Goal: Information Seeking & Learning: Learn about a topic

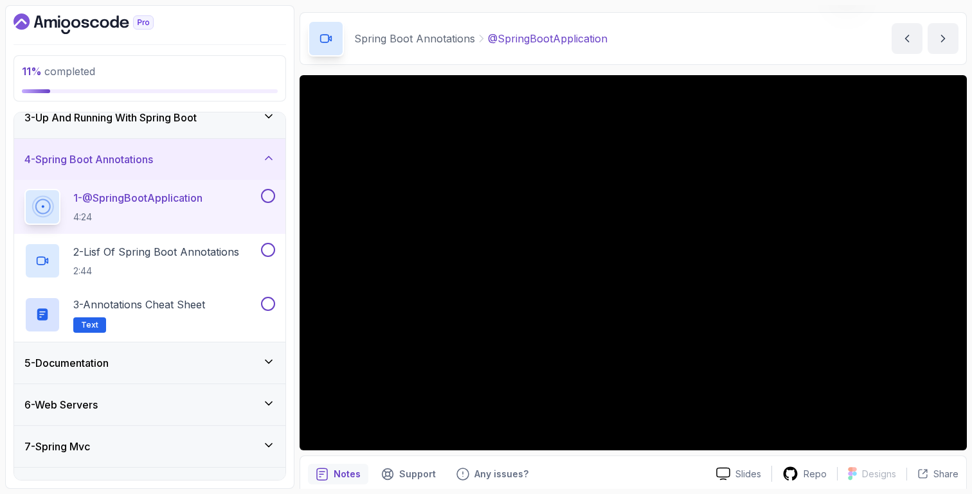
scroll to position [40, 0]
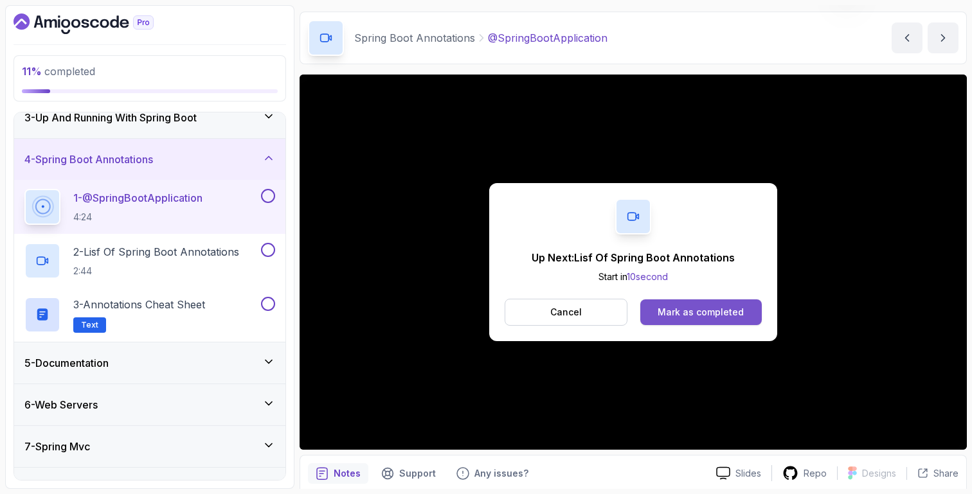
click at [706, 320] on button "Mark as completed" at bounding box center [701, 313] width 122 height 26
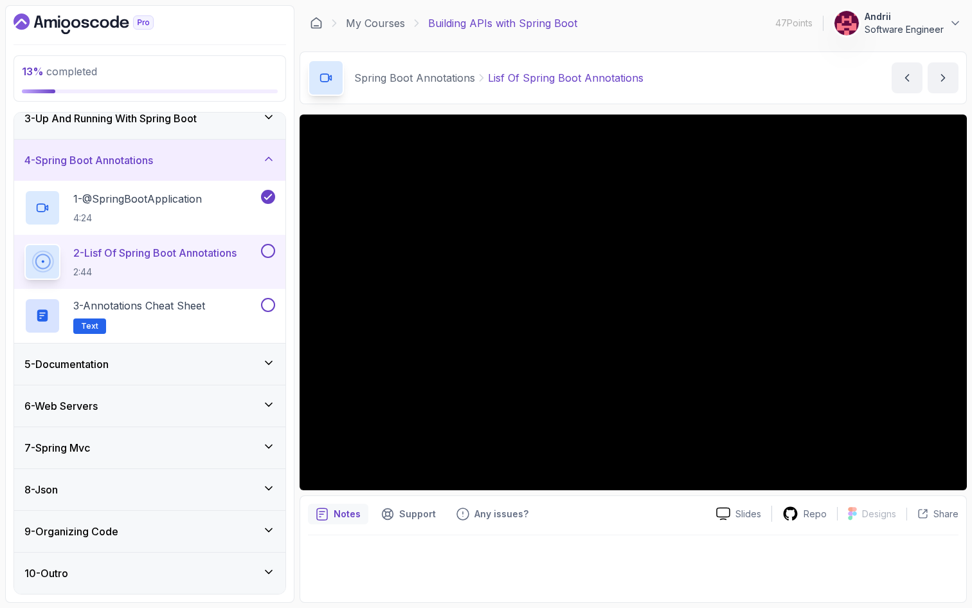
scroll to position [99, 0]
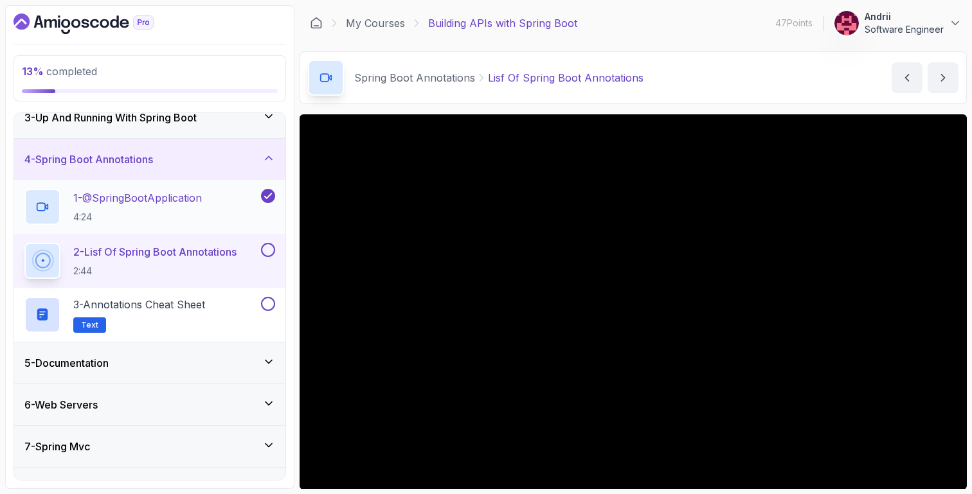
click at [199, 201] on p "1 - @SpringBootApplication" at bounding box center [137, 197] width 129 height 15
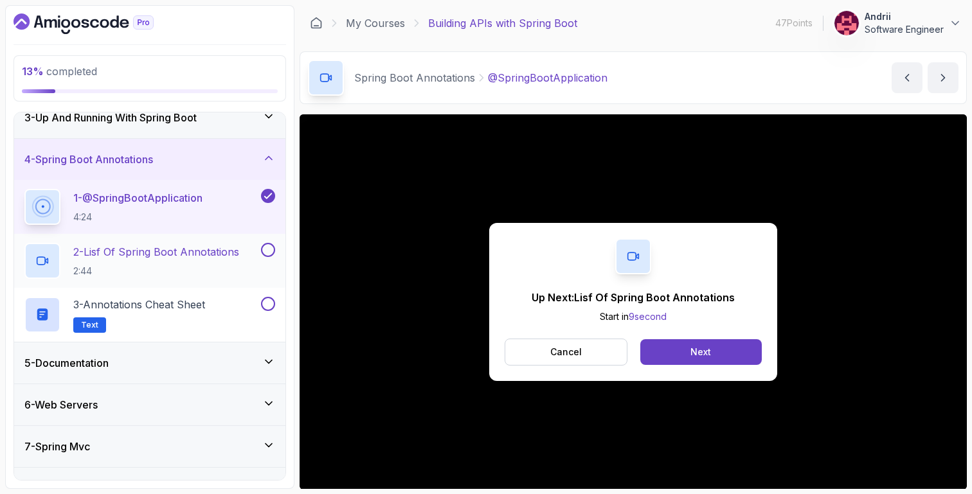
click at [188, 250] on p "2 - Lisf Of Spring Boot Annotations" at bounding box center [156, 251] width 166 height 15
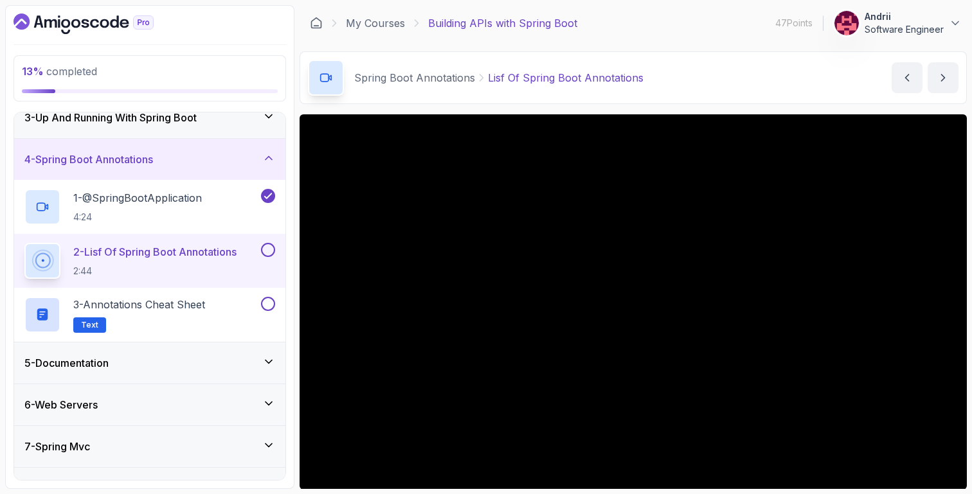
click at [24, 243] on button "2 - Lisf Of Spring Boot Annotations 2:44" at bounding box center [149, 261] width 251 height 36
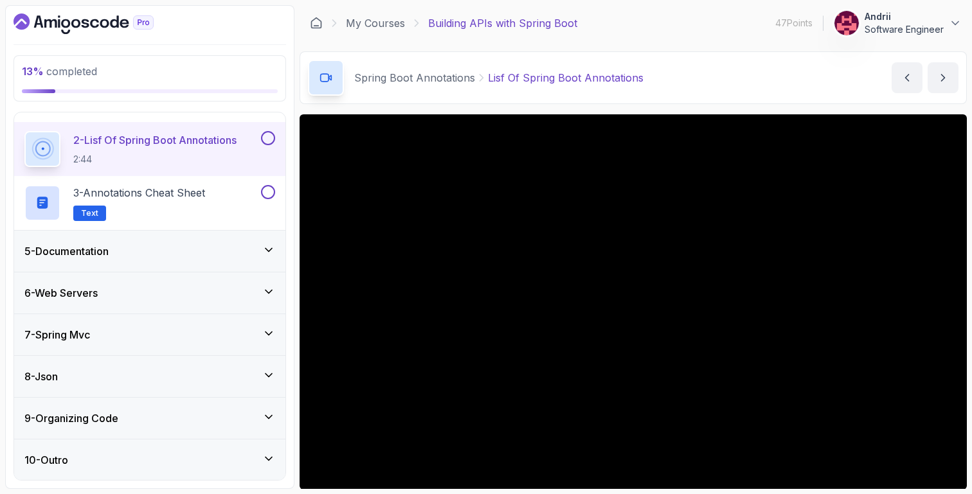
click at [593, 110] on main "My Courses Building APIs with Spring Boot 47 Points Andrii Software Engineer 6 …" at bounding box center [633, 247] width 667 height 484
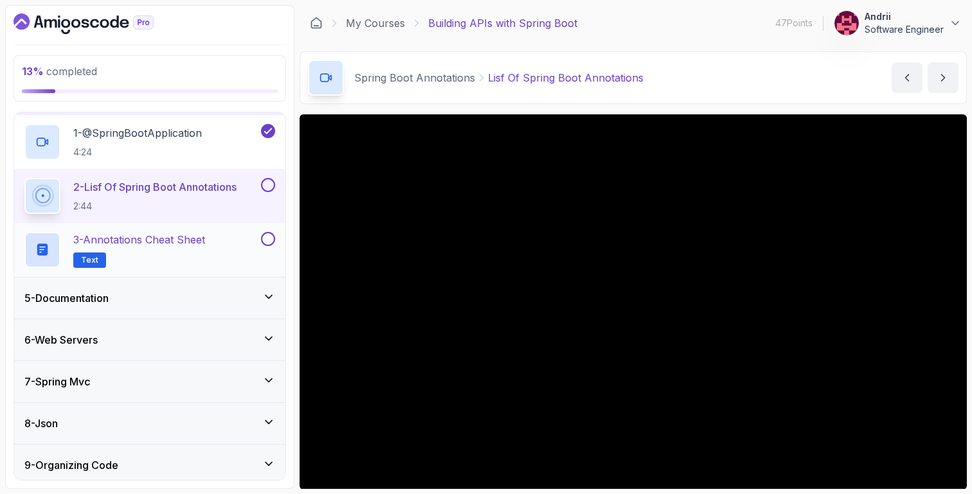
scroll to position [161, 0]
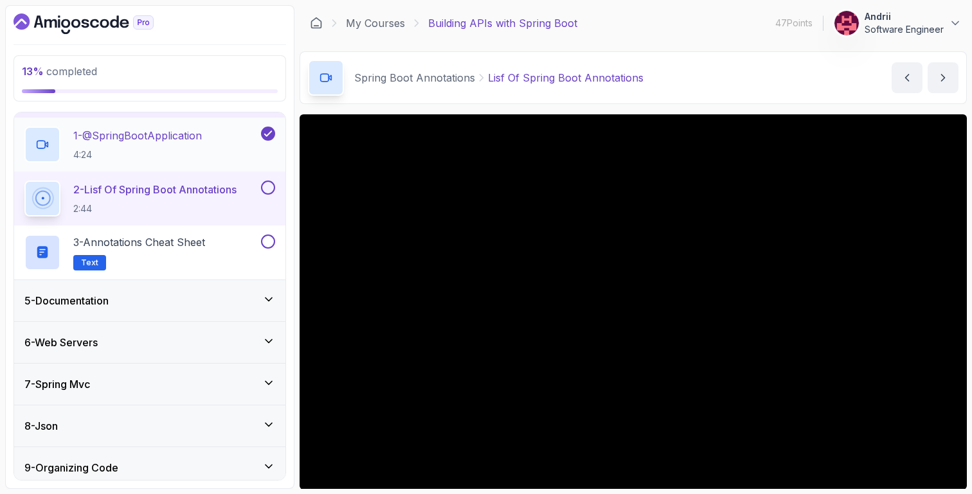
click at [237, 153] on div "1 - @SpringBootApplication 4:24" at bounding box center [141, 145] width 234 height 36
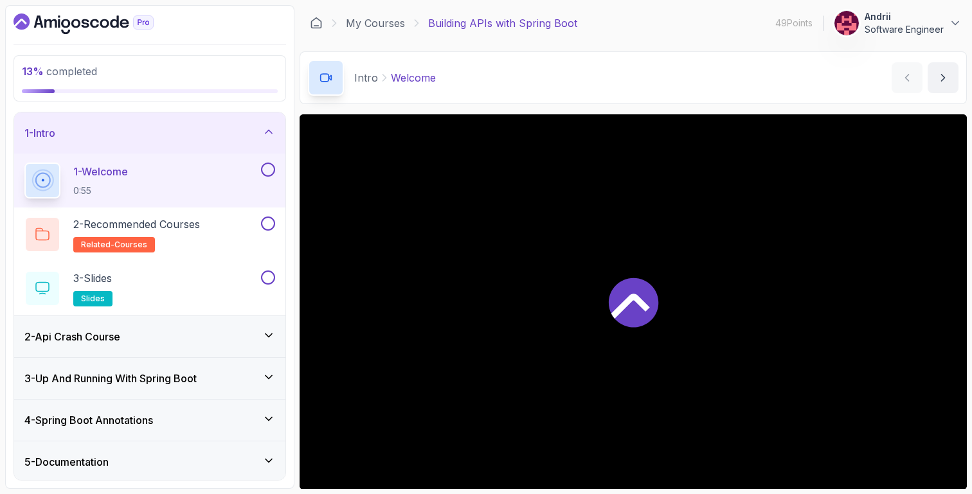
click at [221, 389] on div "3 - Up And Running With Spring Boot" at bounding box center [149, 378] width 271 height 41
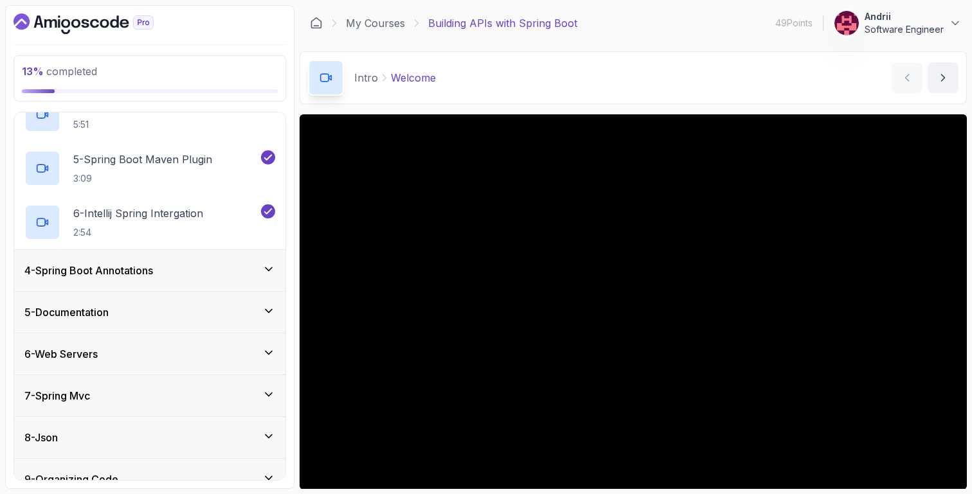
click at [240, 276] on div "4 - Spring Boot Annotations" at bounding box center [149, 270] width 251 height 15
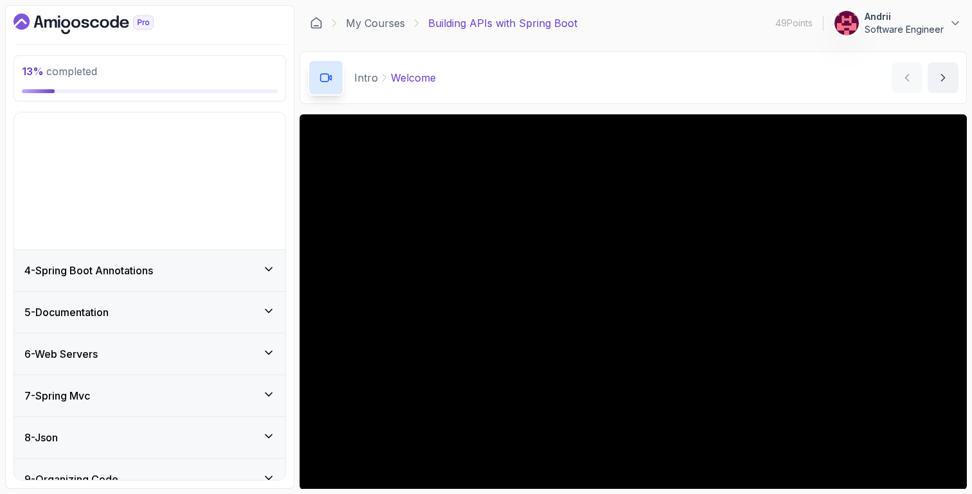
scroll to position [50, 0]
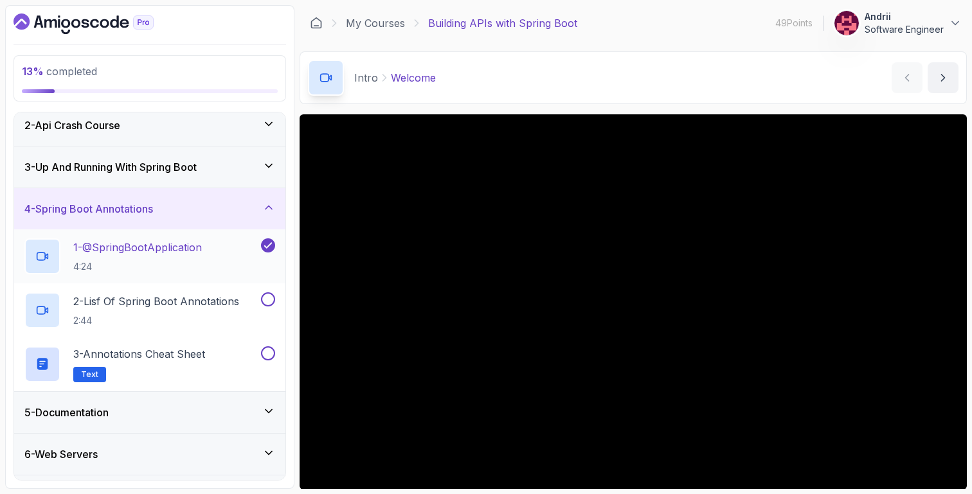
click at [202, 270] on p "4:24" at bounding box center [137, 266] width 129 height 13
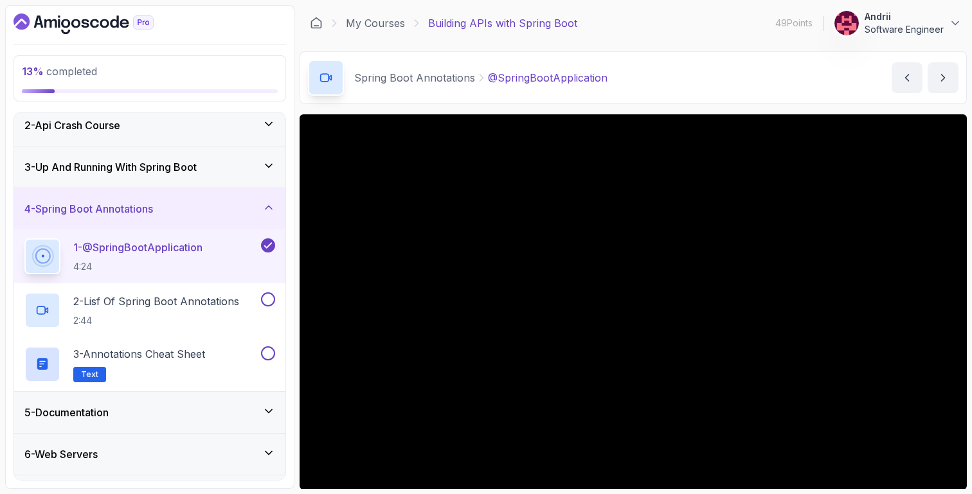
scroll to position [211, 0]
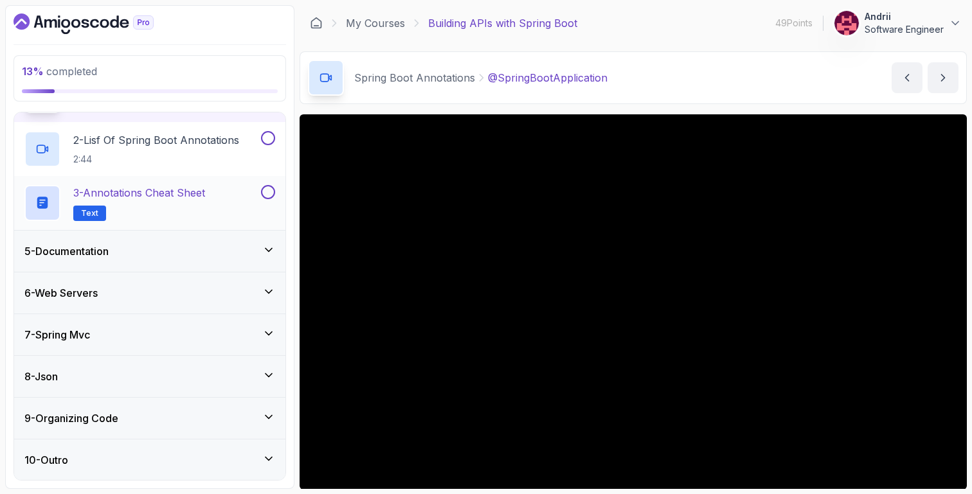
click at [205, 202] on h2 "3 - Annotations Cheat Sheet Text" at bounding box center [139, 203] width 132 height 36
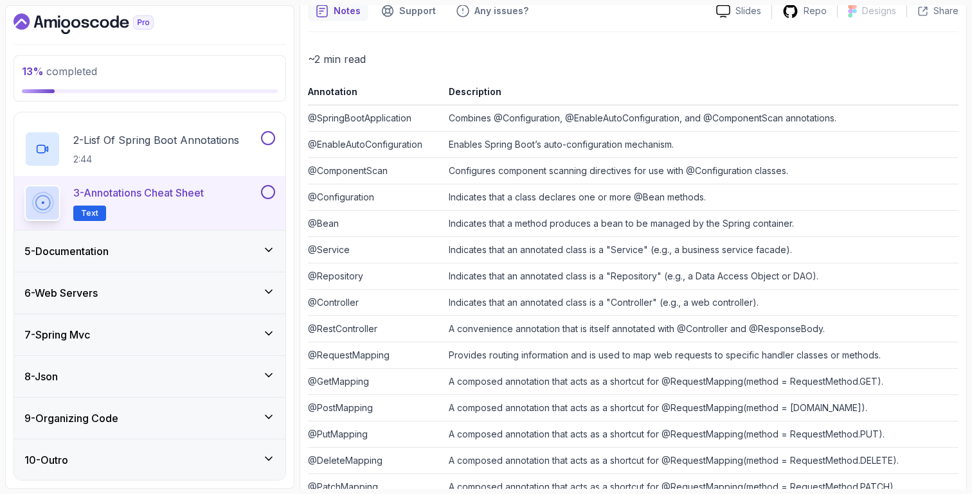
scroll to position [97, 0]
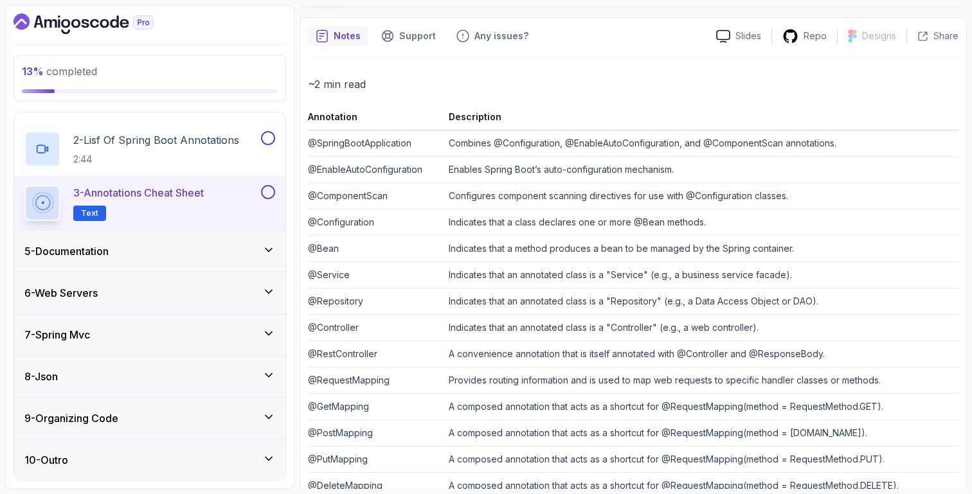
click at [158, 246] on div "5 - Documentation" at bounding box center [149, 251] width 251 height 15
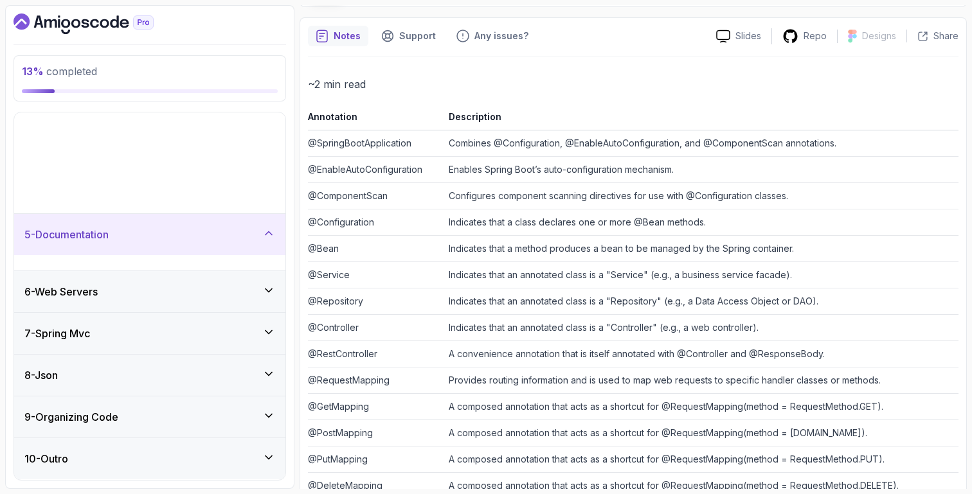
scroll to position [50, 0]
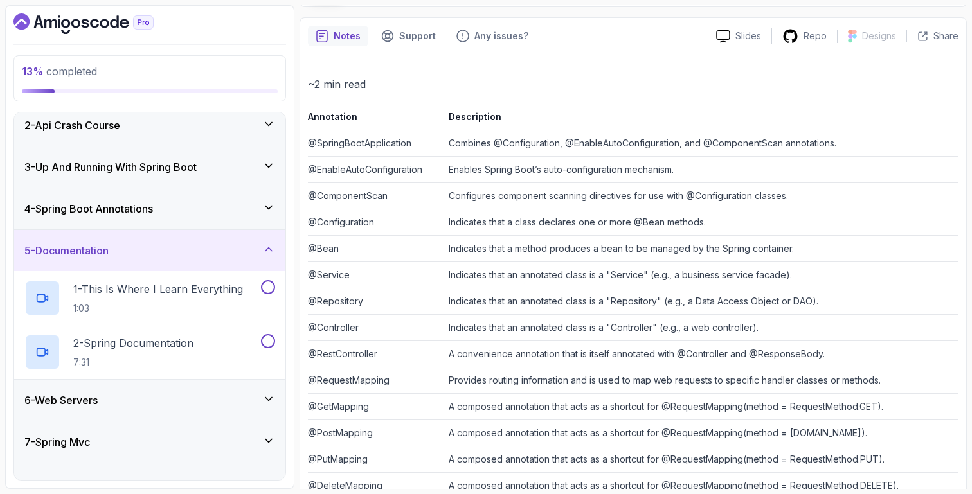
click at [178, 174] on h3 "3 - Up And Running With Spring Boot" at bounding box center [110, 166] width 172 height 15
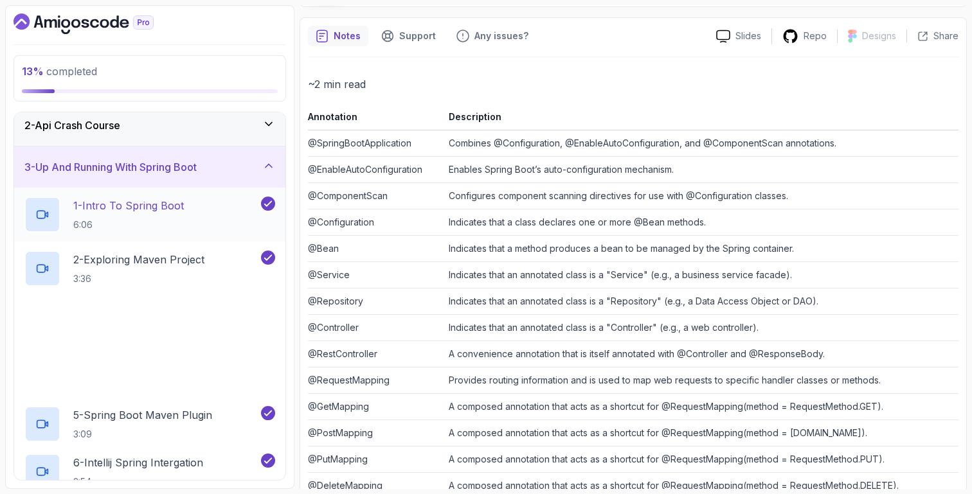
click at [179, 219] on p "6:06" at bounding box center [128, 225] width 111 height 13
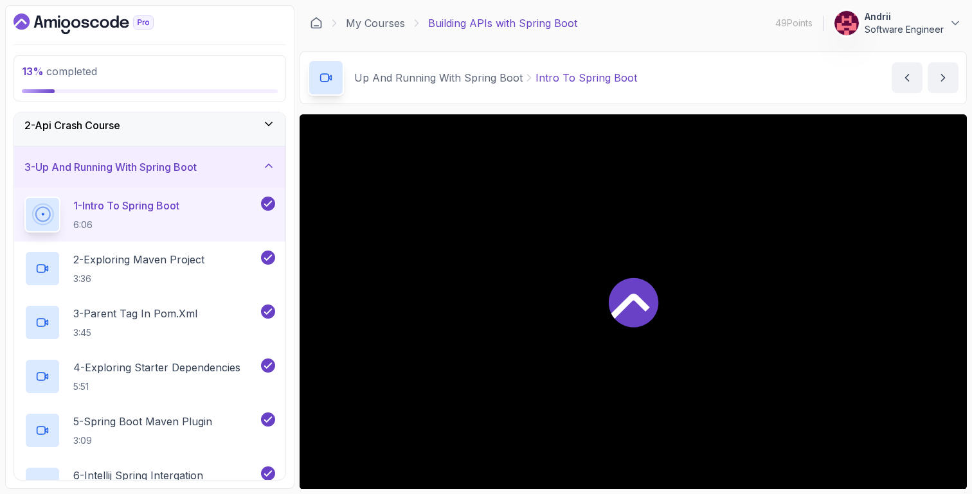
click at [197, 165] on h3 "3 - Up And Running With Spring Boot" at bounding box center [110, 166] width 172 height 15
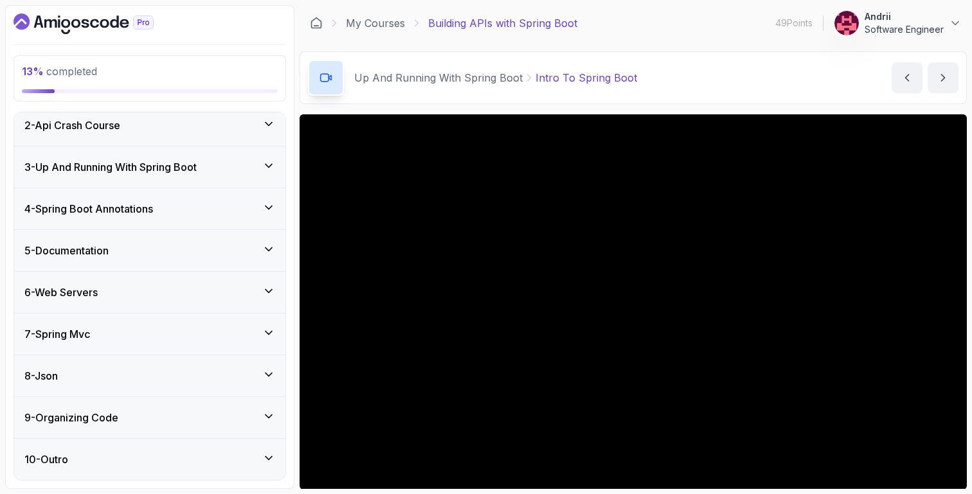
click at [188, 204] on div "4 - Spring Boot Annotations" at bounding box center [149, 208] width 251 height 15
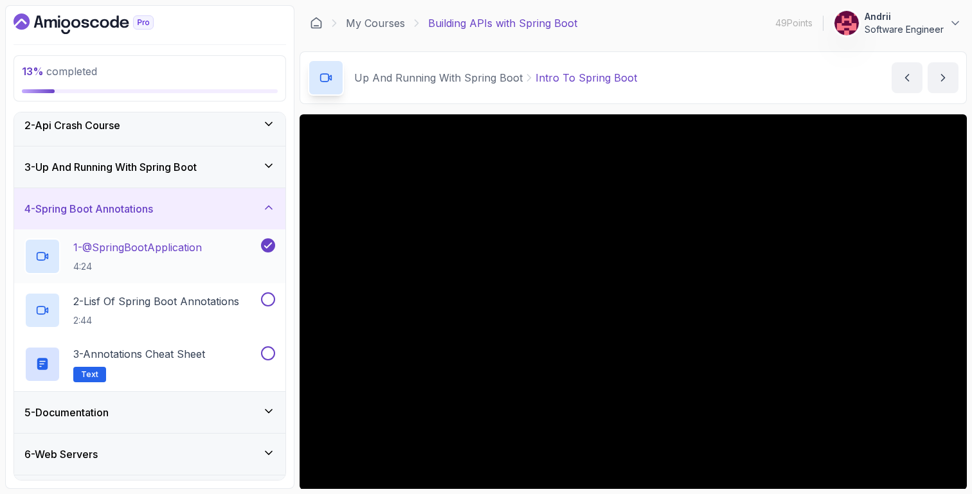
click at [186, 257] on h2 "1 - @SpringBootApplication 4:24" at bounding box center [137, 256] width 129 height 33
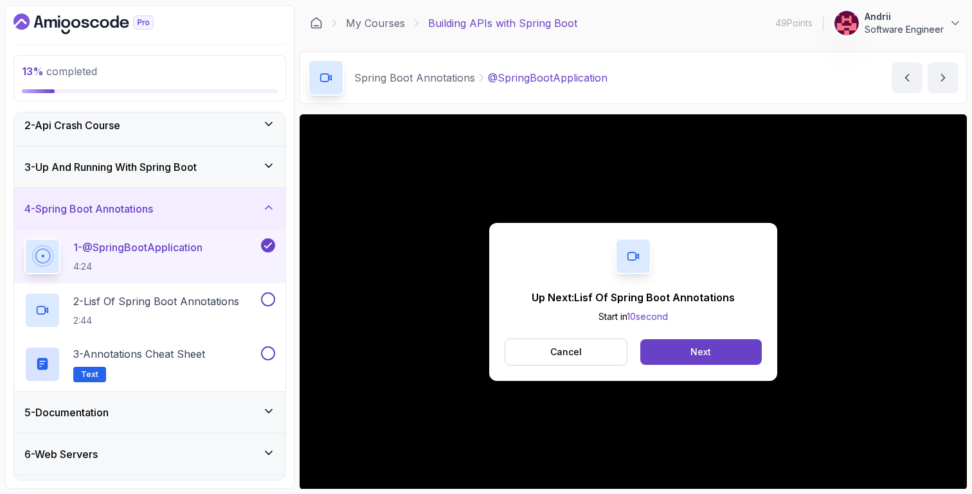
click at [148, 406] on div "5 - Documentation" at bounding box center [149, 412] width 251 height 15
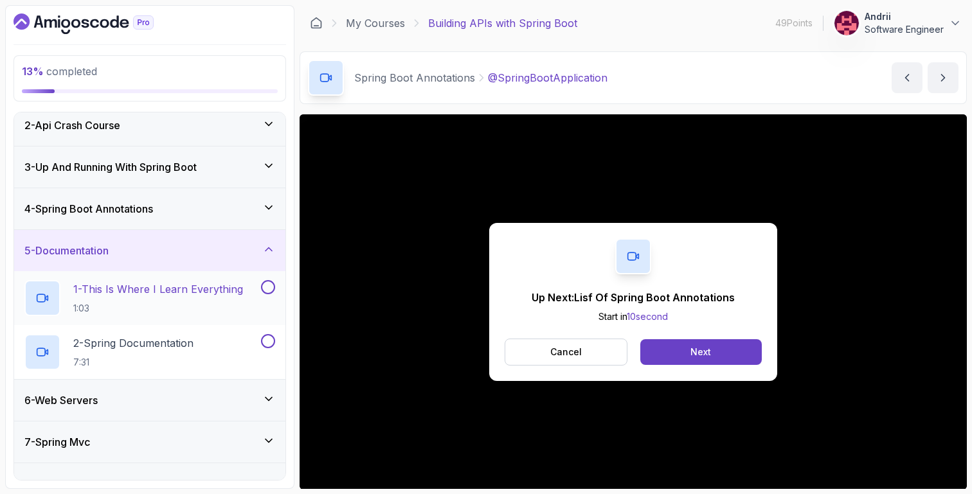
click at [147, 299] on h2 "1 - This Is Where I Learn Everything 1:03" at bounding box center [158, 298] width 170 height 33
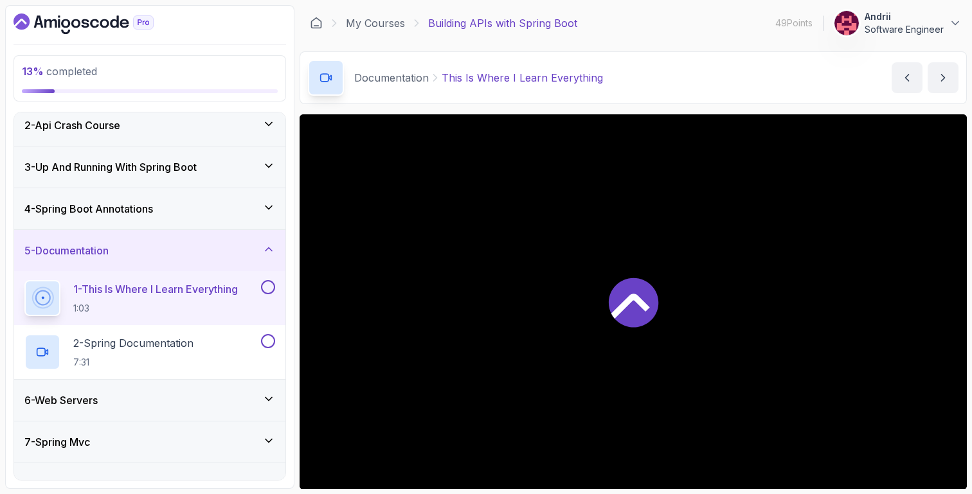
click at [173, 221] on div "4 - Spring Boot Annotations" at bounding box center [149, 208] width 271 height 41
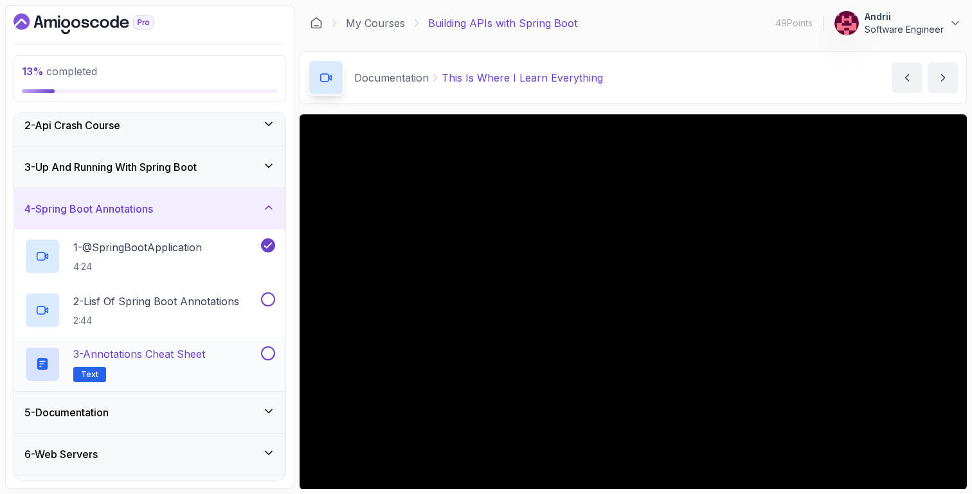
click at [181, 361] on h2 "3 - Annotations Cheat Sheet Text" at bounding box center [139, 365] width 132 height 36
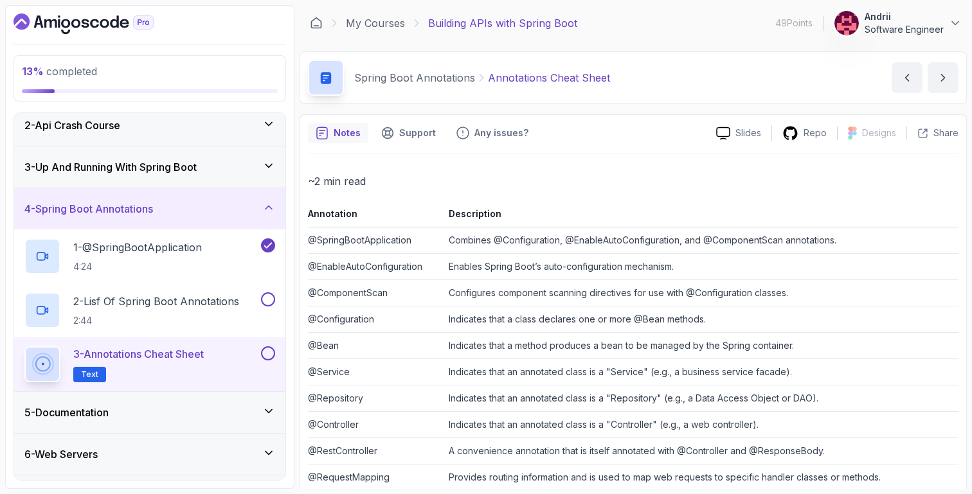
click at [235, 405] on div "5 - Documentation" at bounding box center [149, 412] width 251 height 15
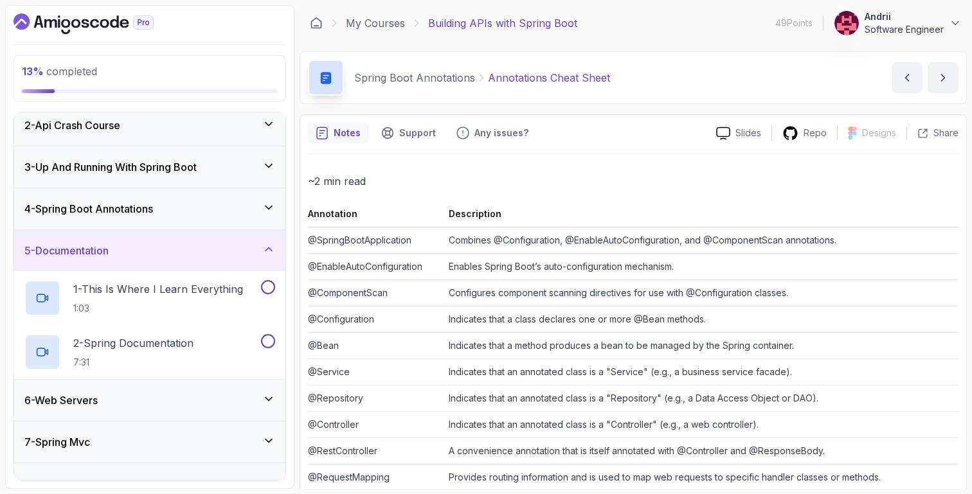
click at [144, 189] on div "4 - Spring Boot Annotations" at bounding box center [149, 208] width 271 height 41
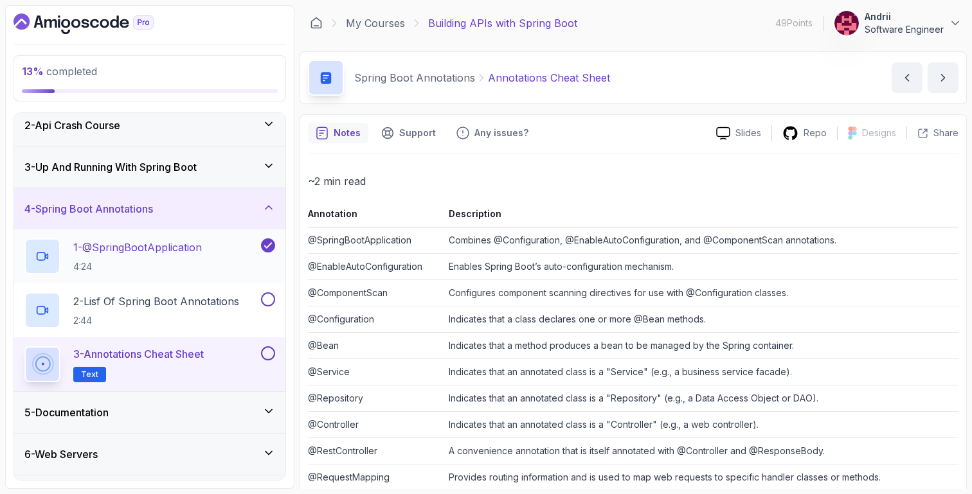
click at [174, 264] on p "4:24" at bounding box center [137, 266] width 129 height 13
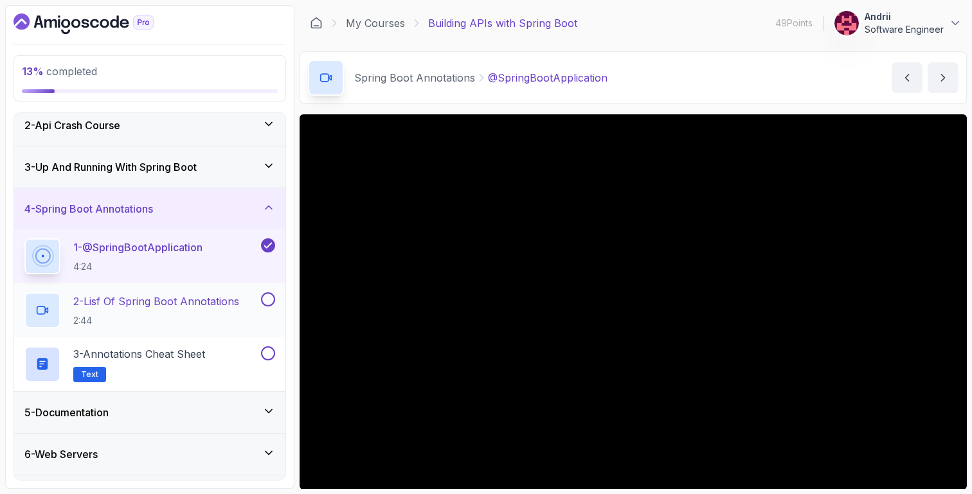
click at [239, 307] on p "2 - Lisf Of Spring Boot Annotations" at bounding box center [156, 301] width 166 height 15
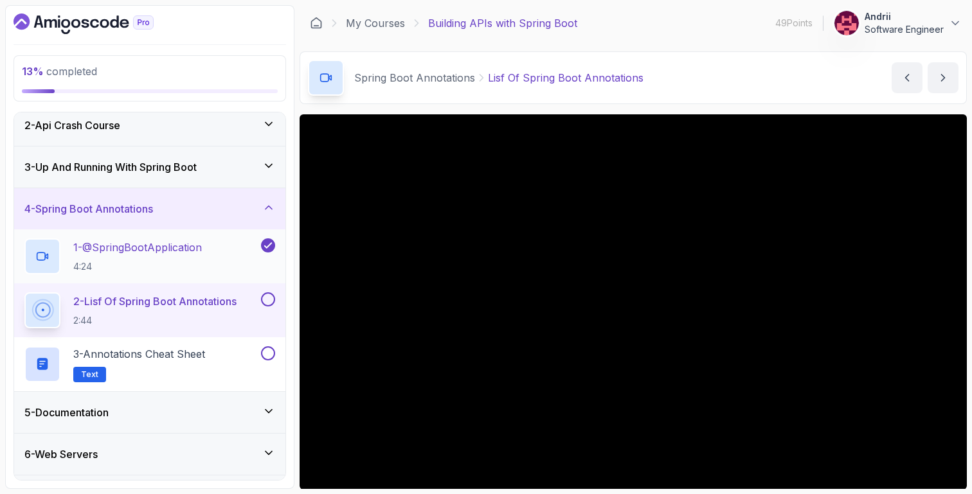
click at [276, 274] on div "1 - @SpringBootApplication 4:24" at bounding box center [149, 257] width 271 height 54
click at [128, 407] on div "5 - Documentation" at bounding box center [149, 412] width 251 height 15
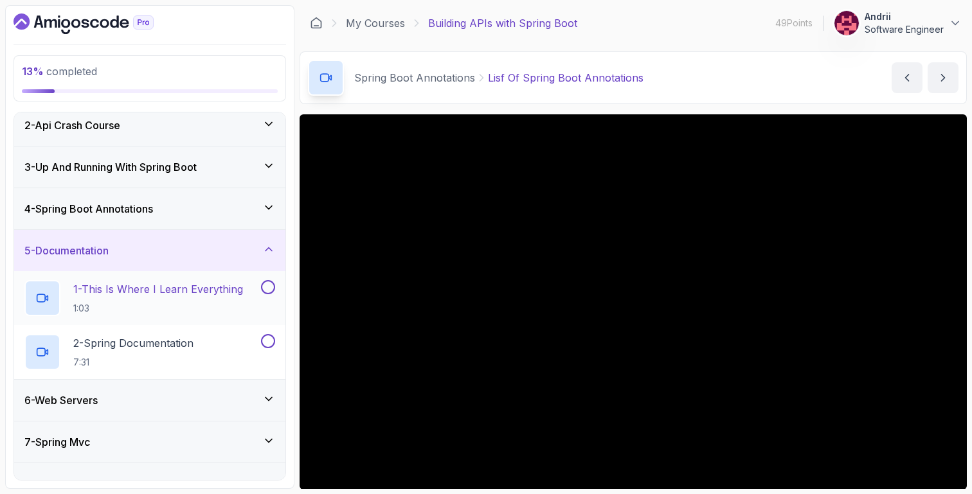
click at [130, 276] on div "1 - This Is Where I Learn Everything 1:03" at bounding box center [149, 298] width 271 height 54
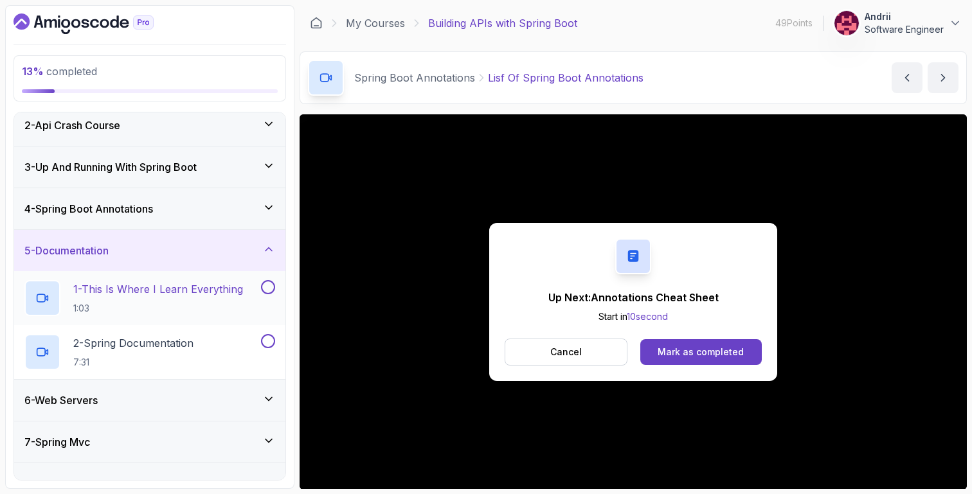
click at [192, 301] on h2 "1 - This Is Where I Learn Everything 1:03" at bounding box center [158, 298] width 170 height 33
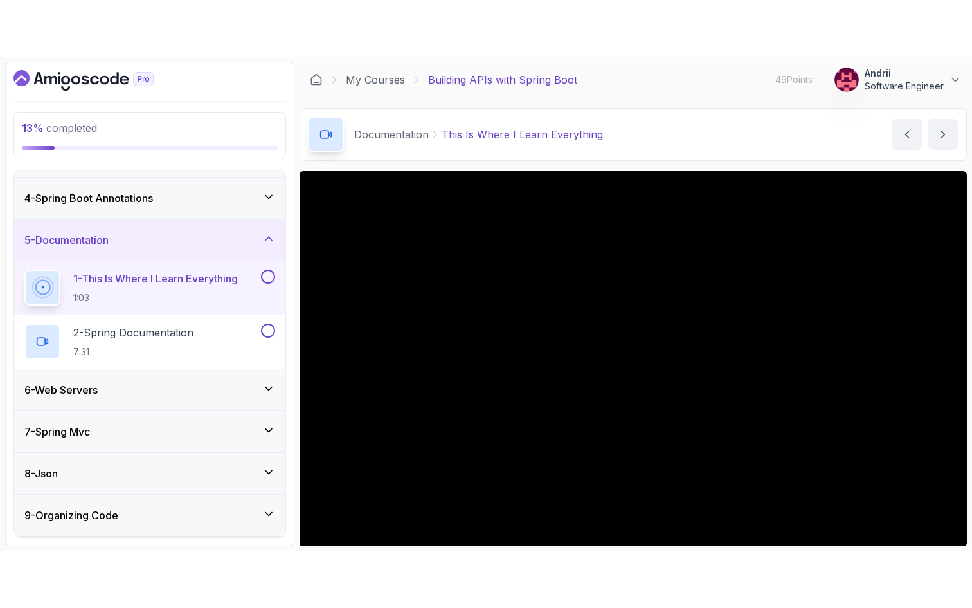
scroll to position [113, 0]
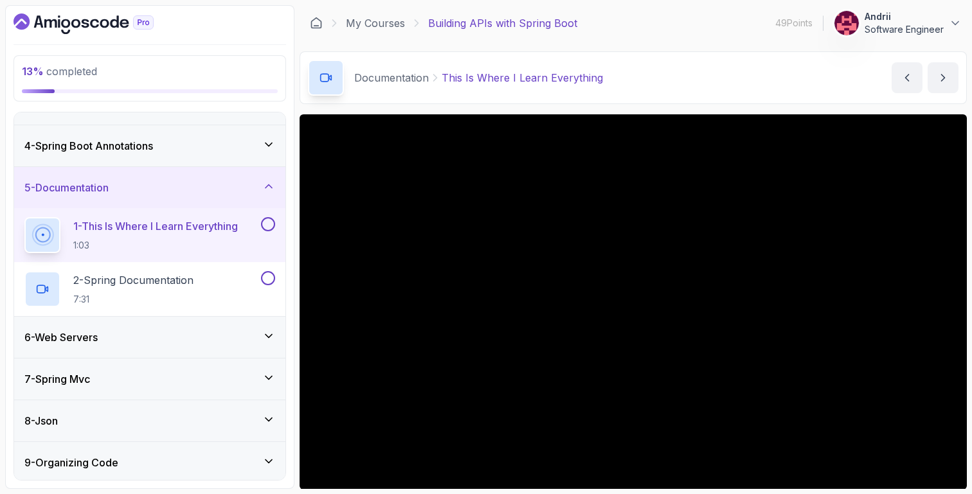
click at [172, 147] on div "4 - Spring Boot Annotations" at bounding box center [149, 145] width 251 height 15
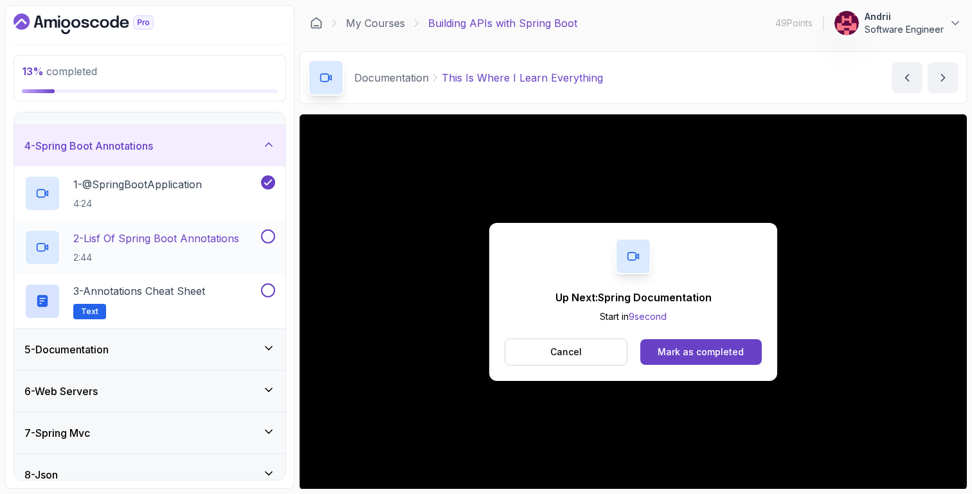
click at [182, 239] on p "2 - Lisf Of Spring Boot Annotations" at bounding box center [156, 238] width 166 height 15
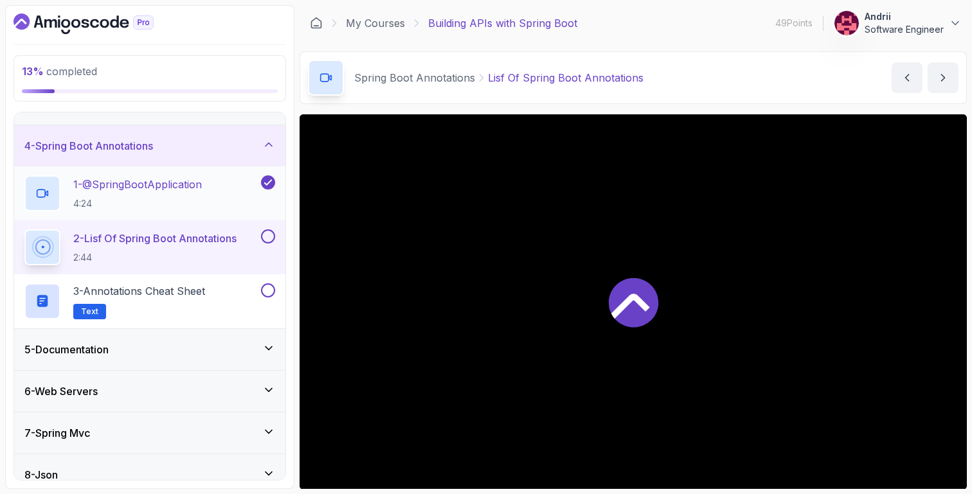
click at [217, 192] on div "1 - @SpringBootApplication 4:24" at bounding box center [141, 194] width 234 height 36
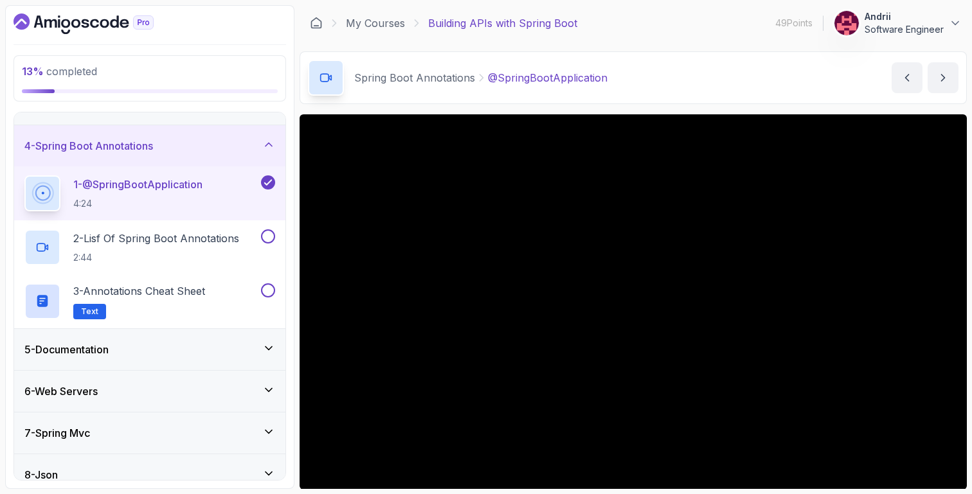
click at [269, 355] on div "5 - Documentation" at bounding box center [149, 349] width 251 height 15
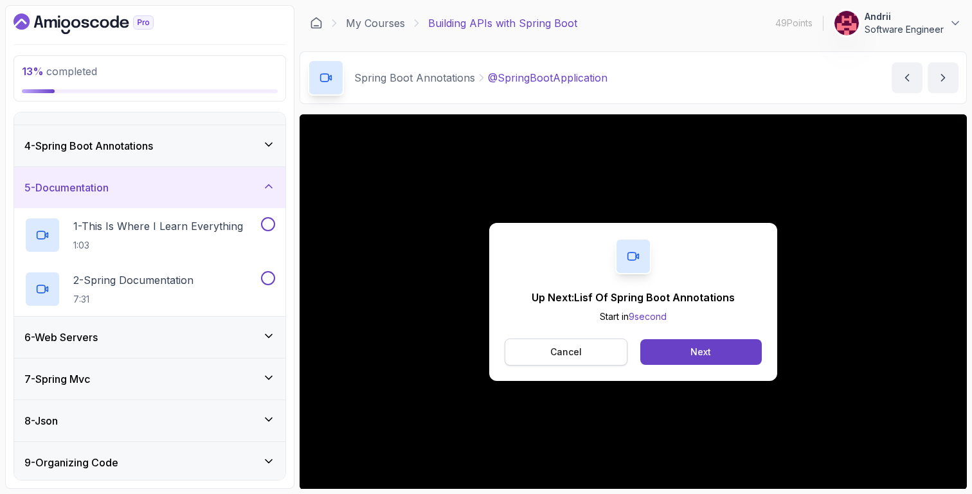
click at [531, 359] on button "Cancel" at bounding box center [566, 352] width 123 height 27
click at [604, 360] on button "Cancel" at bounding box center [566, 352] width 123 height 27
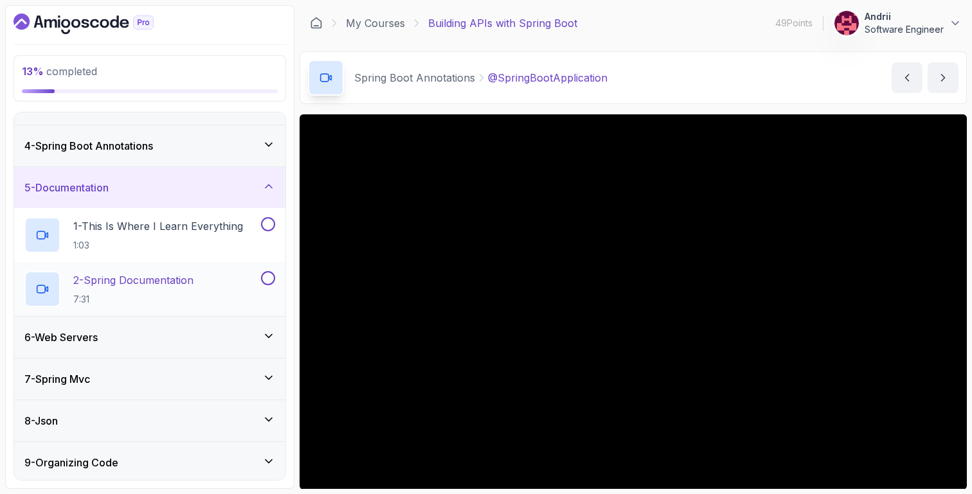
click at [239, 295] on div "2 - Spring Documentation 7:31" at bounding box center [141, 289] width 234 height 36
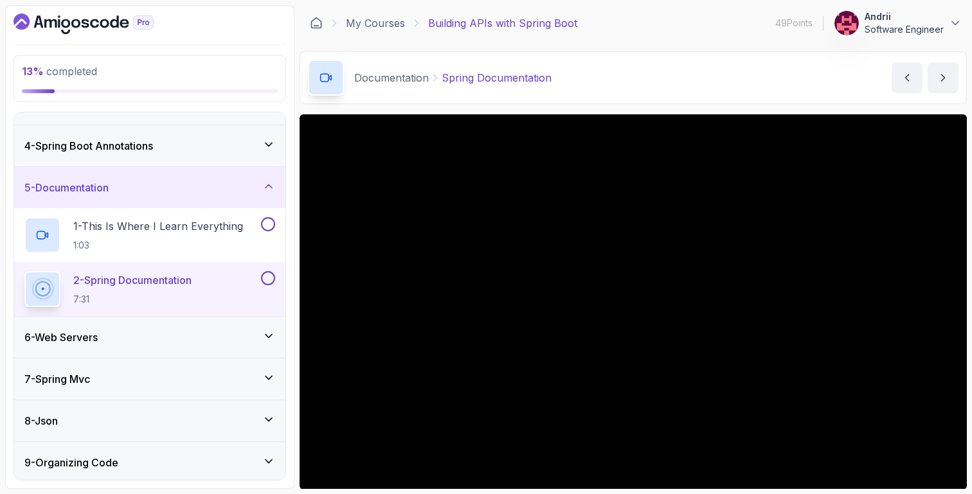
click at [208, 144] on div "4 - Spring Boot Annotations" at bounding box center [149, 145] width 251 height 15
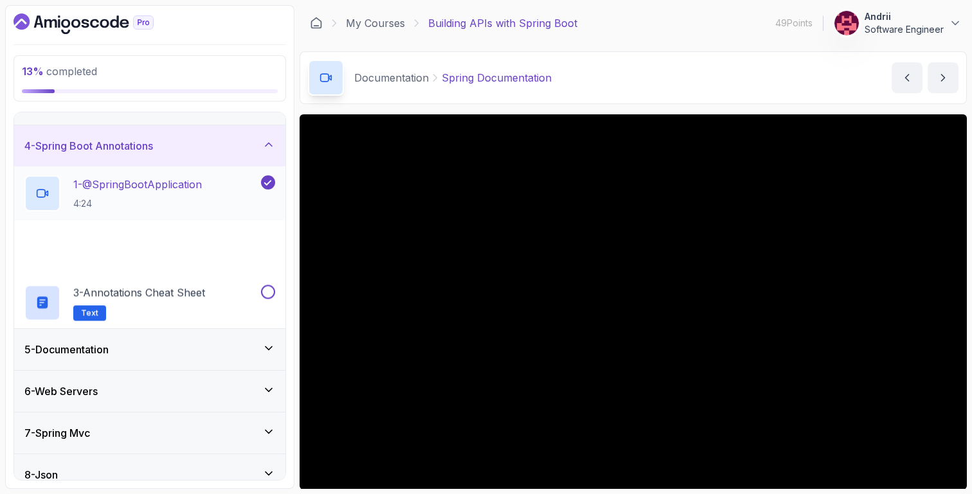
click at [201, 193] on h2 "1 - @SpringBootApplication 4:24" at bounding box center [137, 193] width 129 height 33
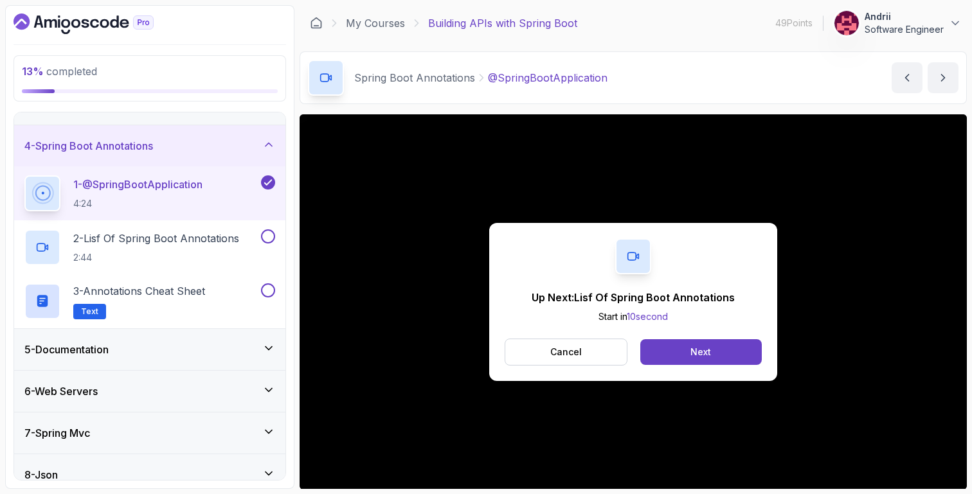
click at [248, 355] on div "5 - Documentation" at bounding box center [149, 349] width 251 height 15
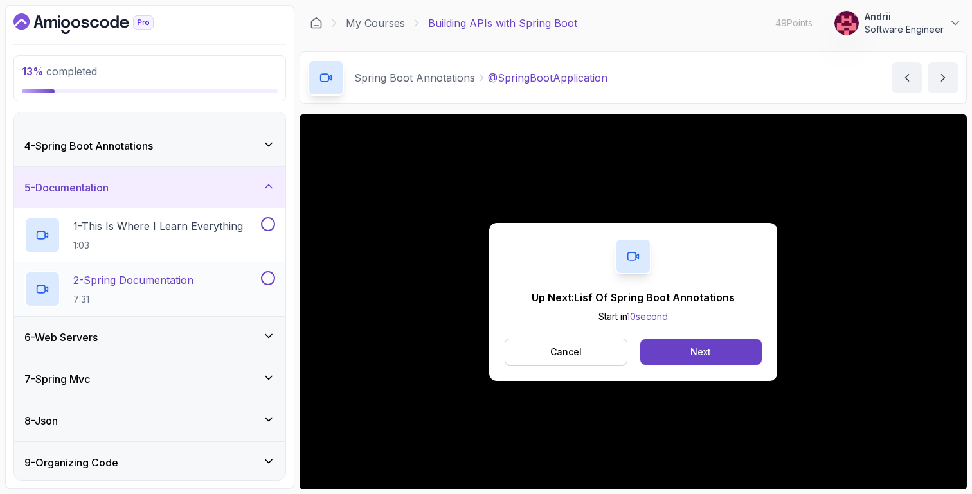
click at [265, 284] on div at bounding box center [266, 278] width 17 height 14
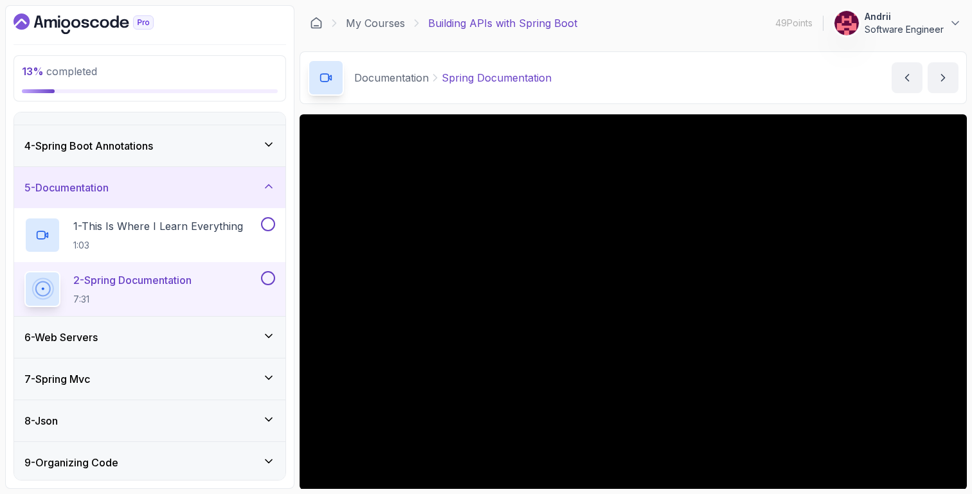
click at [232, 154] on div "4 - Spring Boot Annotations" at bounding box center [149, 145] width 271 height 41
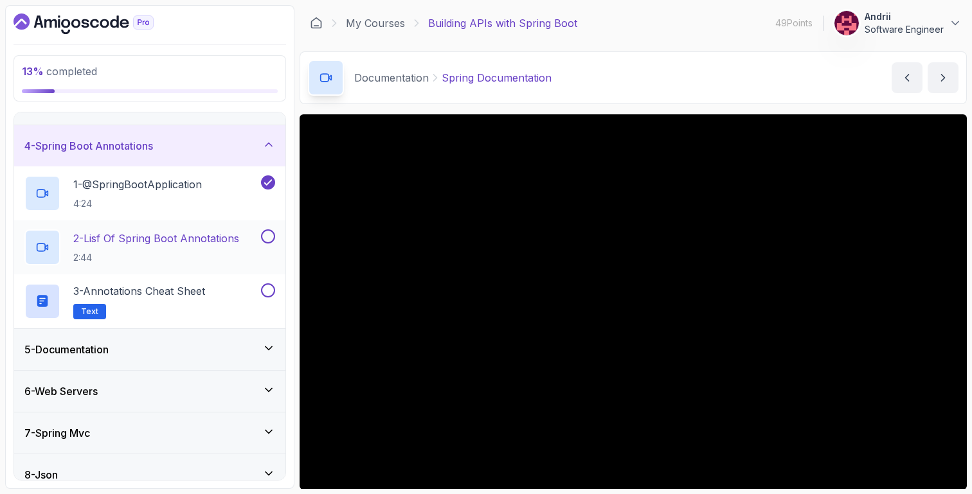
click at [230, 233] on p "2 - Lisf Of Spring Boot Annotations" at bounding box center [156, 238] width 166 height 15
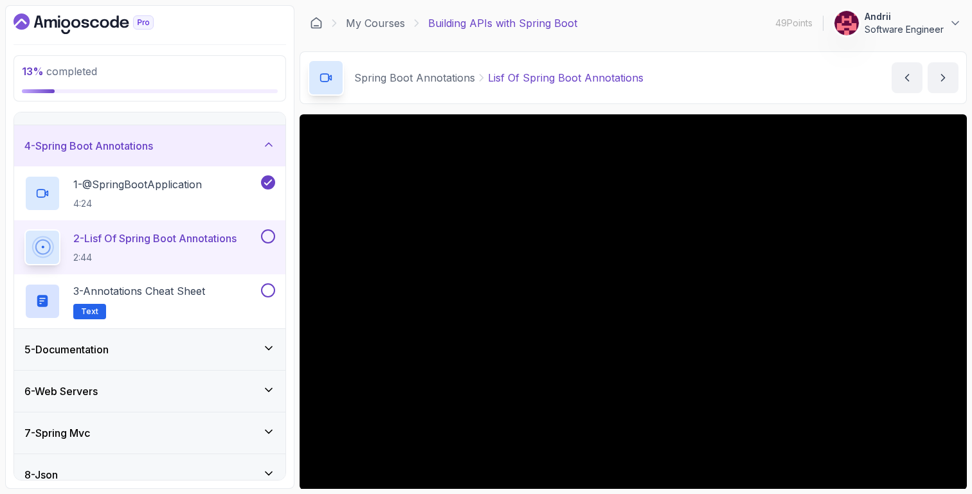
click at [234, 353] on div "5 - Documentation" at bounding box center [149, 349] width 251 height 15
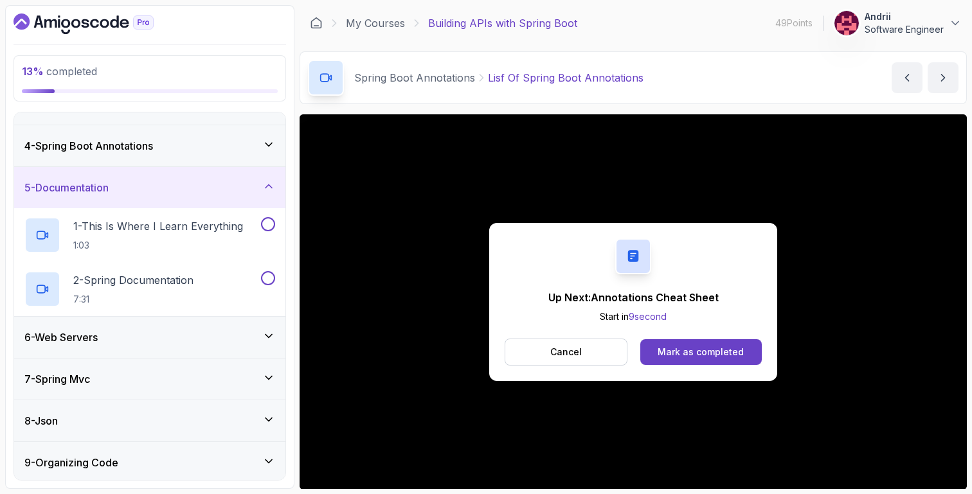
click at [157, 153] on div "4 - Spring Boot Annotations" at bounding box center [149, 145] width 271 height 41
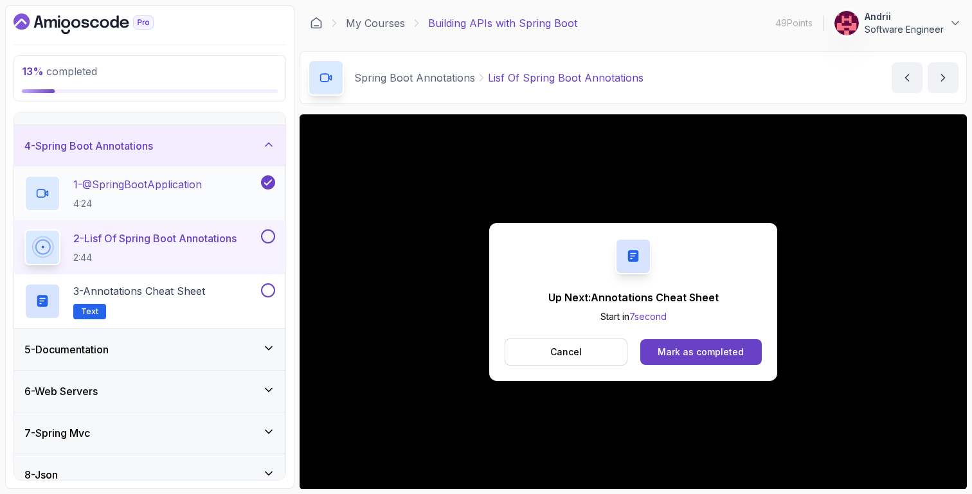
click at [202, 206] on p "4:24" at bounding box center [137, 203] width 129 height 13
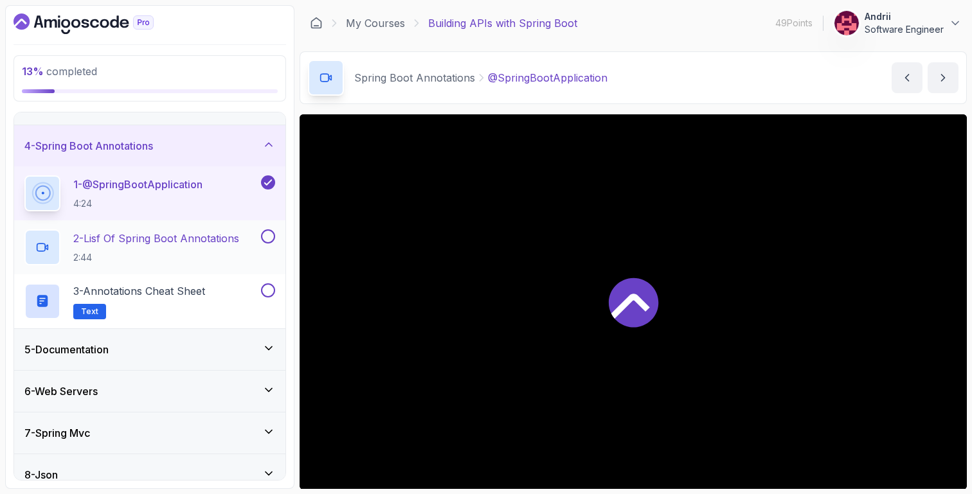
click at [210, 241] on p "2 - Lisf Of Spring Boot Annotations" at bounding box center [156, 238] width 166 height 15
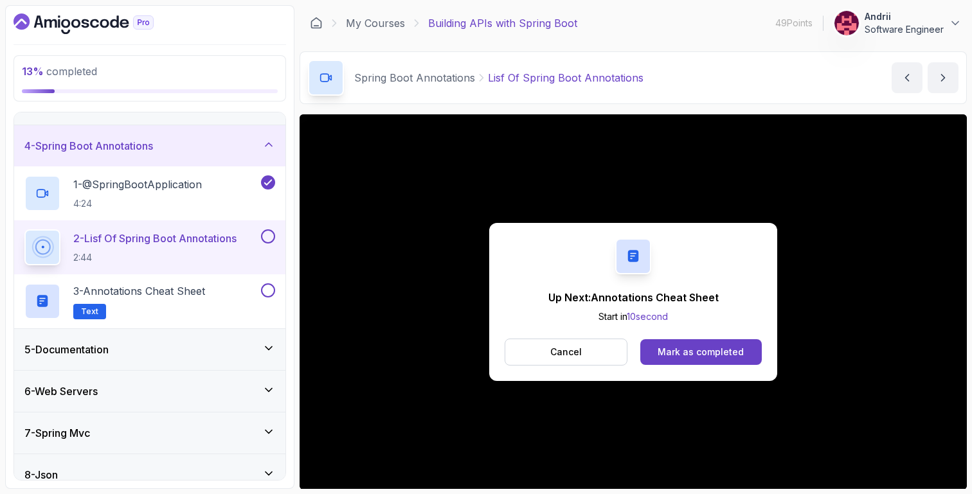
click at [211, 355] on div "5 - Documentation" at bounding box center [149, 349] width 251 height 15
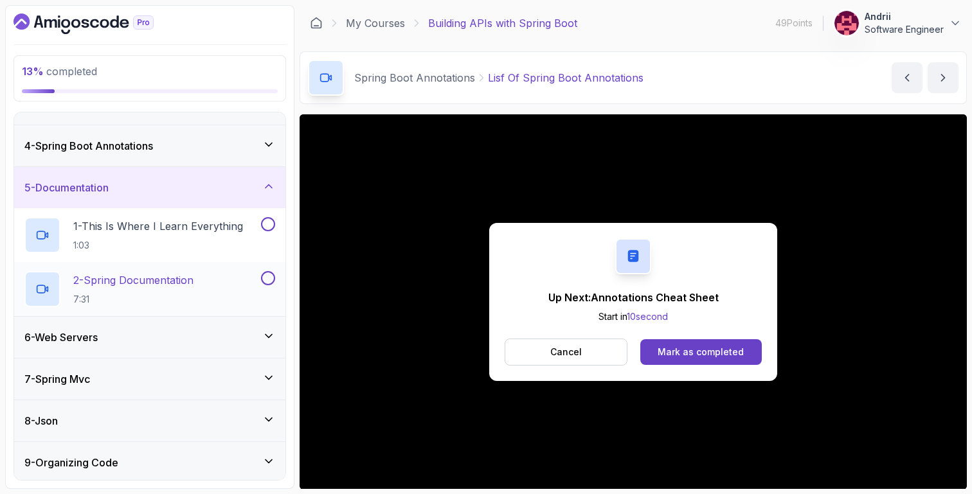
click at [190, 275] on p "2 - Spring Documentation" at bounding box center [133, 280] width 120 height 15
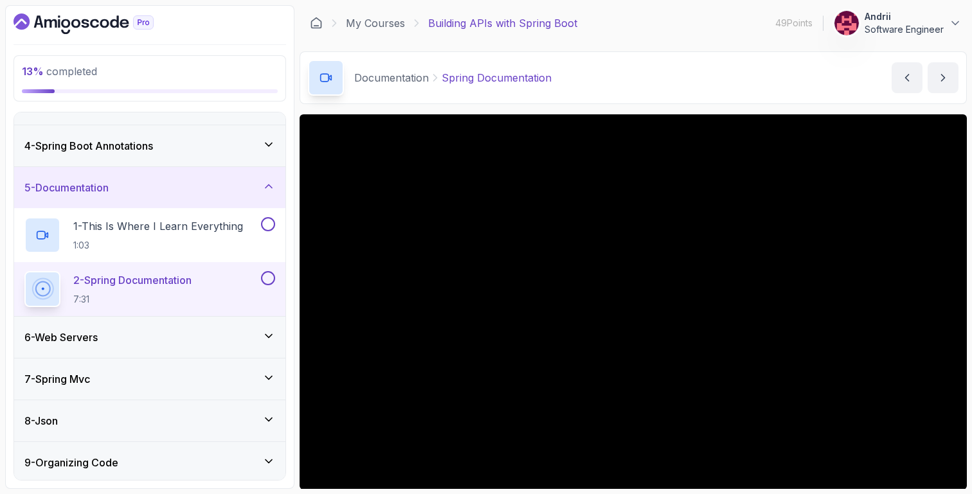
click at [217, 152] on div "4 - Spring Boot Annotations" at bounding box center [149, 145] width 251 height 15
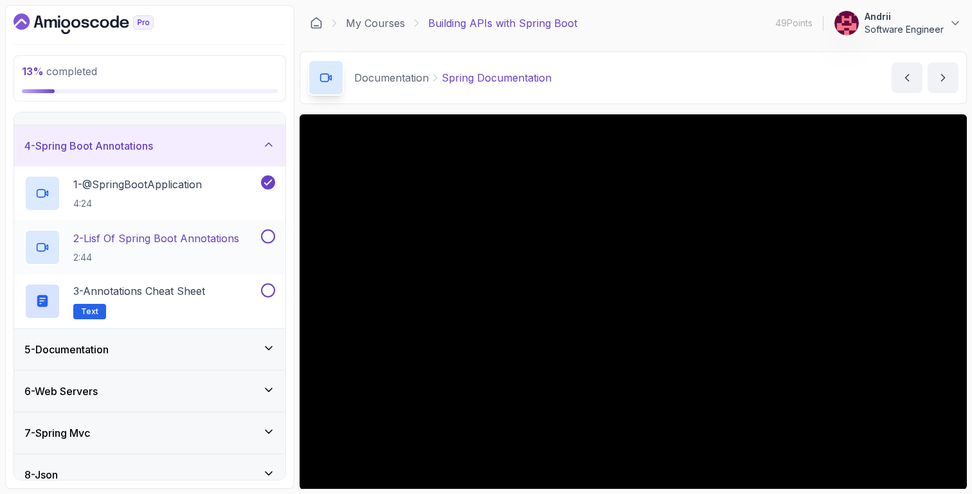
click at [213, 236] on p "2 - Lisf Of Spring Boot Annotations" at bounding box center [156, 238] width 166 height 15
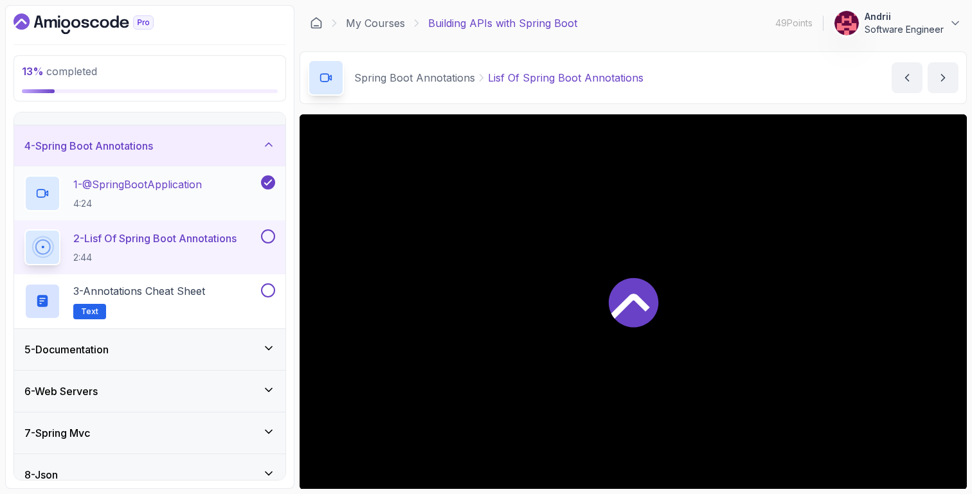
click at [219, 186] on div "1 - @SpringBootApplication 4:24" at bounding box center [141, 194] width 234 height 36
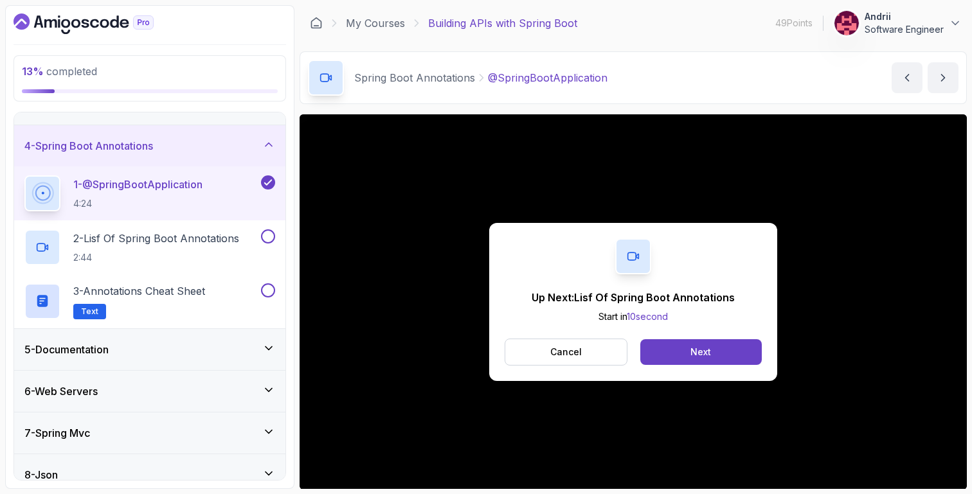
click at [190, 356] on div "5 - Documentation" at bounding box center [149, 349] width 251 height 15
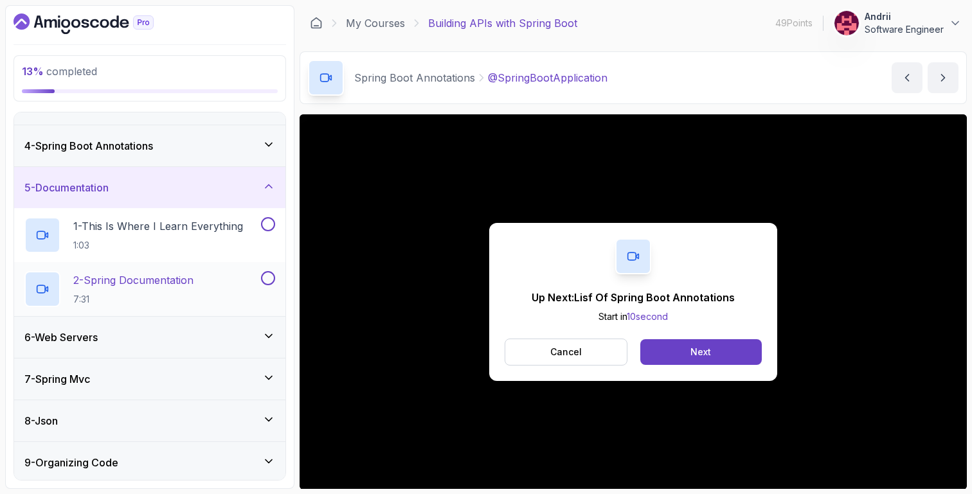
click at [204, 275] on div "2 - Spring Documentation 7:31" at bounding box center [141, 289] width 234 height 36
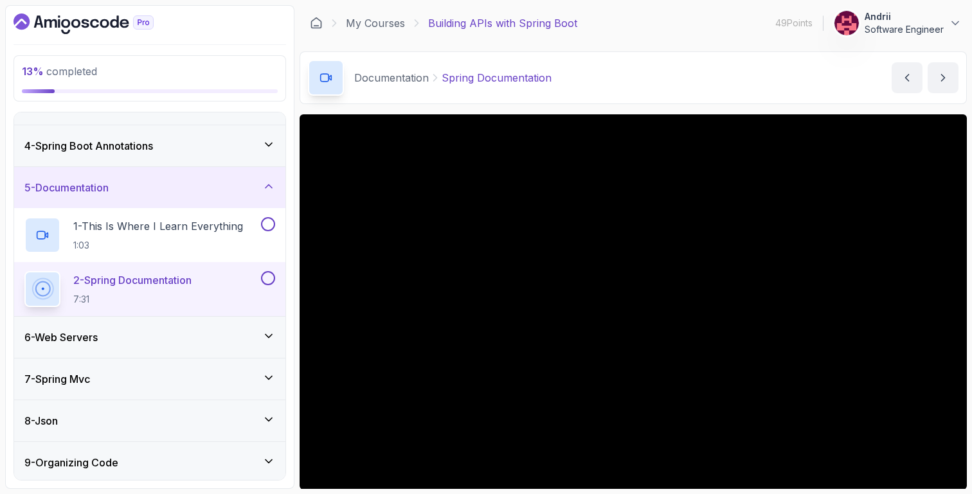
click at [284, 144] on div "4 - Spring Boot Annotations" at bounding box center [149, 145] width 271 height 41
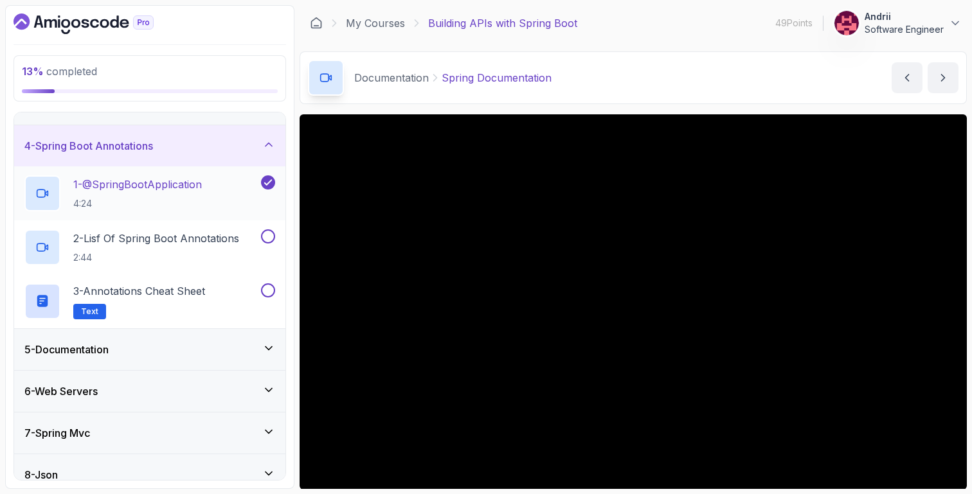
click at [241, 195] on div "1 - @SpringBootApplication 4:24" at bounding box center [141, 194] width 234 height 36
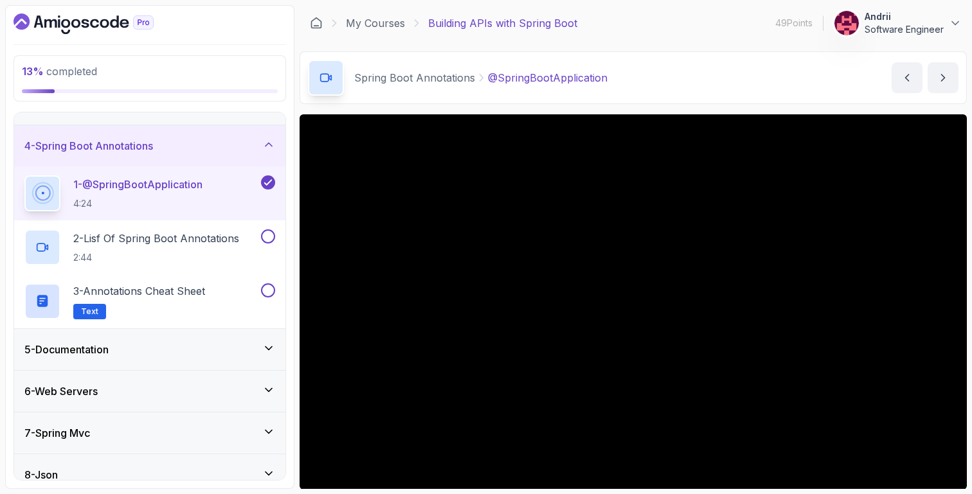
click at [239, 331] on div "5 - Documentation" at bounding box center [149, 349] width 271 height 41
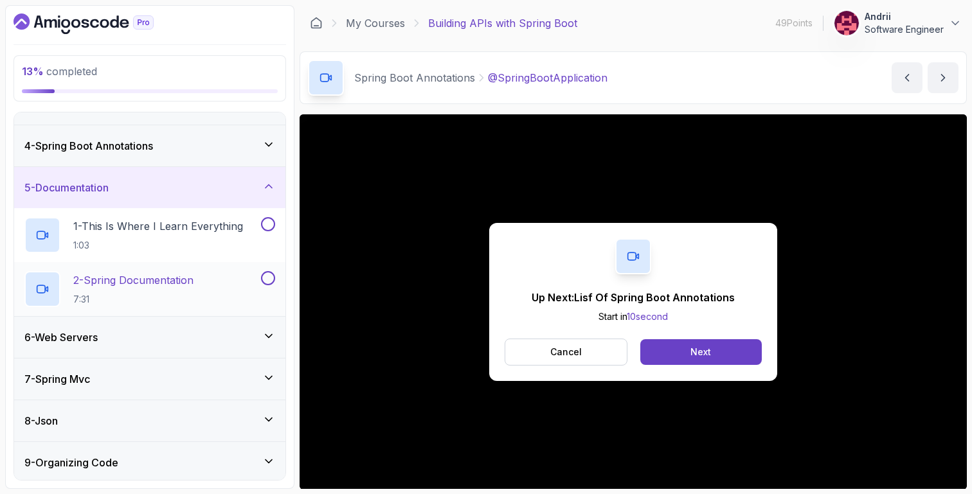
click at [212, 276] on div "2 - Spring Documentation 7:31" at bounding box center [141, 289] width 234 height 36
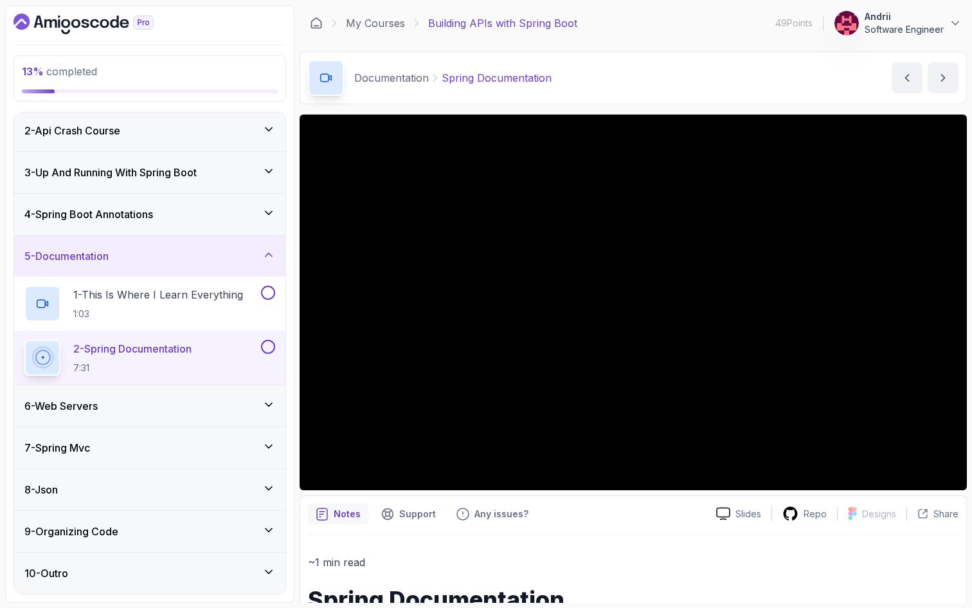
scroll to position [113, 0]
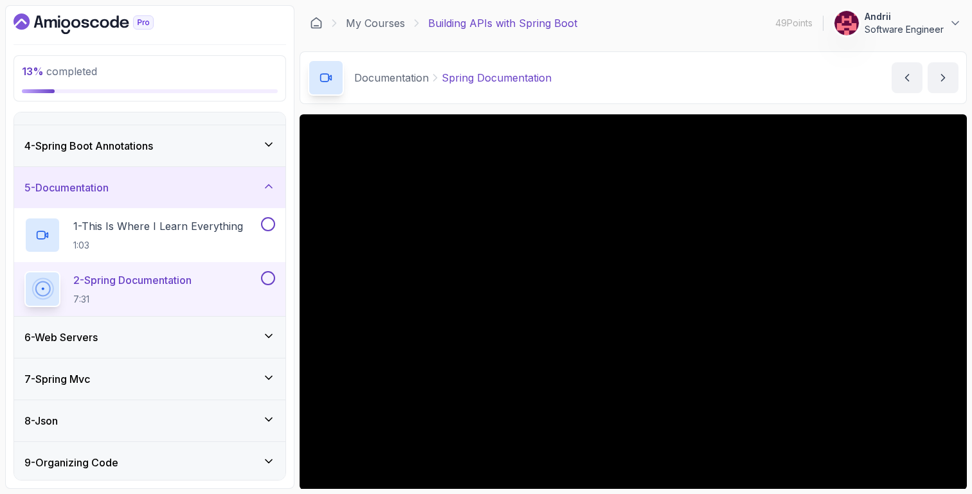
click at [187, 142] on div "4 - Spring Boot Annotations" at bounding box center [149, 145] width 251 height 15
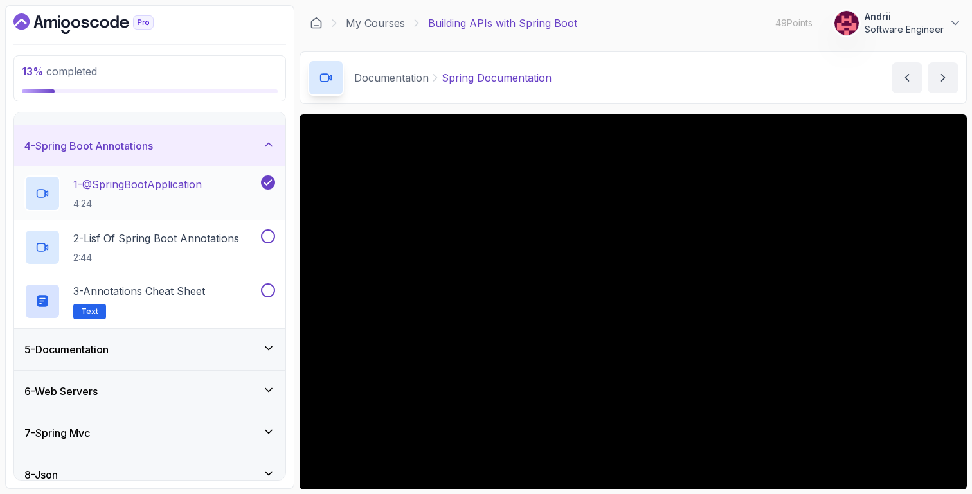
click at [183, 197] on p "4:24" at bounding box center [137, 203] width 129 height 13
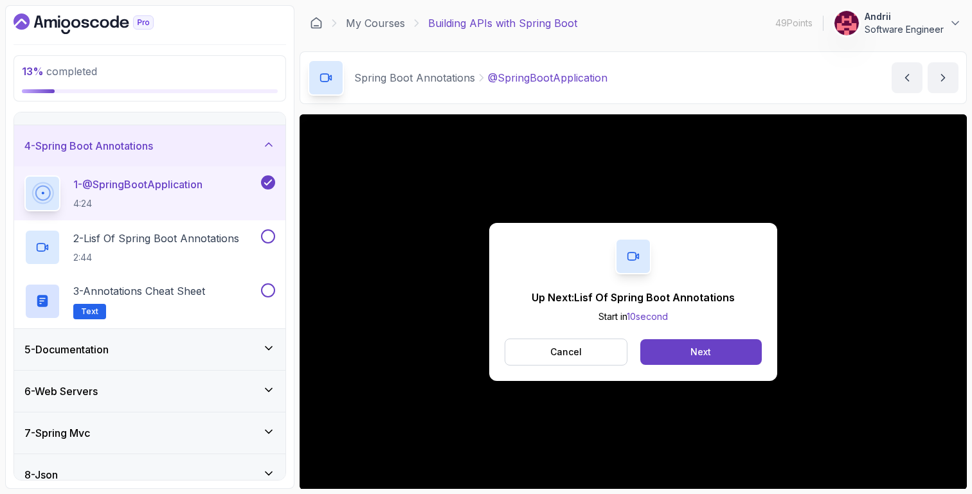
click at [215, 345] on div "5 - Documentation" at bounding box center [149, 349] width 251 height 15
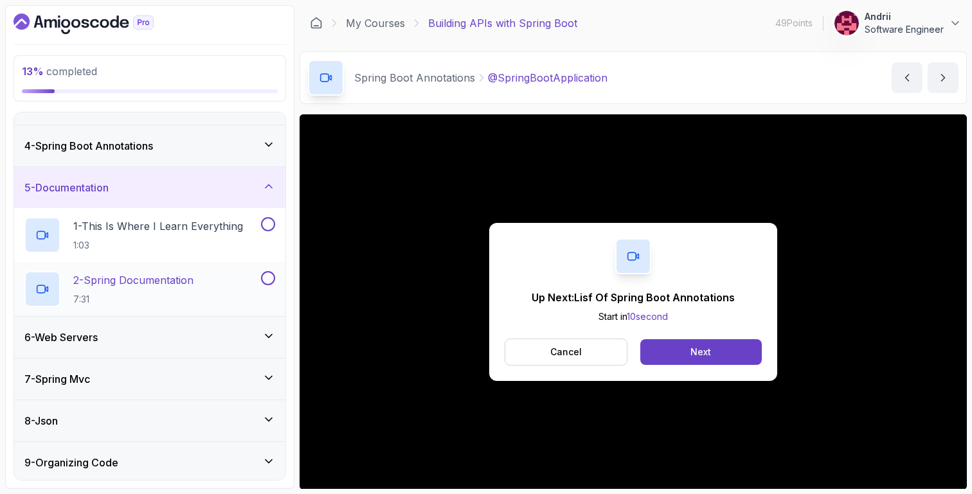
click at [208, 276] on div "2 - Spring Documentation 7:31" at bounding box center [141, 289] width 234 height 36
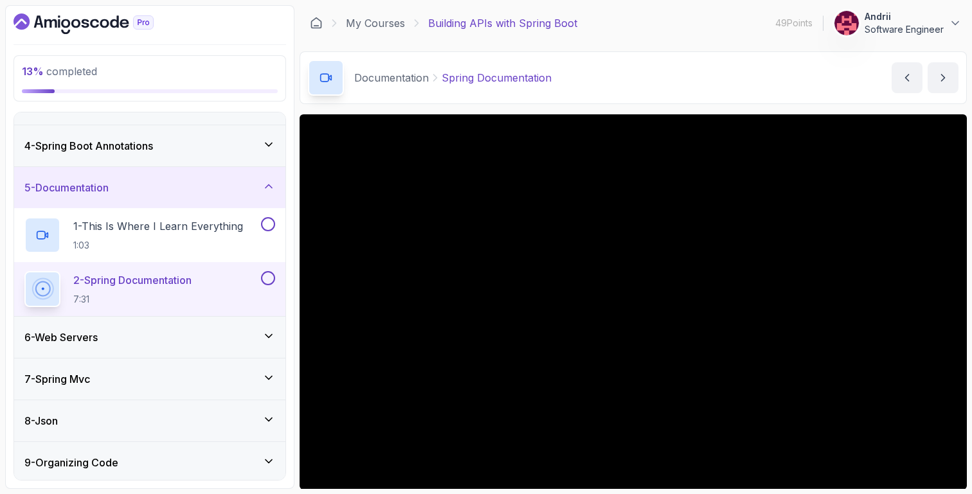
click at [251, 138] on div "4 - Spring Boot Annotations" at bounding box center [149, 145] width 251 height 15
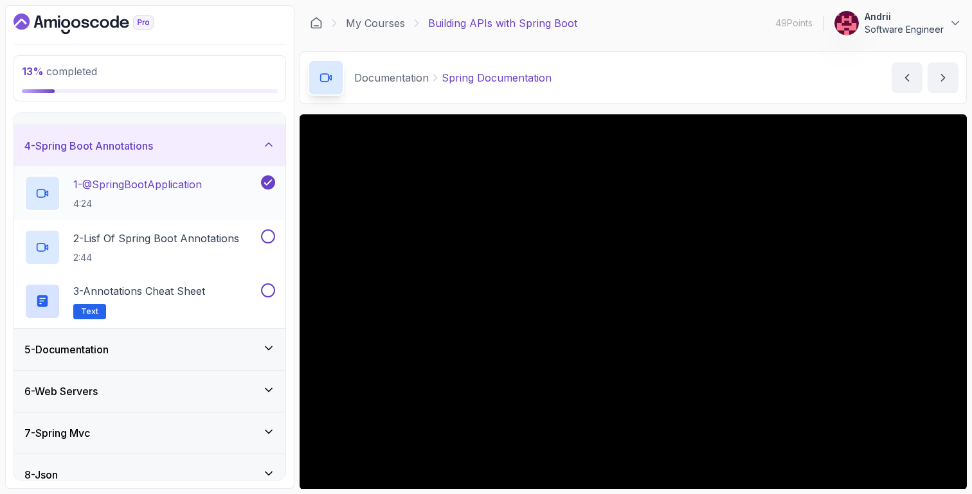
click at [220, 202] on div "1 - @SpringBootApplication 4:24" at bounding box center [141, 194] width 234 height 36
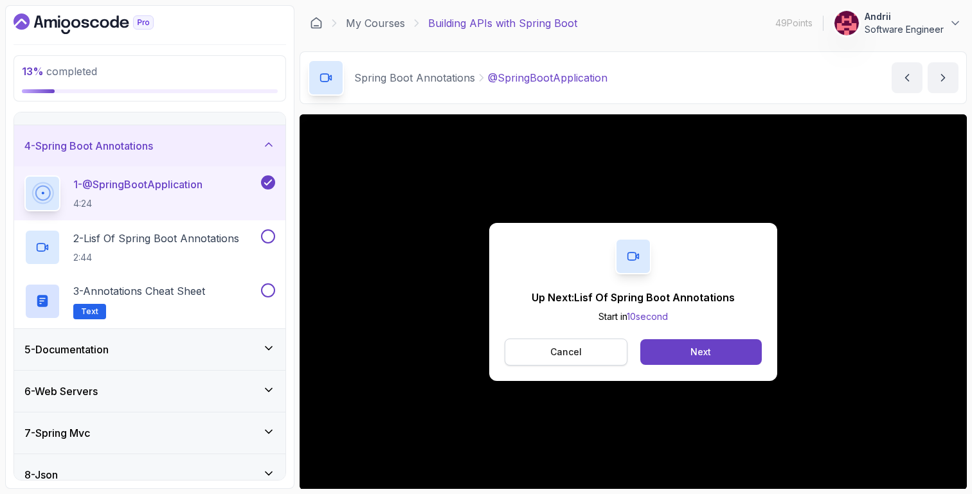
click at [592, 361] on button "Cancel" at bounding box center [566, 352] width 123 height 27
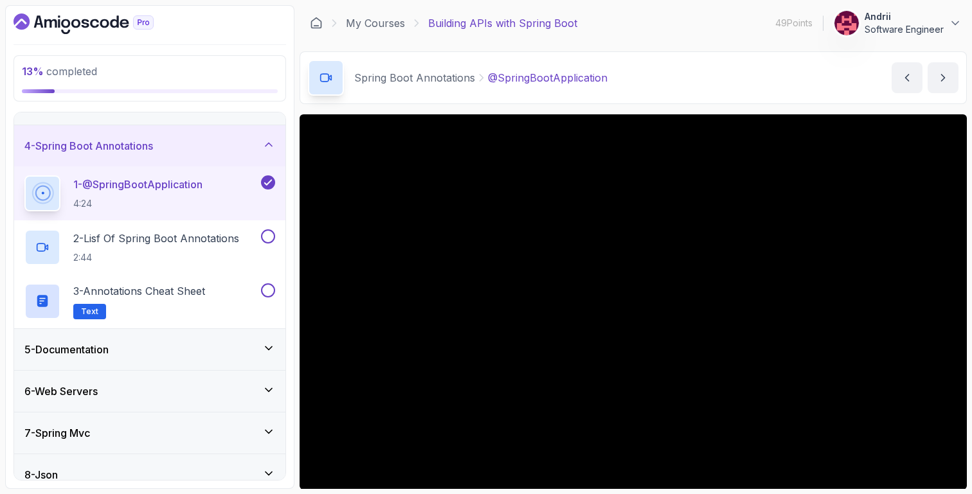
click at [186, 349] on div "5 - Documentation" at bounding box center [149, 349] width 251 height 15
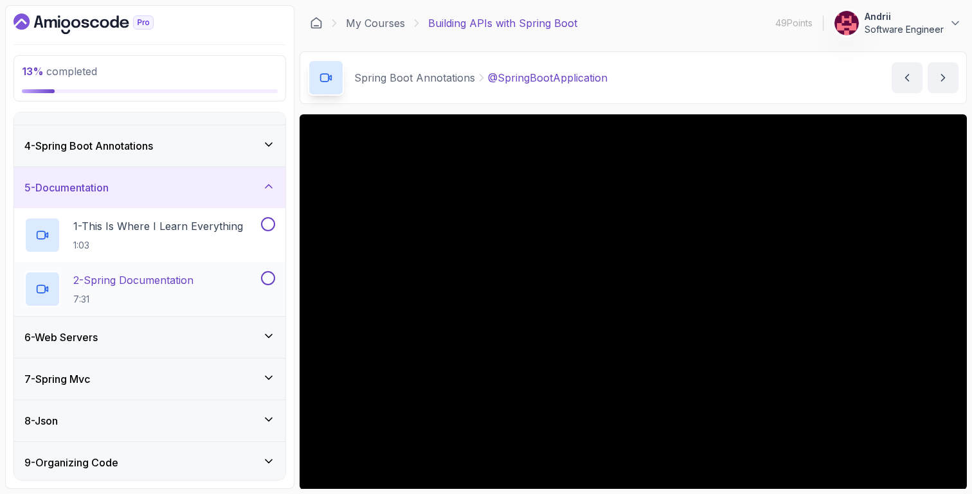
click at [234, 285] on div "2 - Spring Documentation 7:31" at bounding box center [141, 289] width 234 height 36
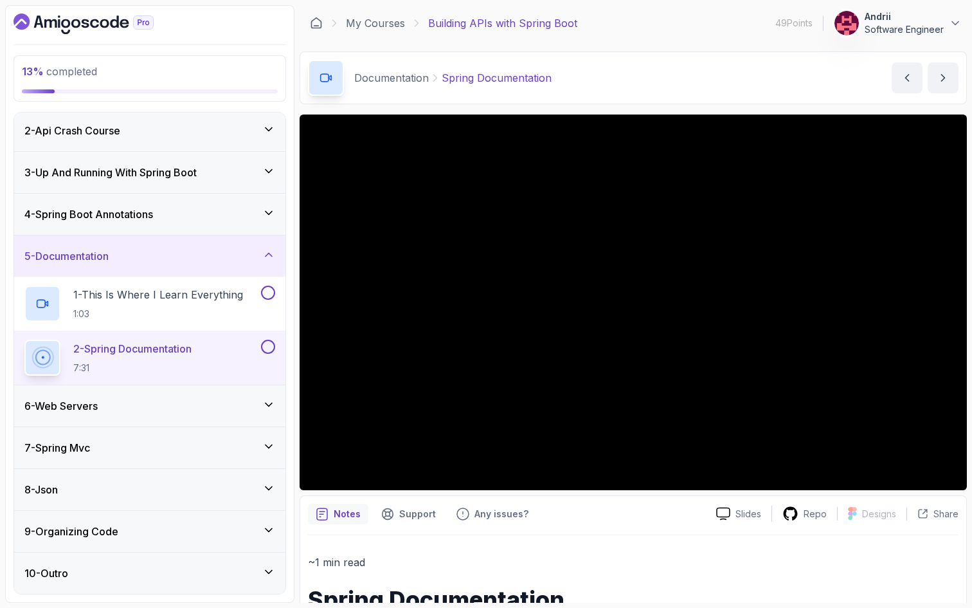
scroll to position [113, 0]
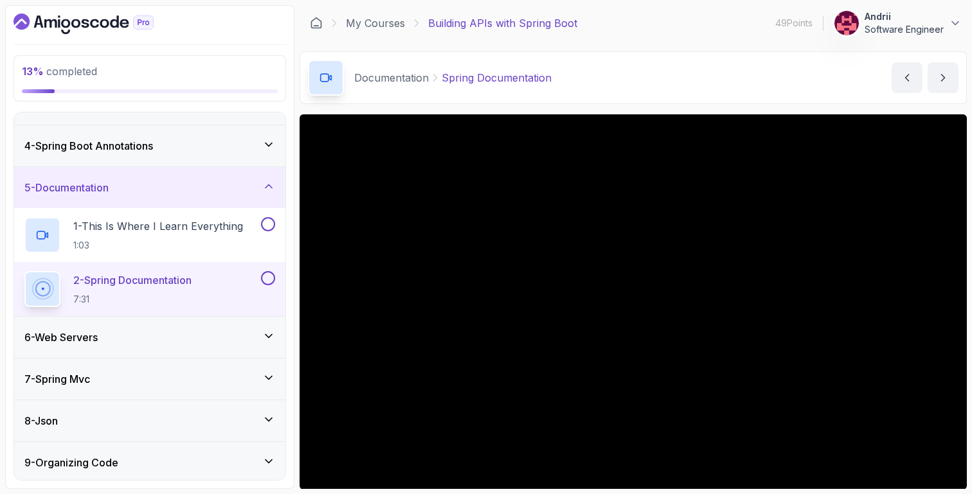
click at [147, 134] on div "4 - Spring Boot Annotations" at bounding box center [149, 145] width 271 height 41
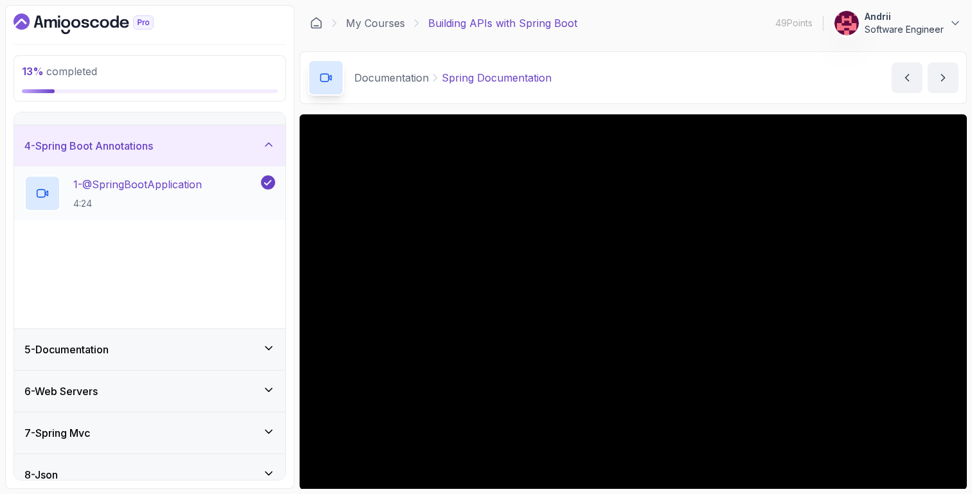
click at [158, 191] on h2 "1 - @SpringBootApplication 4:24" at bounding box center [137, 193] width 129 height 33
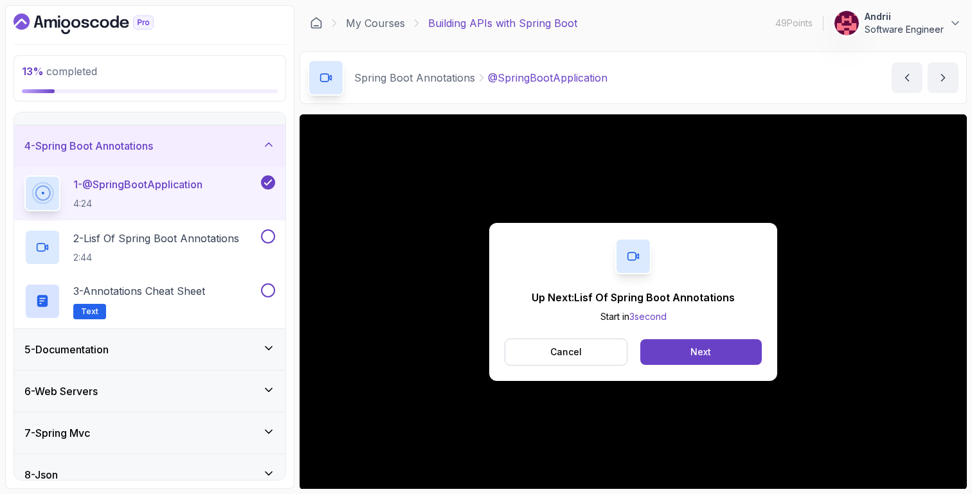
click at [257, 357] on div "5 - Documentation" at bounding box center [149, 349] width 271 height 41
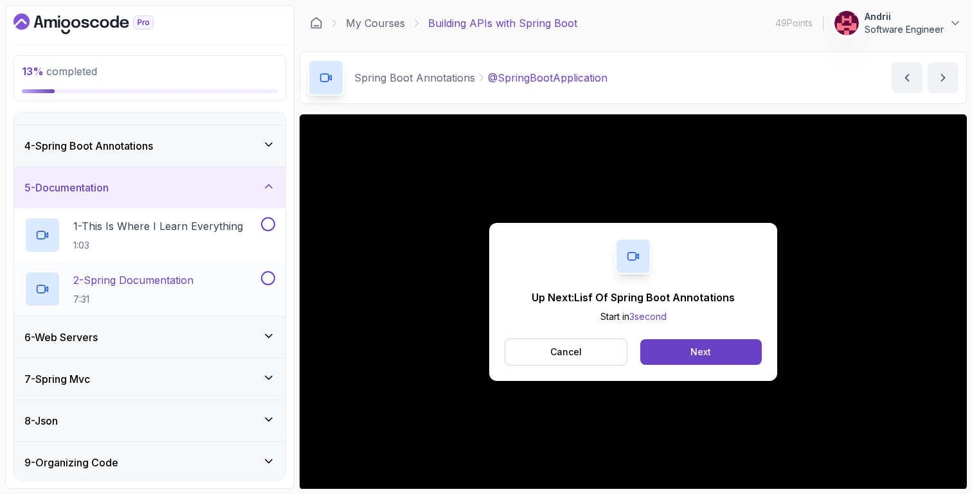
click at [161, 274] on p "2 - Spring Documentation" at bounding box center [133, 280] width 120 height 15
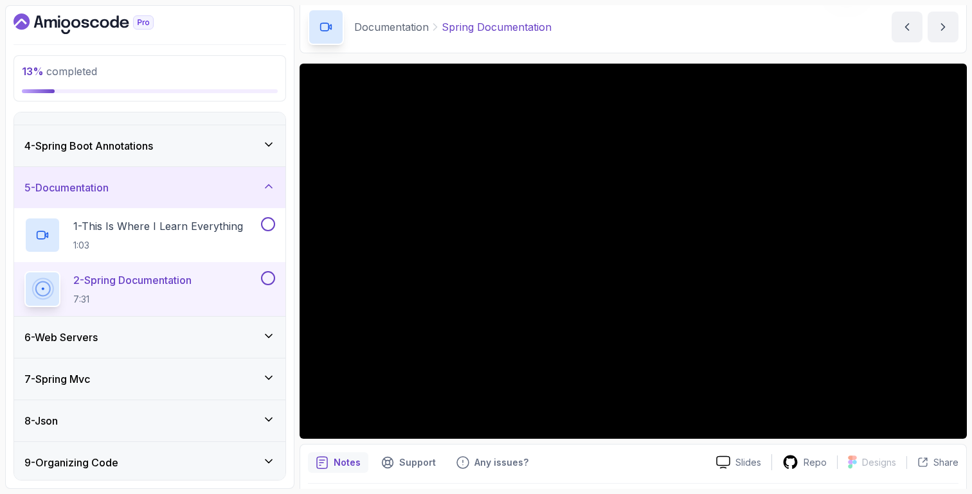
scroll to position [64, 0]
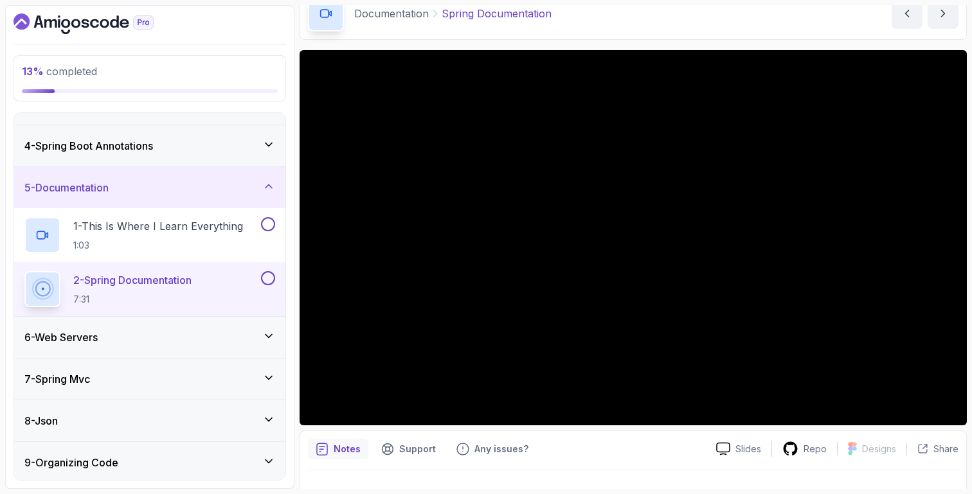
click at [204, 344] on div "6 - Web Servers" at bounding box center [149, 337] width 251 height 15
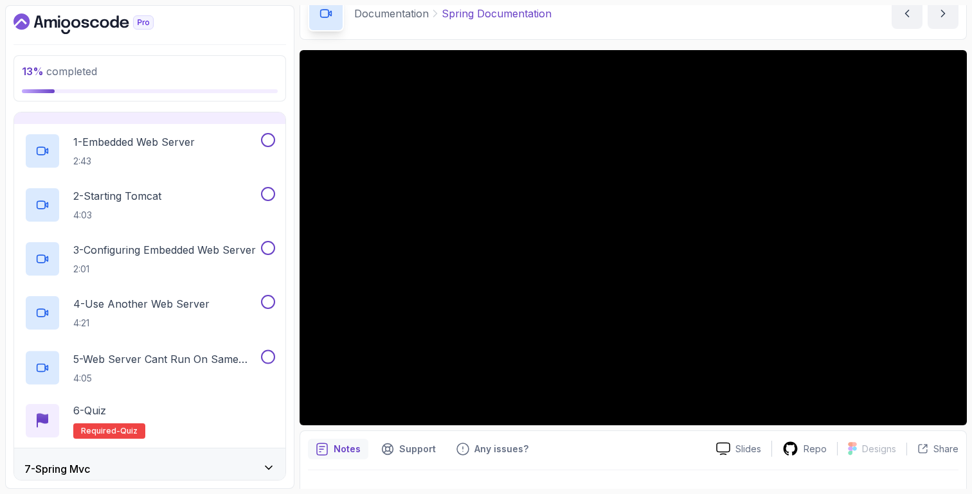
scroll to position [306, 0]
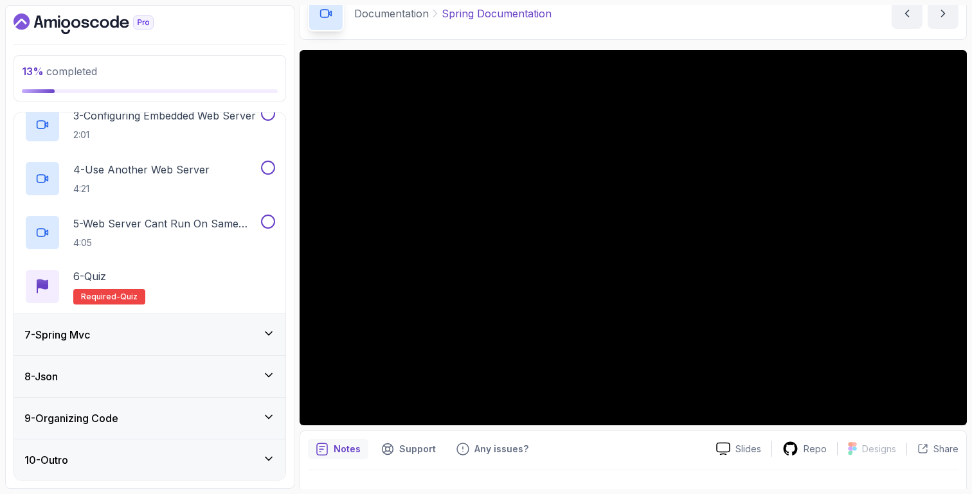
click at [204, 344] on div "7 - Spring Mvc" at bounding box center [149, 334] width 271 height 41
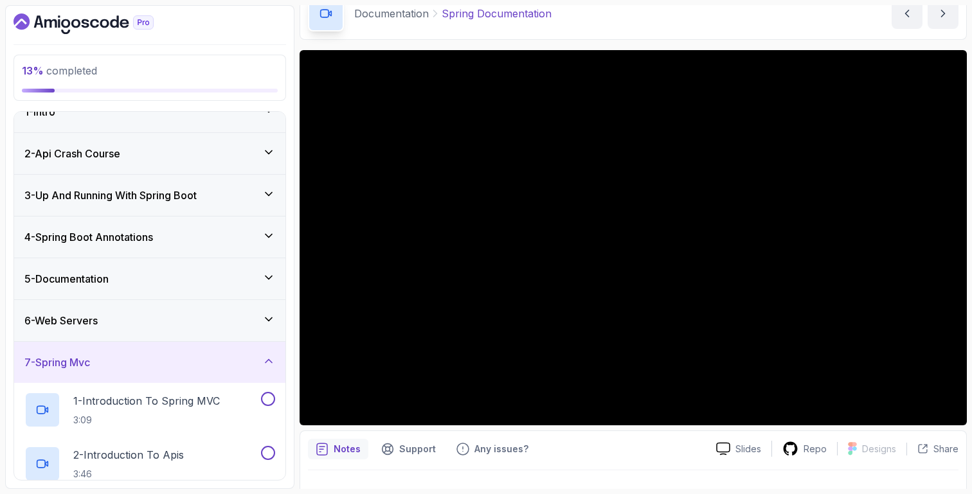
scroll to position [19, 0]
click at [200, 271] on div "5 - Documentation" at bounding box center [149, 280] width 271 height 41
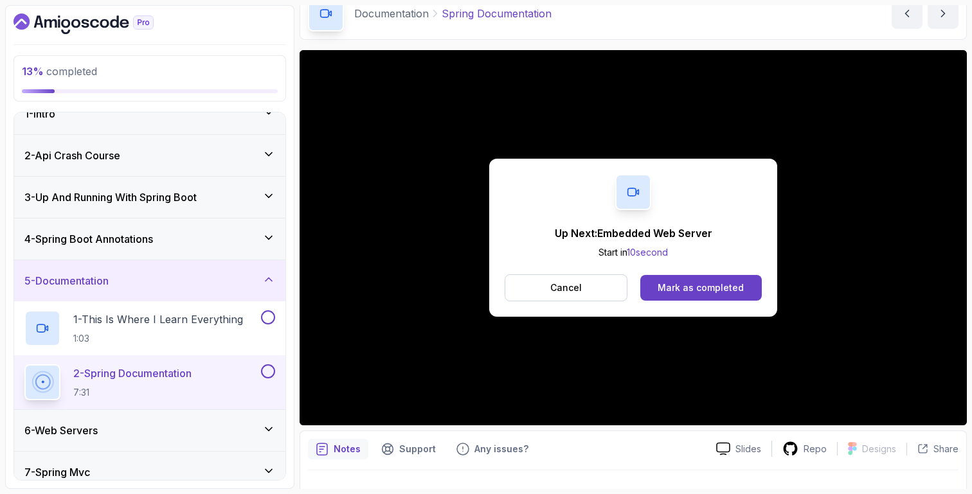
click at [176, 424] on div "6 - Web Servers" at bounding box center [149, 430] width 251 height 15
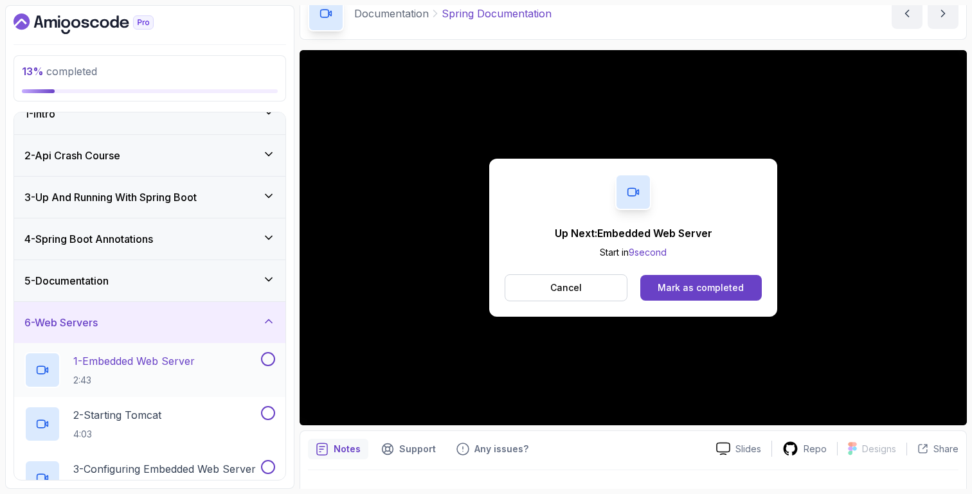
click at [176, 359] on p "1 - Embedded Web Server" at bounding box center [134, 361] width 122 height 15
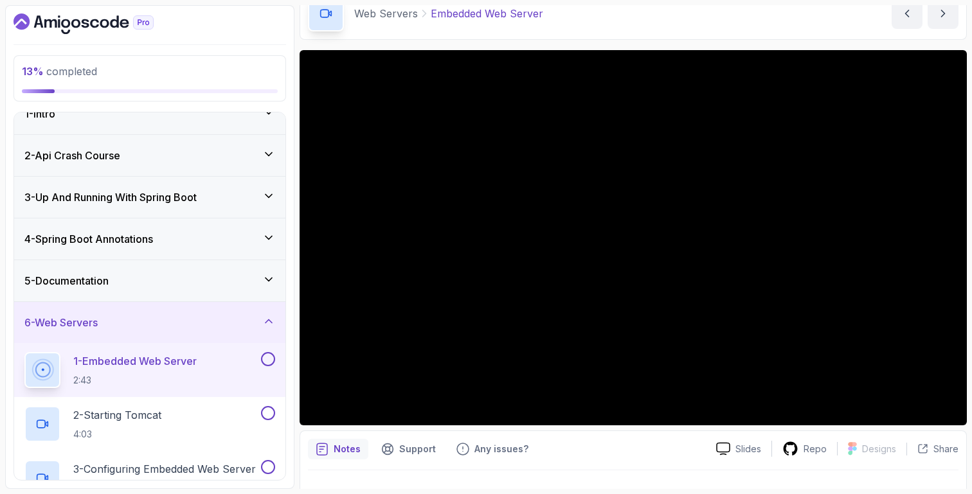
click at [228, 285] on div "5 - Documentation" at bounding box center [149, 280] width 251 height 15
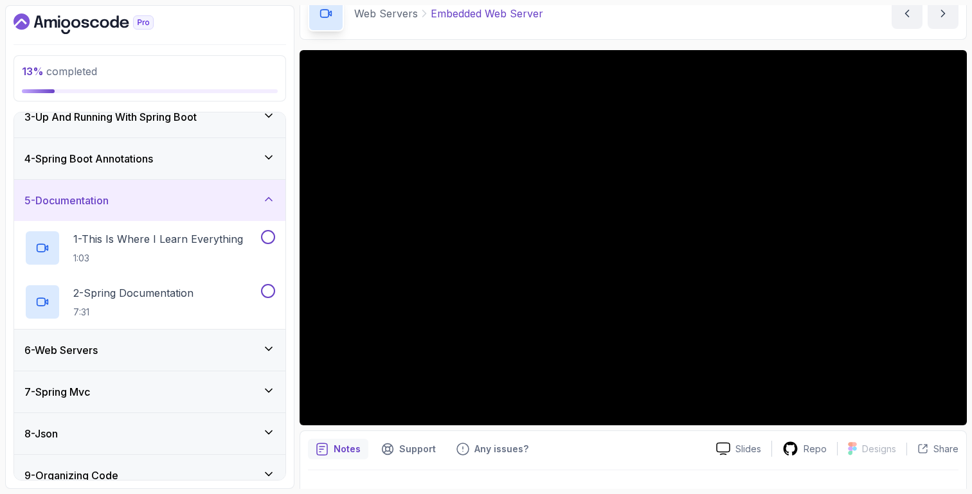
scroll to position [109, 0]
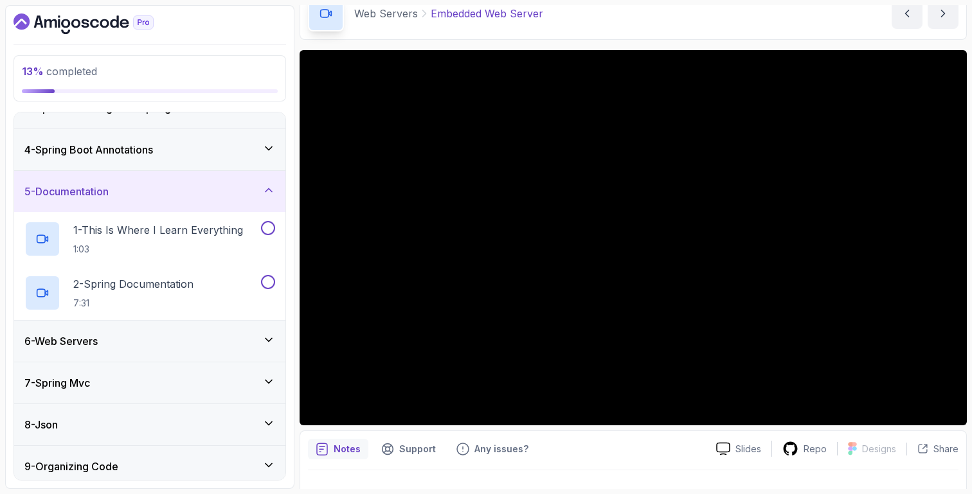
click at [201, 158] on div "4 - Spring Boot Annotations" at bounding box center [149, 149] width 271 height 41
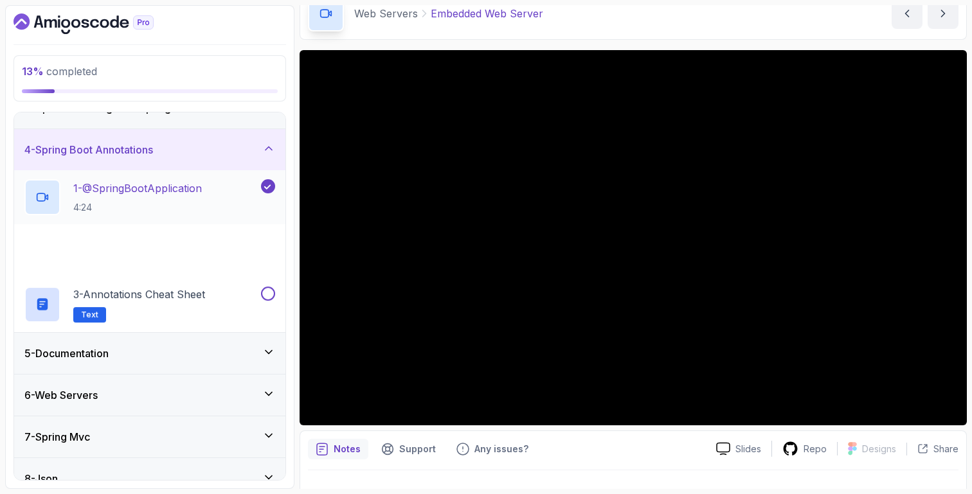
click at [201, 188] on p "1 - @SpringBootApplication" at bounding box center [137, 188] width 129 height 15
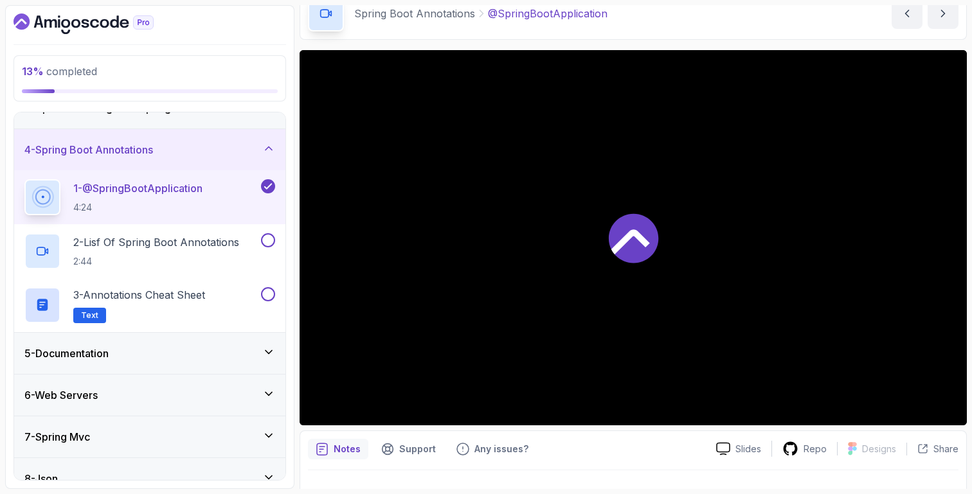
click at [190, 339] on div "5 - Documentation" at bounding box center [149, 353] width 271 height 41
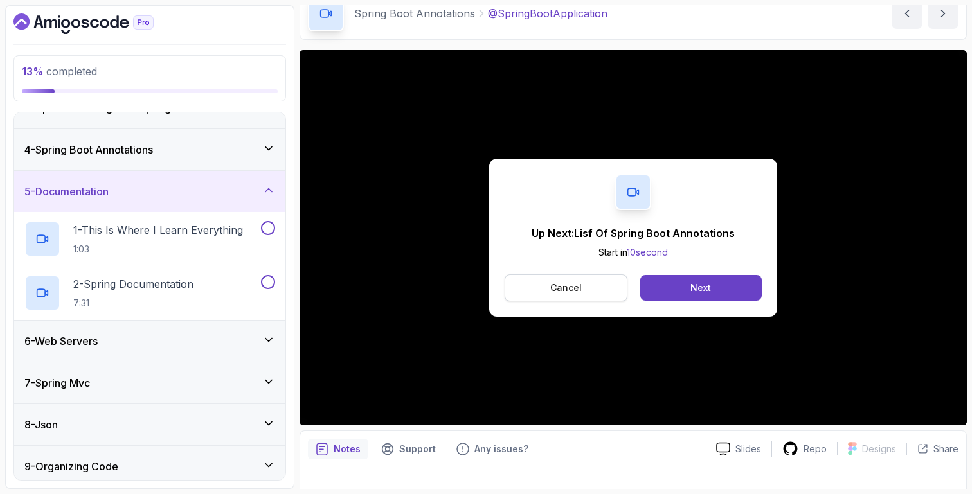
click at [588, 280] on button "Cancel" at bounding box center [566, 288] width 123 height 27
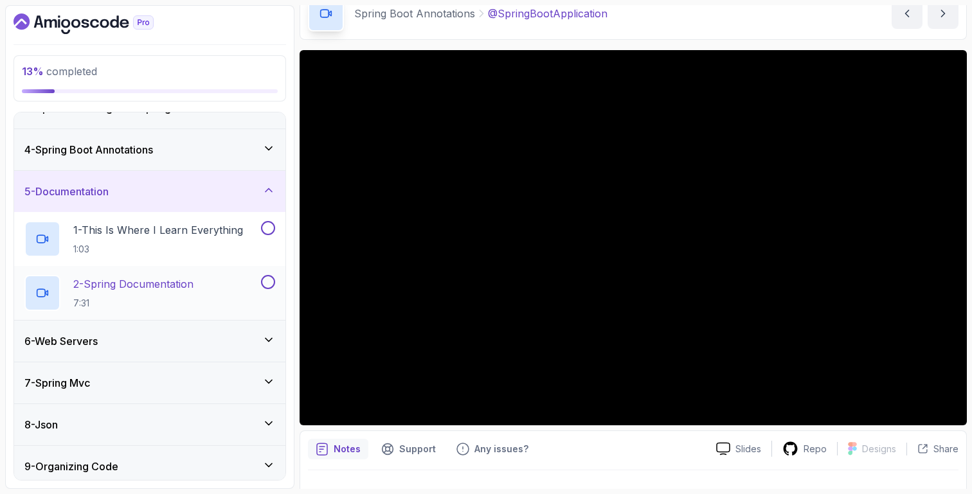
click at [198, 273] on div "2 - Spring Documentation 7:31" at bounding box center [149, 293] width 271 height 54
click at [219, 239] on h2 "1 - This Is Where I Learn Everything 1:03" at bounding box center [158, 238] width 170 height 33
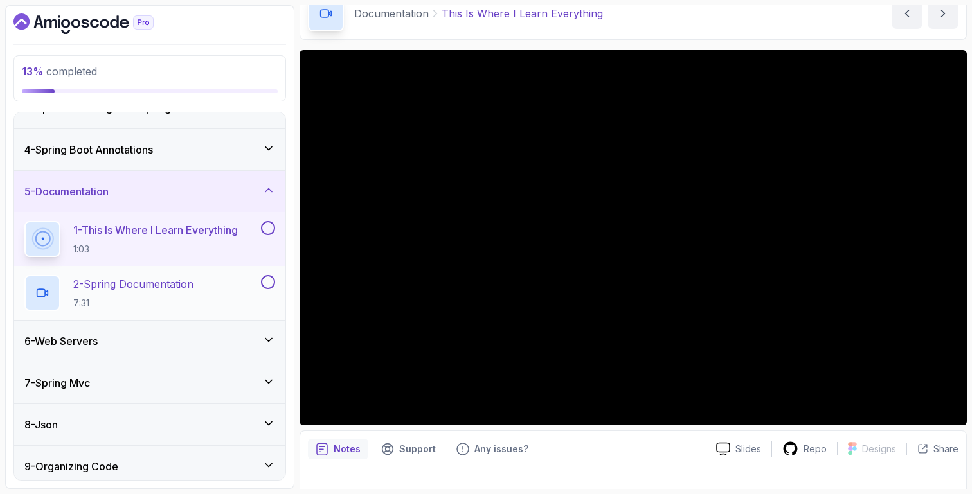
click at [212, 276] on div "2 - Spring Documentation 7:31" at bounding box center [141, 293] width 234 height 36
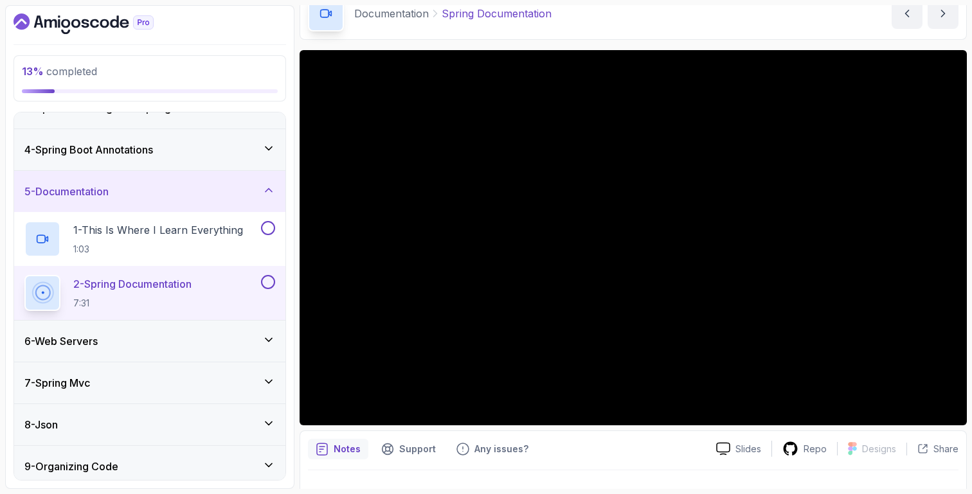
click at [204, 139] on div "4 - Spring Boot Annotations" at bounding box center [149, 149] width 271 height 41
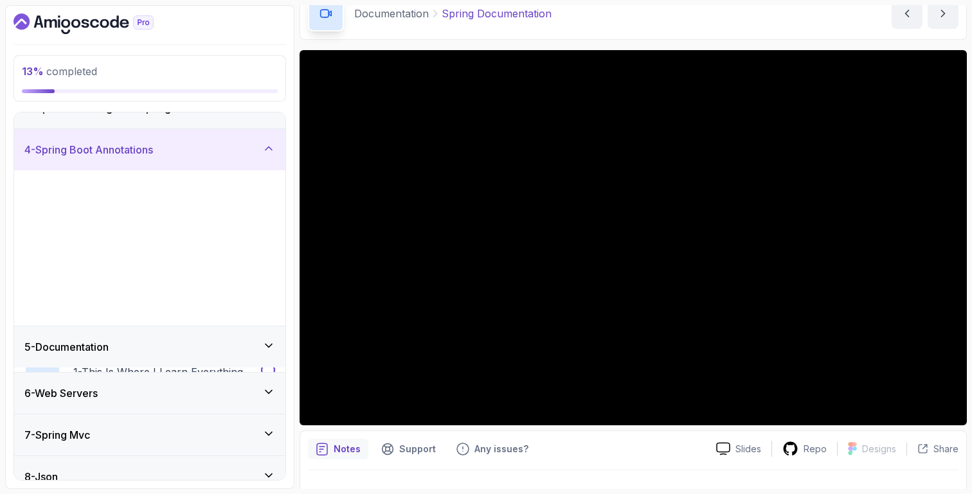
click at [213, 194] on div "1 - @SpringBootApplication 4:24" at bounding box center [141, 198] width 234 height 36
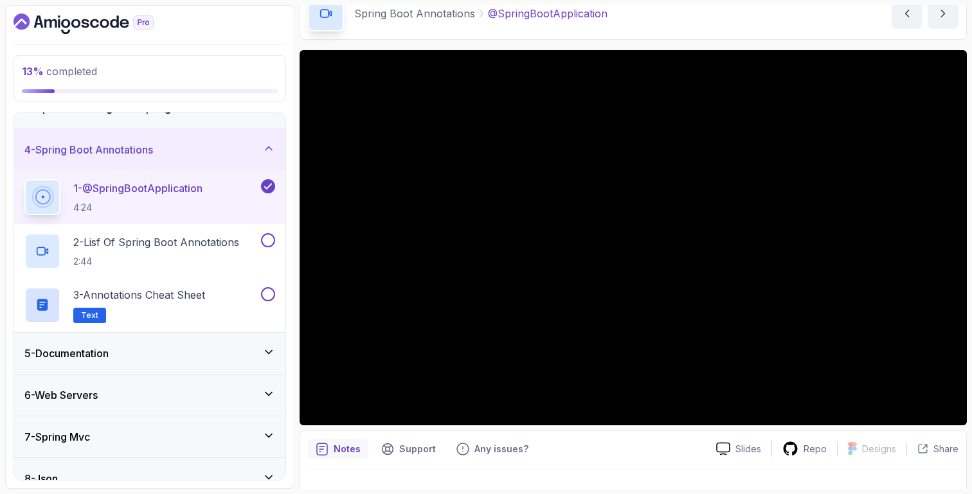
click at [185, 338] on div "5 - Documentation" at bounding box center [149, 353] width 271 height 41
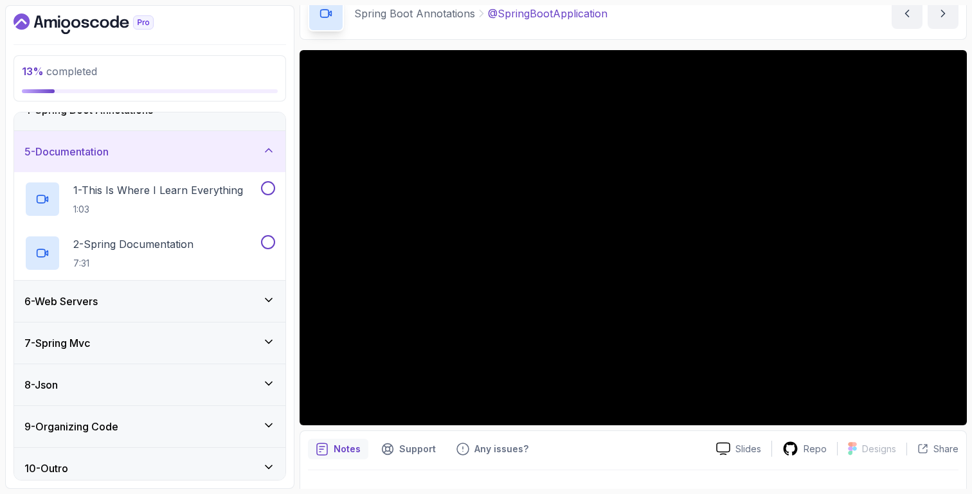
scroll to position [157, 0]
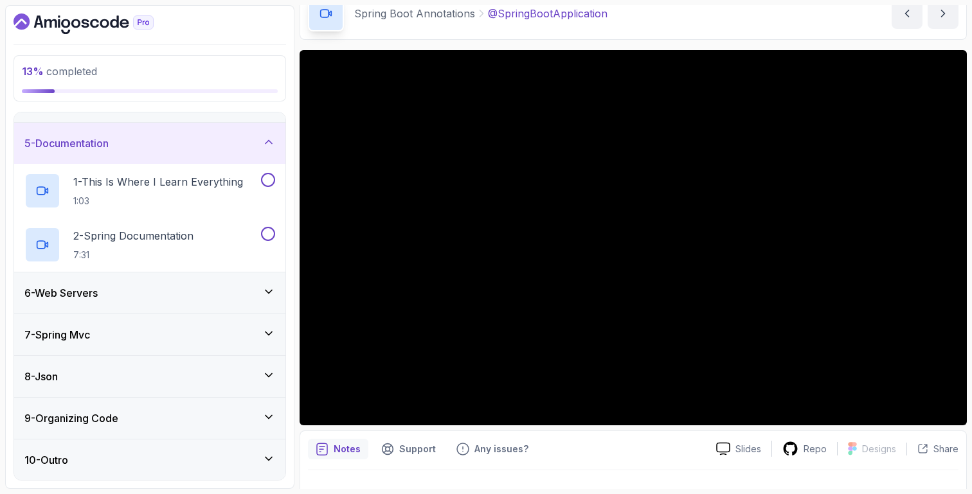
click at [190, 285] on div "6 - Web Servers" at bounding box center [149, 292] width 251 height 15
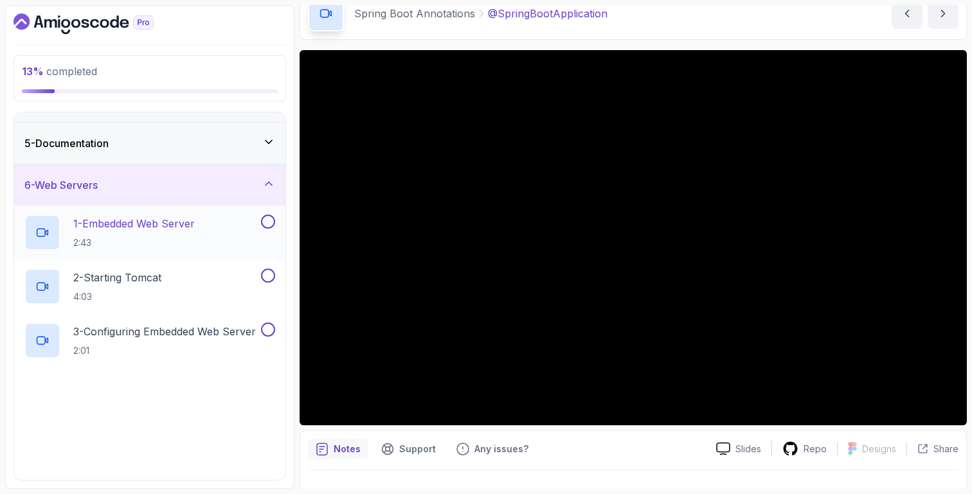
click at [173, 233] on h2 "1 - Embedded Web Server 2:43" at bounding box center [134, 232] width 122 height 33
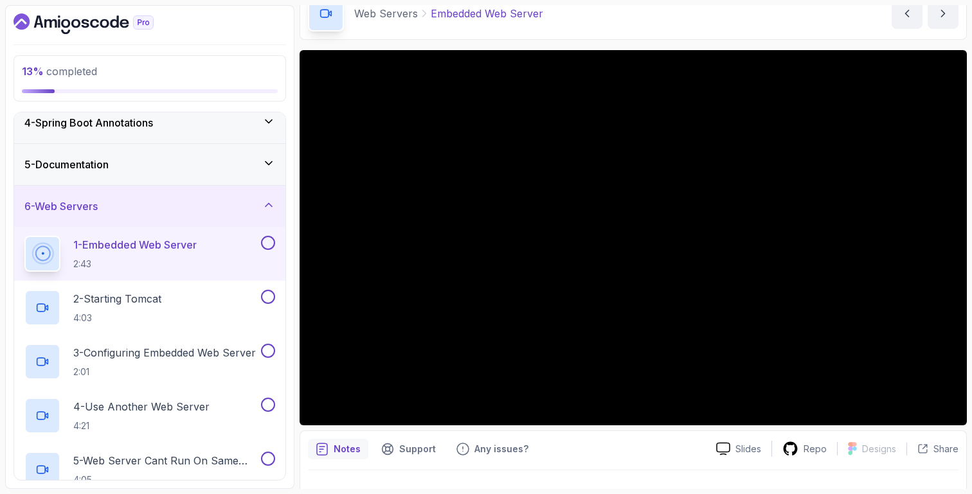
scroll to position [123, 0]
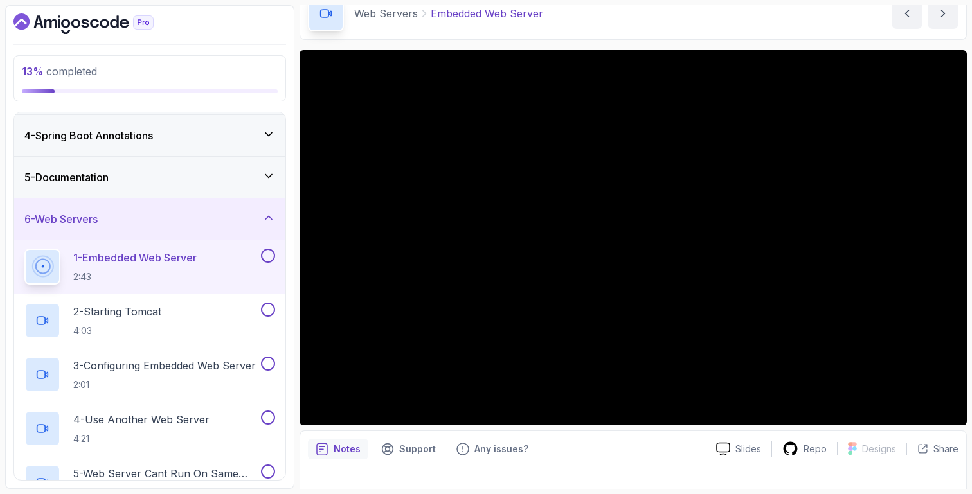
click at [210, 138] on div "4 - Spring Boot Annotations" at bounding box center [149, 135] width 251 height 15
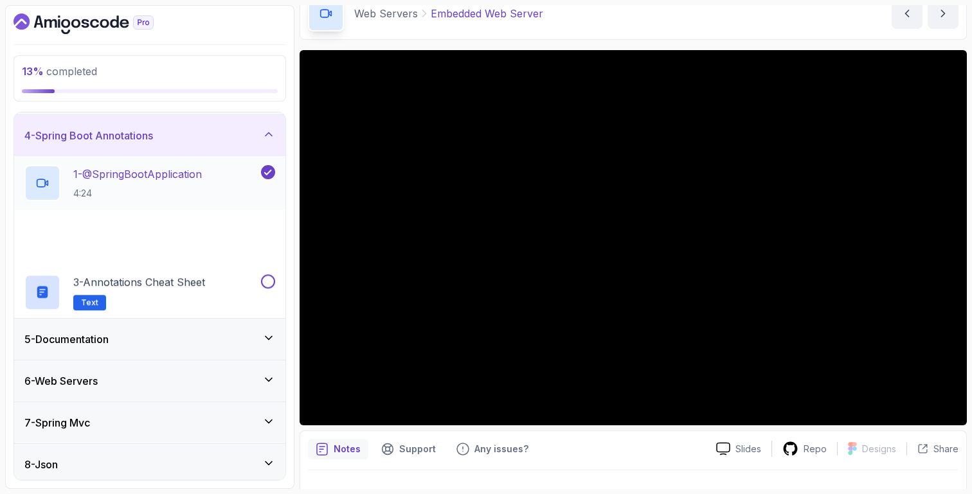
click at [221, 179] on div "1 - @SpringBootApplication 4:24" at bounding box center [141, 183] width 234 height 36
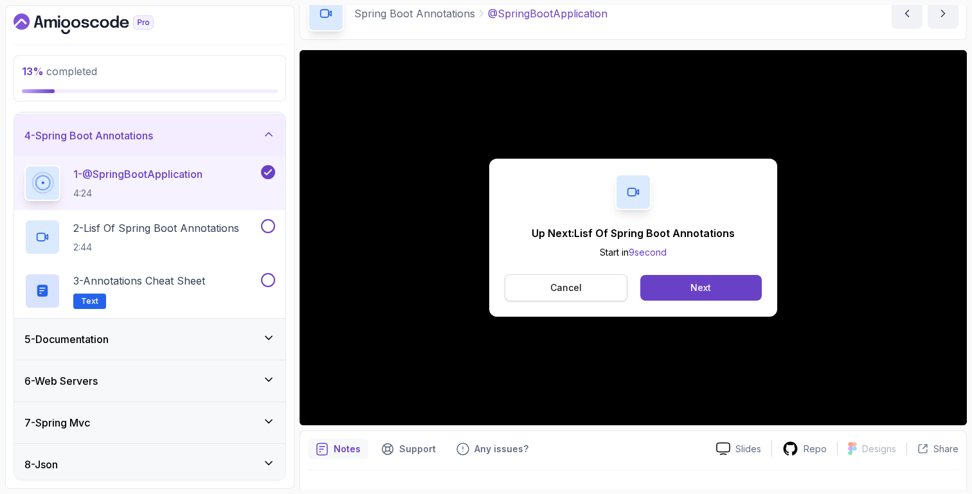
click at [559, 296] on button "Cancel" at bounding box center [566, 288] width 123 height 27
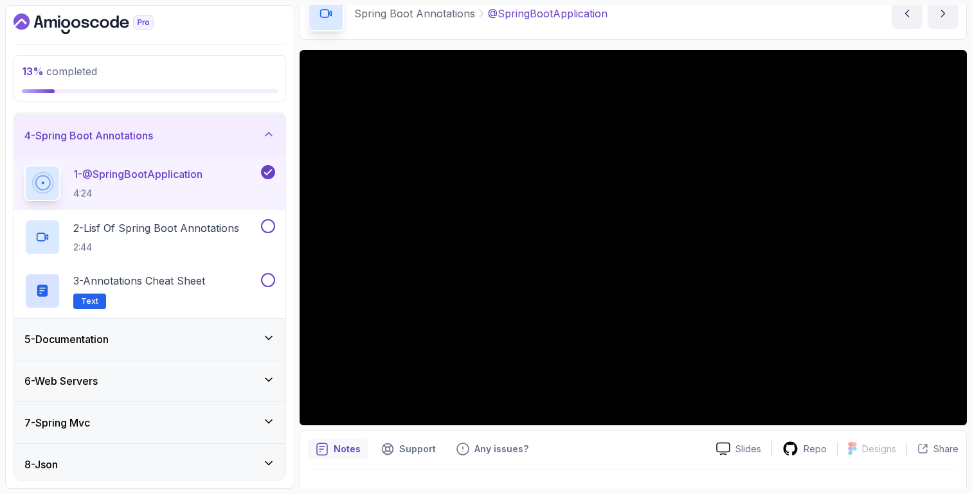
click at [115, 382] on div "6 - Web Servers" at bounding box center [149, 381] width 251 height 15
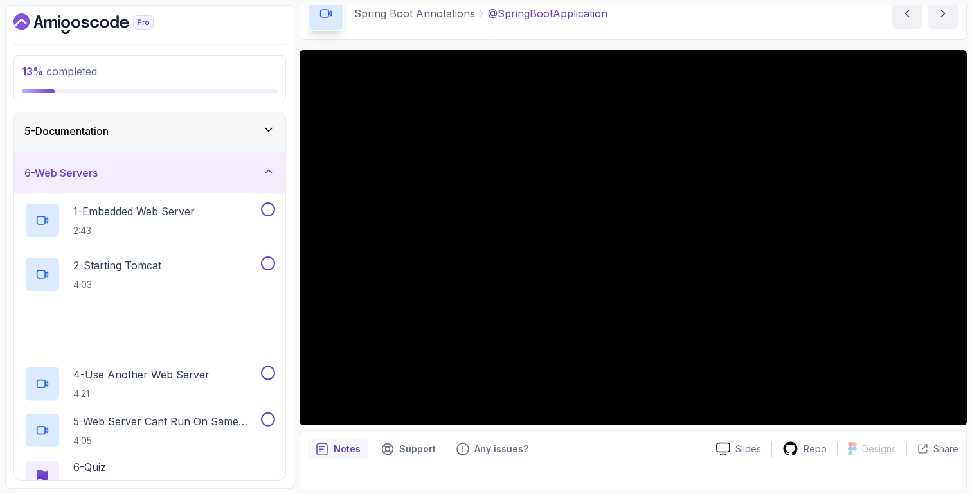
scroll to position [199, 0]
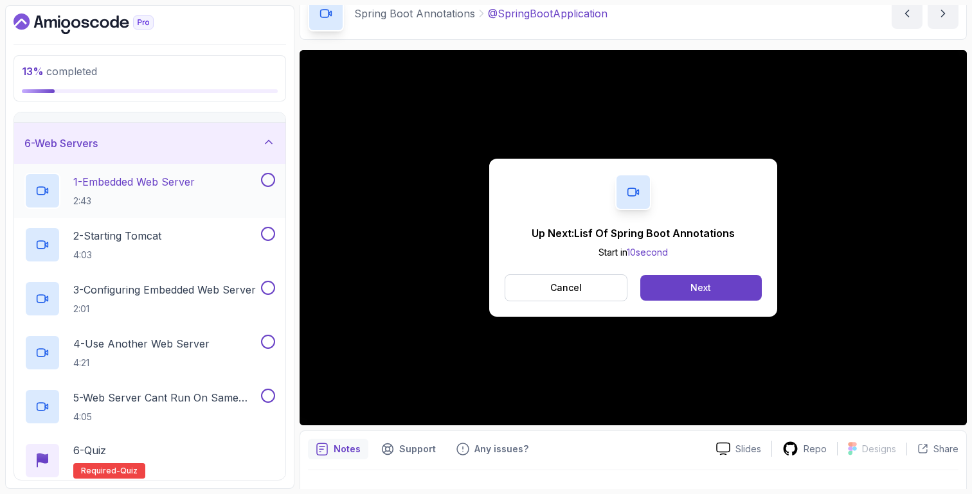
click at [176, 185] on p "1 - Embedded Web Server" at bounding box center [134, 181] width 122 height 15
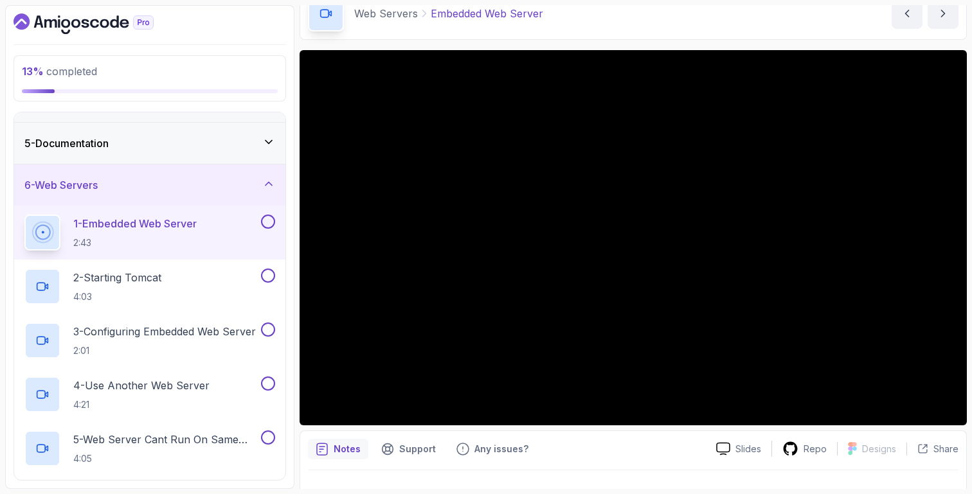
click at [181, 165] on div "6 - Web Servers" at bounding box center [149, 185] width 271 height 41
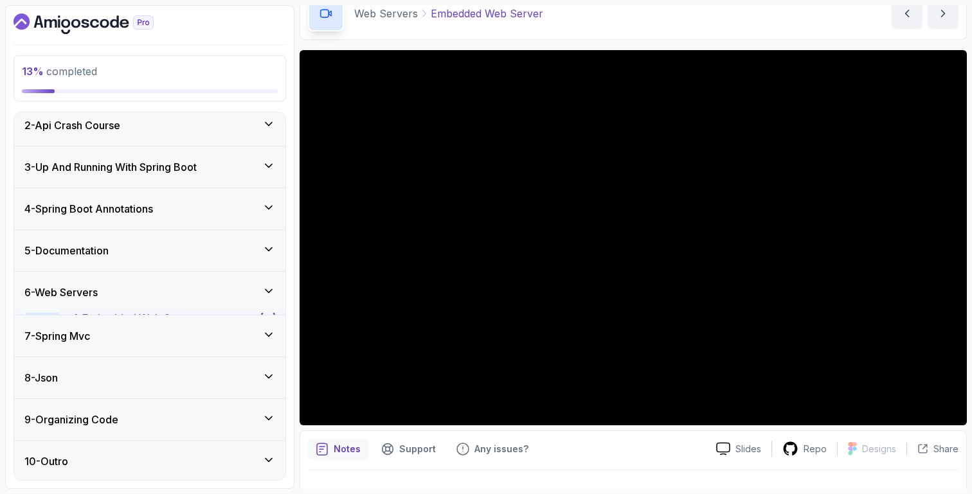
click at [183, 157] on div "3 - Up And Running With Spring Boot" at bounding box center [149, 167] width 271 height 41
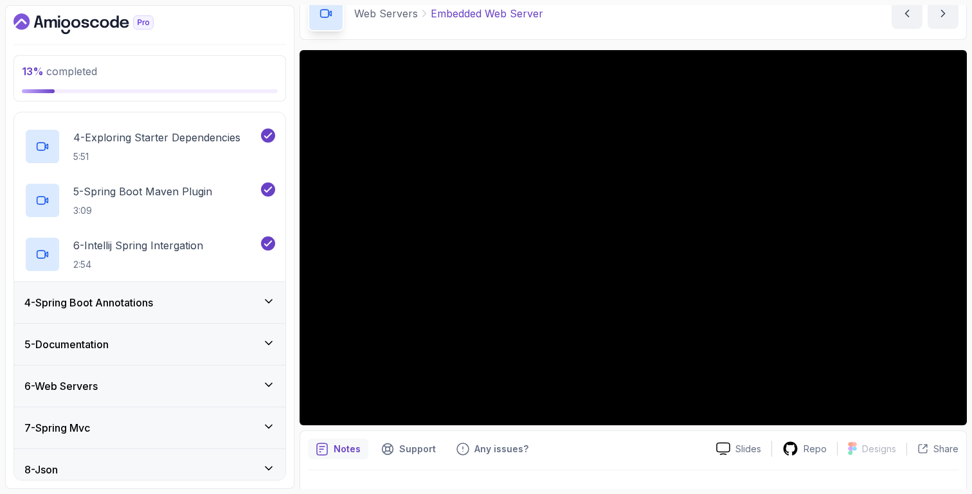
click at [154, 338] on div "5 - Documentation" at bounding box center [149, 344] width 251 height 15
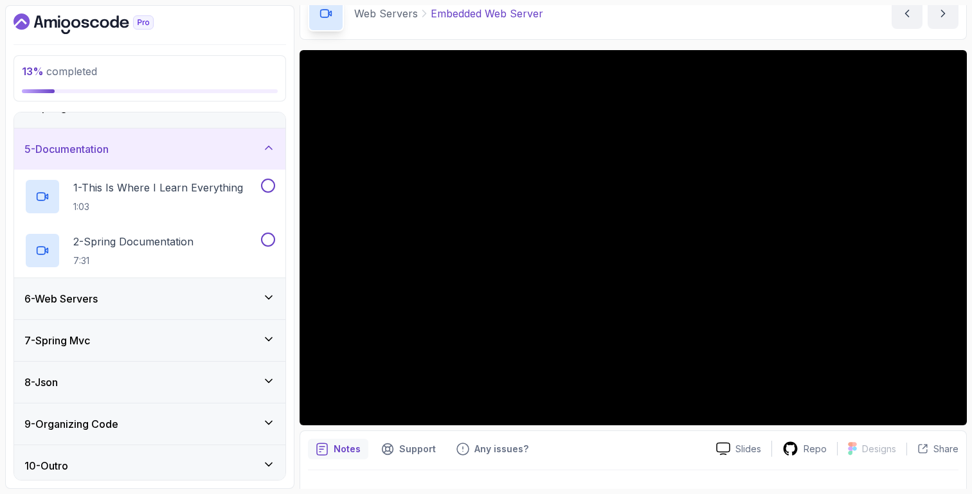
scroll to position [156, 0]
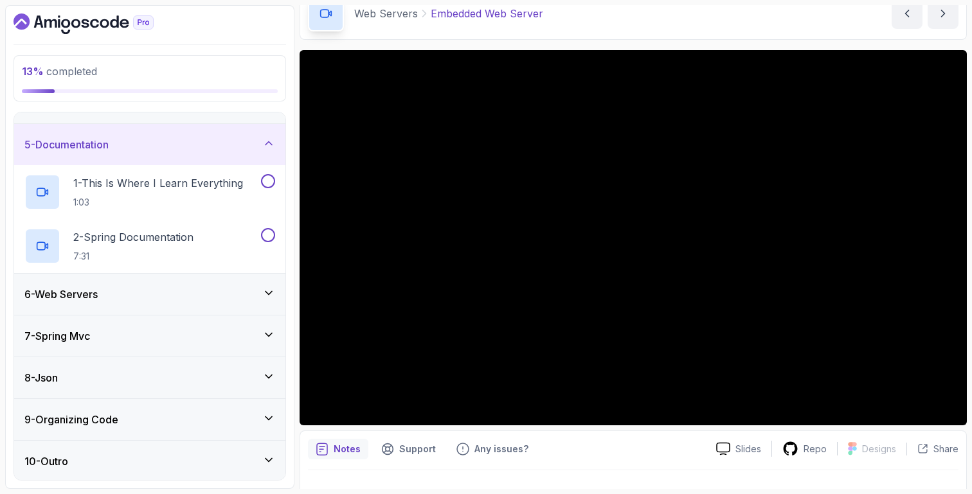
click at [177, 298] on div "6 - Web Servers" at bounding box center [149, 294] width 251 height 15
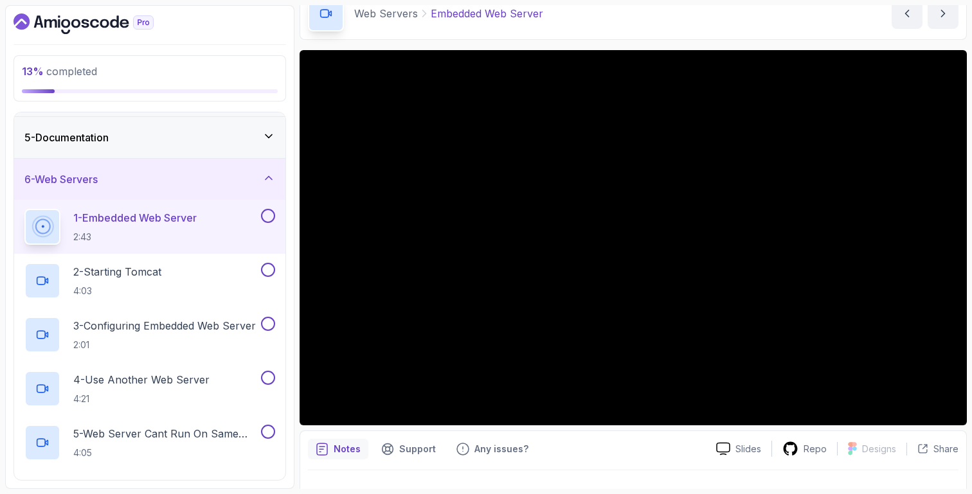
scroll to position [153, 0]
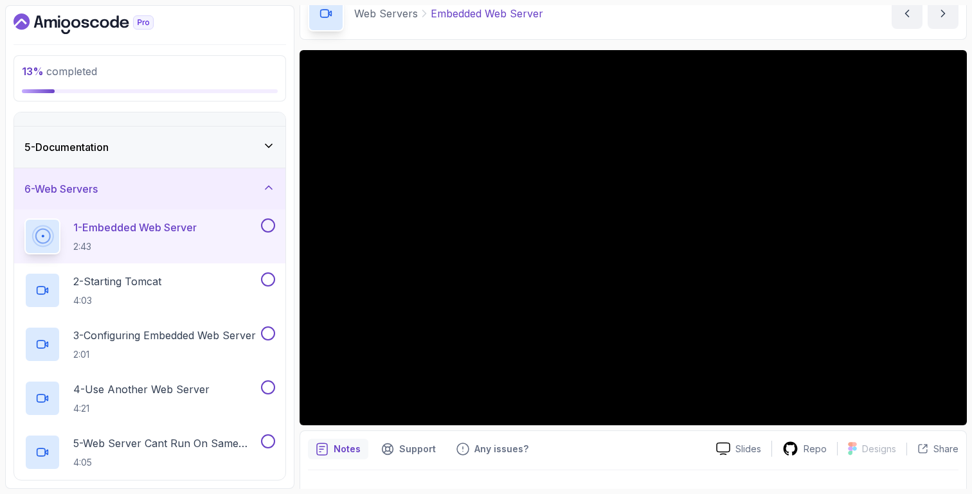
click at [126, 133] on div "5 - Documentation" at bounding box center [149, 147] width 271 height 41
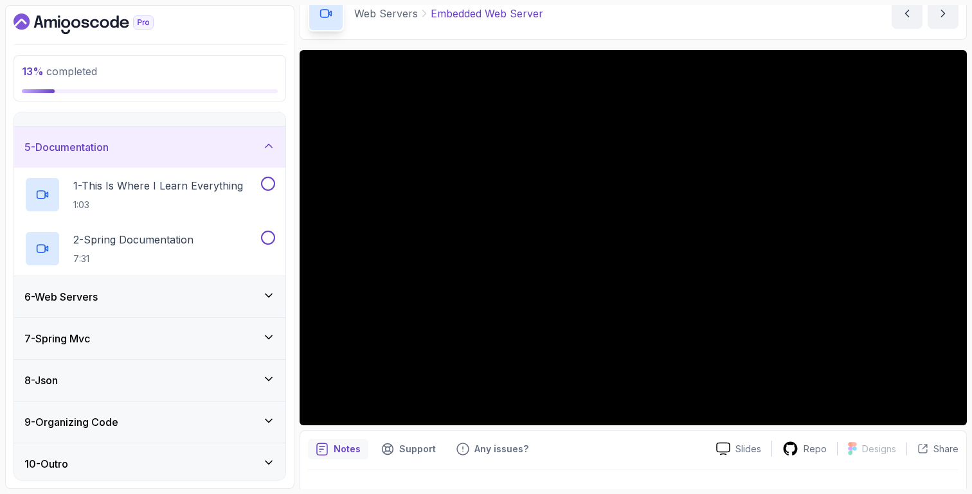
click at [143, 288] on div "6 - Web Servers" at bounding box center [149, 296] width 271 height 41
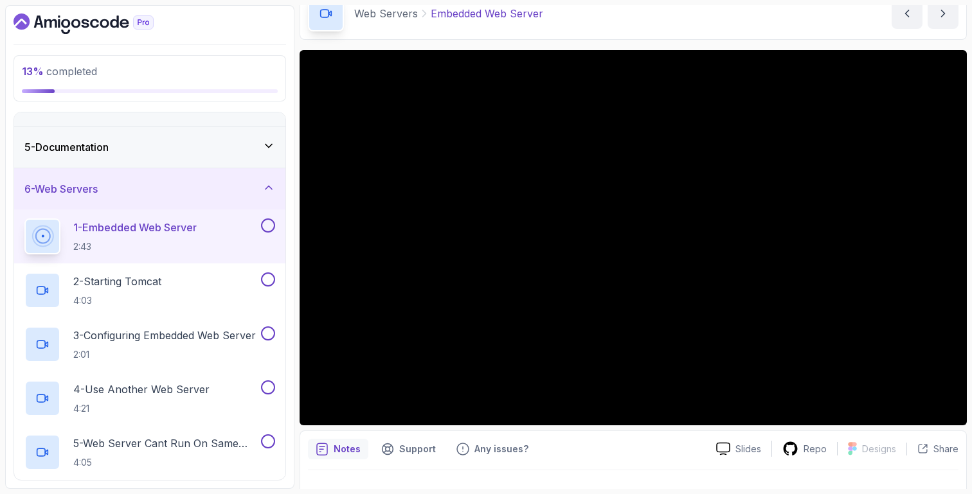
click at [206, 143] on div "5 - Documentation" at bounding box center [149, 147] width 251 height 15
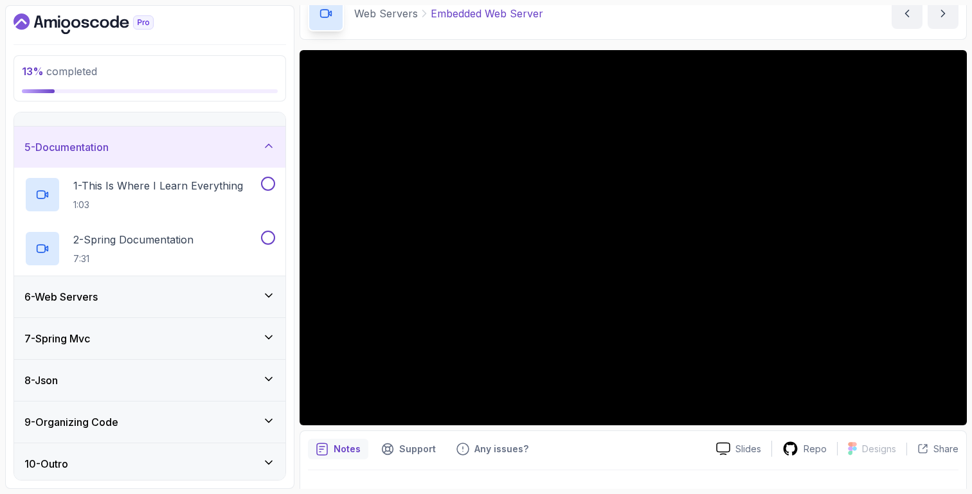
click at [185, 283] on div "6 - Web Servers" at bounding box center [149, 296] width 271 height 41
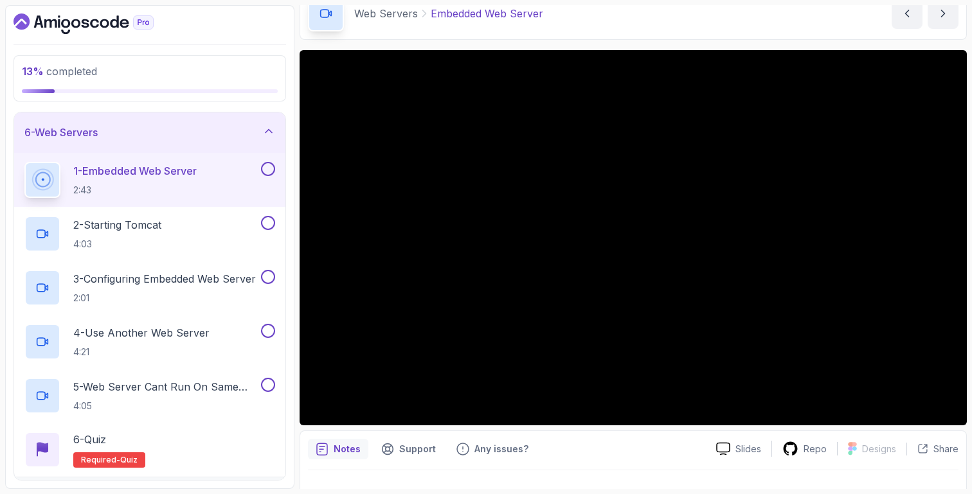
scroll to position [0, 0]
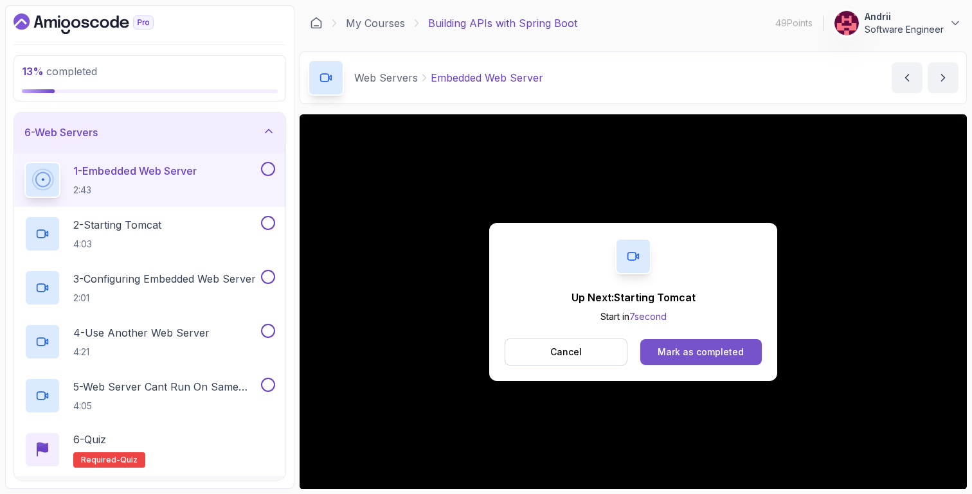
click at [691, 346] on div "Mark as completed" at bounding box center [701, 352] width 86 height 13
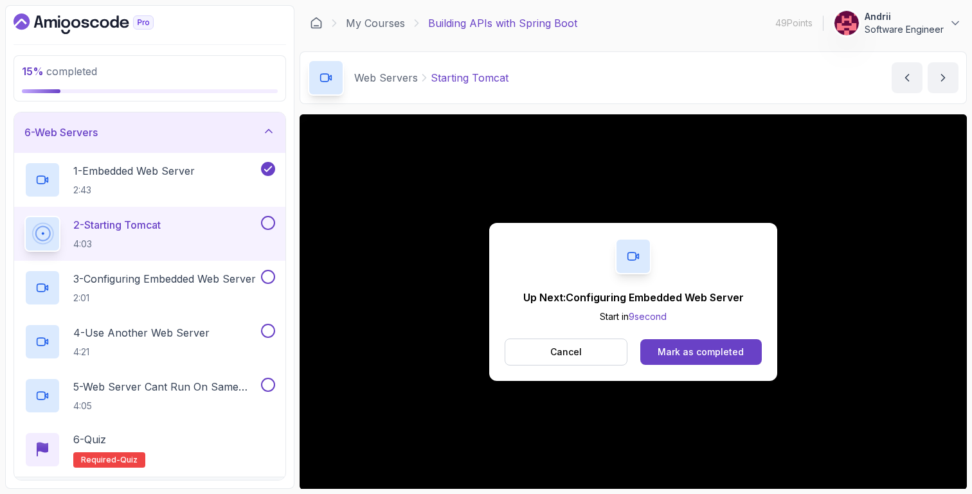
click at [220, 242] on div "2 - Starting Tomcat 4:03" at bounding box center [141, 234] width 234 height 36
click at [554, 344] on button "Cancel" at bounding box center [566, 352] width 123 height 27
click at [199, 303] on p "2:01" at bounding box center [164, 298] width 183 height 13
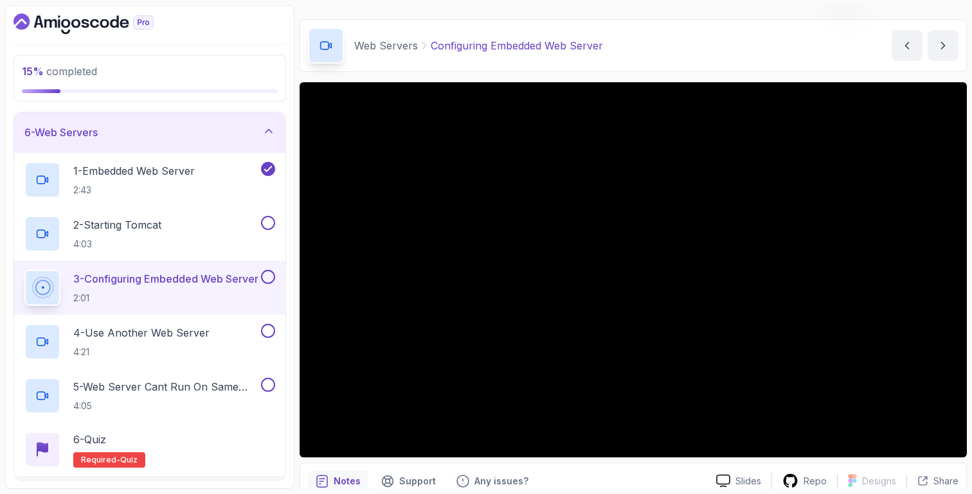
scroll to position [90, 0]
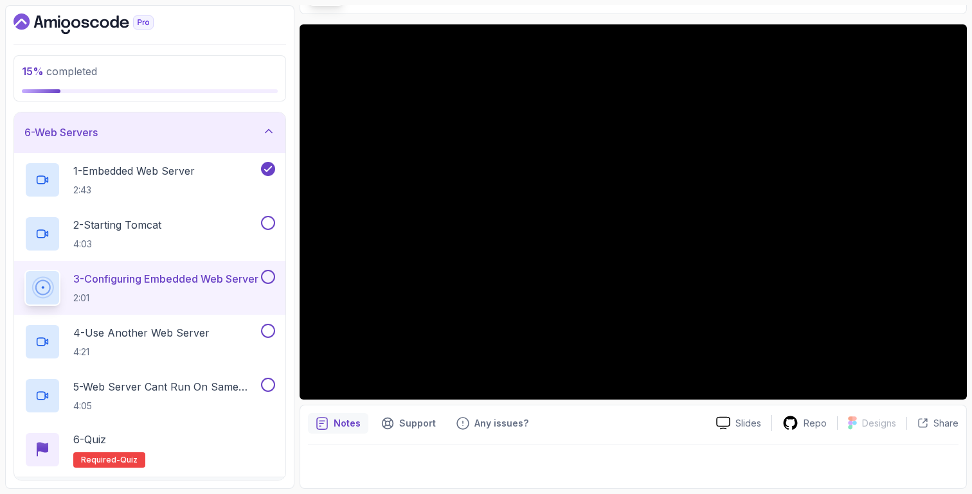
click at [192, 264] on div "3 - Configuring Embedded Web Server 2:01" at bounding box center [149, 288] width 271 height 54
click at [195, 232] on div "2 - Starting Tomcat 4:03" at bounding box center [141, 234] width 234 height 36
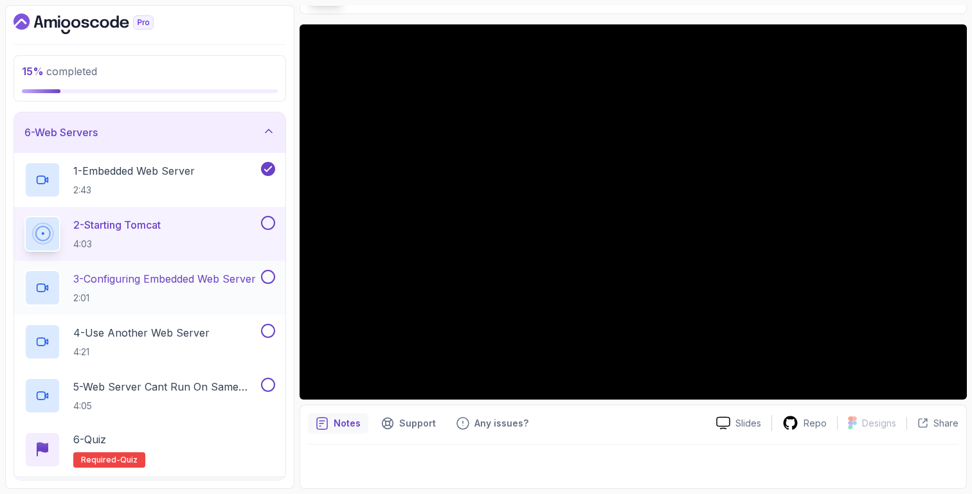
click at [181, 264] on div "3 - Configuring Embedded Web Server 2:01" at bounding box center [149, 288] width 271 height 54
click at [181, 284] on p "3 - Configuring Embedded Web Server" at bounding box center [164, 278] width 183 height 15
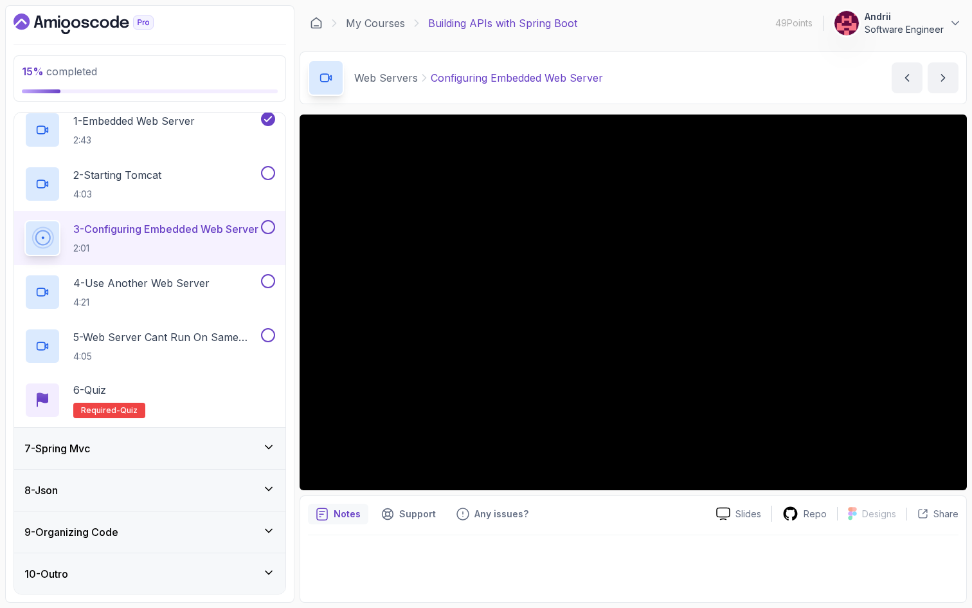
scroll to position [317, 0]
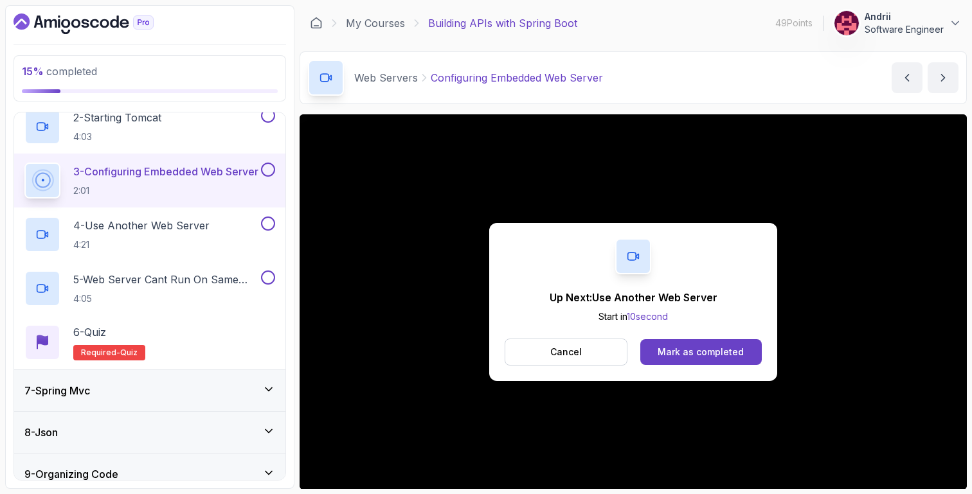
click at [220, 201] on div "3 - Configuring Embedded Web Server 2:01" at bounding box center [149, 181] width 271 height 54
click at [683, 345] on button "Mark as completed" at bounding box center [701, 352] width 122 height 26
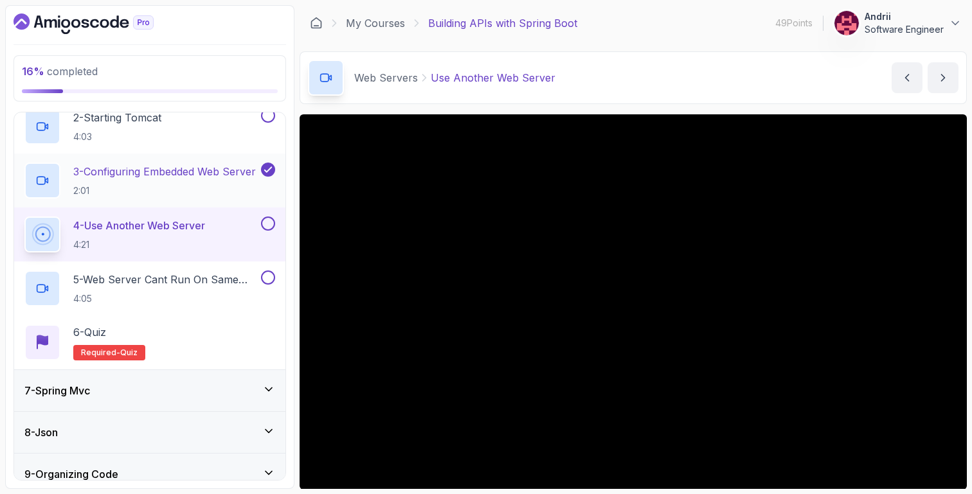
click at [203, 194] on p "2:01" at bounding box center [164, 191] width 183 height 13
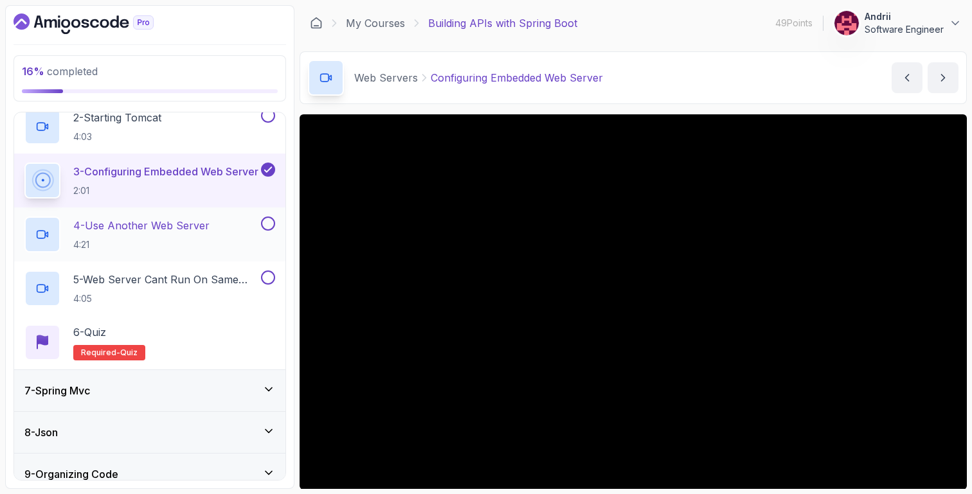
click at [234, 215] on div "4 - Use Another Web Server 4:21" at bounding box center [149, 235] width 271 height 54
click at [251, 257] on div "4 - Use Another Web Server 4:21" at bounding box center [149, 235] width 271 height 54
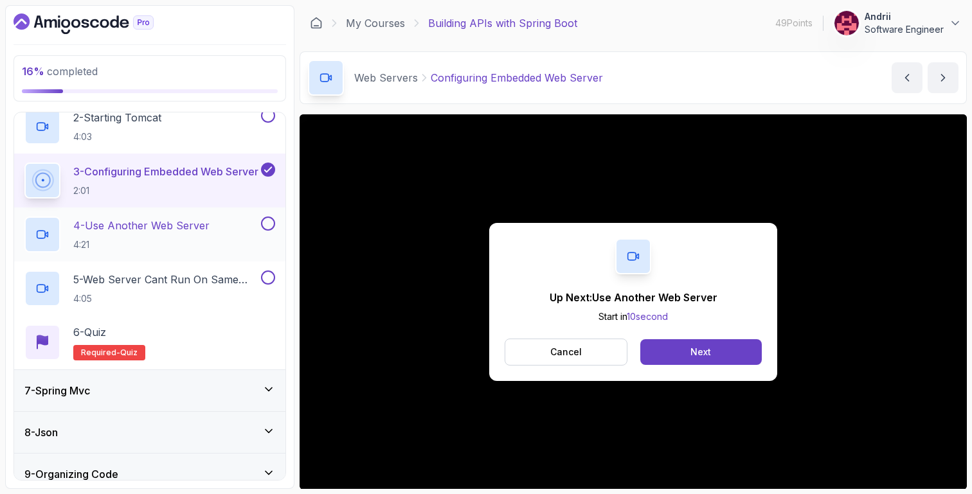
click at [191, 219] on p "4 - Use Another Web Server" at bounding box center [141, 225] width 136 height 15
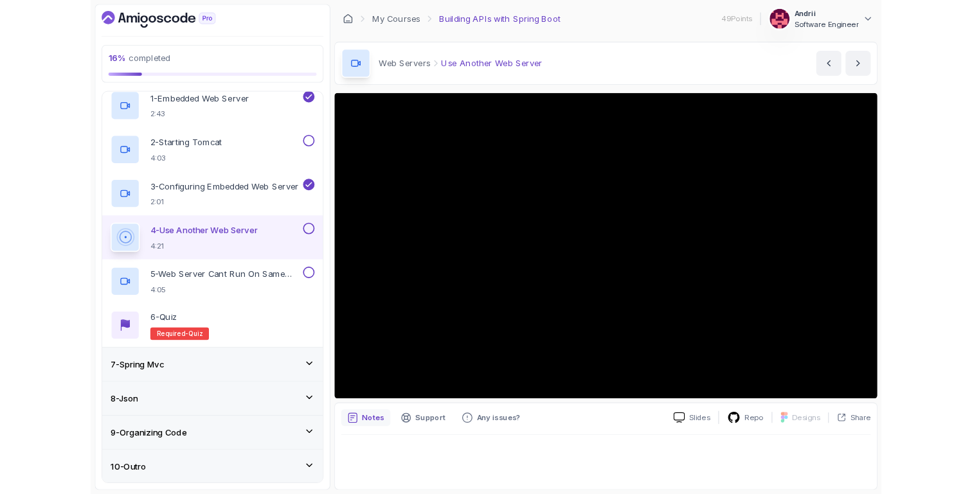
scroll to position [317, 0]
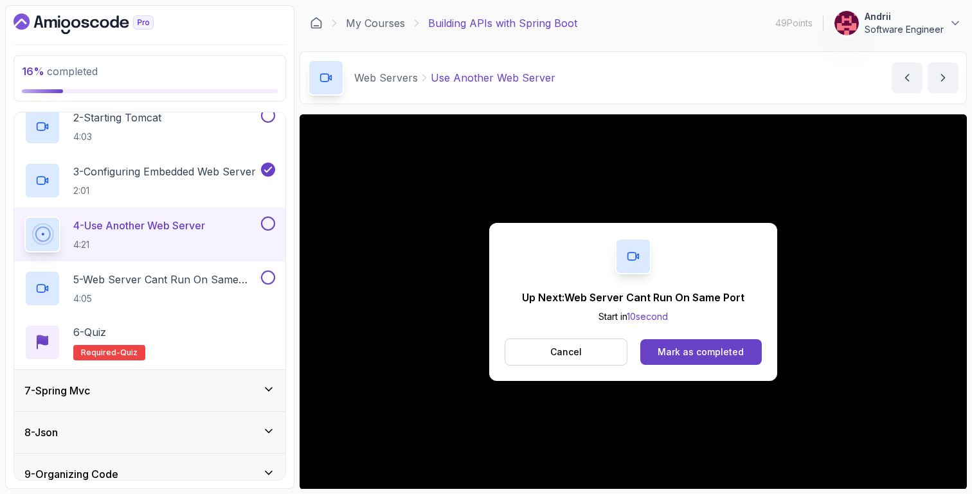
click at [204, 251] on div "4 - Use Another Web Server 4:21" at bounding box center [141, 235] width 234 height 36
click at [205, 282] on p "5 - Web Server Cant Run On Same Port" at bounding box center [165, 279] width 185 height 15
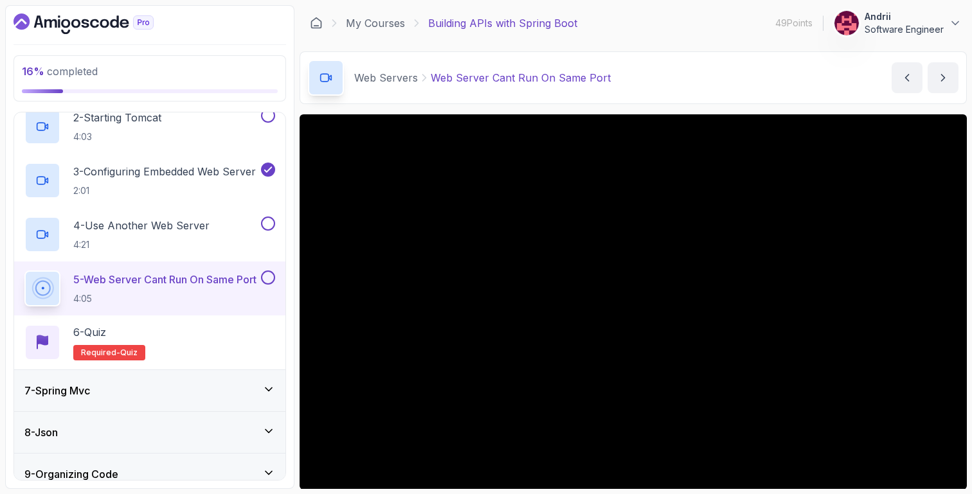
scroll to position [90, 0]
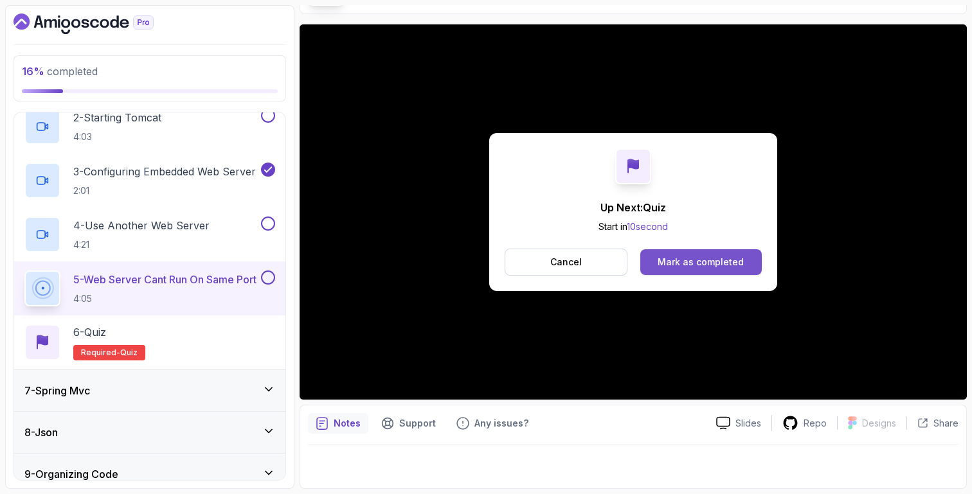
click at [678, 257] on div "Mark as completed" at bounding box center [701, 262] width 86 height 13
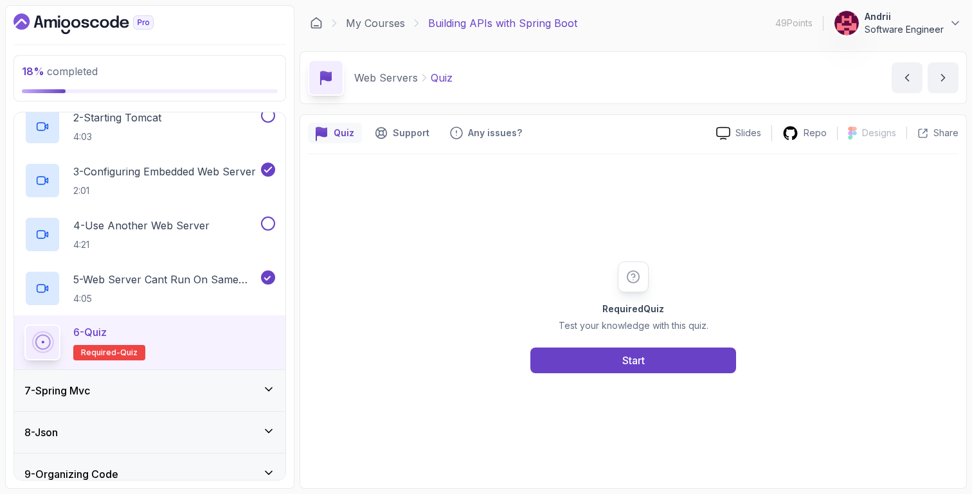
click at [649, 341] on div "Required Quiz Test your knowledge with this quiz. Start" at bounding box center [633, 318] width 247 height 112
click at [635, 364] on div "Start" at bounding box center [633, 360] width 23 height 15
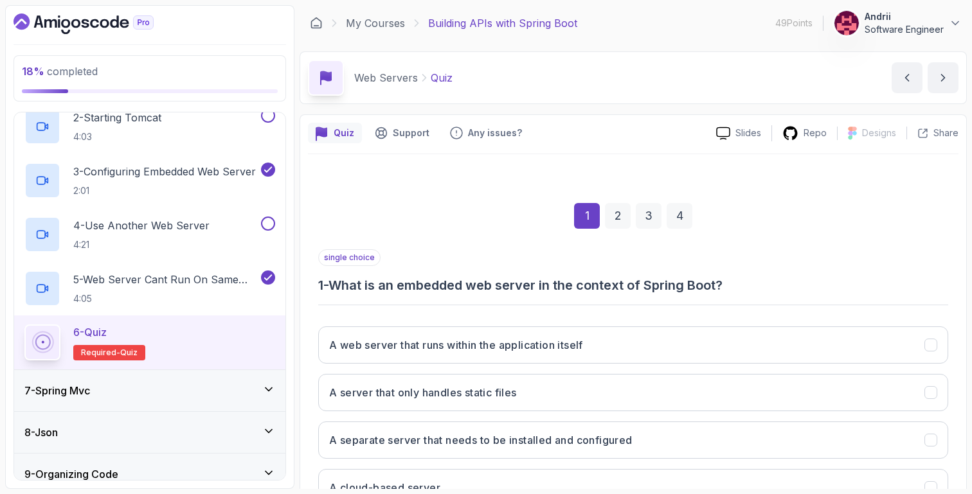
scroll to position [100, 0]
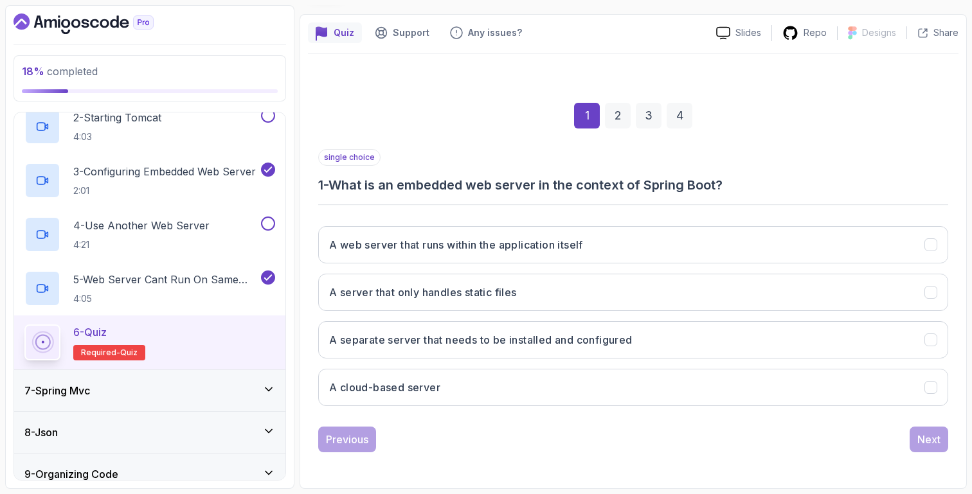
click at [150, 400] on div "7 - Spring Mvc" at bounding box center [149, 390] width 271 height 41
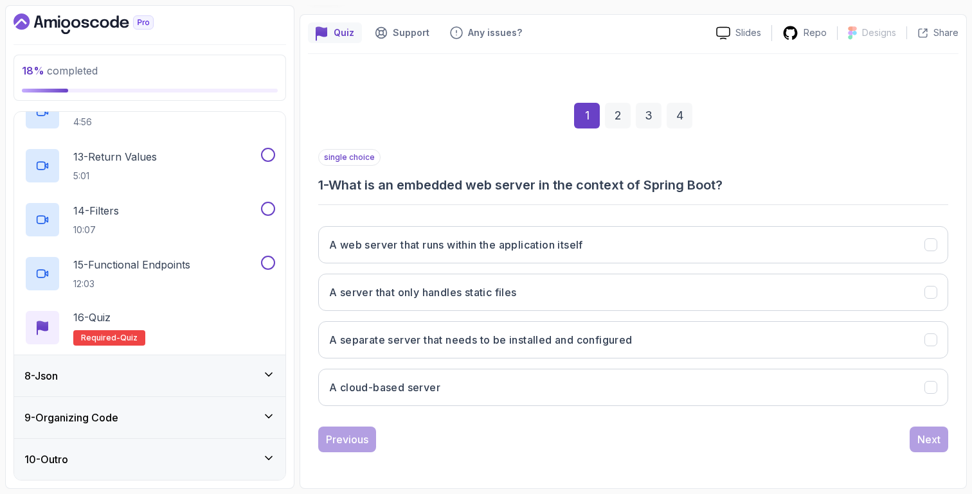
click at [150, 400] on div "9 - Organizing Code" at bounding box center [149, 417] width 271 height 41
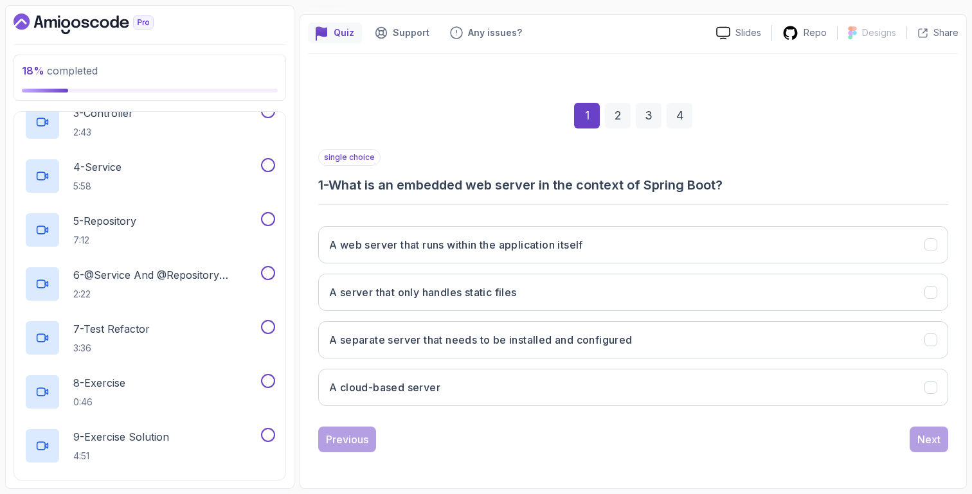
scroll to position [589, 0]
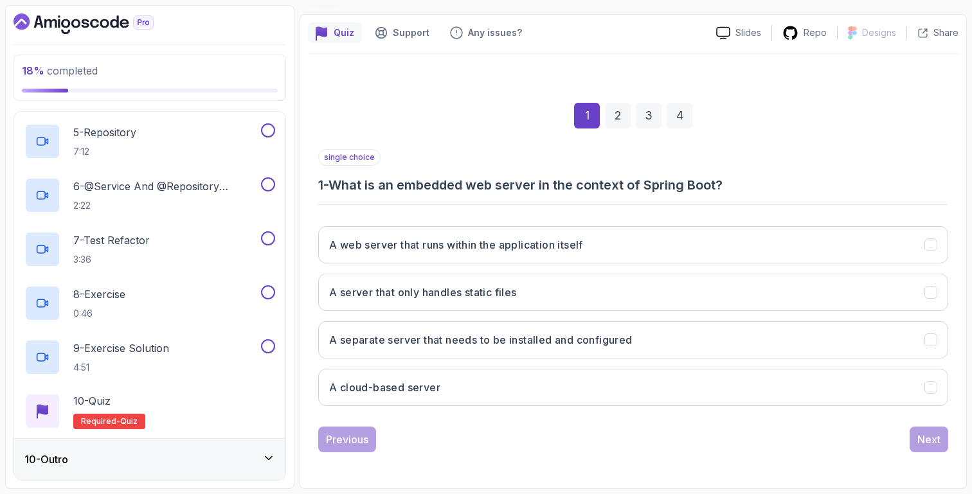
click at [123, 471] on div "10 - Outro" at bounding box center [149, 459] width 271 height 41
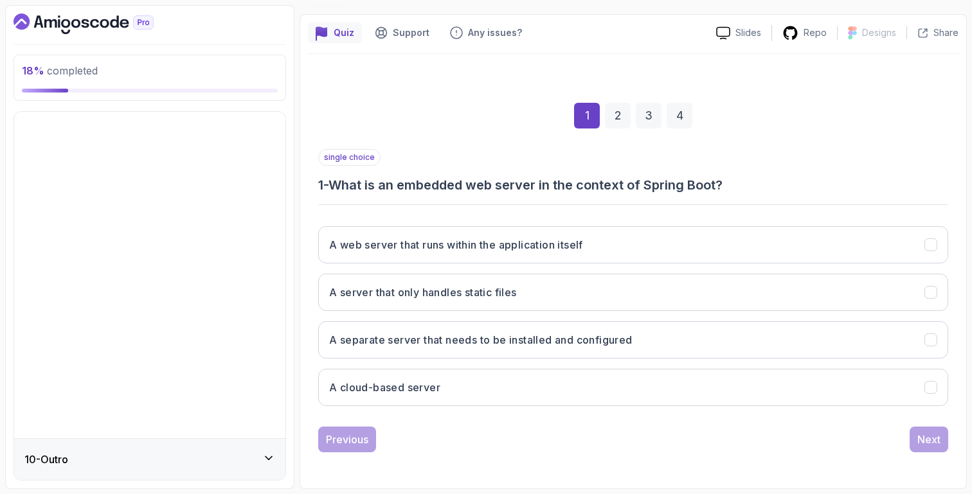
scroll to position [50, 0]
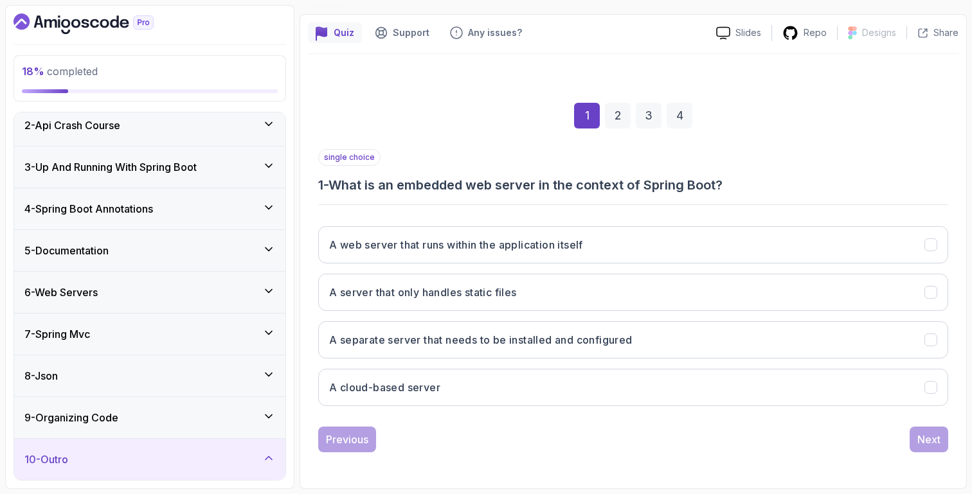
click at [127, 330] on div "7 - Spring Mvc" at bounding box center [149, 334] width 251 height 15
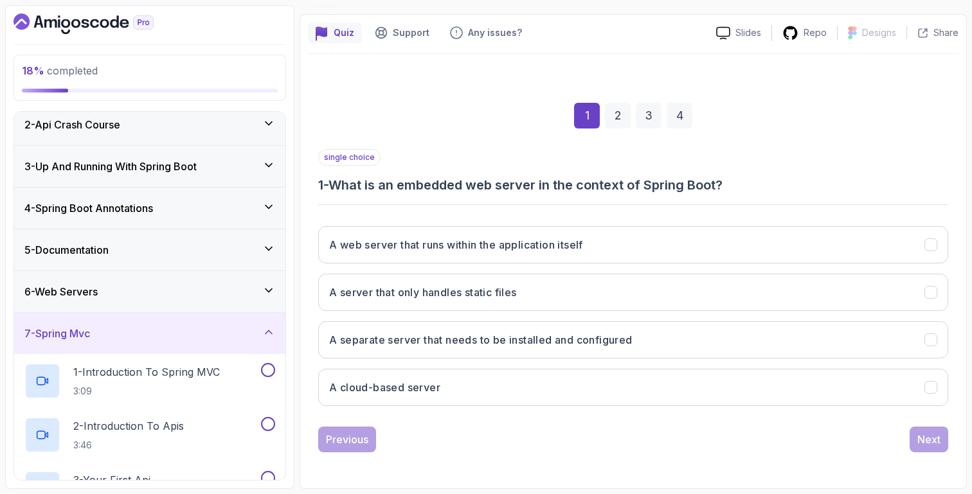
click at [140, 285] on div "6 - Web Servers" at bounding box center [149, 291] width 251 height 15
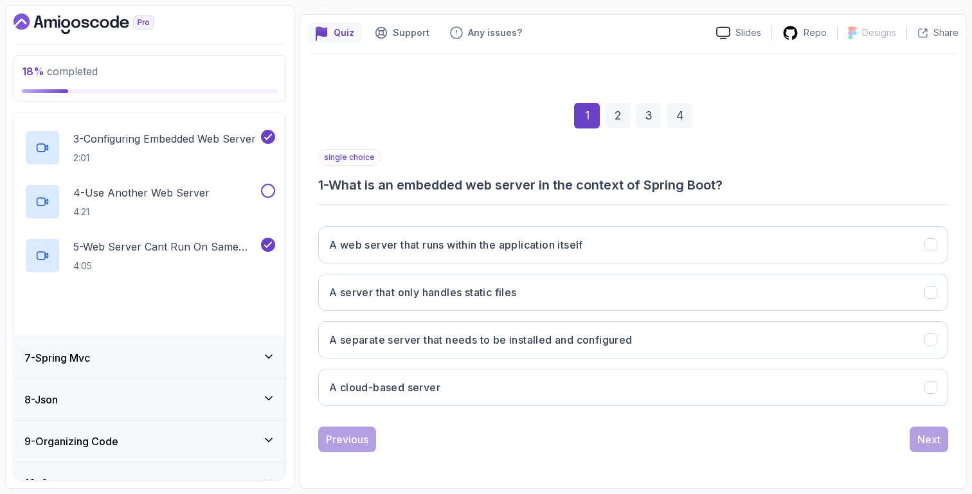
scroll to position [373, 0]
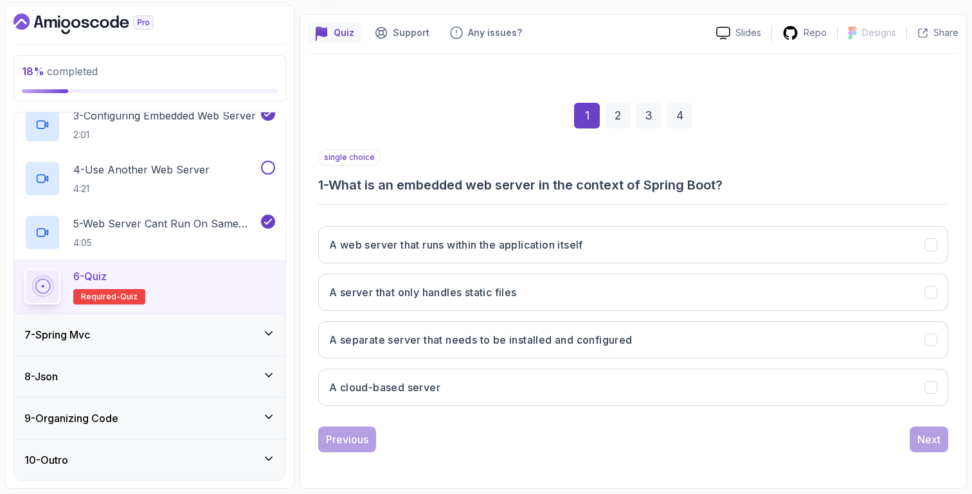
click at [135, 322] on div "7 - Spring Mvc" at bounding box center [149, 334] width 271 height 41
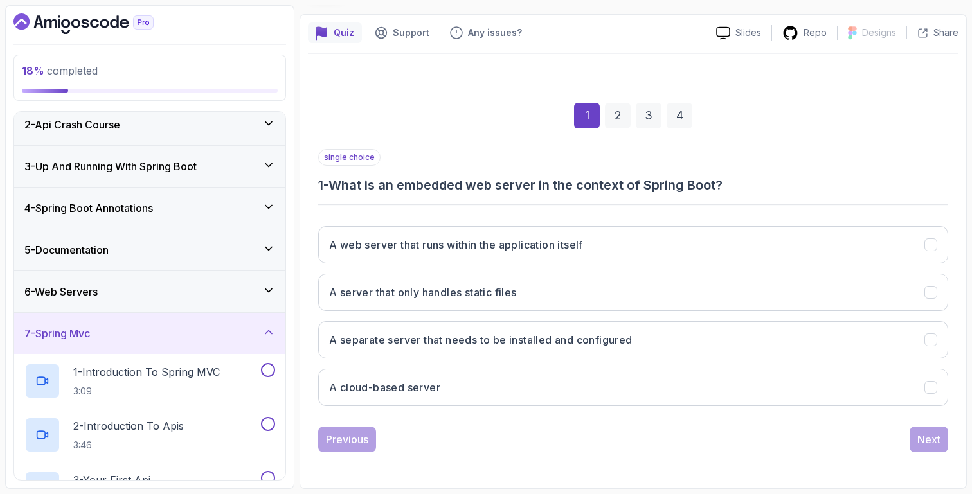
scroll to position [0, 0]
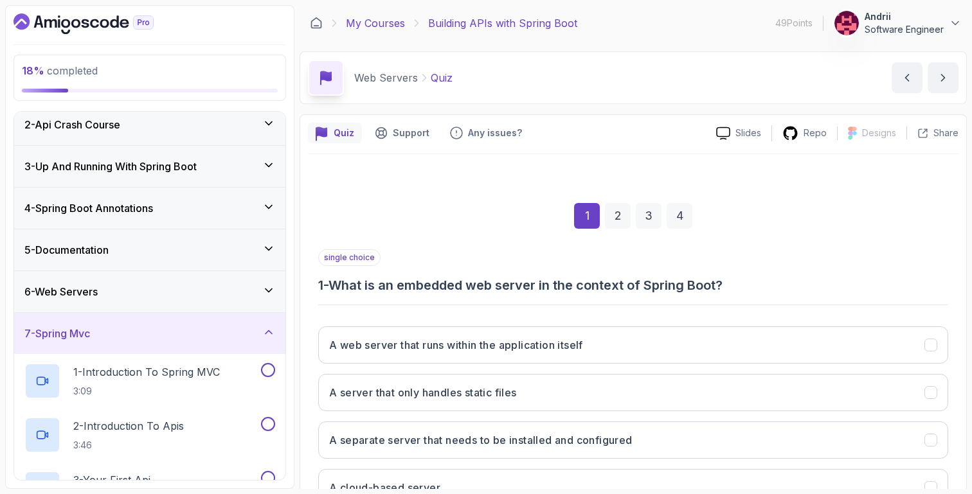
click at [388, 21] on link "My Courses" at bounding box center [375, 22] width 59 height 15
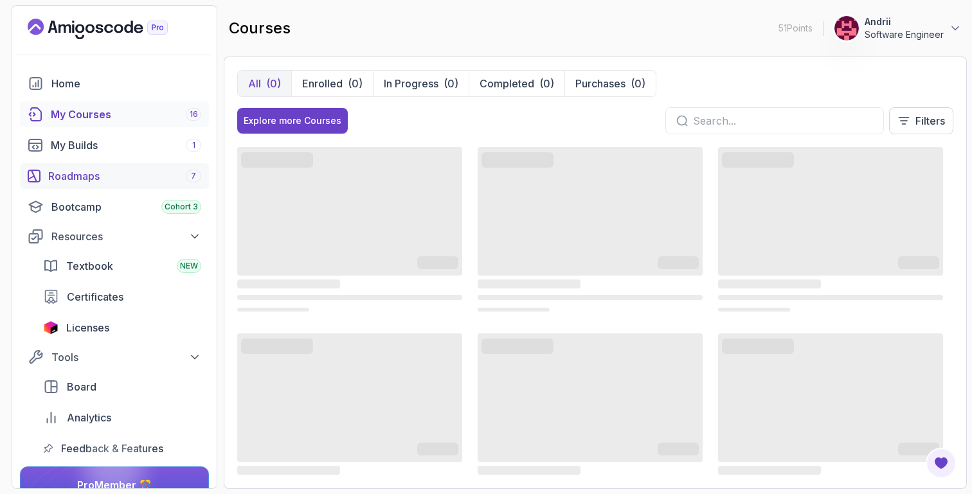
click at [110, 174] on div "Roadmaps 7" at bounding box center [124, 175] width 153 height 15
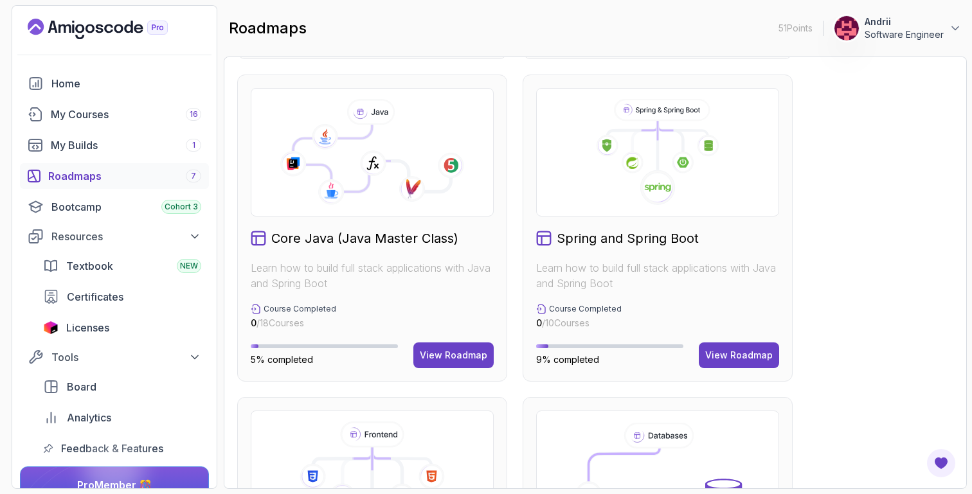
scroll to position [504, 0]
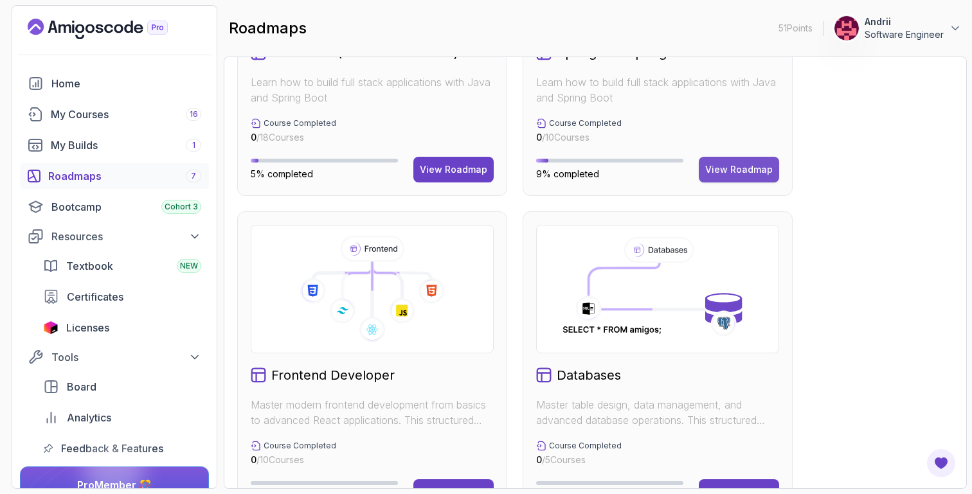
click at [750, 161] on button "View Roadmap" at bounding box center [739, 170] width 80 height 26
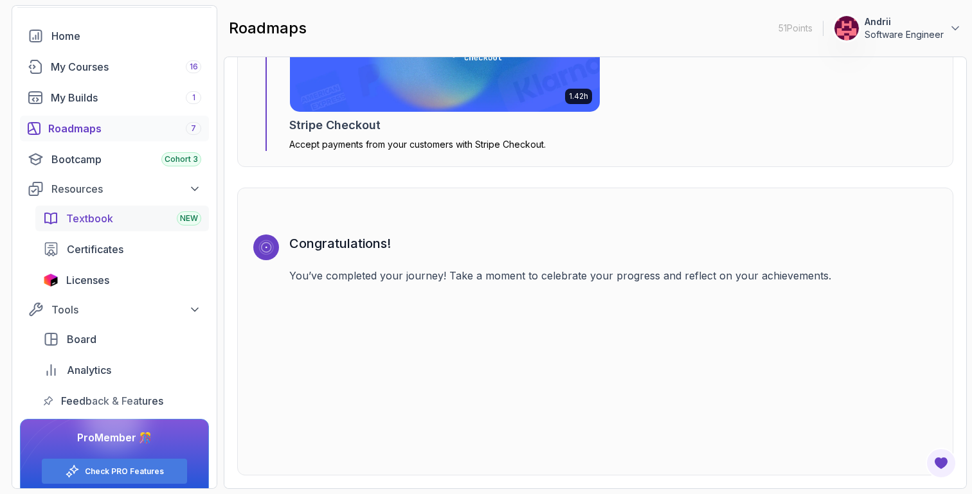
scroll to position [62, 0]
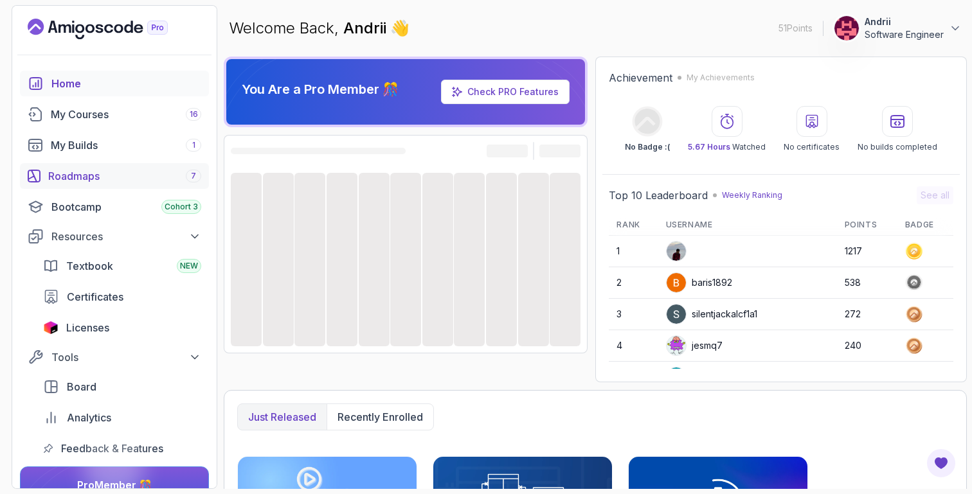
click at [94, 172] on div "Roadmaps 7" at bounding box center [124, 175] width 153 height 15
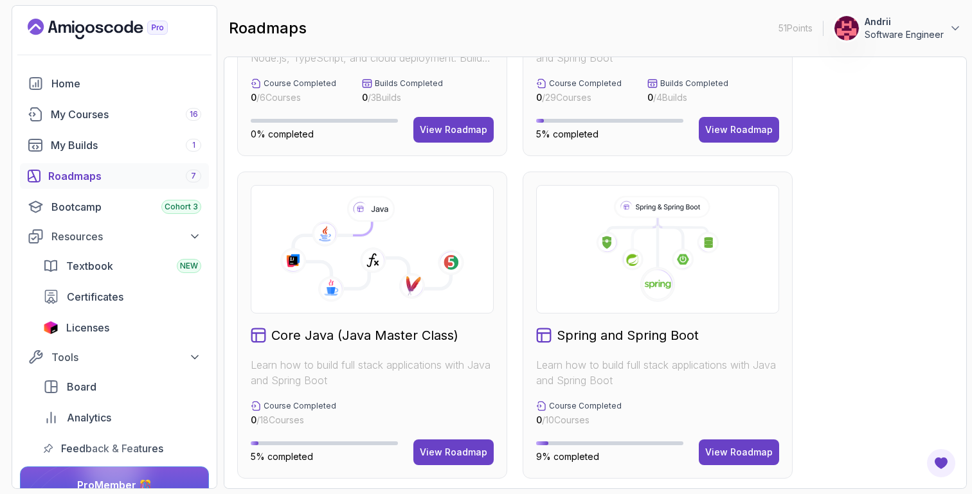
scroll to position [256, 0]
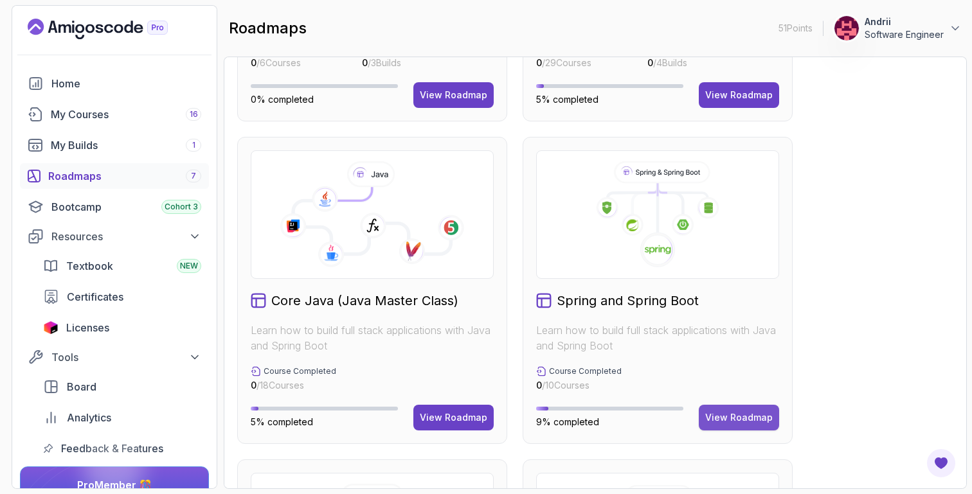
click at [735, 419] on div "View Roadmap" at bounding box center [739, 417] width 68 height 13
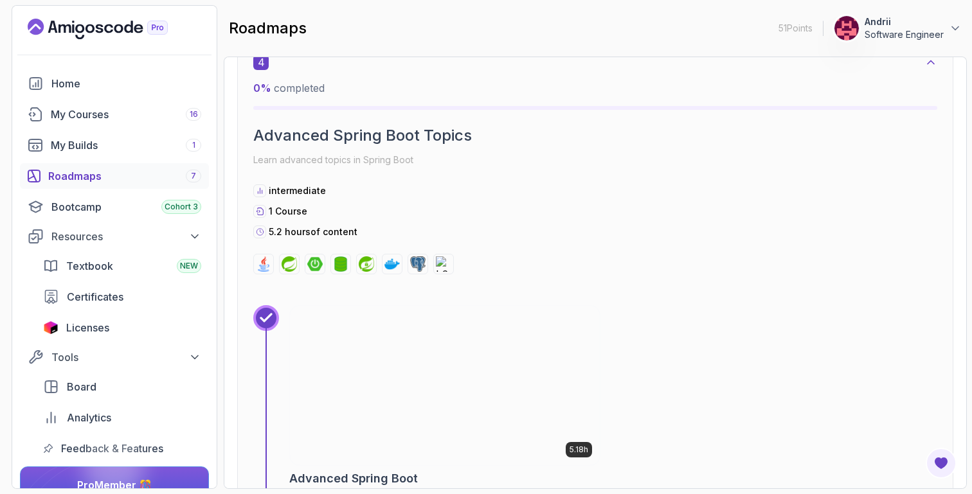
scroll to position [1600, 0]
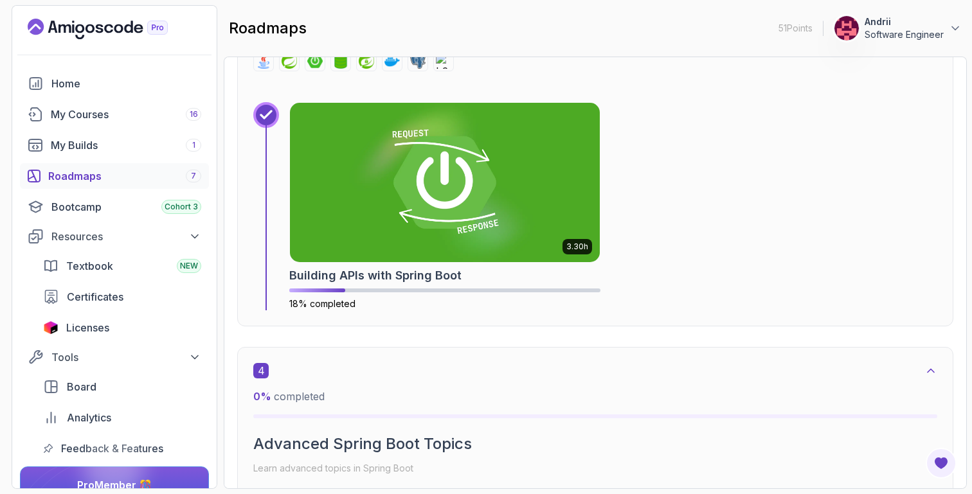
click at [417, 215] on img at bounding box center [445, 182] width 310 height 159
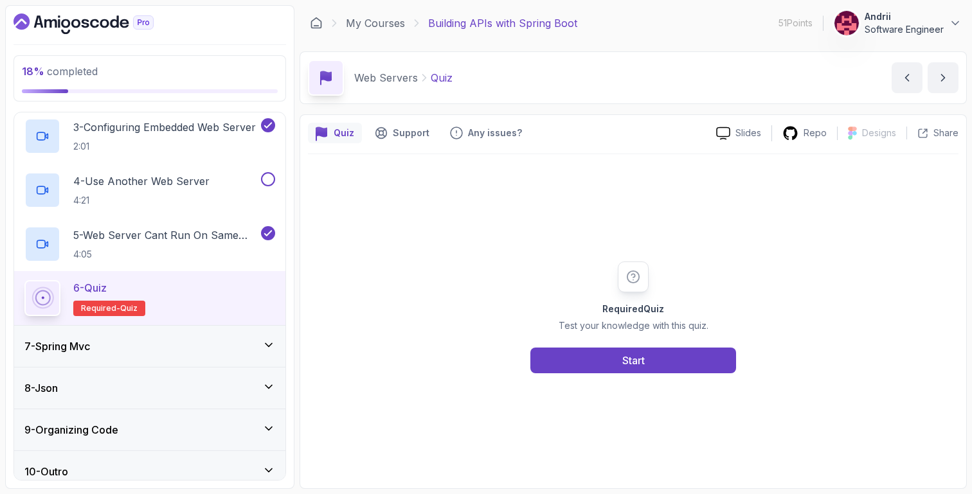
scroll to position [373, 0]
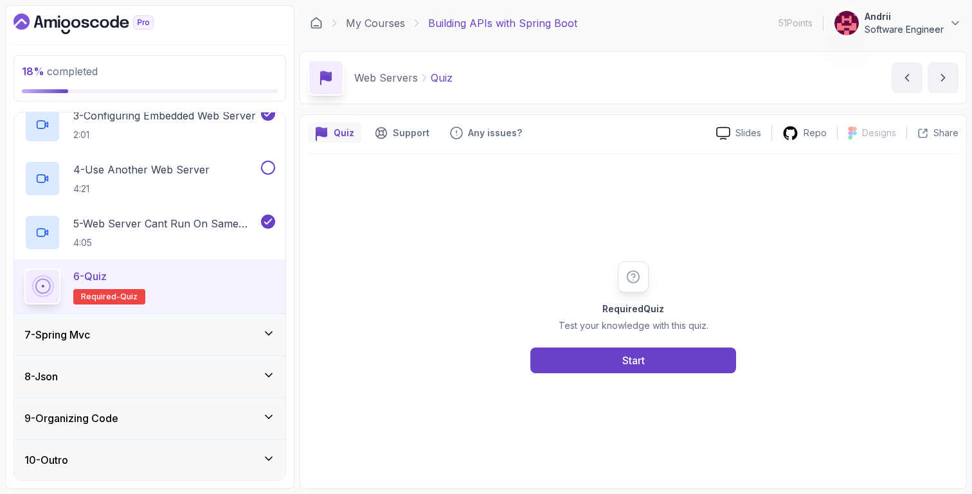
click at [246, 341] on div "7 - Spring Mvc" at bounding box center [149, 334] width 251 height 15
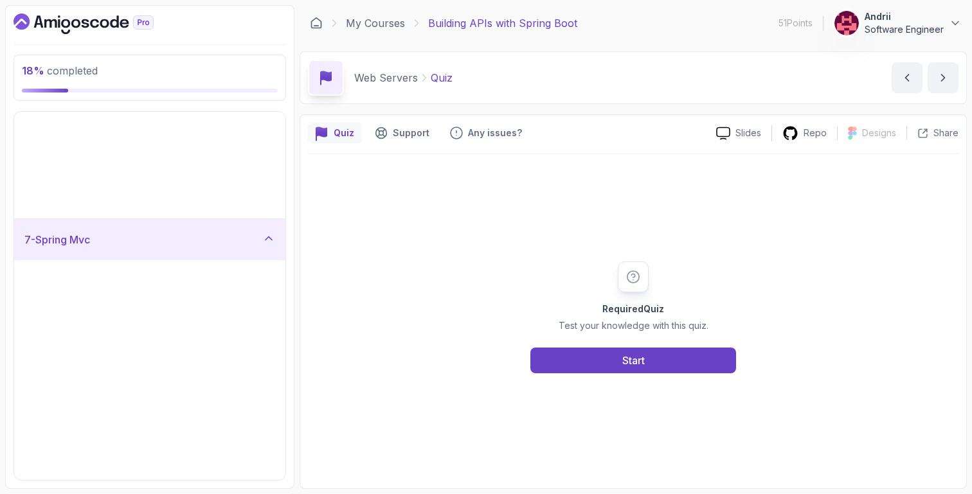
scroll to position [50, 0]
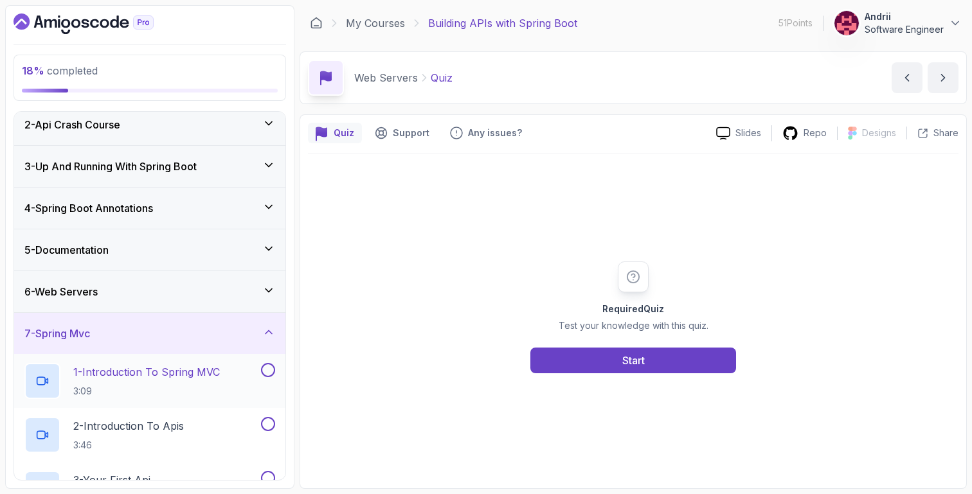
click at [195, 372] on p "1 - Introduction To Spring MVC" at bounding box center [146, 372] width 147 height 15
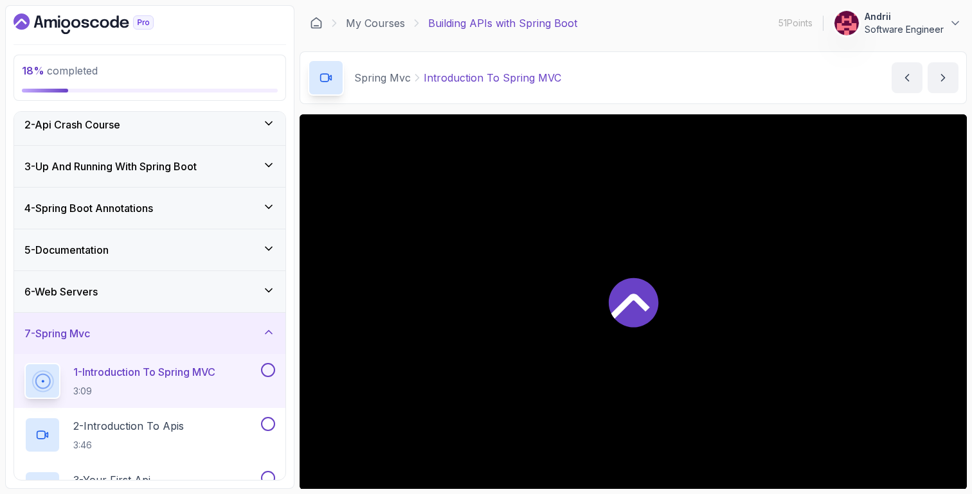
click at [186, 293] on div "6 - Web Servers" at bounding box center [149, 291] width 251 height 15
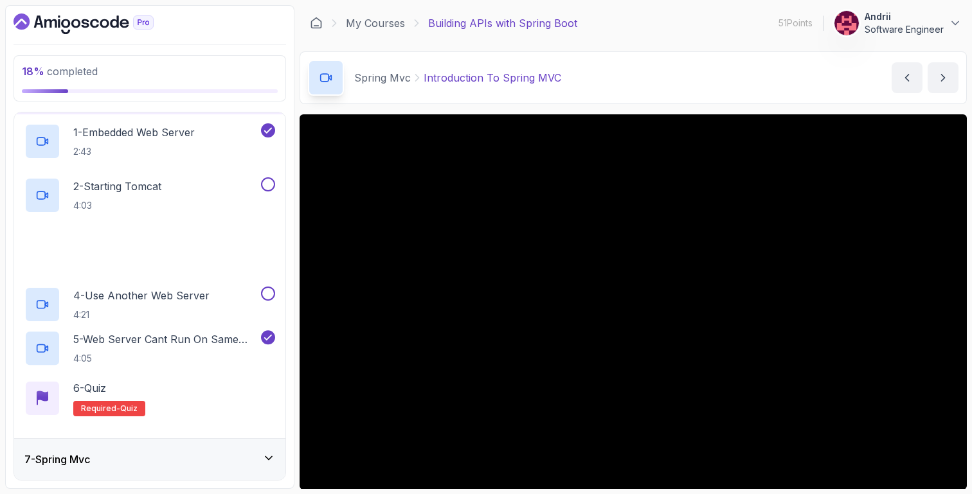
scroll to position [271, 0]
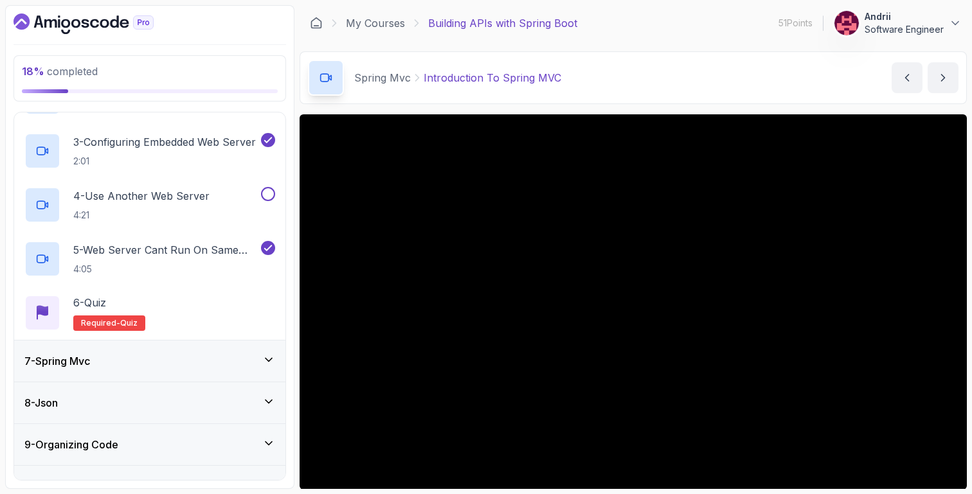
click at [212, 355] on div "7 - Spring Mvc" at bounding box center [149, 361] width 251 height 15
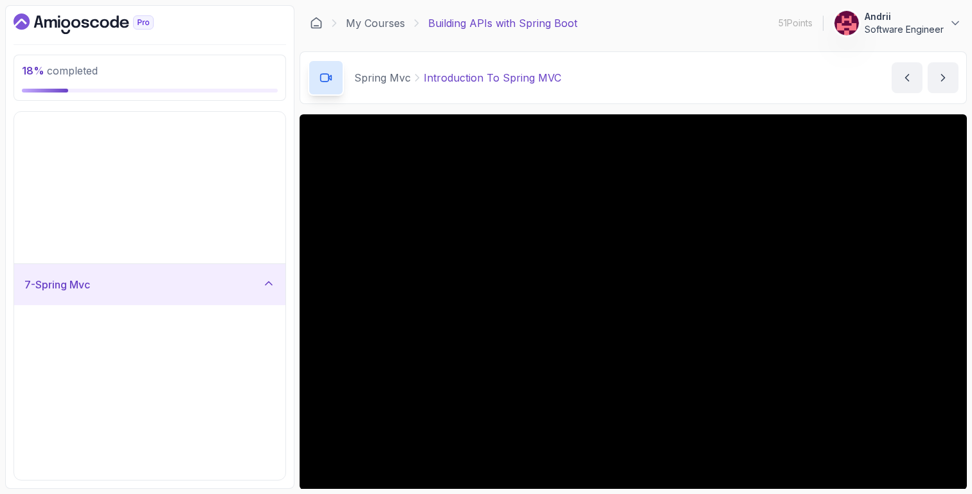
scroll to position [50, 0]
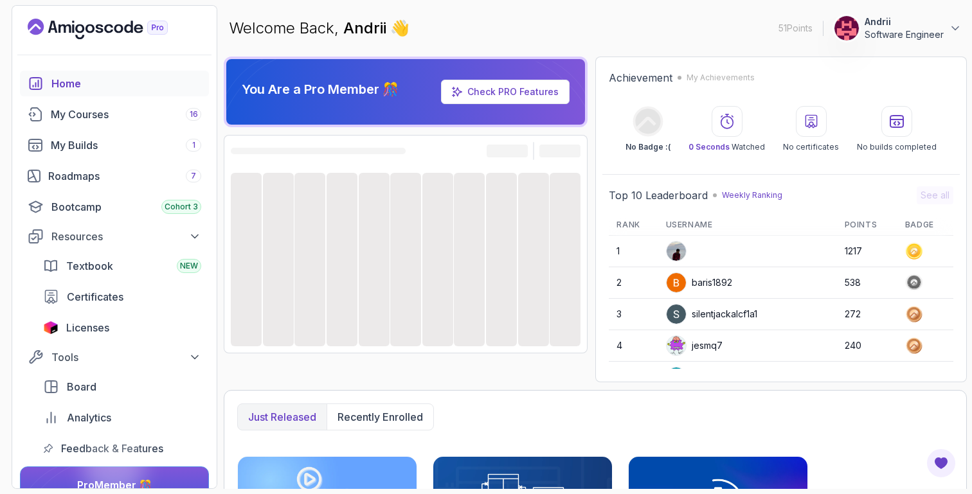
click at [90, 159] on div "Home My Courses 16 My Builds 1 Roadmaps 7 Bootcamp Cohort 3 Resources Textbook …" at bounding box center [114, 266] width 189 height 391
click at [90, 169] on div "Roadmaps 7" at bounding box center [124, 175] width 153 height 15
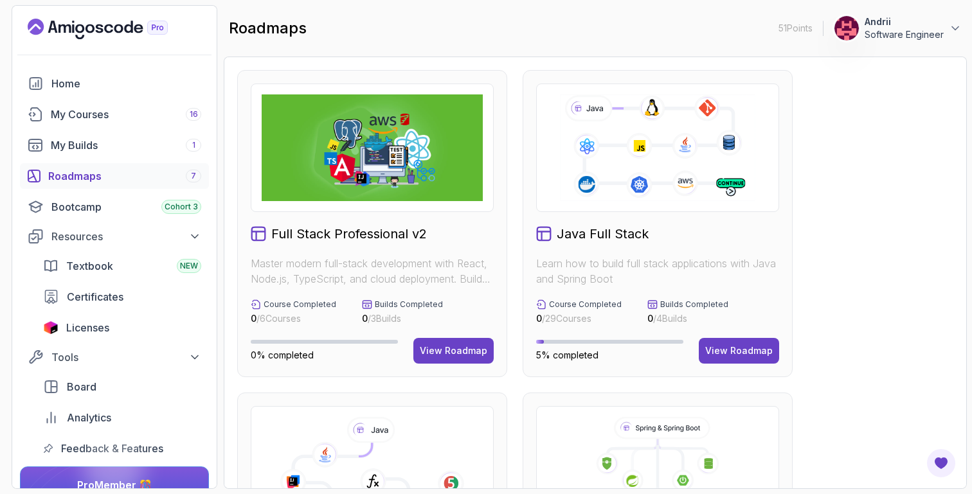
scroll to position [293, 0]
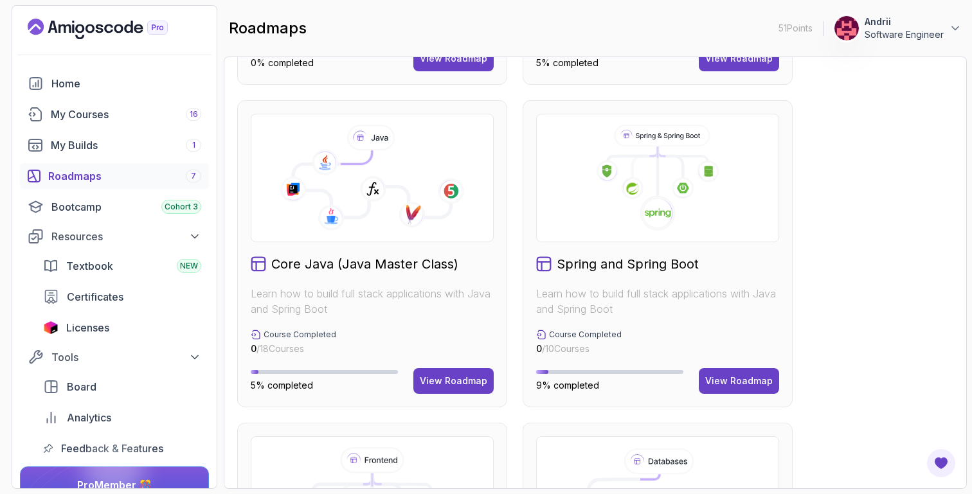
click at [752, 395] on div "Spring and Spring Boot Learn how to build full stack applications with Java and…" at bounding box center [658, 253] width 270 height 307
click at [755, 389] on button "View Roadmap" at bounding box center [739, 381] width 80 height 26
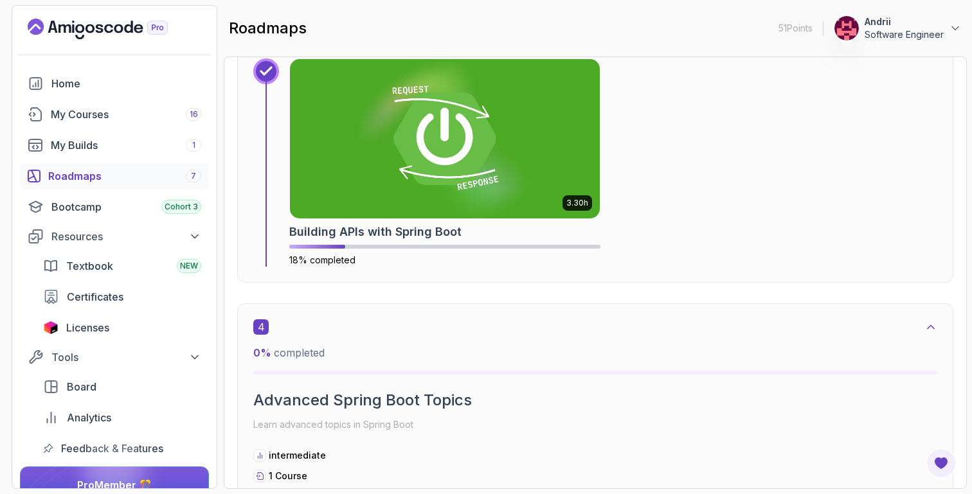
scroll to position [1629, 0]
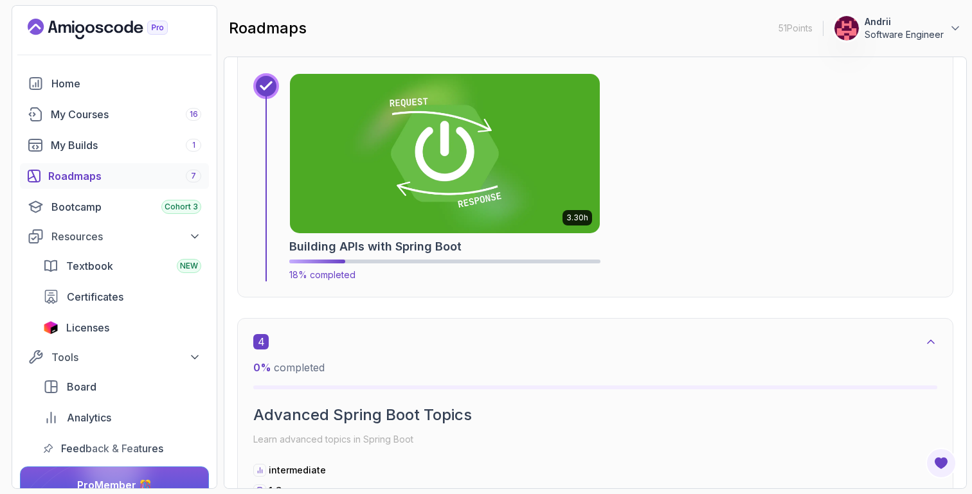
click at [541, 220] on img at bounding box center [444, 153] width 325 height 167
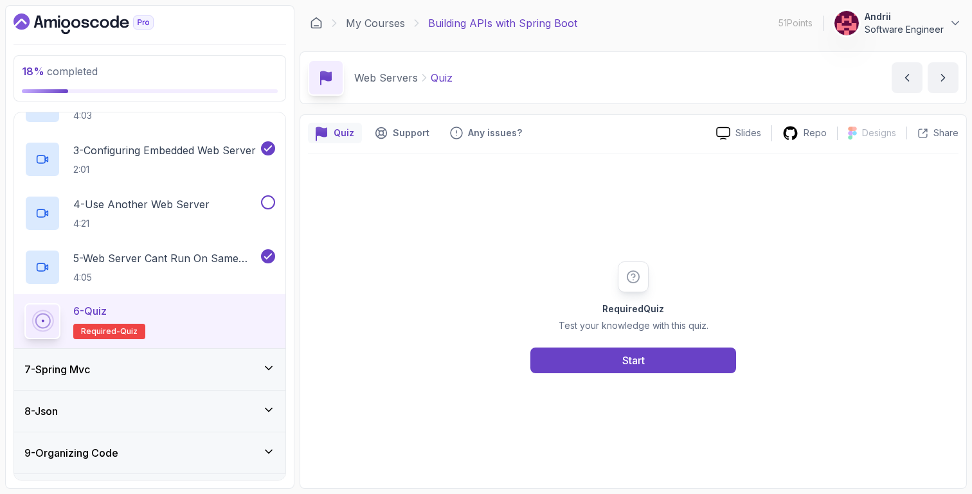
click at [185, 374] on div "7 - Spring Mvc" at bounding box center [149, 369] width 251 height 15
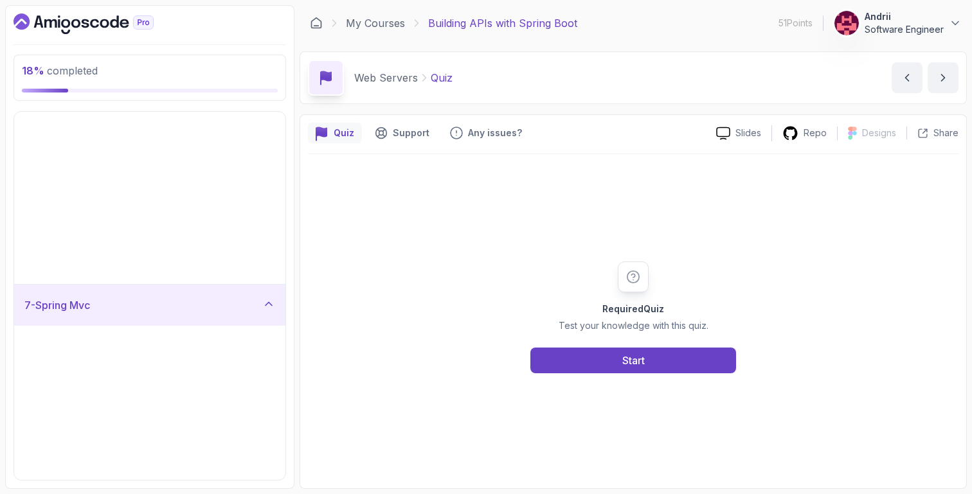
scroll to position [50, 0]
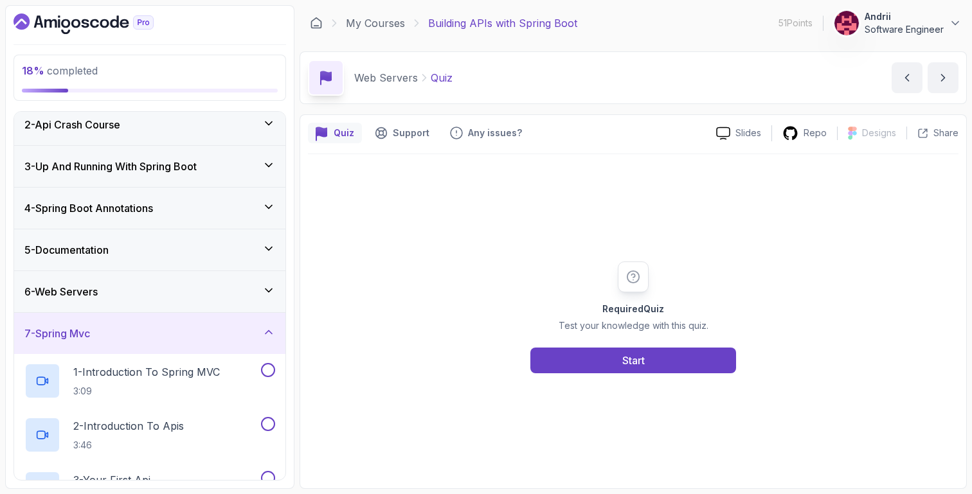
click at [185, 374] on p "1 - Introduction To Spring MVC" at bounding box center [146, 372] width 147 height 15
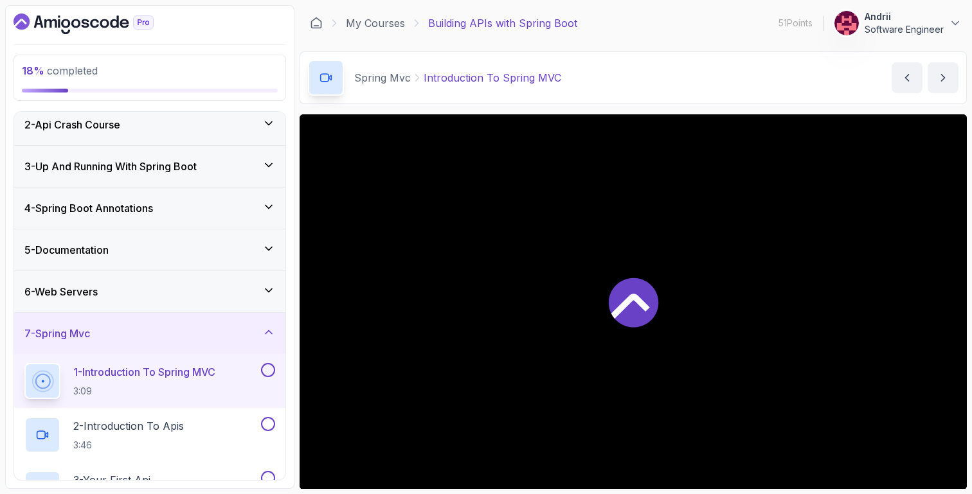
click at [660, 300] on div at bounding box center [633, 301] width 667 height 375
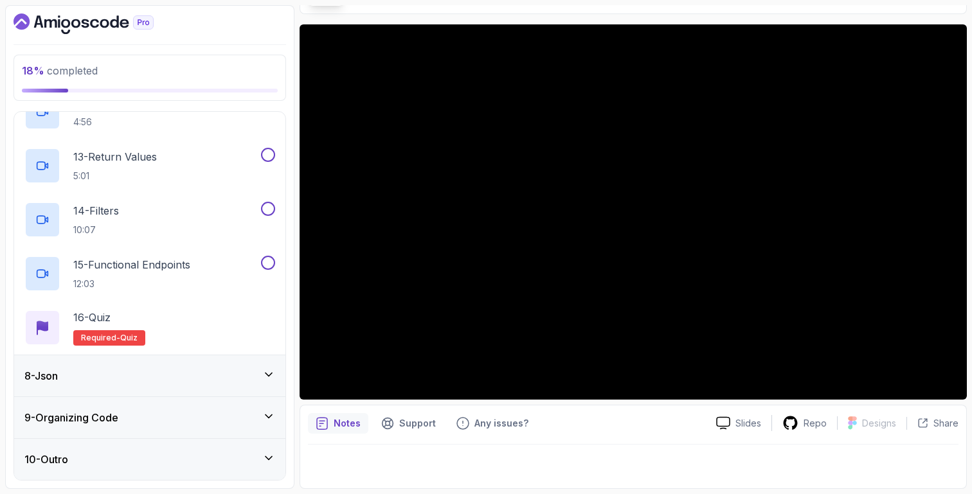
click at [231, 374] on div "8 - Json" at bounding box center [149, 375] width 251 height 15
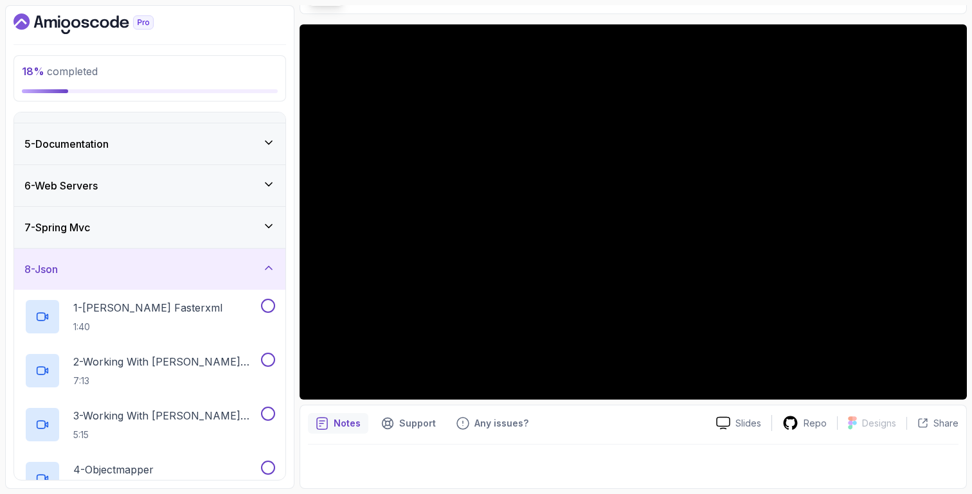
scroll to position [319, 0]
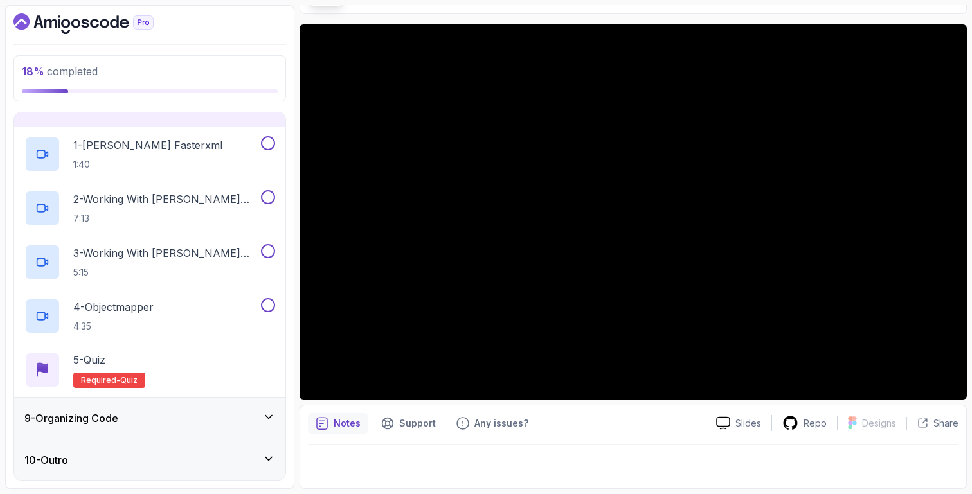
click at [223, 412] on div "9 - Organizing Code" at bounding box center [149, 418] width 251 height 15
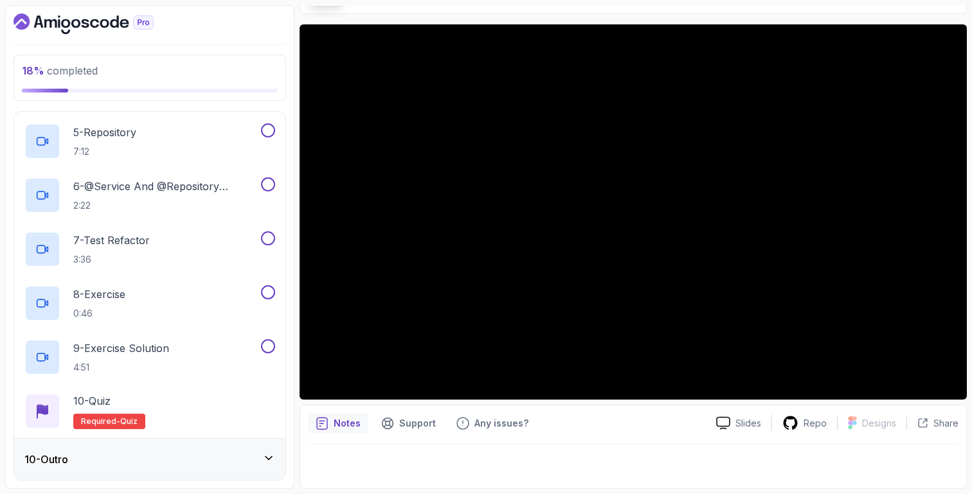
click at [218, 464] on div "10 - Outro" at bounding box center [149, 459] width 251 height 15
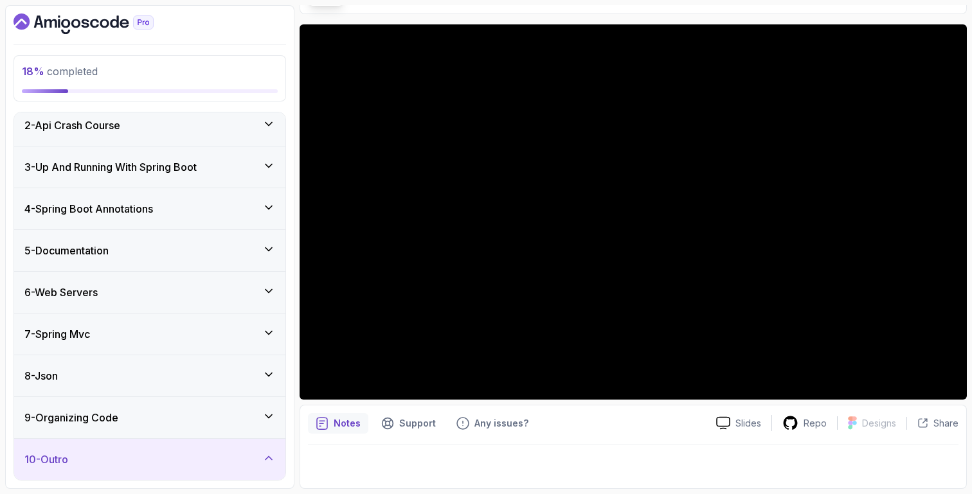
scroll to position [211, 0]
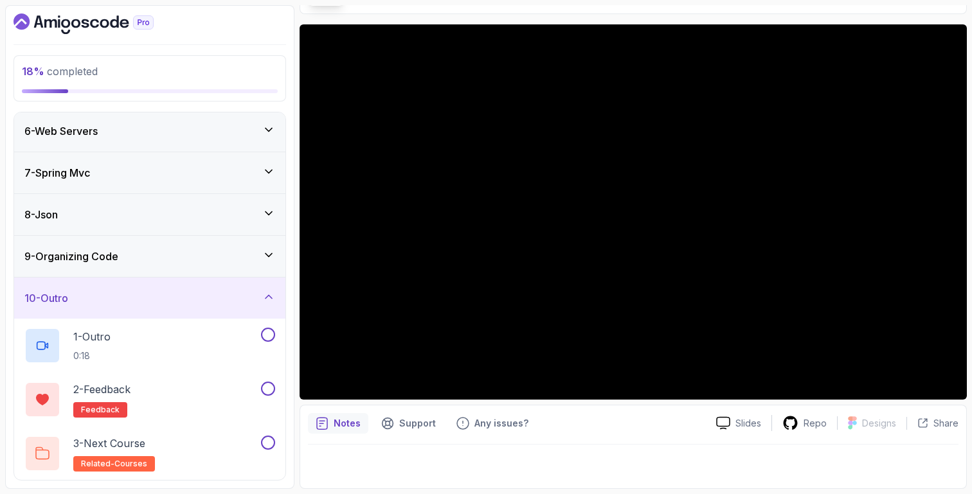
click at [170, 146] on div "6 - Web Servers" at bounding box center [149, 131] width 271 height 41
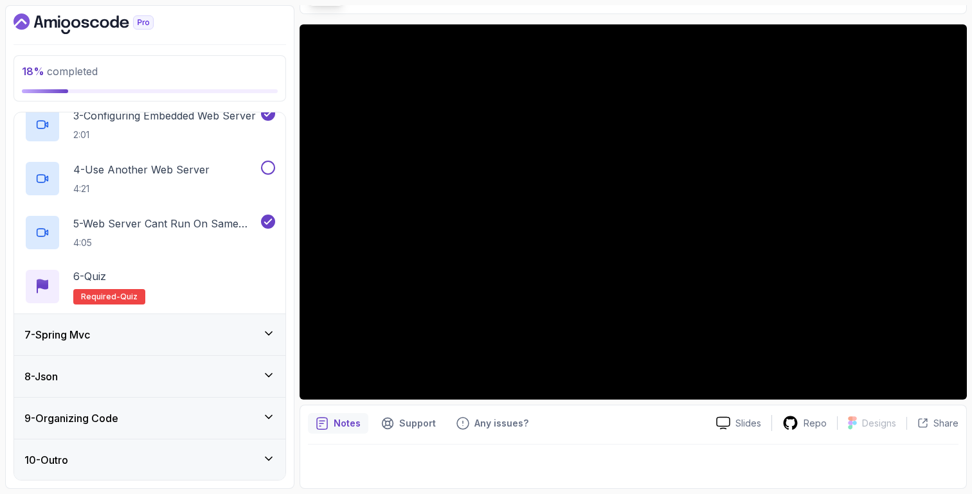
click at [127, 336] on div "7 - Spring Mvc" at bounding box center [149, 334] width 251 height 15
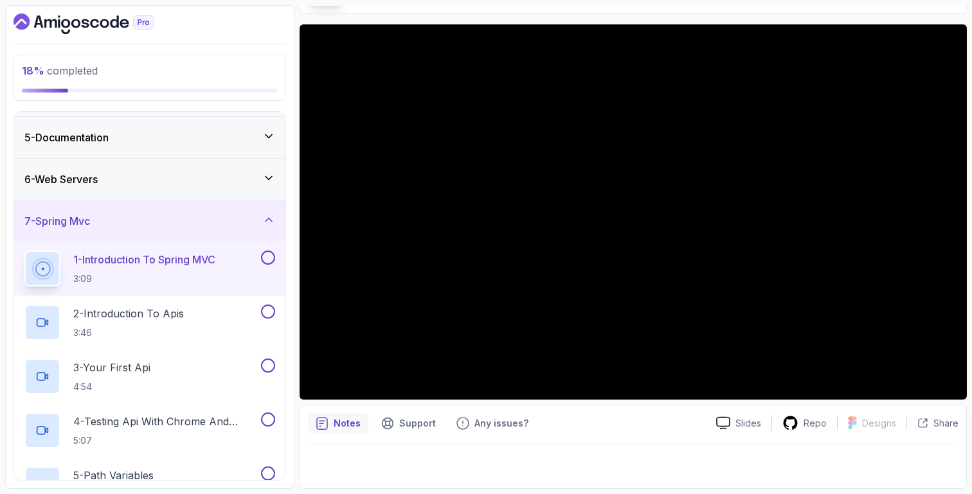
scroll to position [166, 0]
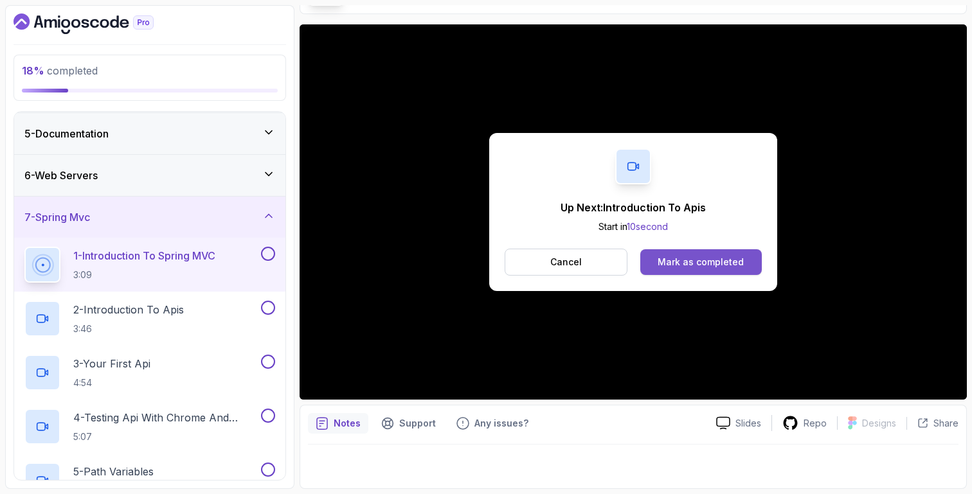
click at [716, 254] on button "Mark as completed" at bounding box center [701, 262] width 122 height 26
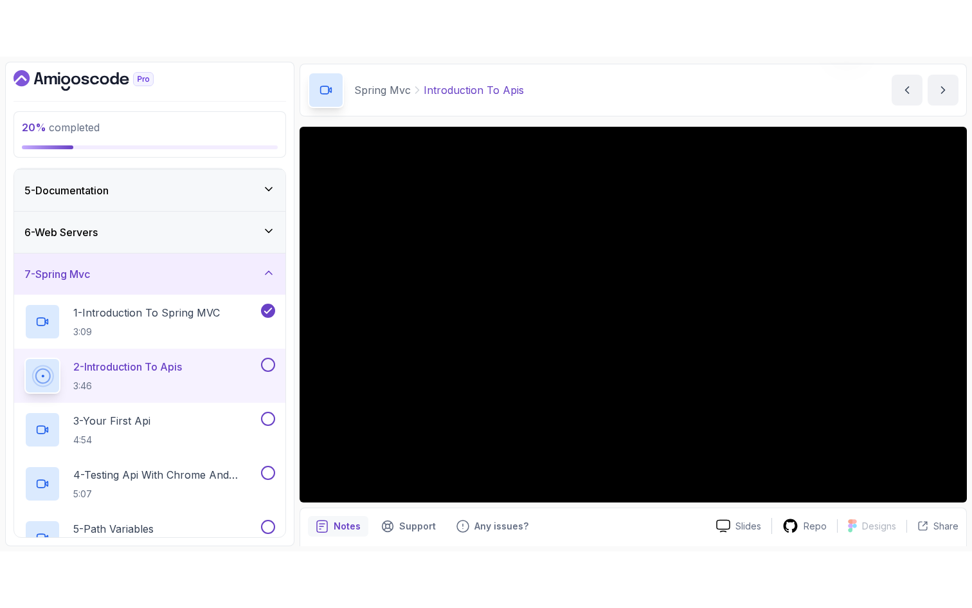
scroll to position [90, 0]
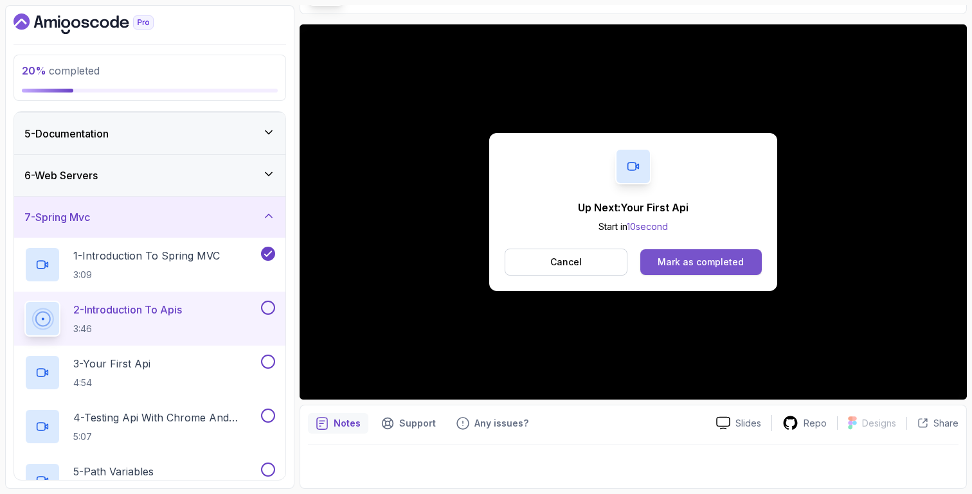
click at [688, 267] on div "Mark as completed" at bounding box center [701, 262] width 86 height 13
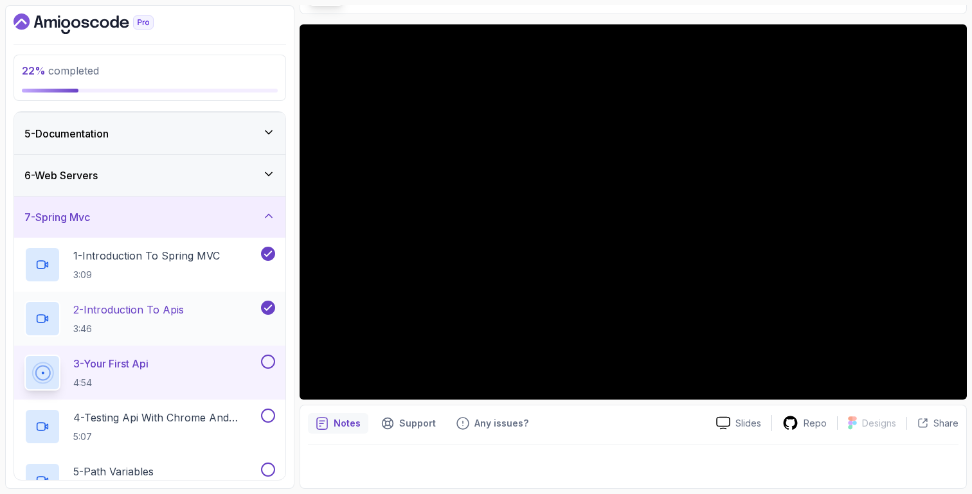
click at [152, 343] on div "2 - Introduction To Apis 3:46" at bounding box center [149, 319] width 271 height 54
click at [219, 321] on div "2 - Introduction To Apis 3:46" at bounding box center [141, 319] width 234 height 36
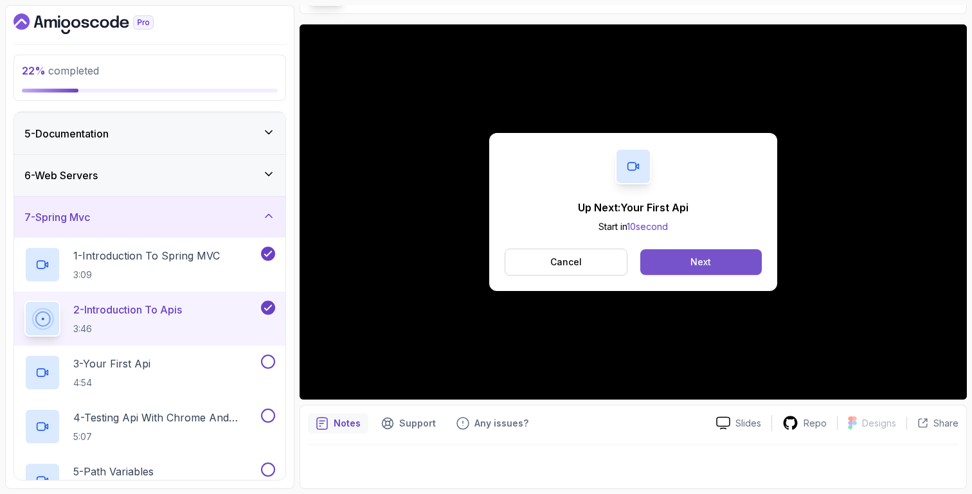
click at [696, 269] on button "Next" at bounding box center [701, 262] width 122 height 26
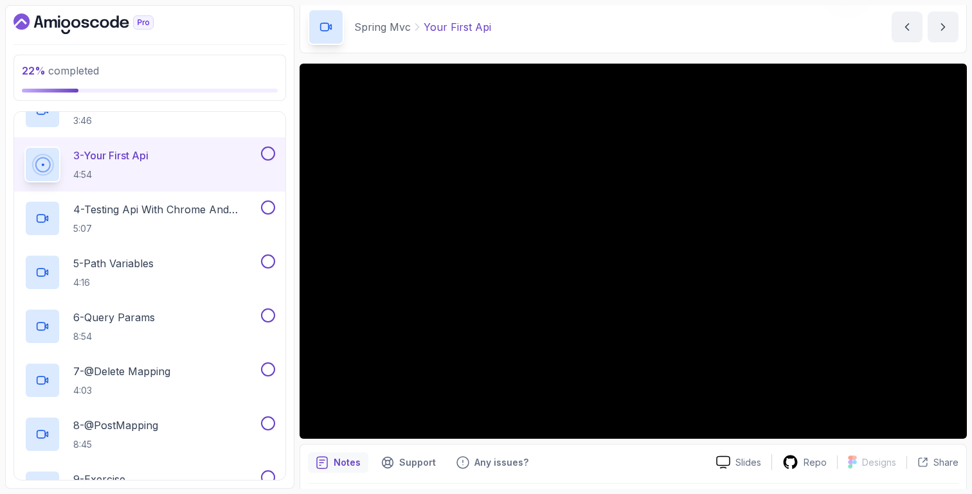
scroll to position [350, 0]
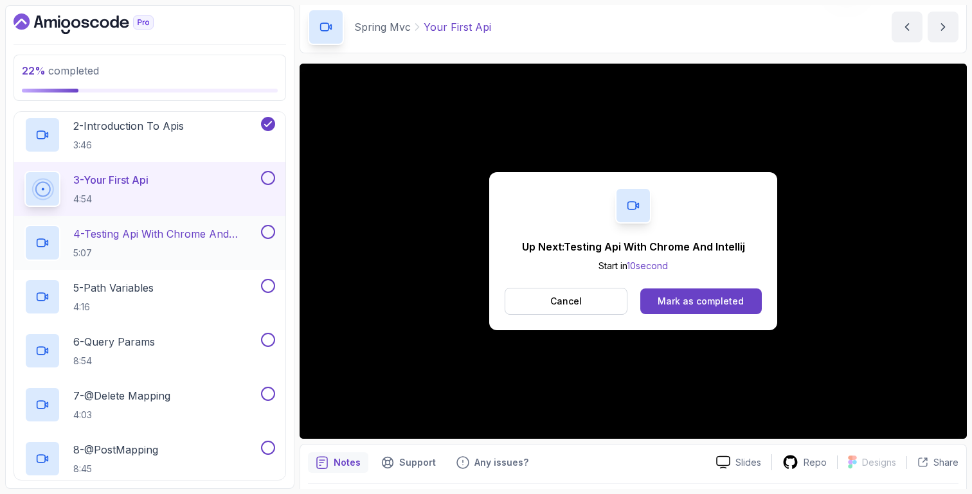
click at [200, 247] on p "5:07" at bounding box center [165, 253] width 185 height 13
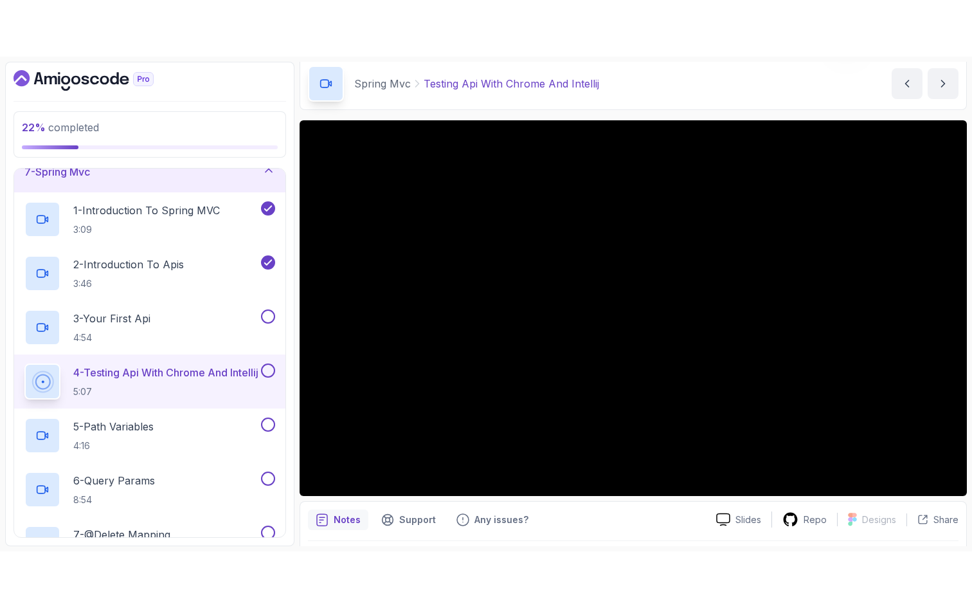
scroll to position [260, 0]
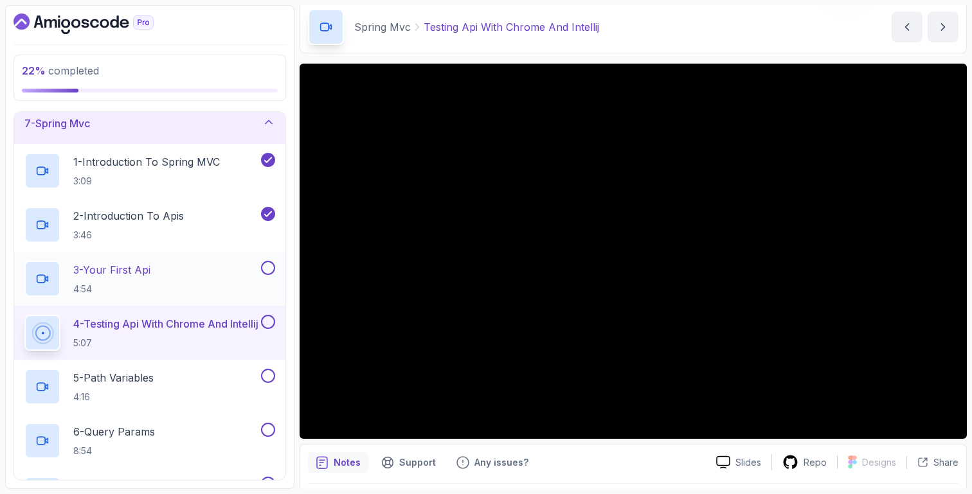
click at [221, 254] on div "3 - Your First Api 4:54" at bounding box center [149, 279] width 271 height 54
click at [224, 266] on div "3 - Your First Api 4:54" at bounding box center [141, 279] width 234 height 36
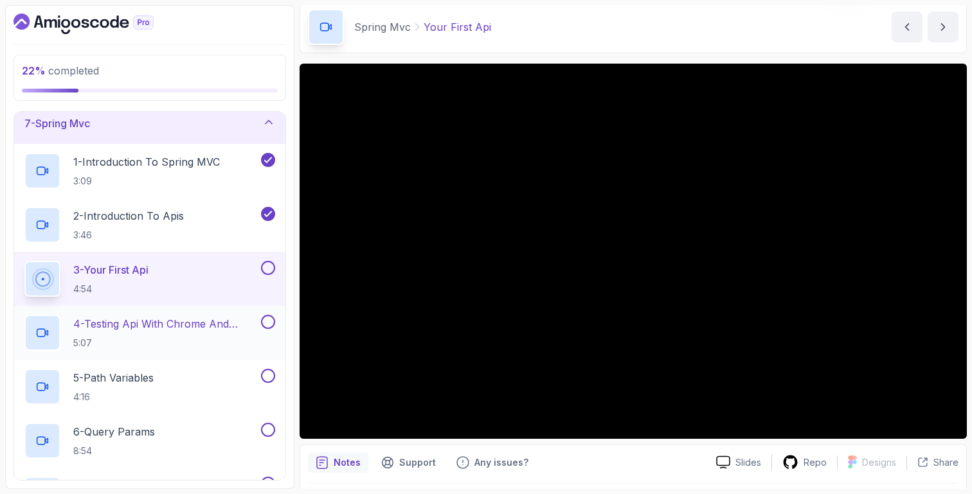
click at [197, 337] on p "5:07" at bounding box center [165, 343] width 185 height 13
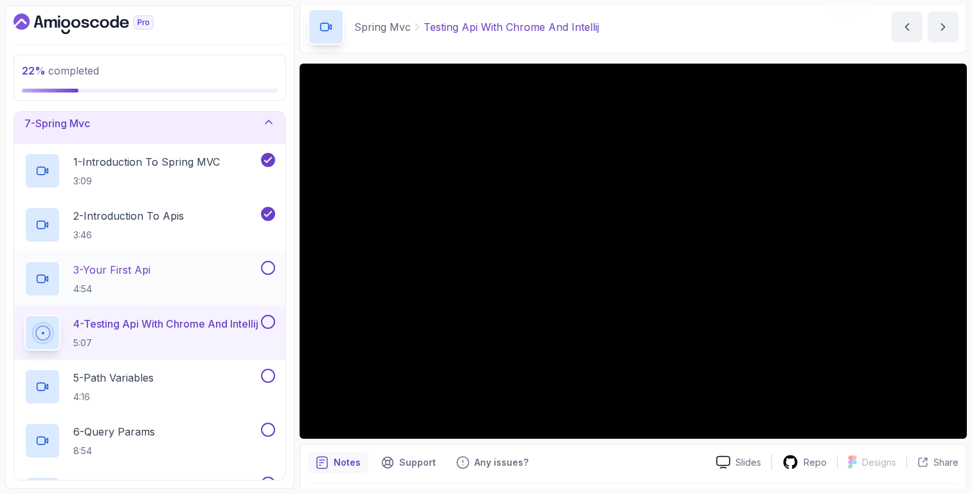
click at [177, 275] on div "3 - Your First Api 4:54" at bounding box center [141, 279] width 234 height 36
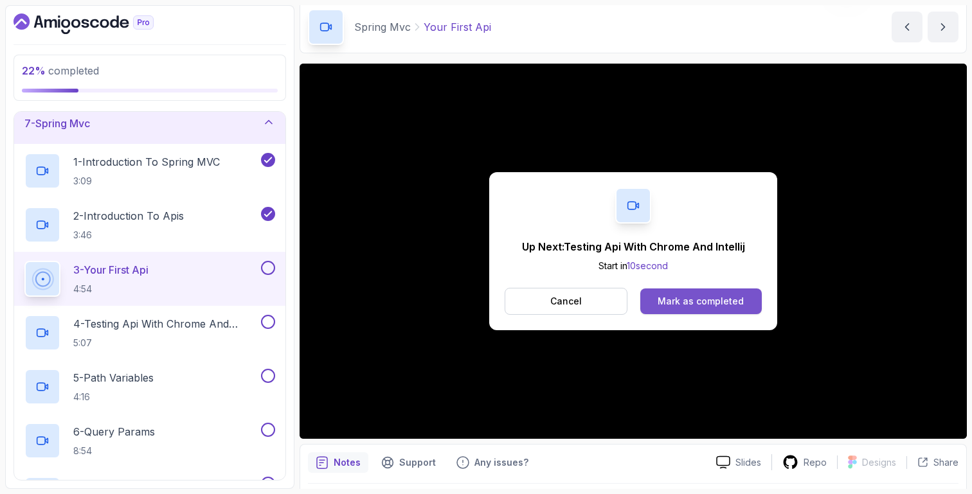
click at [709, 298] on div "Mark as completed" at bounding box center [701, 301] width 86 height 13
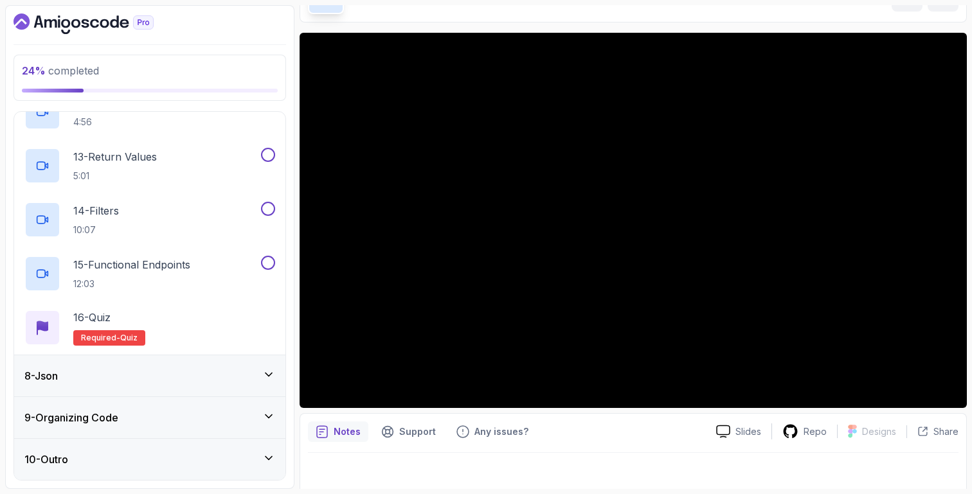
scroll to position [90, 0]
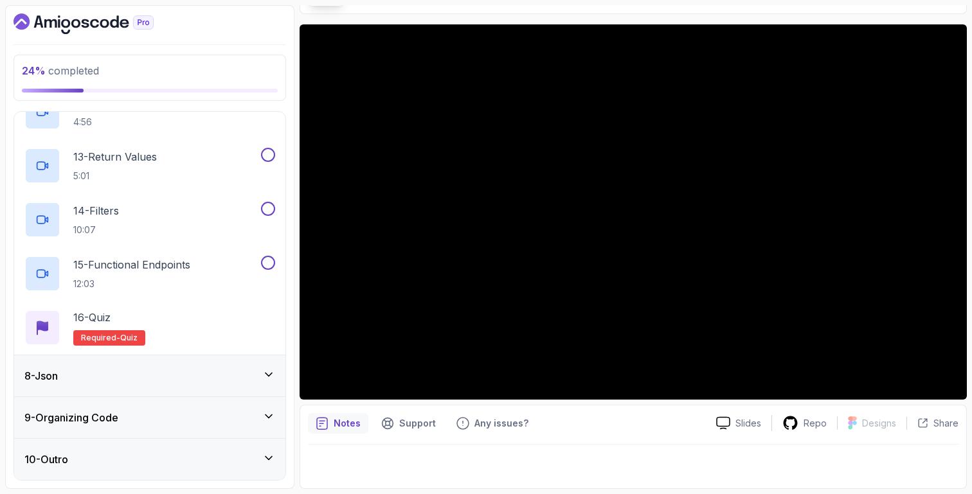
click at [204, 426] on div "9 - Organizing Code" at bounding box center [149, 417] width 271 height 41
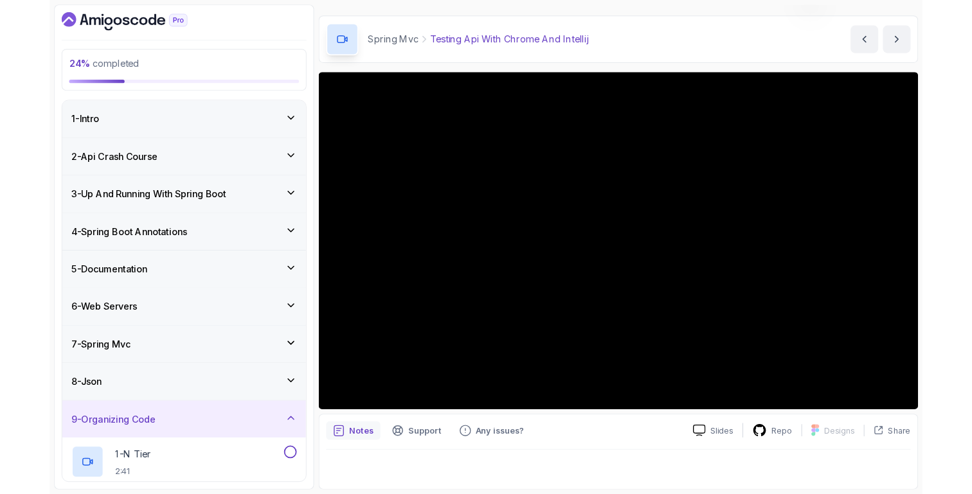
scroll to position [0, 0]
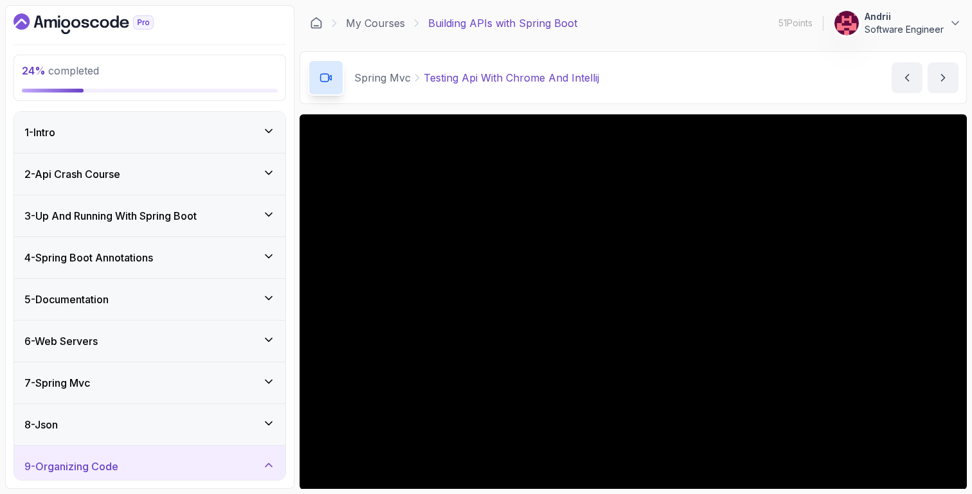
click at [575, 109] on main "My Courses Building APIs with Spring Boot 51 Points Andrii Software Engineer 9 …" at bounding box center [633, 247] width 667 height 484
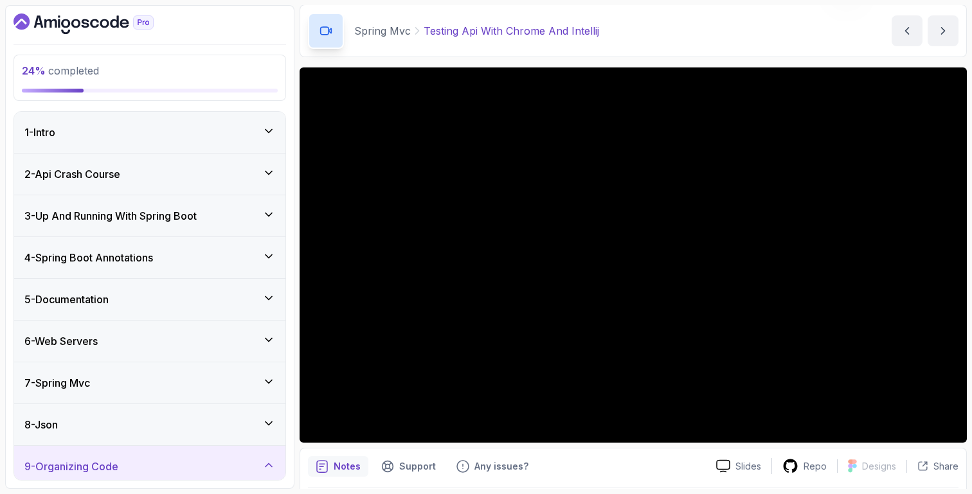
scroll to position [90, 0]
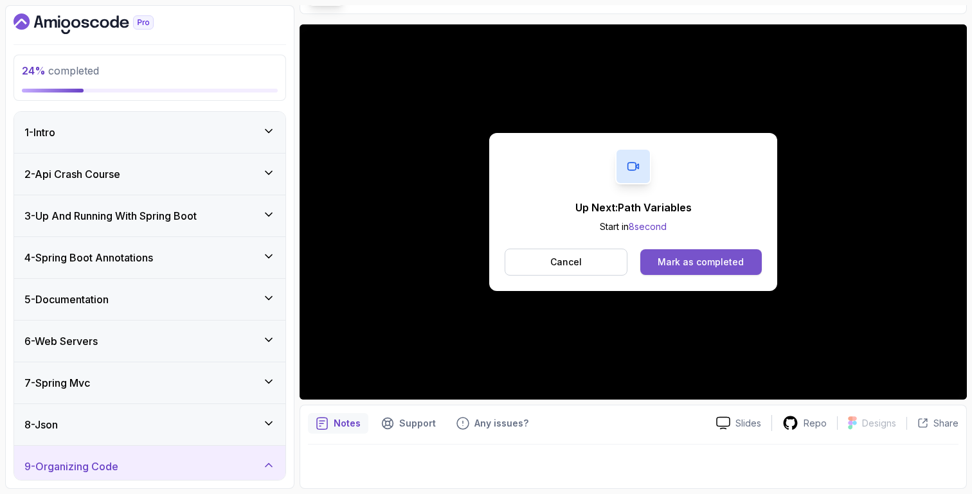
click at [665, 270] on button "Mark as completed" at bounding box center [701, 262] width 122 height 26
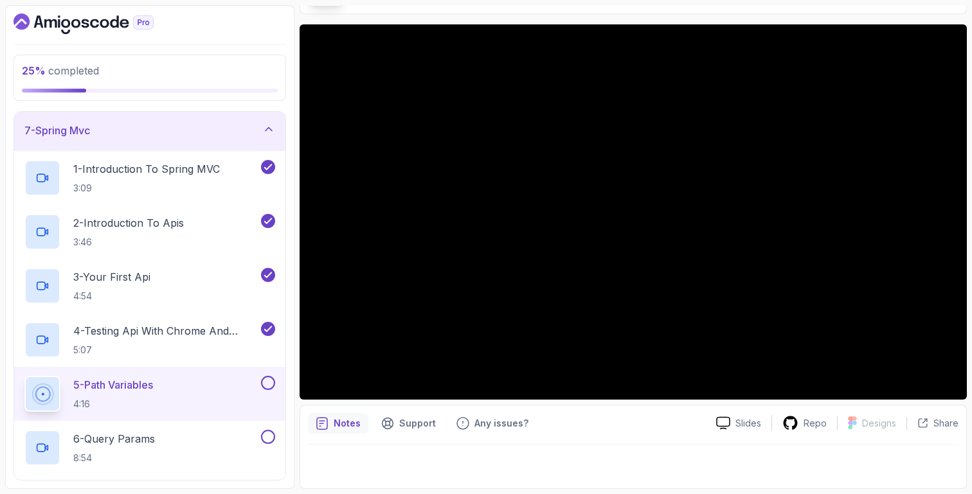
scroll to position [252, 0]
click at [185, 341] on h2 "4 - Testing Api With Chrome And Intellij 5:07" at bounding box center [165, 340] width 185 height 33
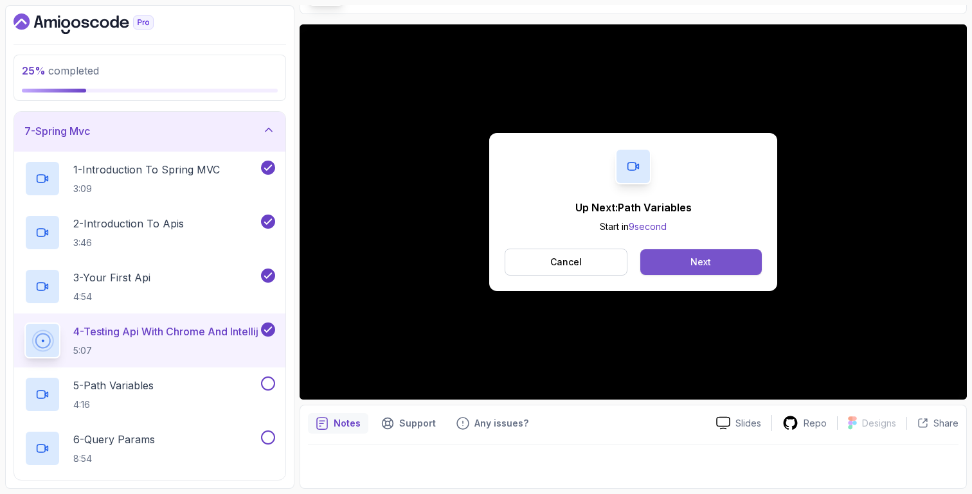
click at [735, 263] on button "Next" at bounding box center [701, 262] width 122 height 26
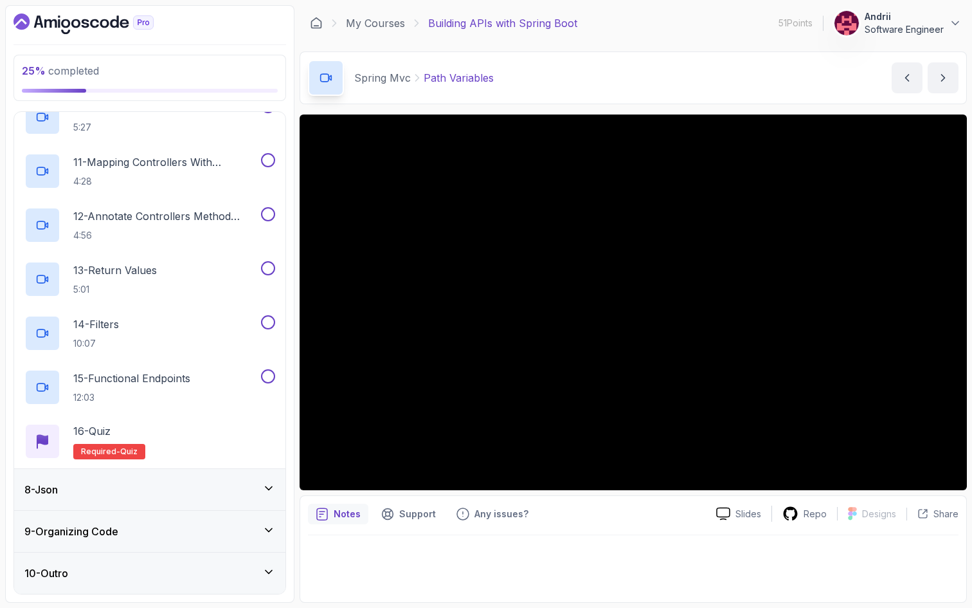
scroll to position [913, 0]
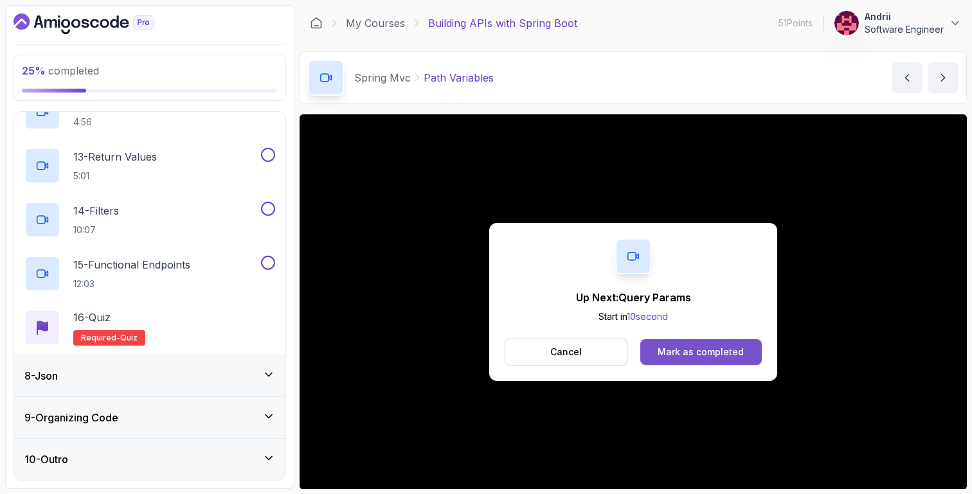
click at [749, 348] on button "Mark as completed" at bounding box center [701, 352] width 122 height 26
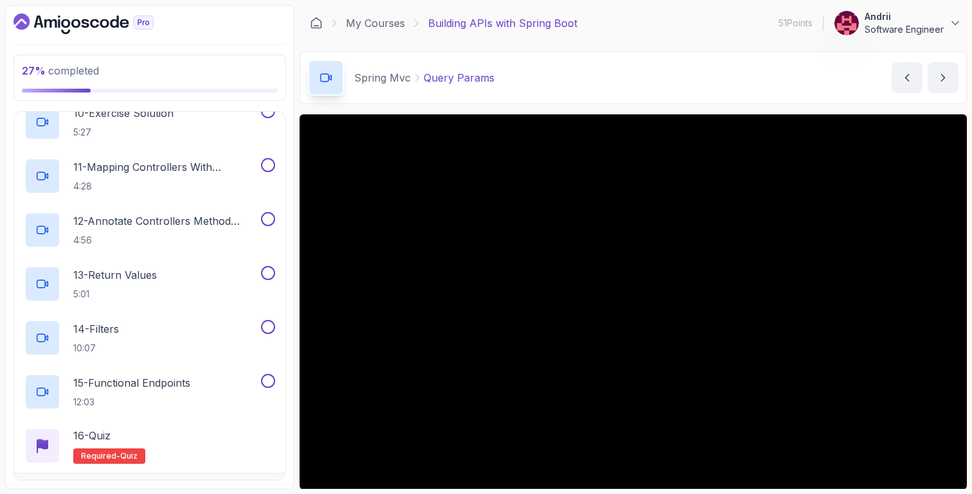
click at [564, 104] on main "My Courses Building APIs with Spring Boot 51 Points Andrii Software Engineer 9 …" at bounding box center [633, 247] width 667 height 484
click at [466, 105] on main "My Courses Building APIs with Spring Boot 51 Points Andrii Software Engineer 9 …" at bounding box center [633, 247] width 667 height 484
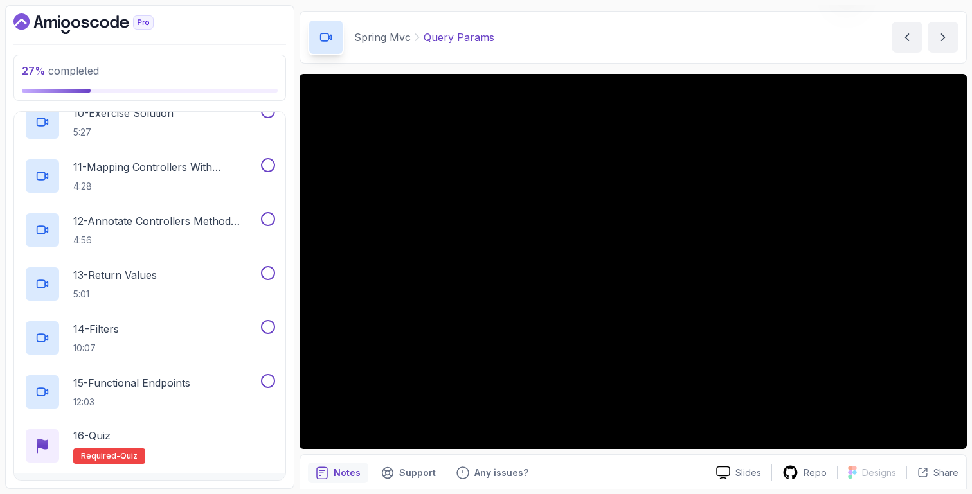
scroll to position [30, 0]
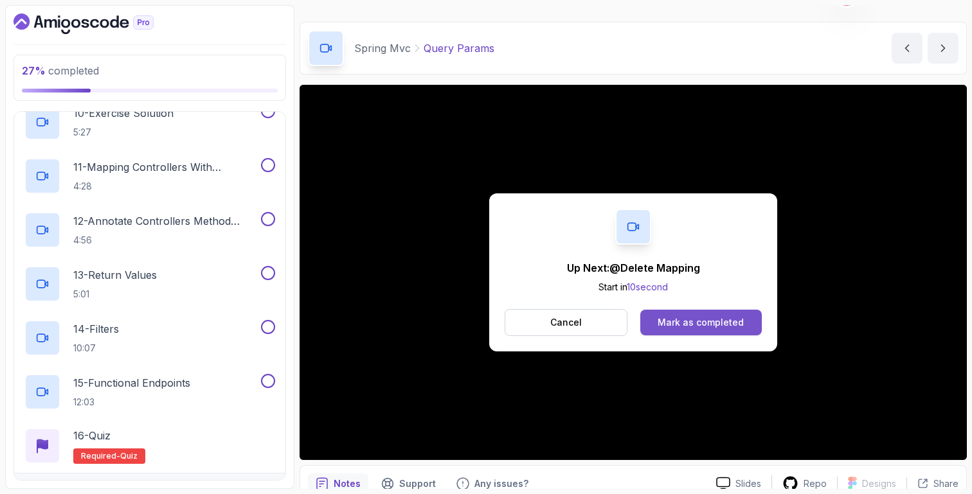
click at [713, 324] on div "Mark as completed" at bounding box center [701, 322] width 86 height 13
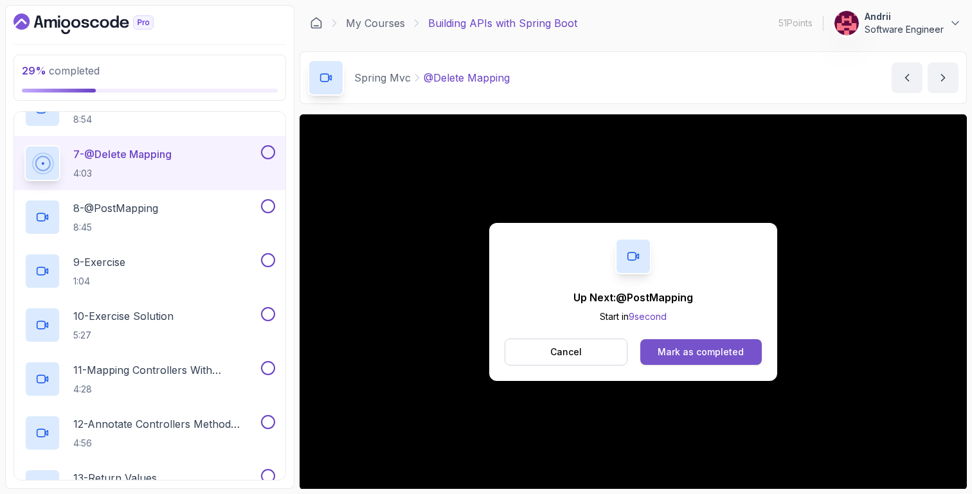
click at [724, 357] on div "Mark as completed" at bounding box center [701, 352] width 86 height 13
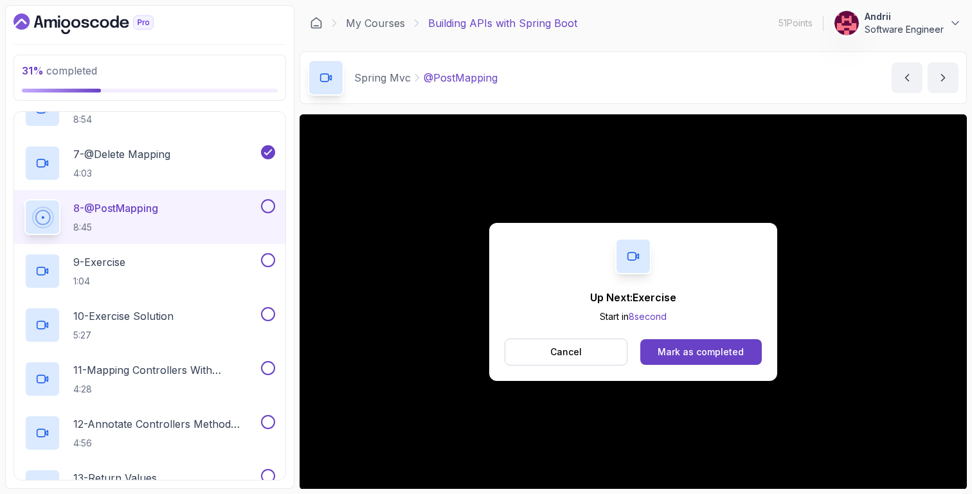
click at [607, 371] on div "Up Next: Exercise Start in 8 second Cancel Mark as completed" at bounding box center [633, 302] width 288 height 158
click at [607, 359] on button "Cancel" at bounding box center [566, 352] width 123 height 27
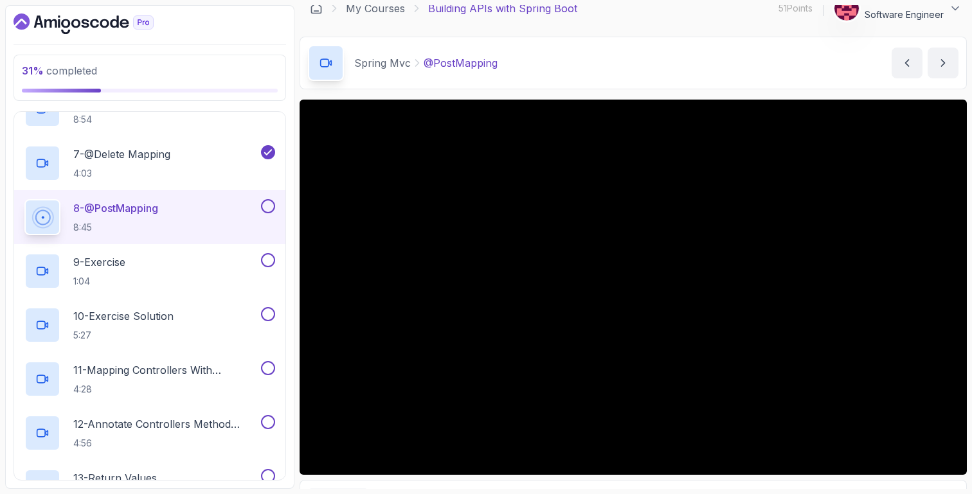
scroll to position [19, 0]
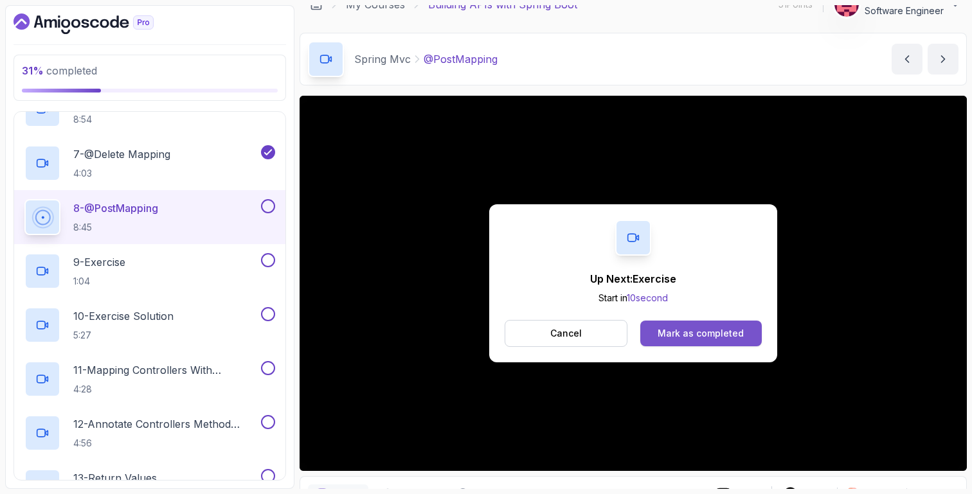
click at [753, 337] on button "Mark as completed" at bounding box center [701, 334] width 122 height 26
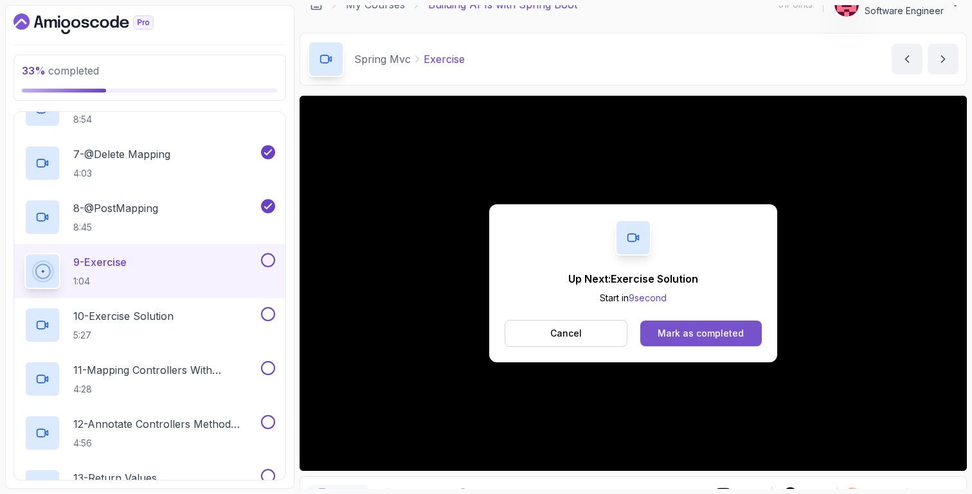
click at [692, 336] on div "Mark as completed" at bounding box center [701, 333] width 86 height 13
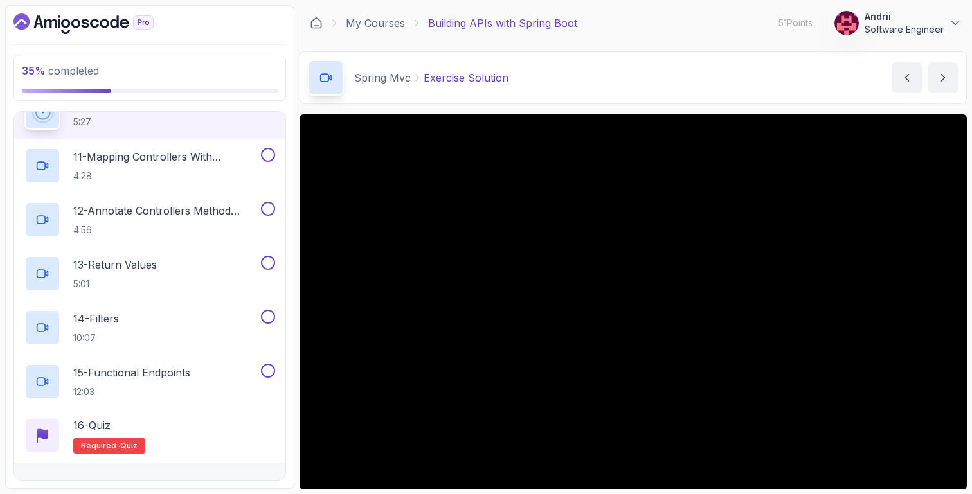
scroll to position [800, 0]
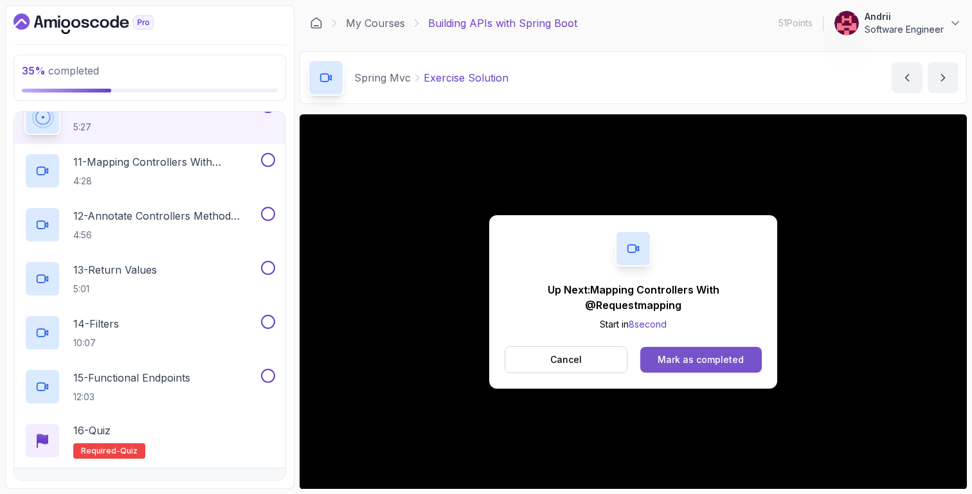
click at [707, 368] on button "Mark as completed" at bounding box center [701, 360] width 122 height 26
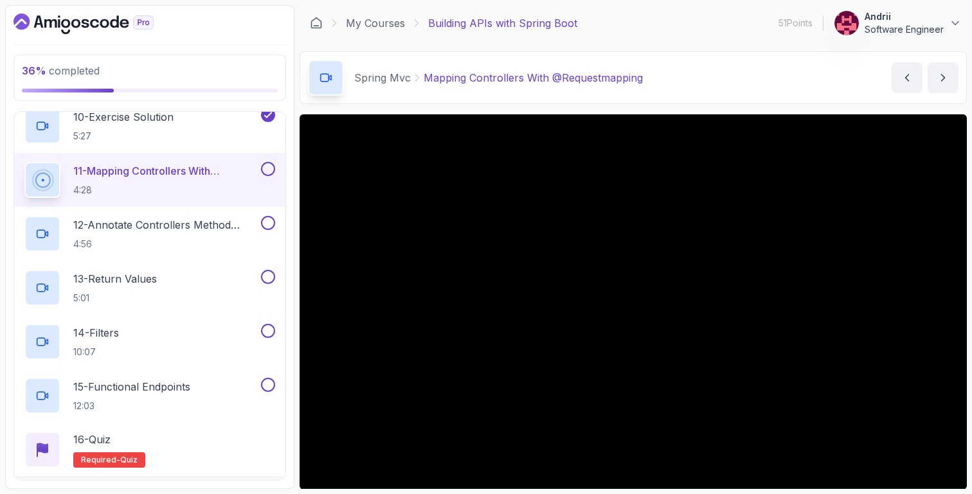
scroll to position [777, 0]
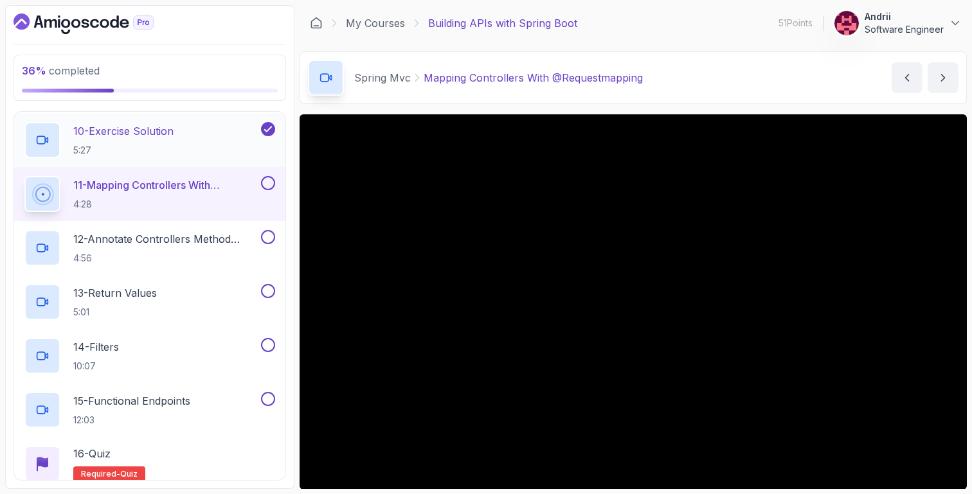
click at [231, 155] on div "10 - Exercise Solution 5:27" at bounding box center [141, 140] width 234 height 36
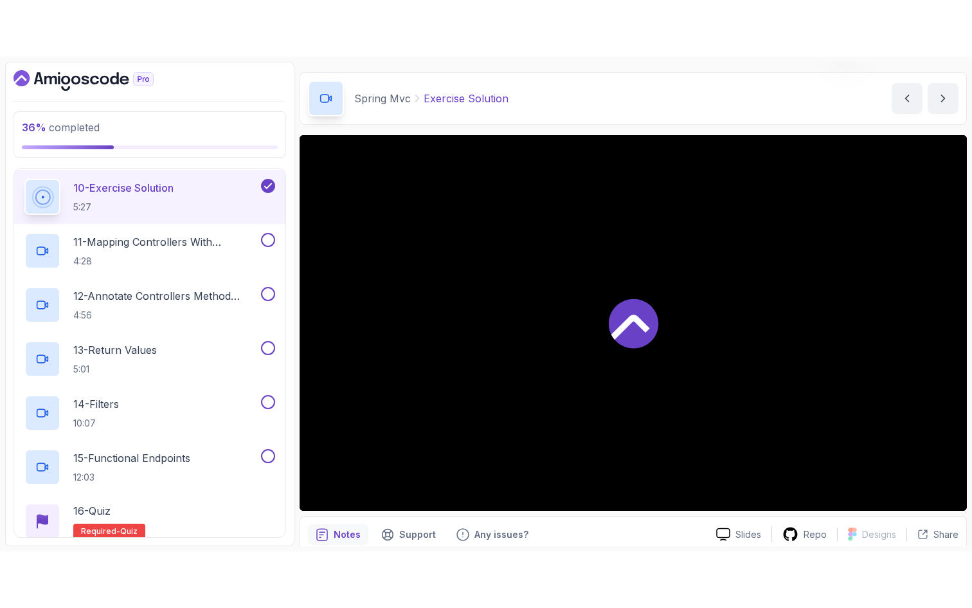
scroll to position [39, 0]
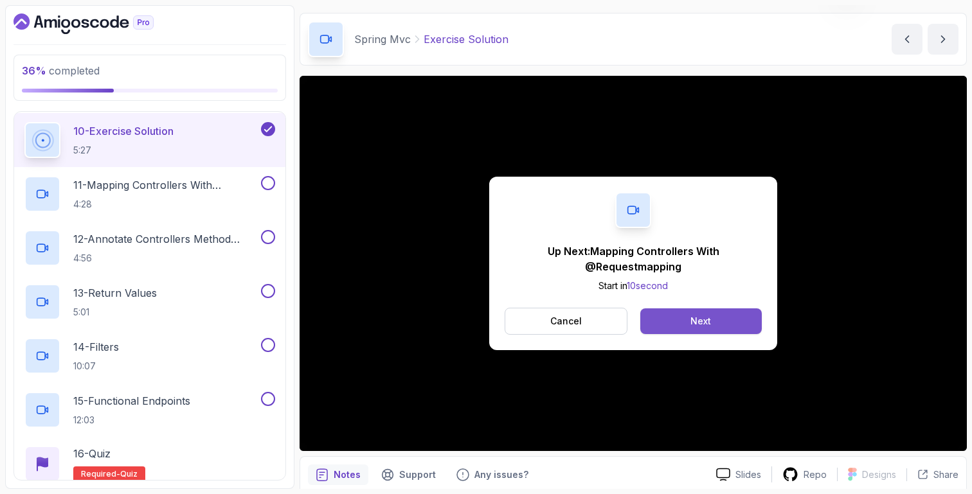
click at [741, 325] on button "Next" at bounding box center [701, 322] width 122 height 26
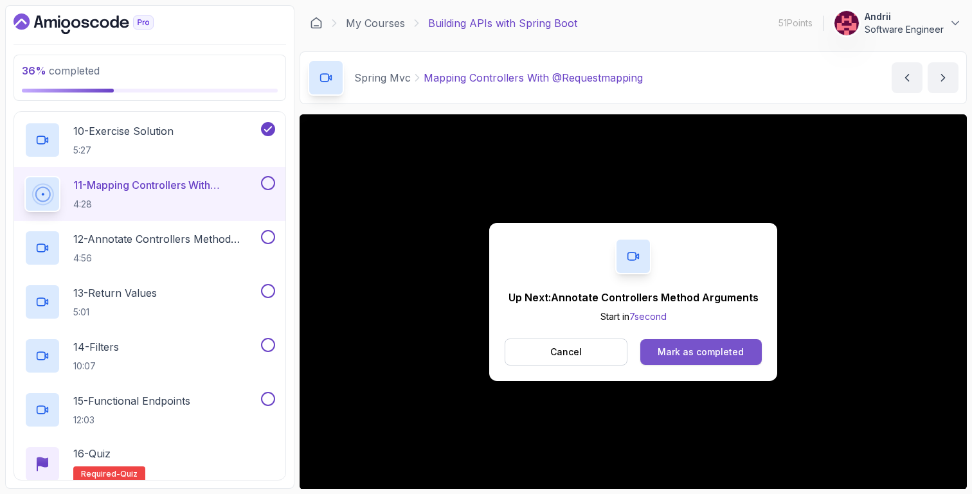
click at [693, 354] on div "Mark as completed" at bounding box center [701, 352] width 86 height 13
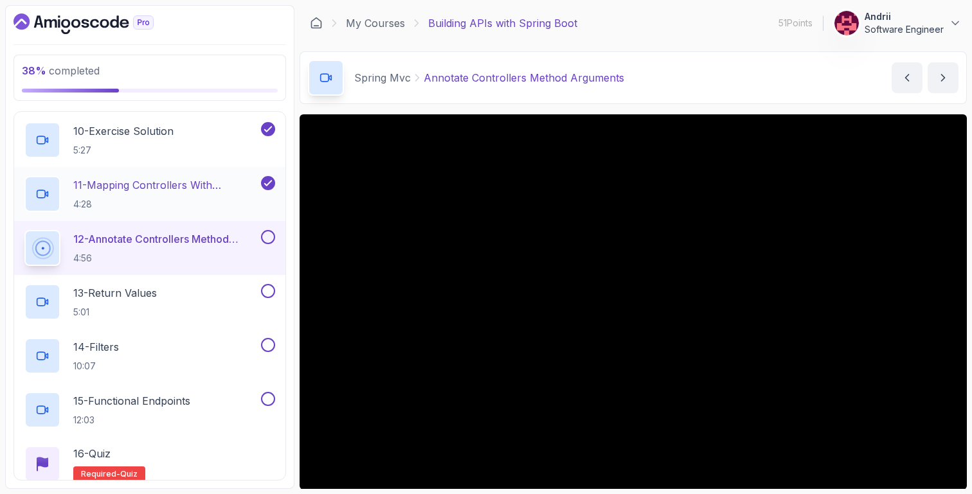
click at [234, 201] on p "4:28" at bounding box center [165, 204] width 185 height 13
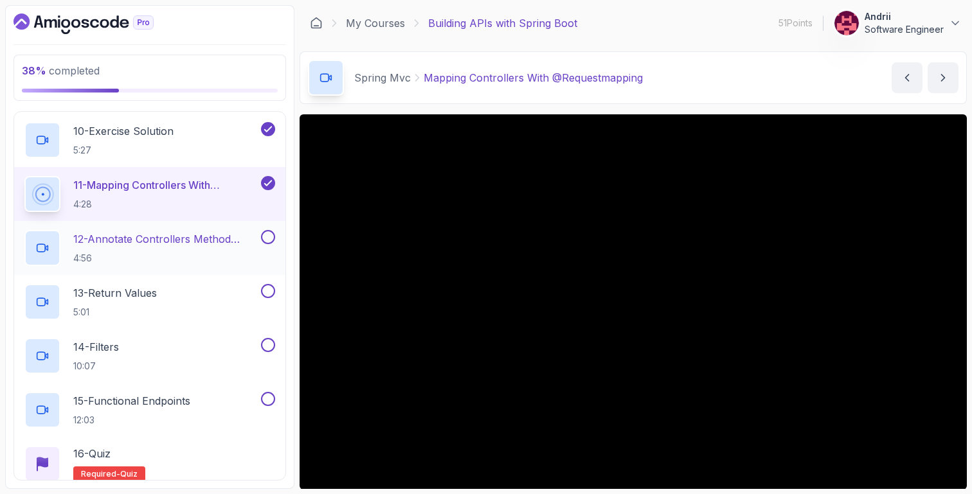
click at [207, 230] on div "12 - Annotate Controllers Method Arguments 4:56" at bounding box center [141, 248] width 234 height 36
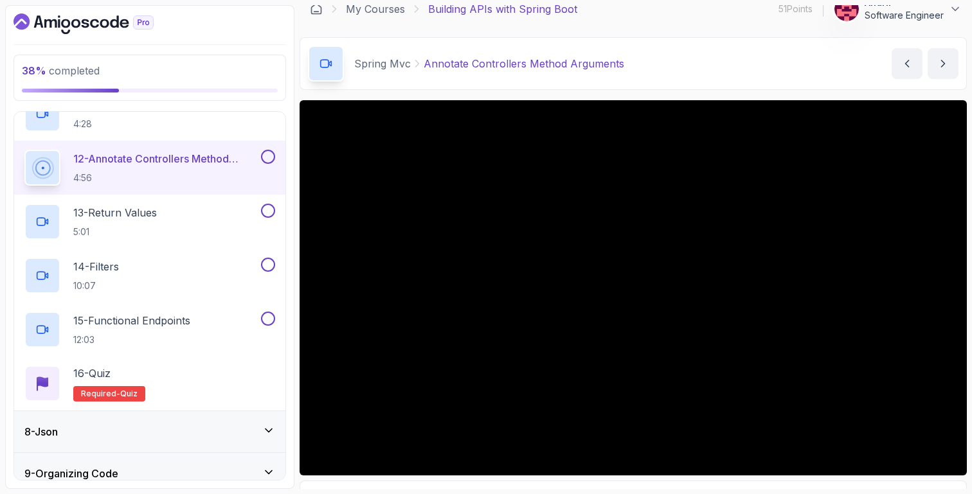
scroll to position [16, 0]
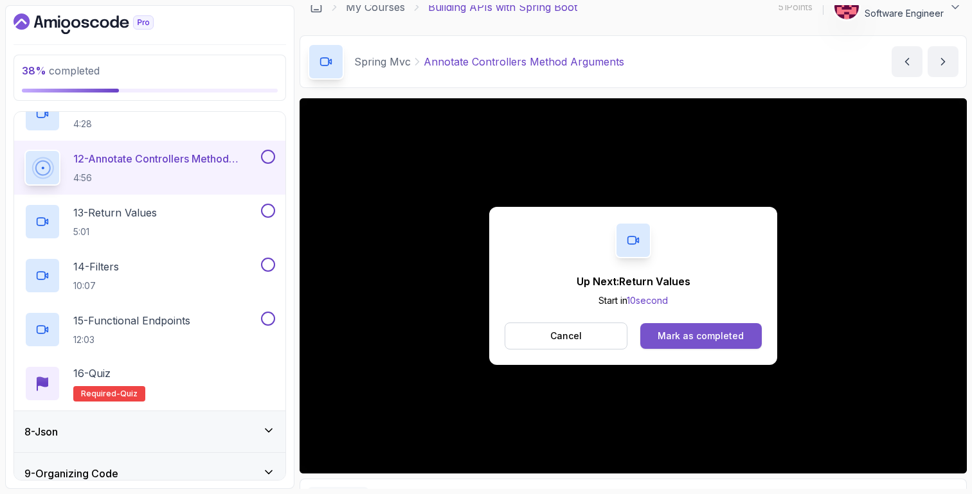
click at [730, 339] on div "Mark as completed" at bounding box center [701, 336] width 86 height 13
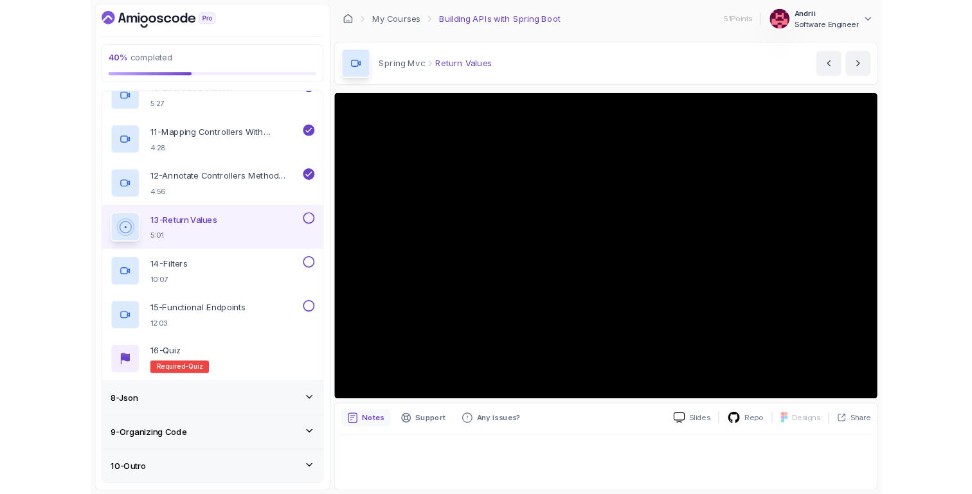
scroll to position [857, 0]
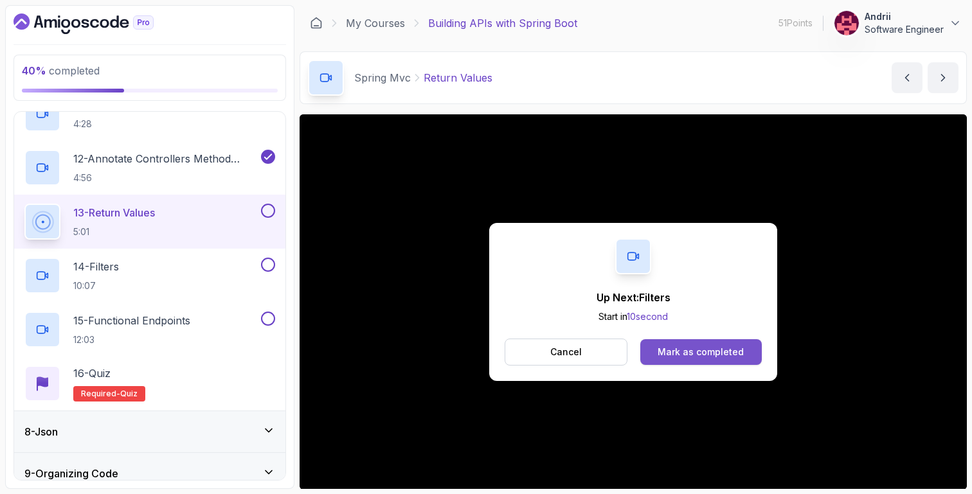
click at [668, 348] on div "Mark as completed" at bounding box center [701, 352] width 86 height 13
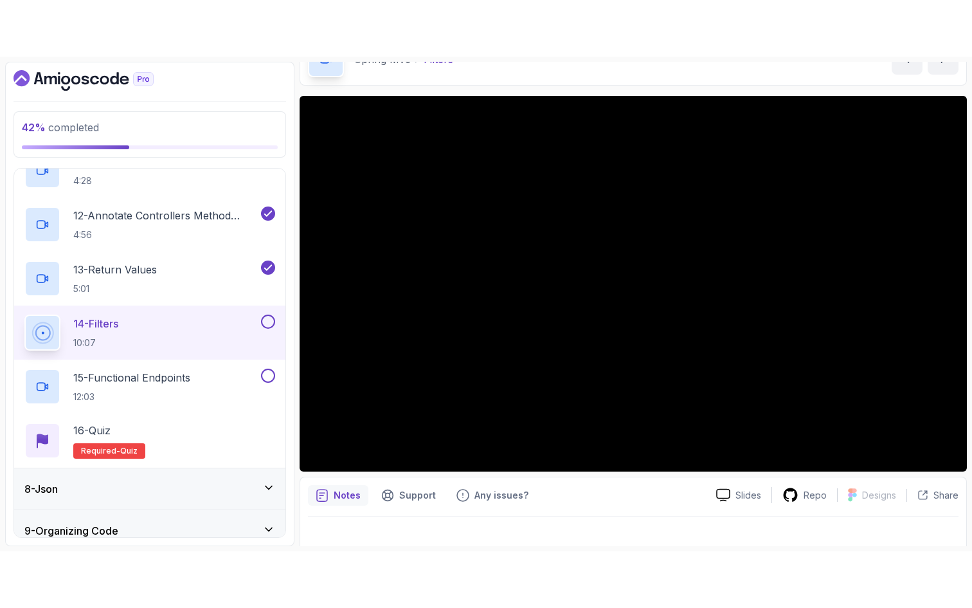
scroll to position [76, 0]
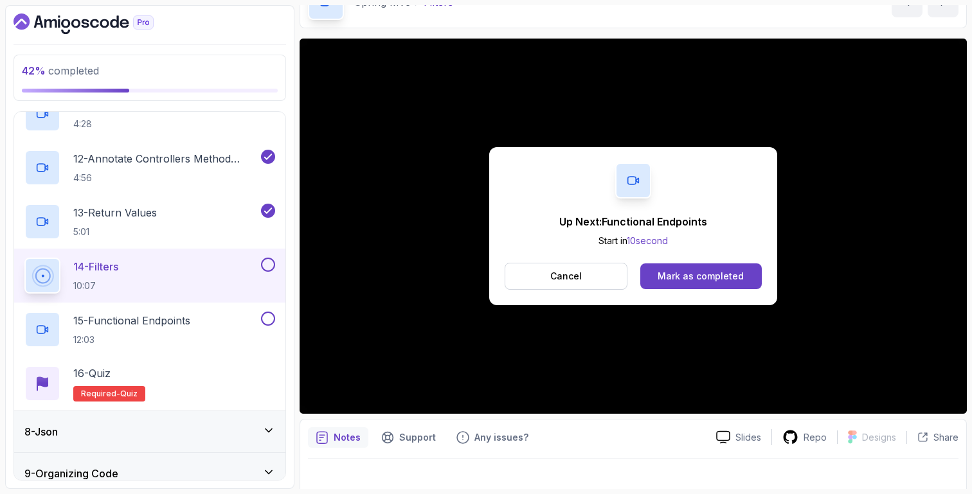
click at [737, 293] on div "Up Next: Functional Endpoints Start in 10 second Cancel Mark as completed" at bounding box center [633, 226] width 288 height 158
click at [737, 281] on div "Mark as completed" at bounding box center [701, 276] width 86 height 13
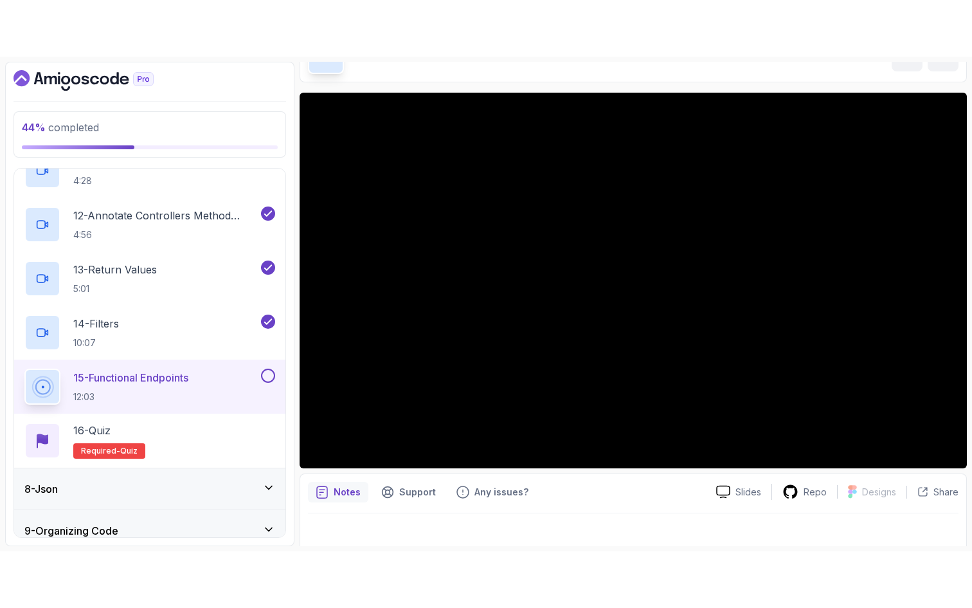
scroll to position [88, 0]
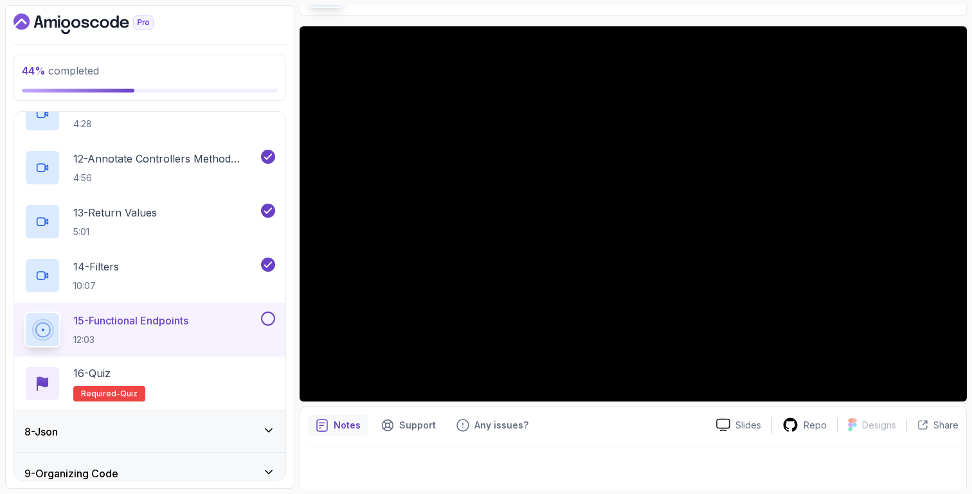
click at [532, 21] on main "My Courses Building APIs with Spring Boot 51 Points Andrii Software Engineer 9 …" at bounding box center [633, 247] width 667 height 484
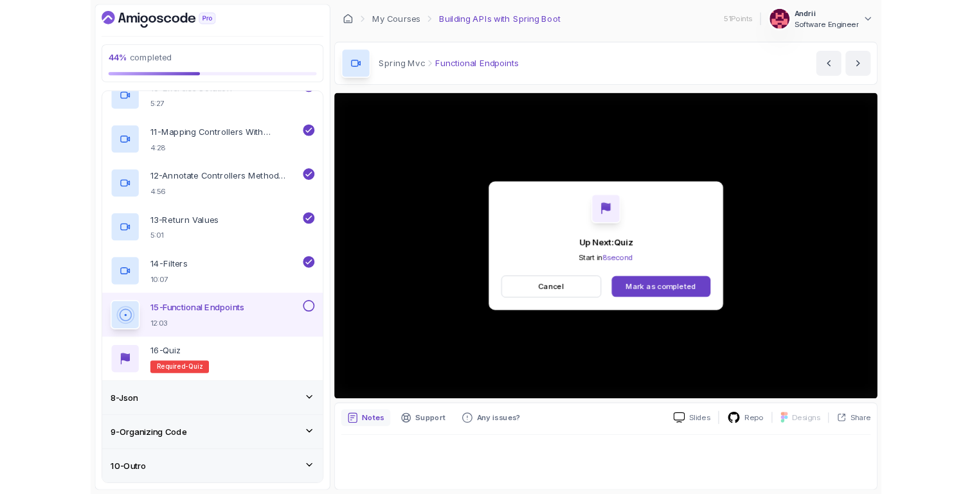
scroll to position [857, 0]
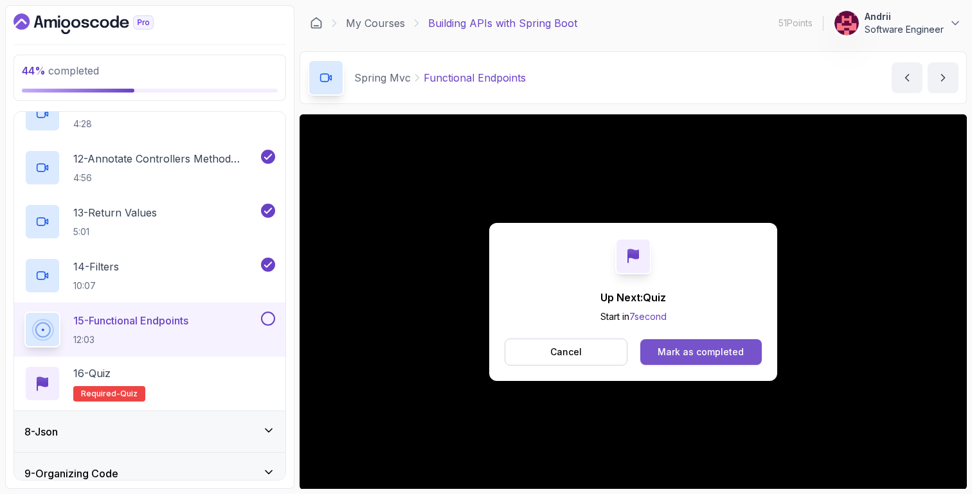
click at [726, 347] on div "Mark as completed" at bounding box center [701, 352] width 86 height 13
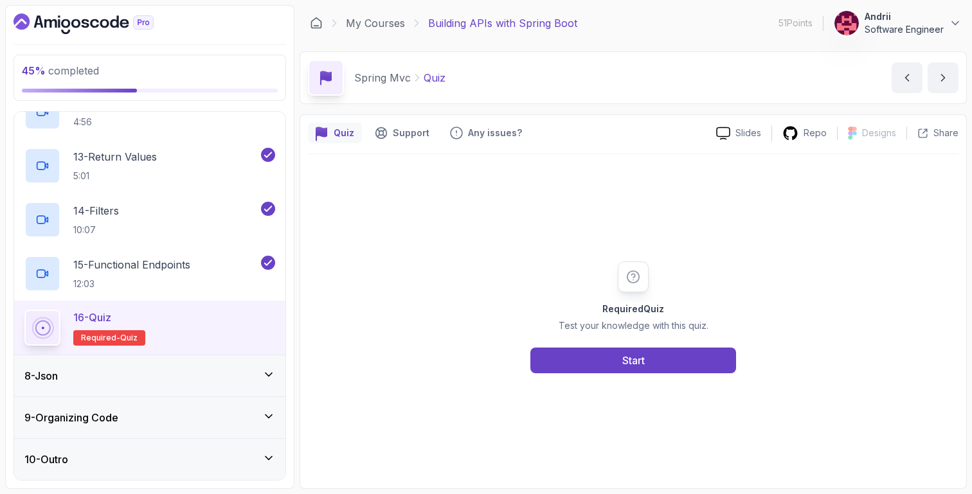
click at [87, 379] on div "8 - Json" at bounding box center [149, 375] width 251 height 15
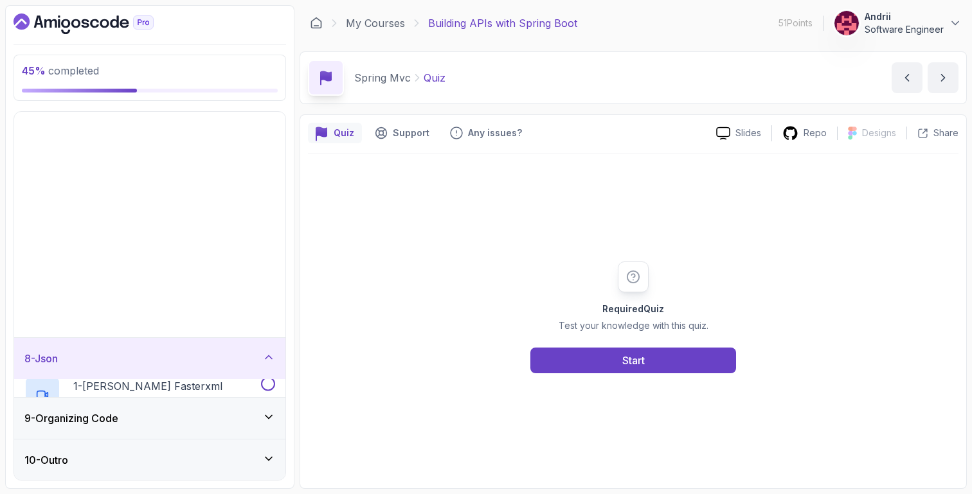
scroll to position [50, 0]
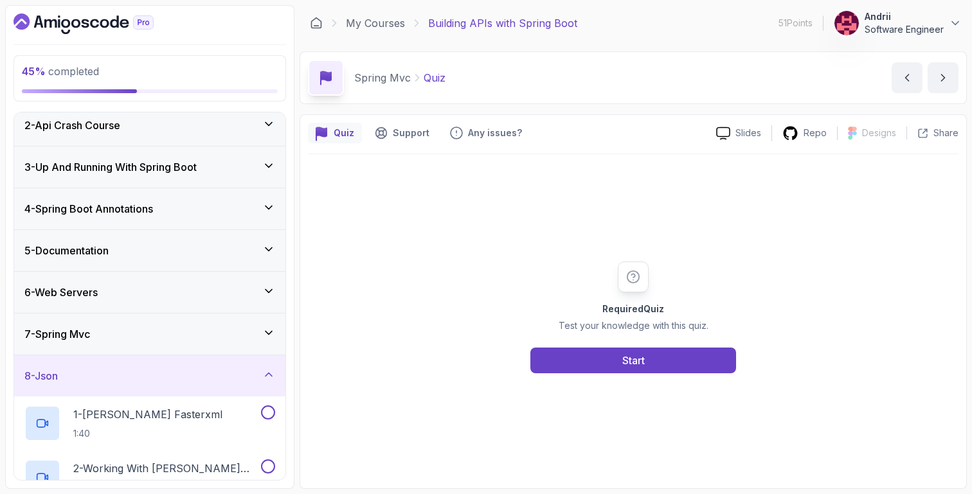
click at [129, 345] on div "7 - Spring Mvc" at bounding box center [149, 334] width 271 height 41
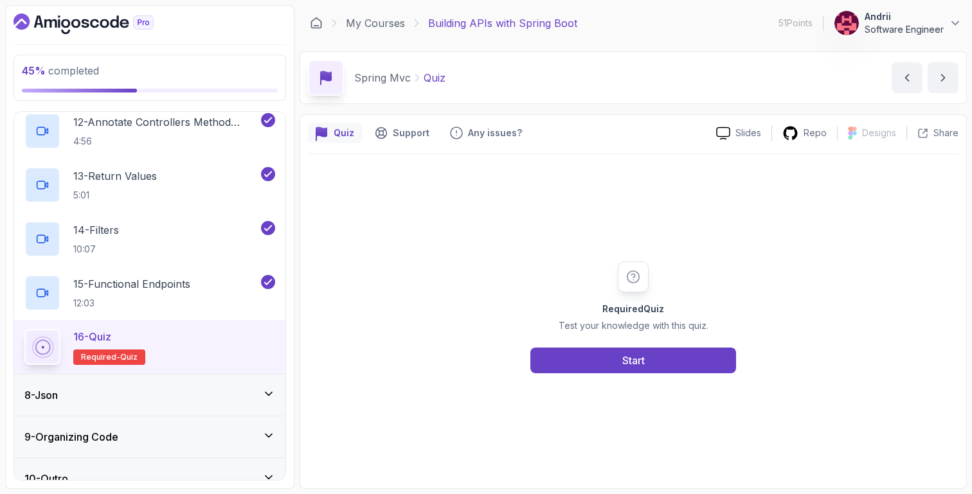
click at [159, 390] on div "8 - Json" at bounding box center [149, 395] width 251 height 15
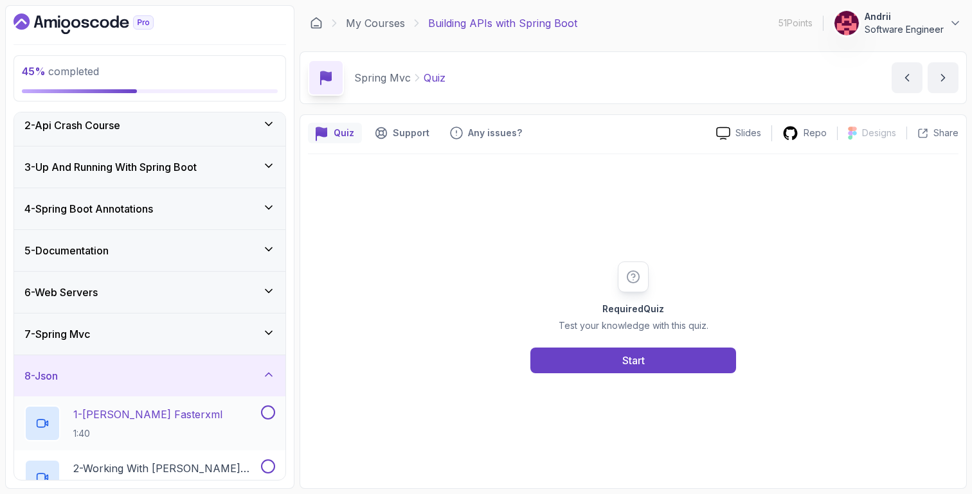
click at [211, 408] on div "1 - Jackson Fasterxml 1:40" at bounding box center [141, 424] width 234 height 36
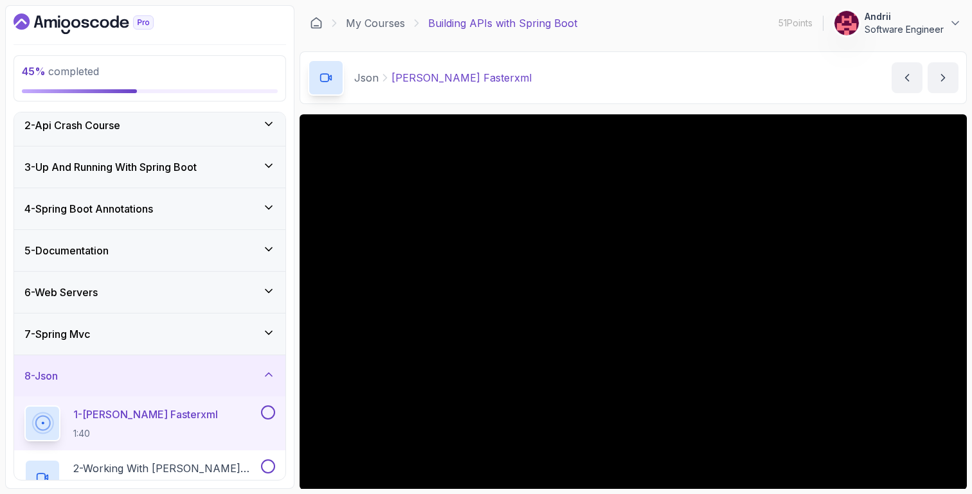
click at [206, 327] on div "7 - Spring Mvc" at bounding box center [149, 334] width 251 height 15
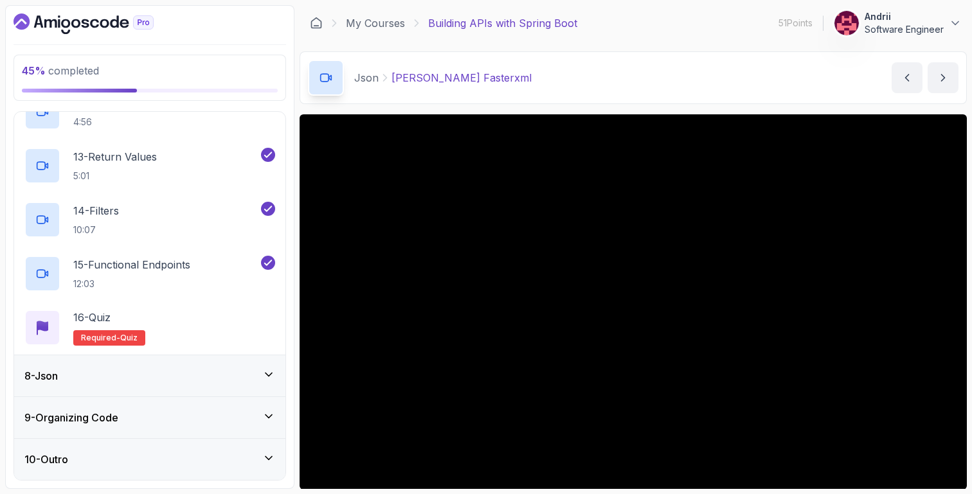
click at [199, 365] on div "8 - Json" at bounding box center [149, 376] width 271 height 41
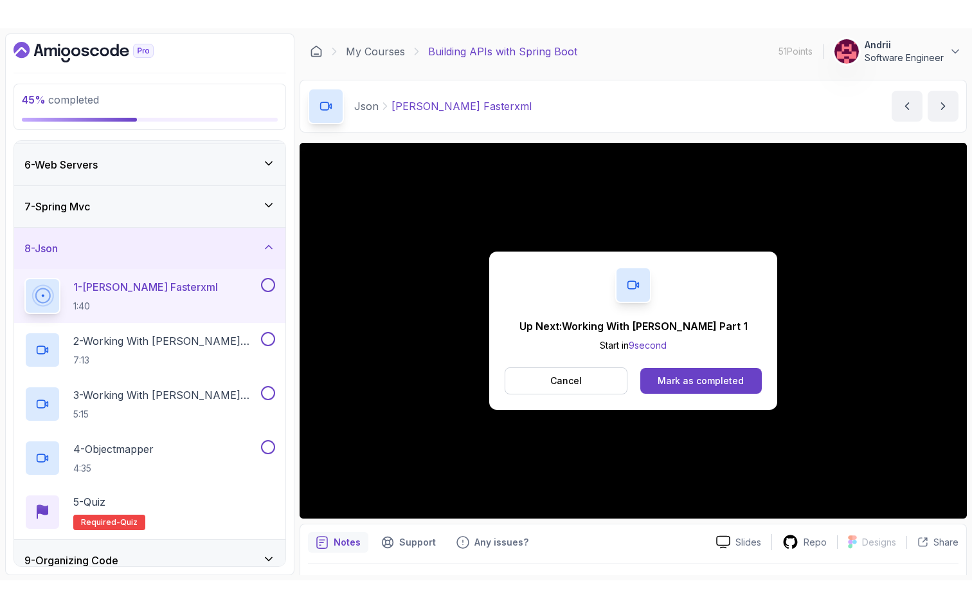
scroll to position [319, 0]
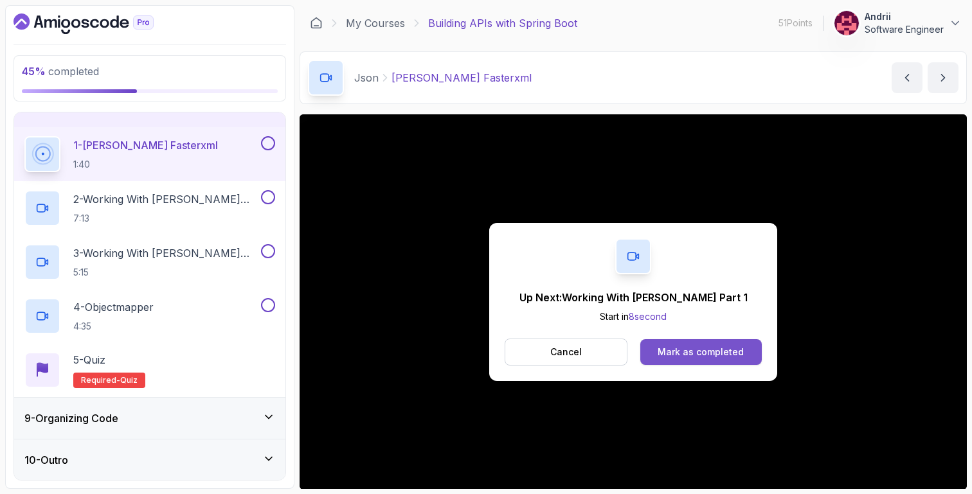
click at [723, 361] on button "Mark as completed" at bounding box center [701, 352] width 122 height 26
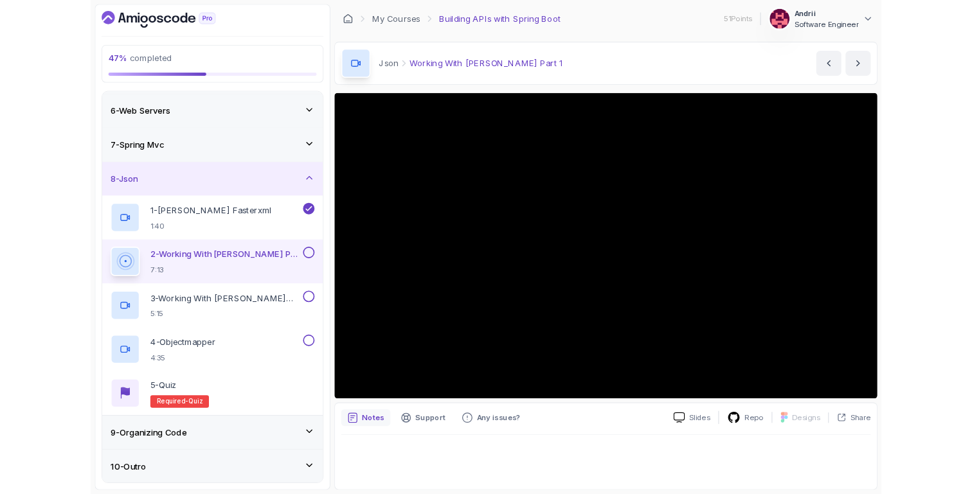
scroll to position [319, 0]
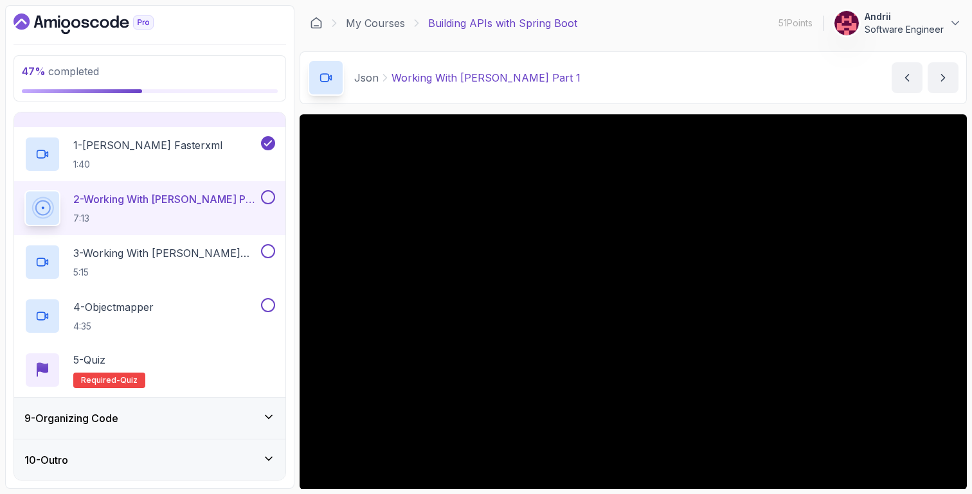
click at [697, 110] on main "My Courses Building APIs with Spring Boot 51 Points Andrii Software Engineer 10…" at bounding box center [633, 247] width 667 height 484
click at [217, 243] on div "3 - Working With Jackson Part 2 5:15" at bounding box center [149, 262] width 271 height 54
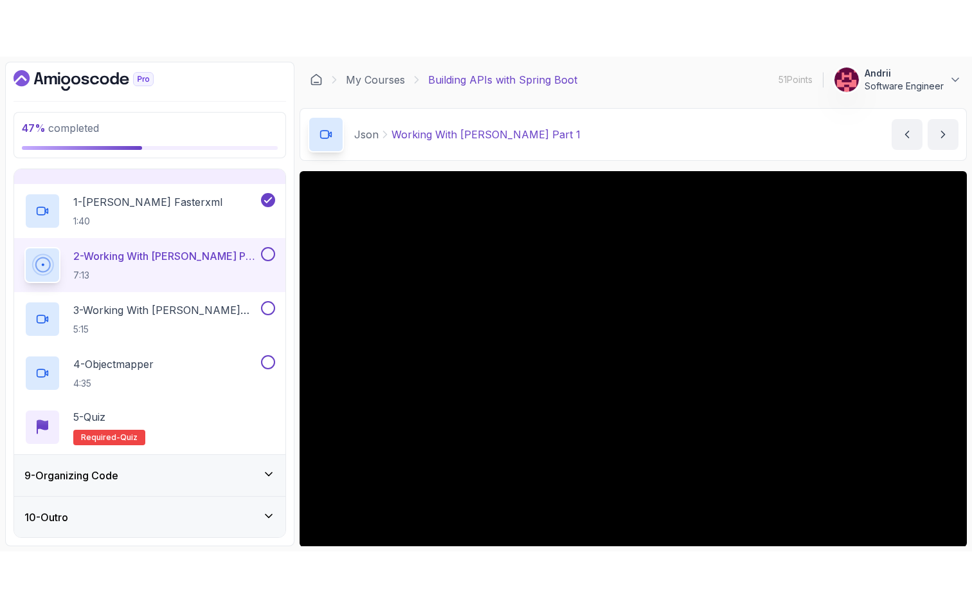
scroll to position [90, 0]
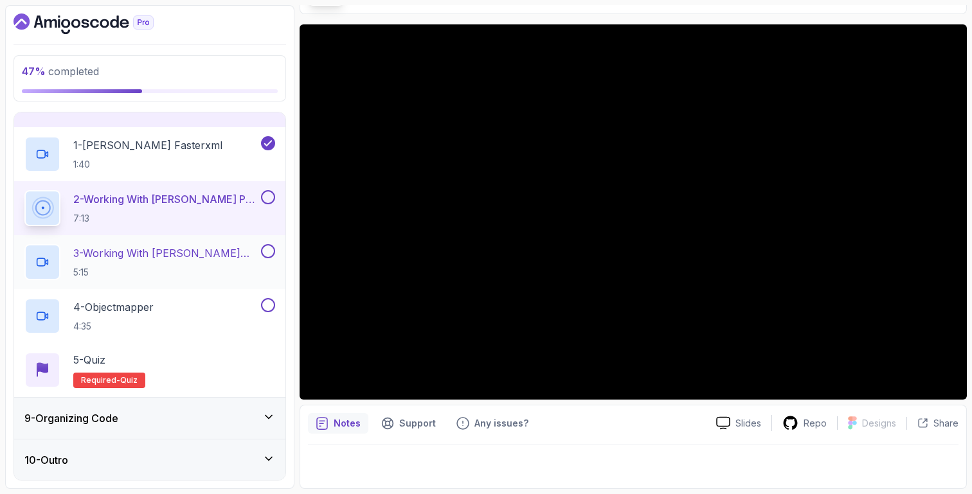
click at [205, 262] on h2 "3 - Working With Jackson Part 2 5:15" at bounding box center [165, 262] width 185 height 33
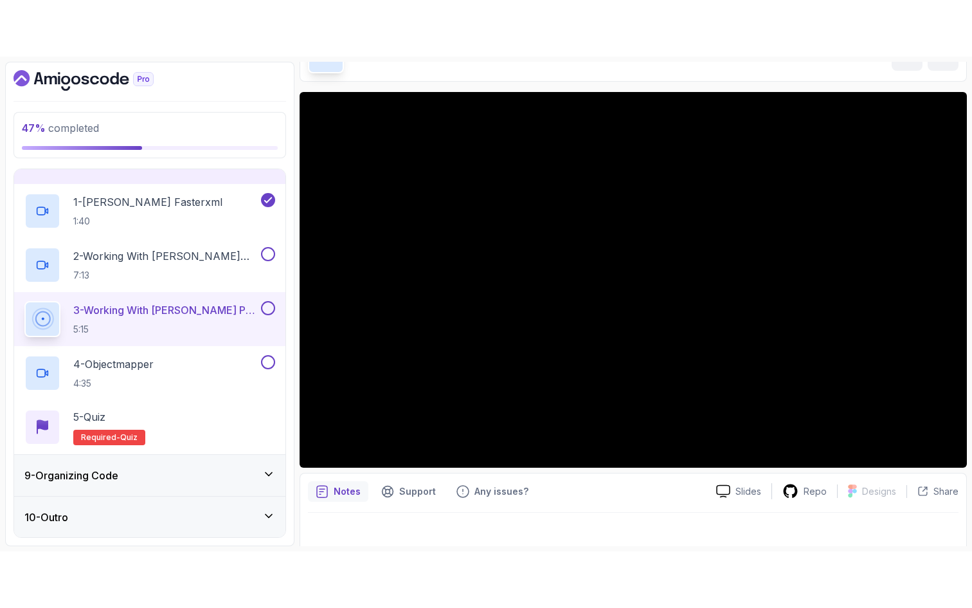
scroll to position [83, 0]
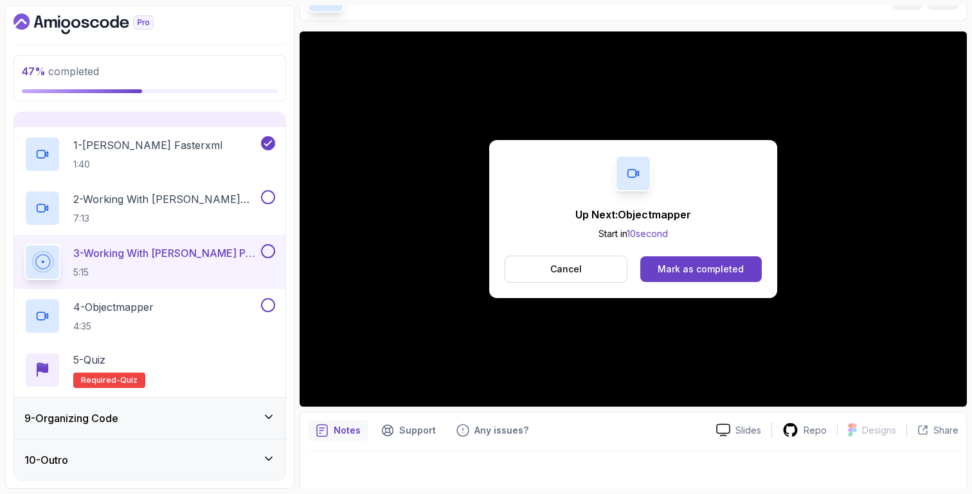
click at [719, 251] on div "Up Next: Objectmapper Start in 10 second Cancel Mark as completed" at bounding box center [633, 219] width 288 height 158
click at [719, 291] on div "Up Next: Objectmapper Start in 9 second Cancel Mark as completed" at bounding box center [633, 219] width 288 height 158
click at [757, 264] on button "Mark as completed" at bounding box center [701, 270] width 122 height 26
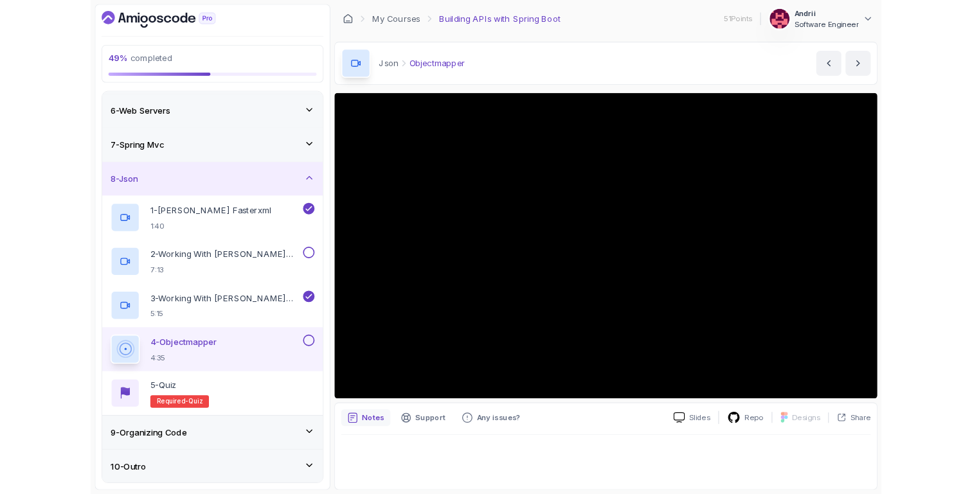
scroll to position [319, 0]
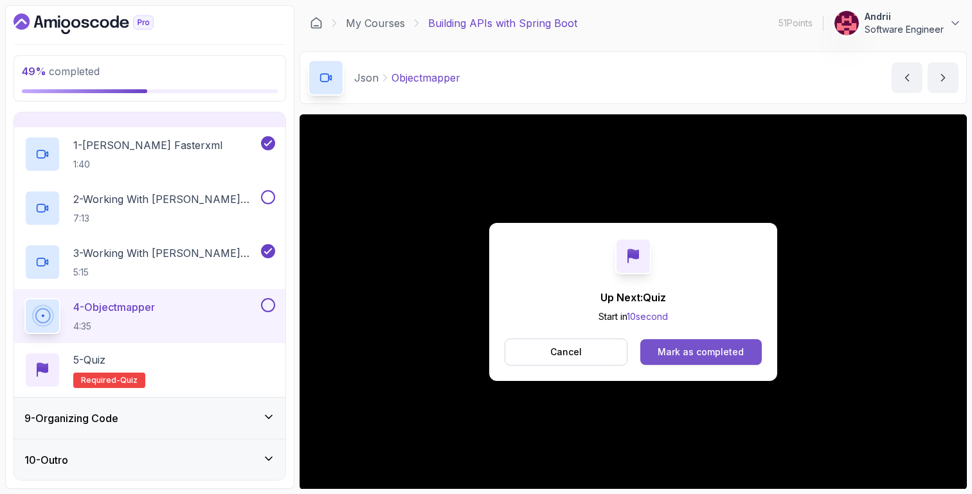
click at [683, 353] on div "Mark as completed" at bounding box center [701, 352] width 86 height 13
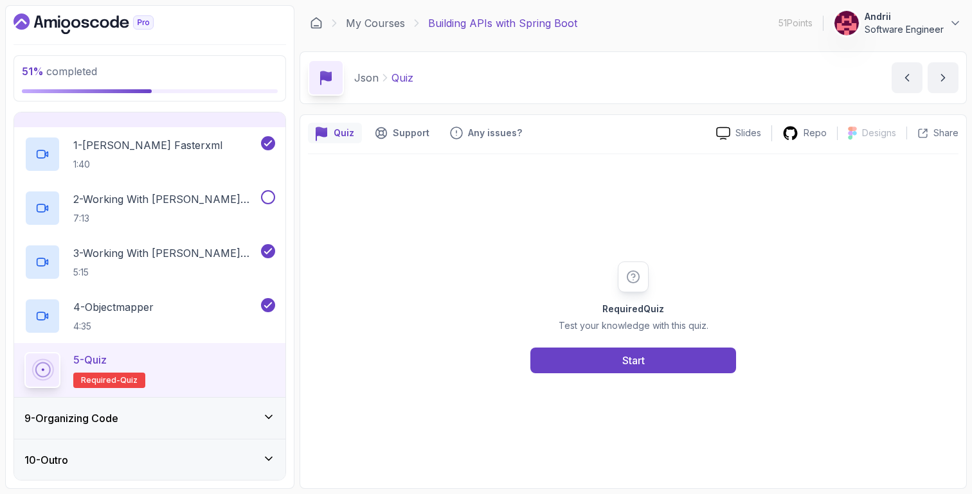
click at [118, 412] on h3 "9 - Organizing Code" at bounding box center [71, 418] width 94 height 15
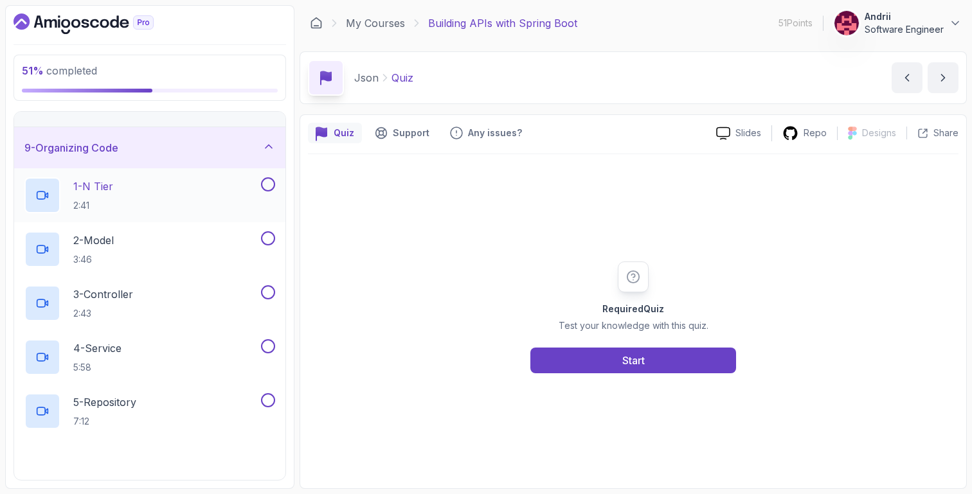
click at [180, 203] on div "1 - N Tier 2:41" at bounding box center [141, 195] width 234 height 36
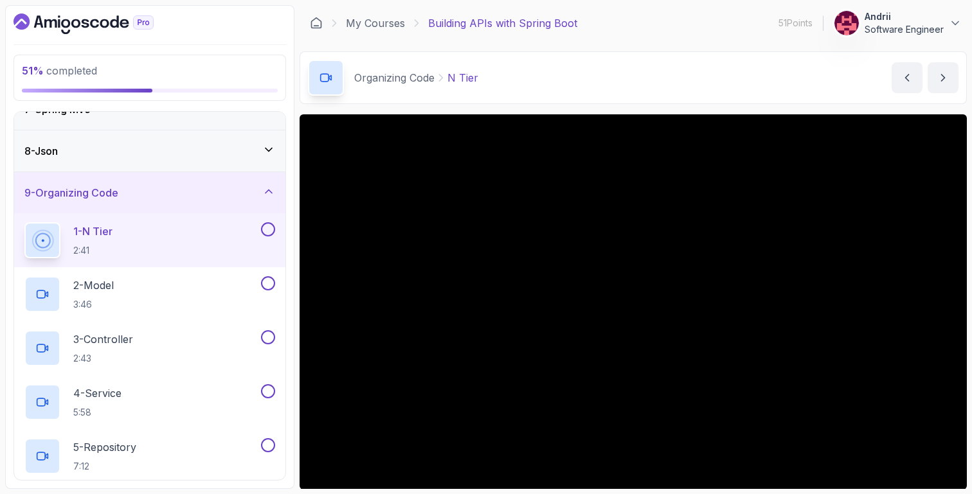
scroll to position [273, 0]
click at [84, 162] on div "8 - Json" at bounding box center [149, 151] width 271 height 41
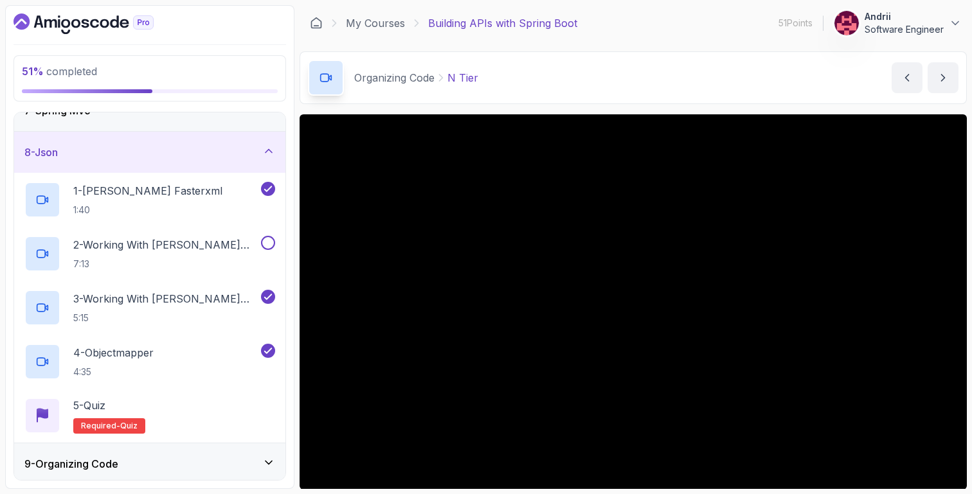
click at [163, 454] on div "9 - Organizing Code" at bounding box center [149, 464] width 271 height 41
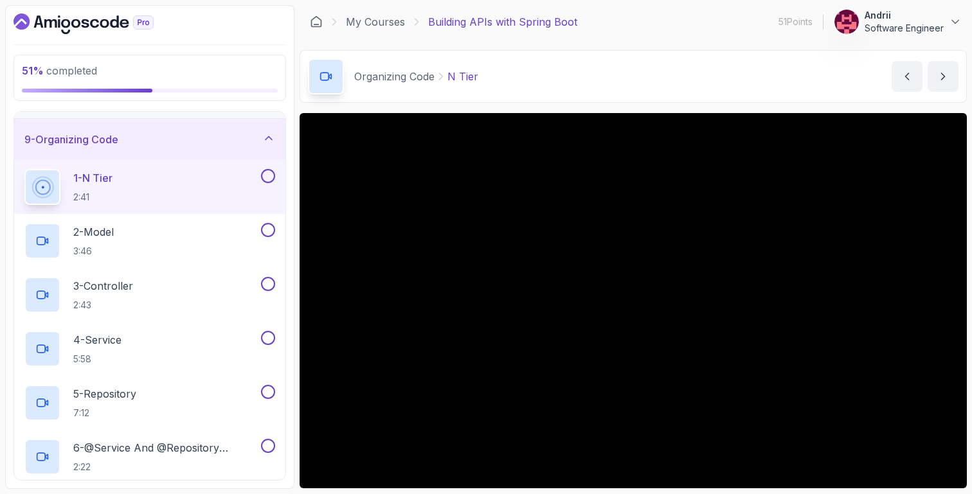
scroll to position [0, 0]
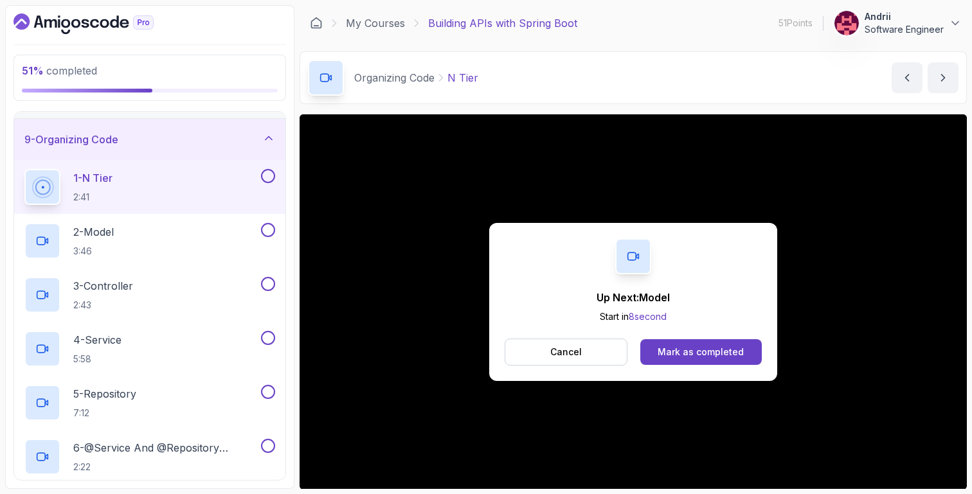
click at [700, 338] on div "Up Next: Model Start in 8 second Cancel Mark as completed" at bounding box center [633, 302] width 288 height 158
click at [703, 349] on div "Mark as completed" at bounding box center [701, 352] width 86 height 13
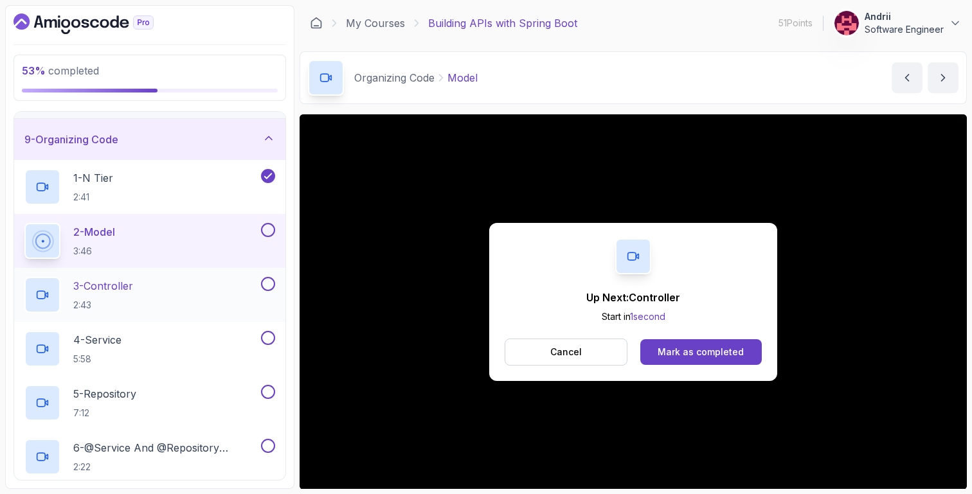
click at [215, 288] on div "3 - Controller 2:43" at bounding box center [141, 295] width 234 height 36
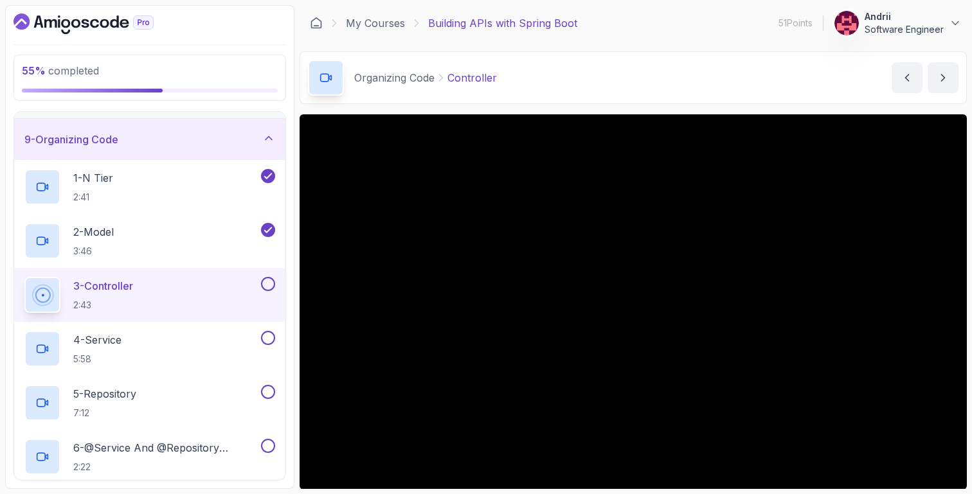
scroll to position [90, 0]
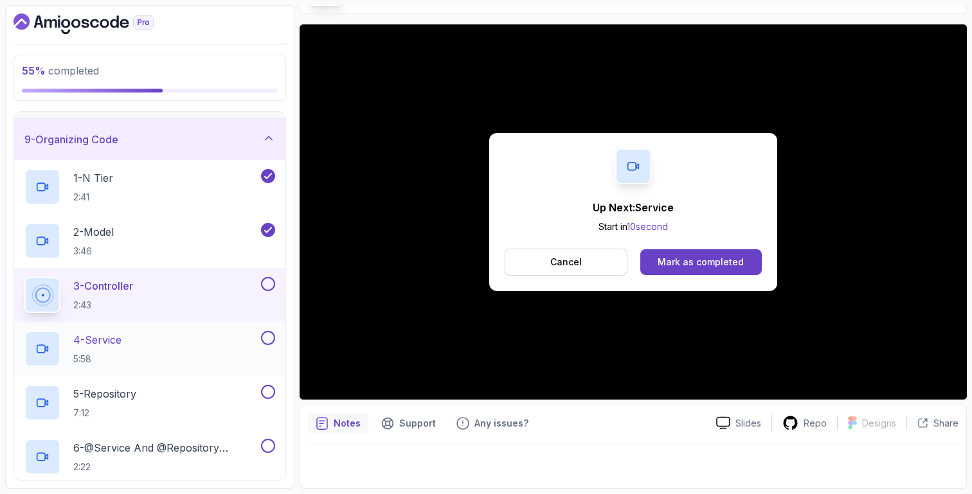
click at [182, 340] on div "4 - Service 5:58" at bounding box center [141, 349] width 234 height 36
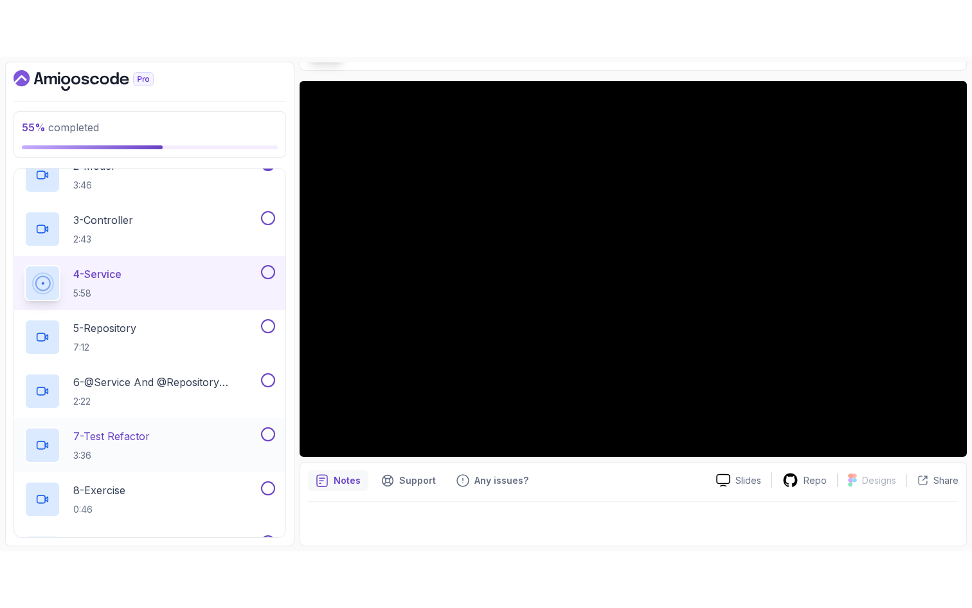
scroll to position [446, 0]
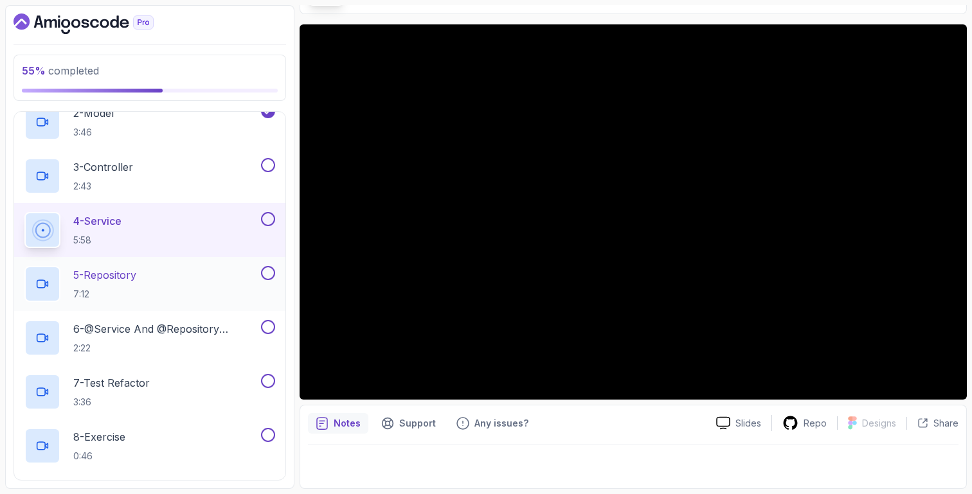
click at [188, 275] on div "5 - Repository 7:12" at bounding box center [141, 284] width 234 height 36
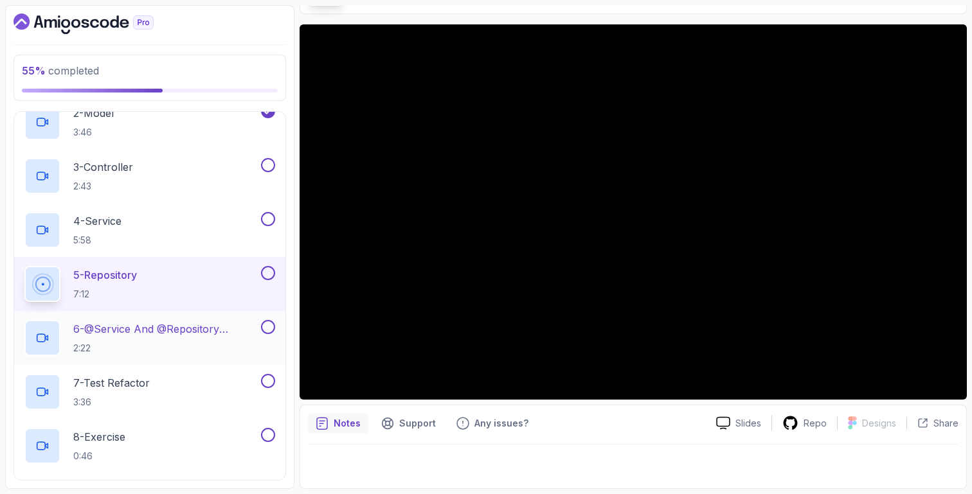
click at [146, 346] on p "2:22" at bounding box center [165, 348] width 185 height 13
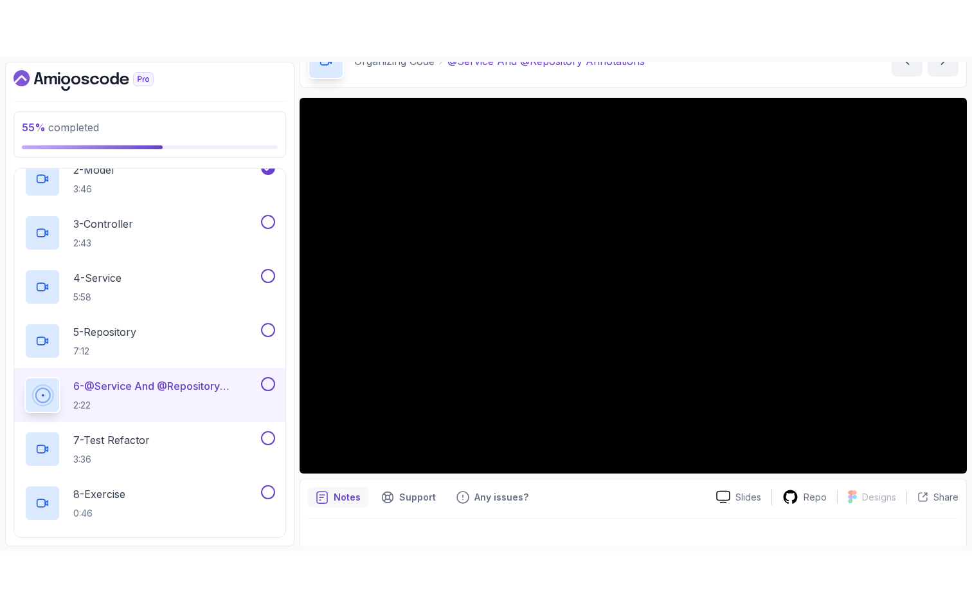
scroll to position [79, 0]
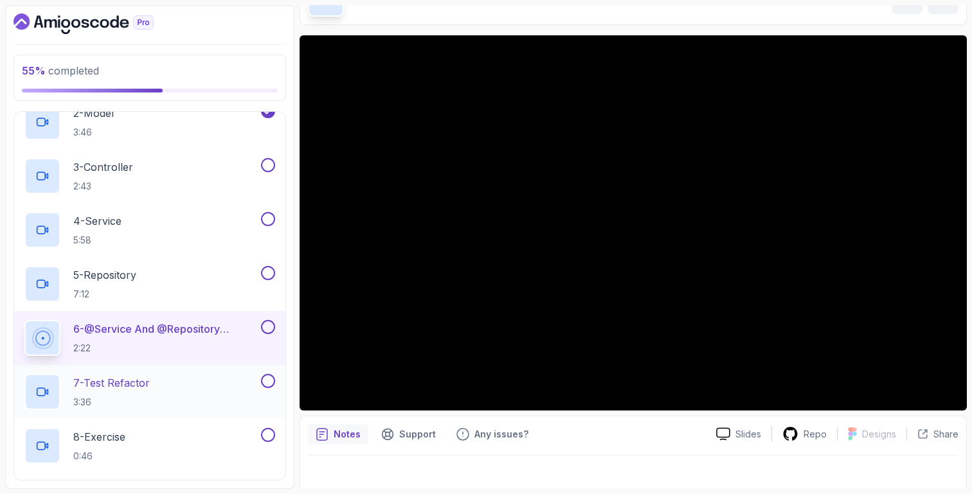
click at [168, 391] on div "7 - Test Refactor 3:36" at bounding box center [141, 392] width 234 height 36
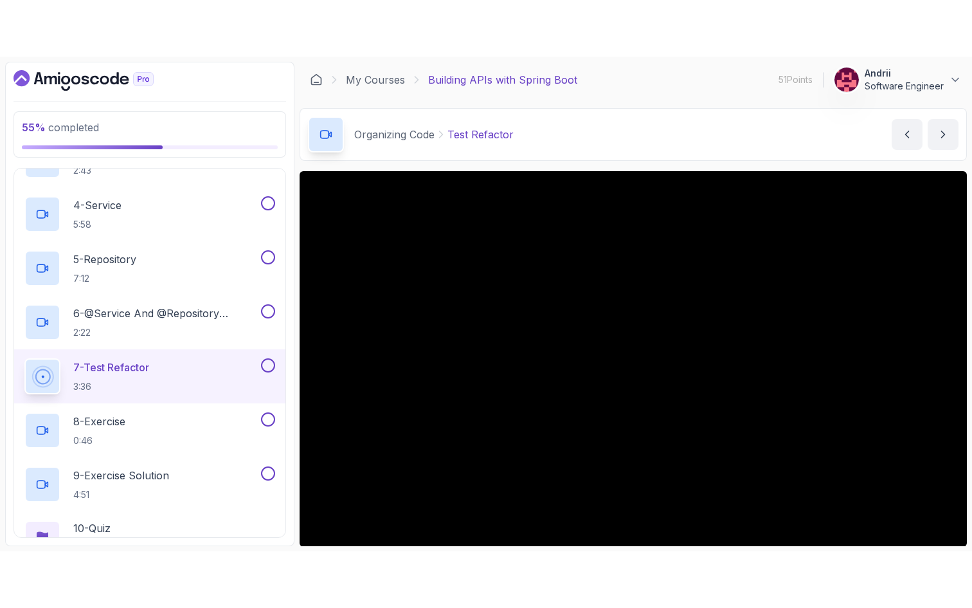
scroll to position [589, 0]
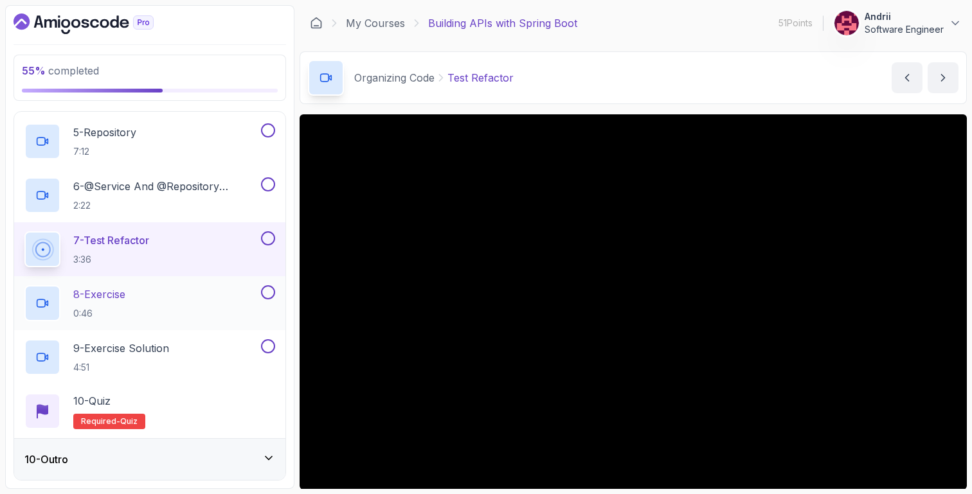
click at [170, 316] on div "8 - Exercise 0:46" at bounding box center [141, 303] width 234 height 36
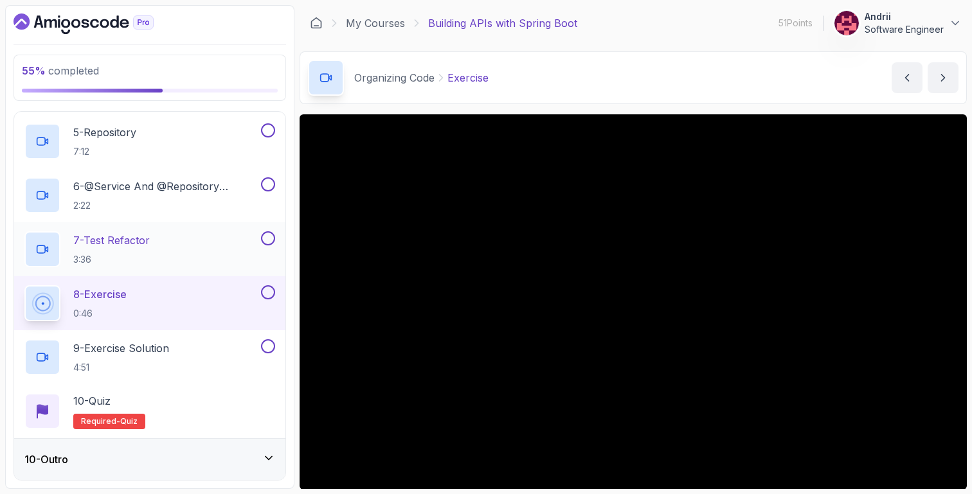
click at [251, 261] on div "7 - Test Refactor 3:36" at bounding box center [141, 249] width 234 height 36
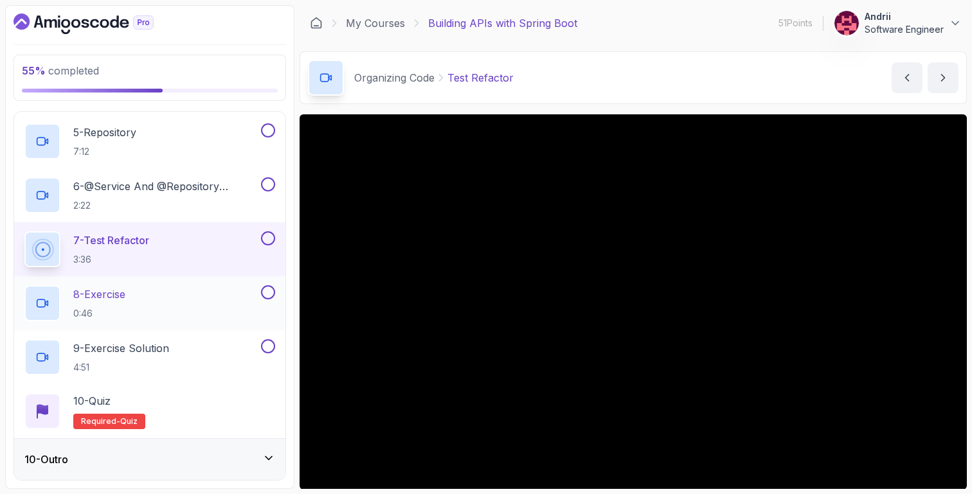
click at [168, 293] on div "8 - Exercise 0:46" at bounding box center [141, 303] width 234 height 36
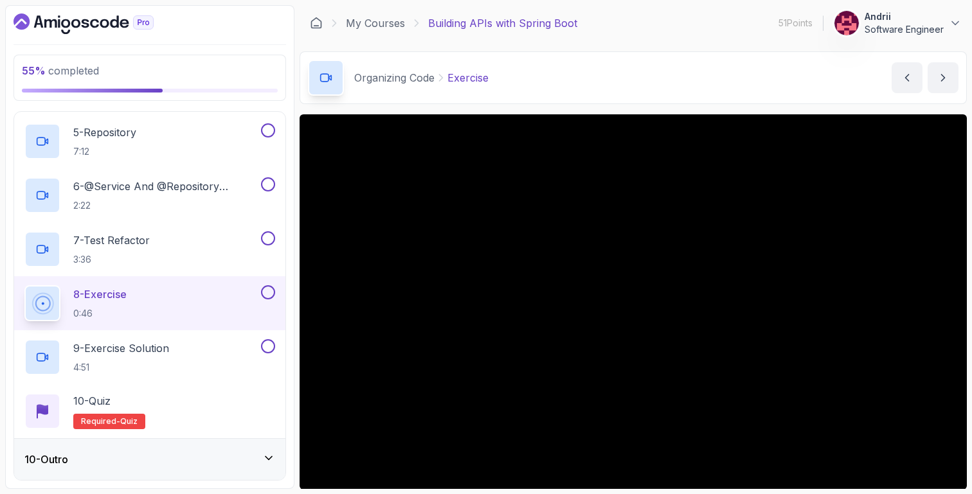
click at [24, 285] on button "8 - Exercise 0:46" at bounding box center [149, 303] width 251 height 36
click at [145, 369] on p "4:51" at bounding box center [121, 367] width 96 height 13
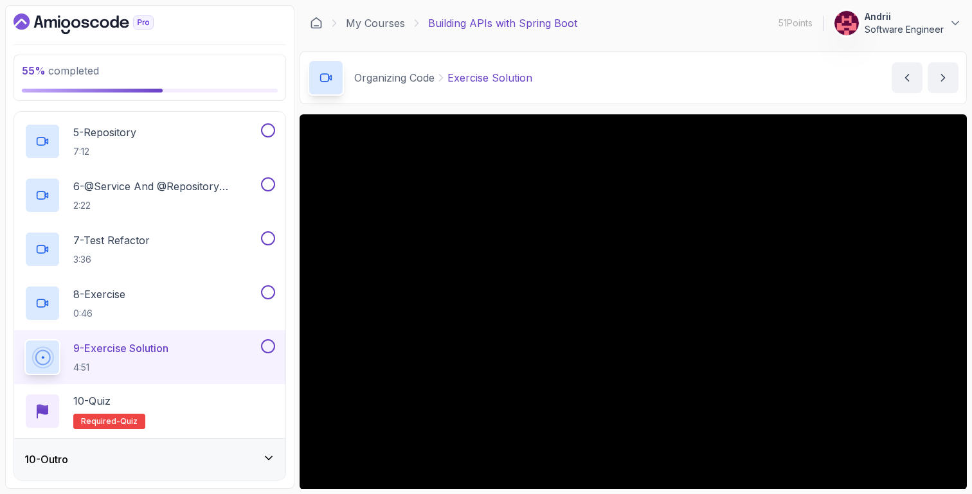
scroll to position [476, 0]
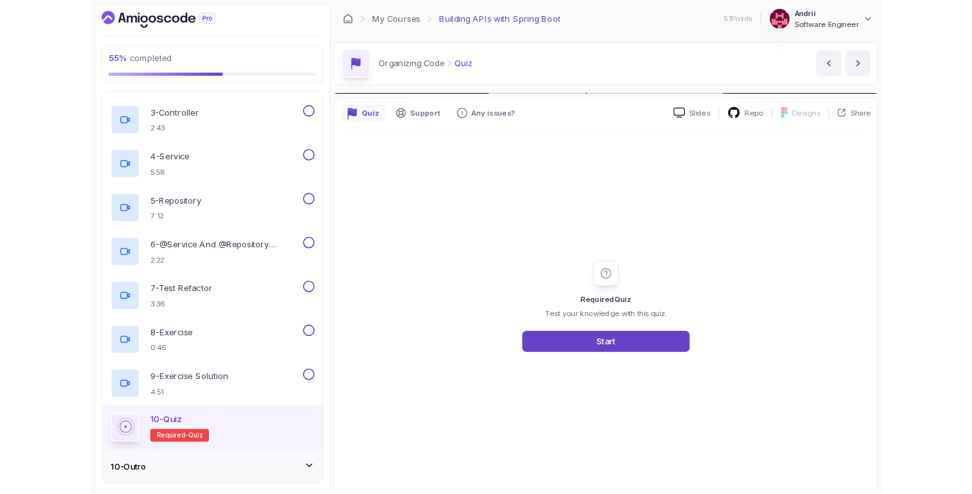
scroll to position [589, 0]
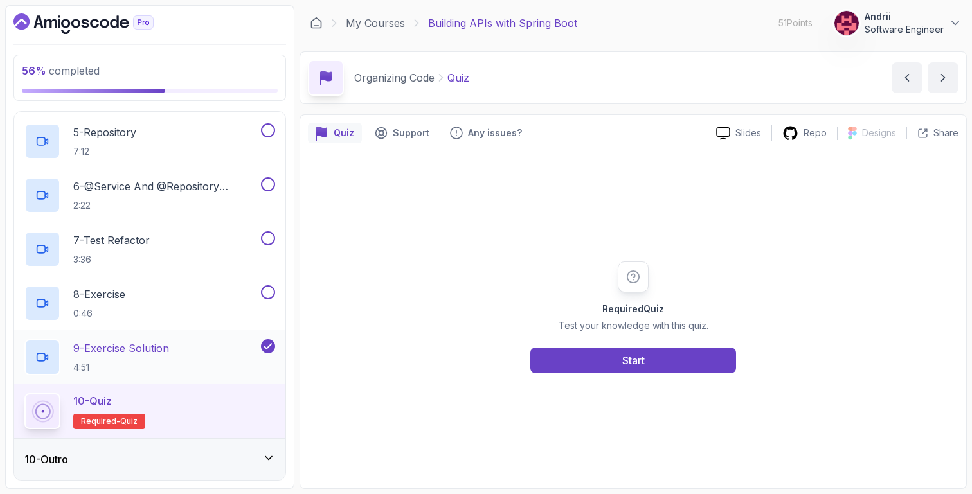
click at [249, 363] on div "9 - Exercise Solution 4:51" at bounding box center [141, 357] width 234 height 36
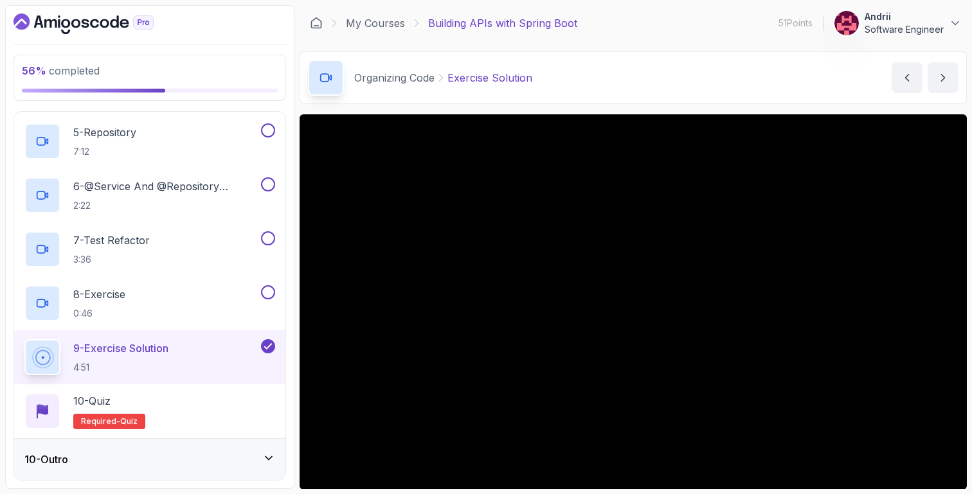
click at [153, 451] on div "10 - Outro" at bounding box center [149, 459] width 271 height 41
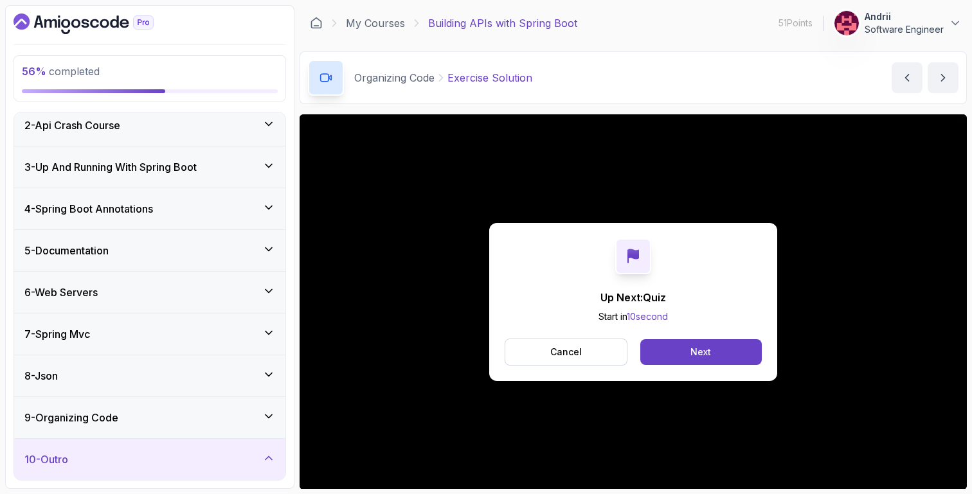
scroll to position [211, 0]
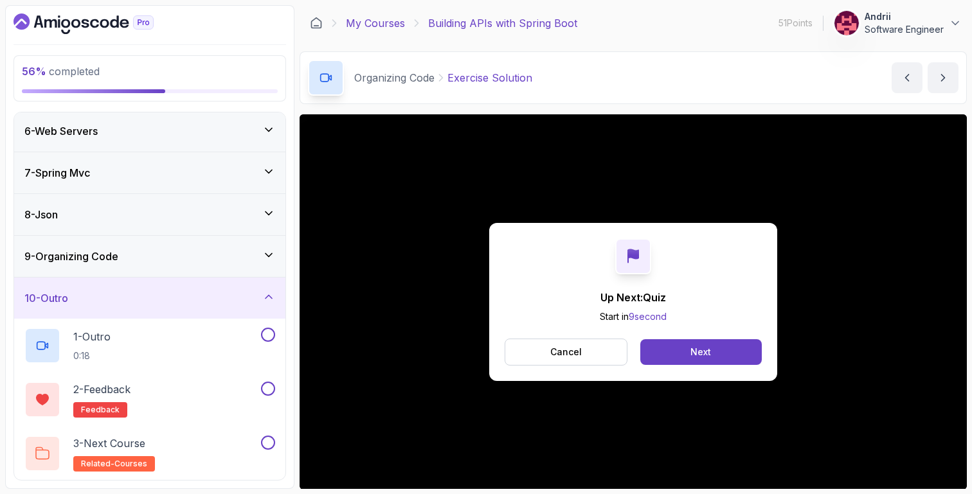
click at [368, 27] on link "My Courses" at bounding box center [375, 22] width 59 height 15
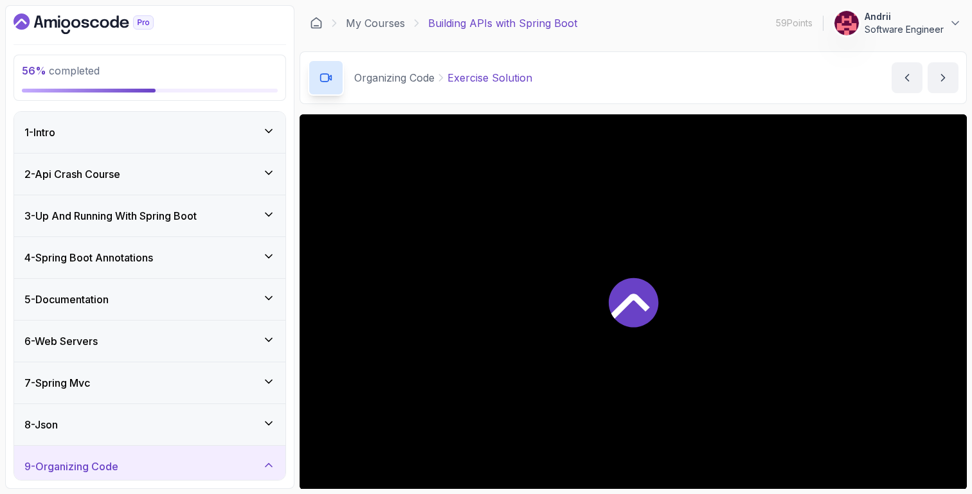
click at [652, 319] on icon at bounding box center [634, 303] width 50 height 50
click at [364, 21] on link "My Courses" at bounding box center [375, 22] width 59 height 15
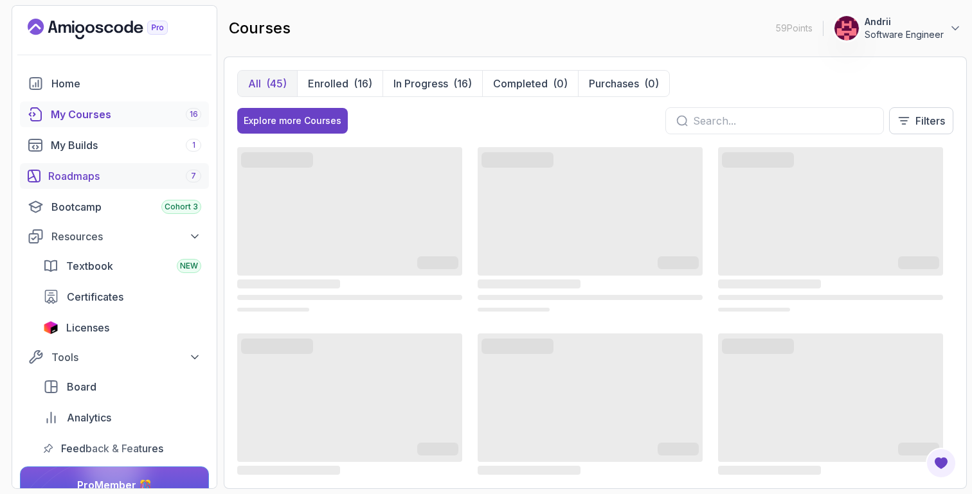
click at [95, 168] on link "Roadmaps 7" at bounding box center [114, 176] width 189 height 26
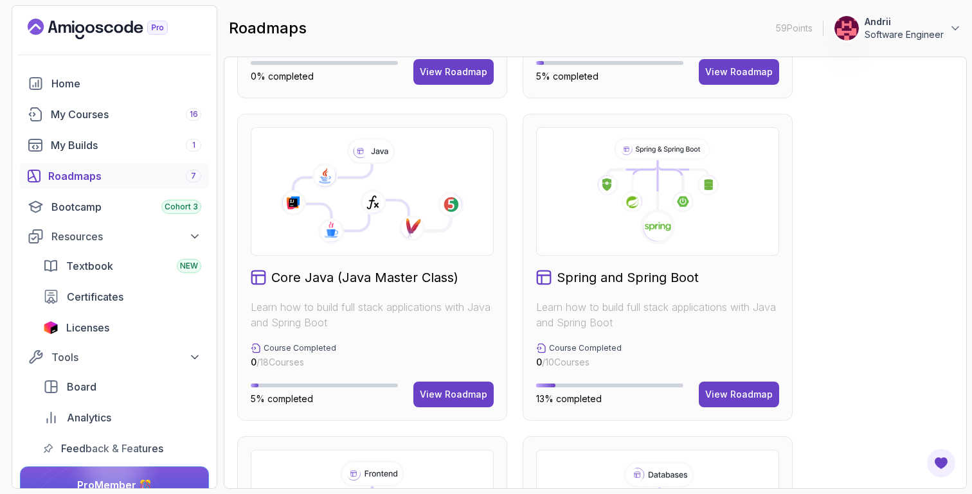
scroll to position [394, 0]
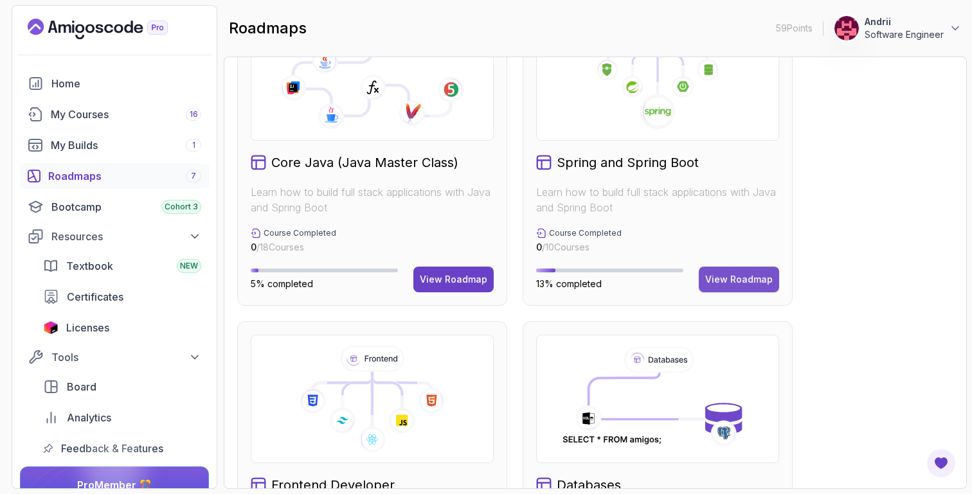
click at [722, 282] on div "View Roadmap" at bounding box center [739, 279] width 68 height 13
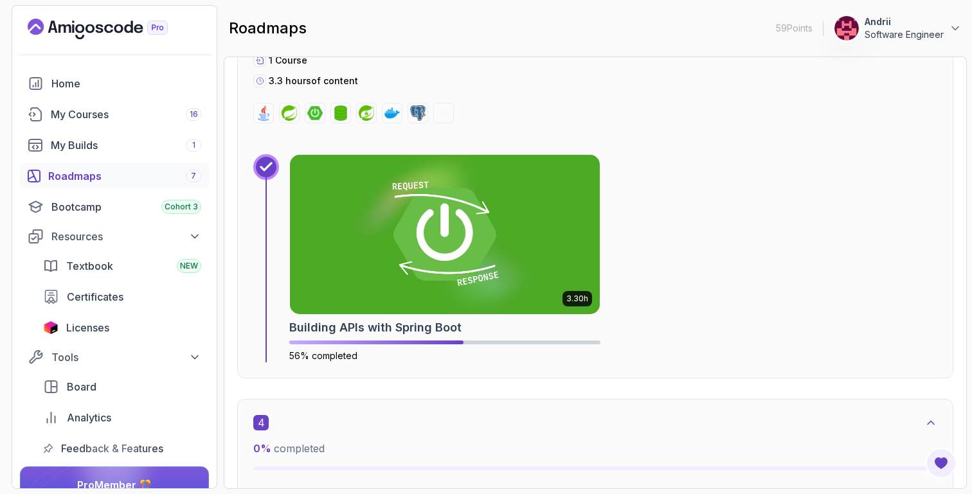
scroll to position [1548, 0]
click at [349, 239] on img at bounding box center [445, 235] width 310 height 159
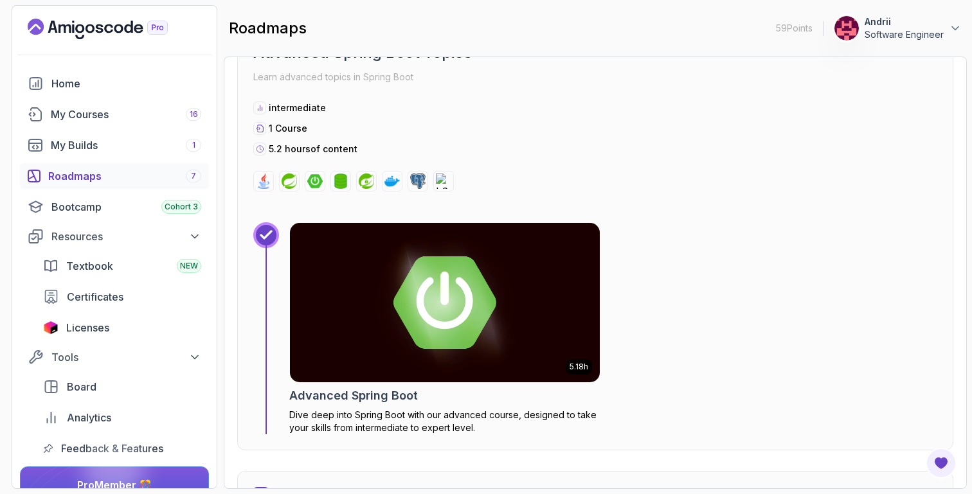
scroll to position [1998, 0]
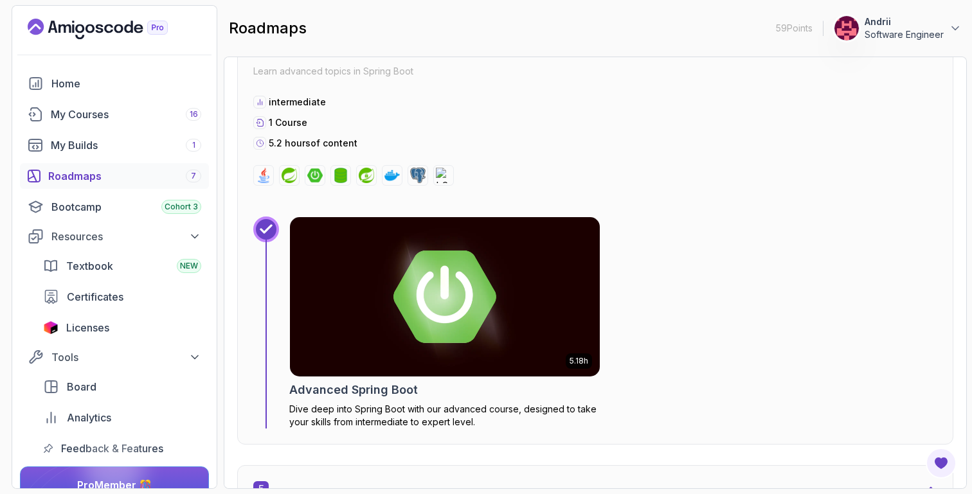
click at [390, 341] on img at bounding box center [445, 296] width 310 height 159
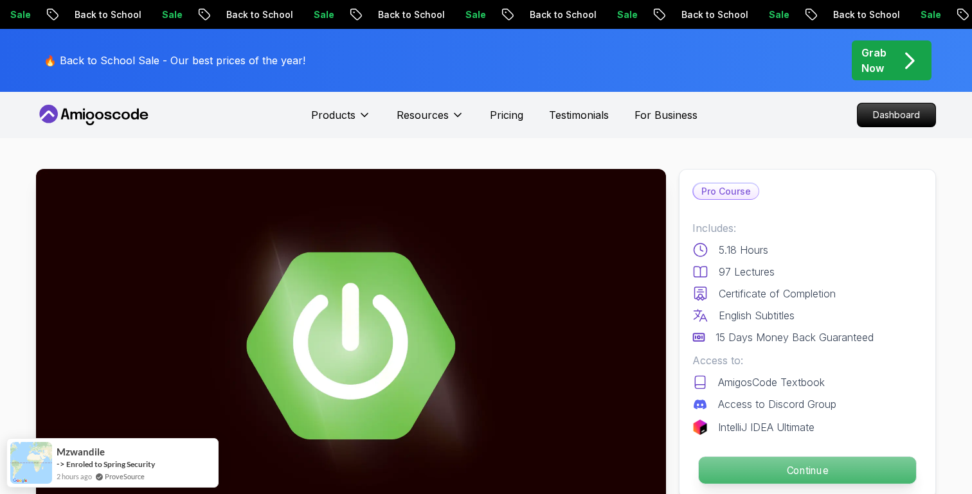
click at [772, 480] on p "Continue" at bounding box center [807, 470] width 217 height 27
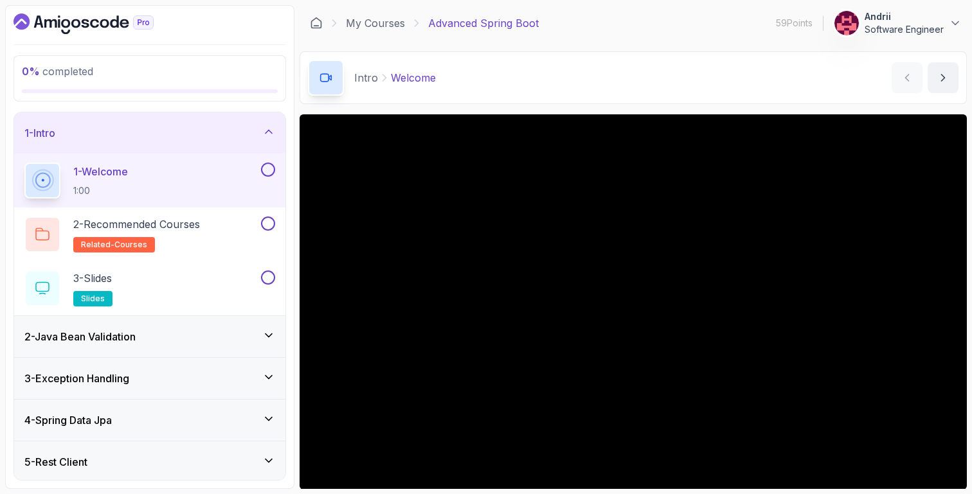
click at [393, 33] on div "My Courses Advanced Spring Boot 59 Points Andrii Software Engineer" at bounding box center [633, 23] width 667 height 36
click at [393, 29] on link "My Courses" at bounding box center [375, 22] width 59 height 15
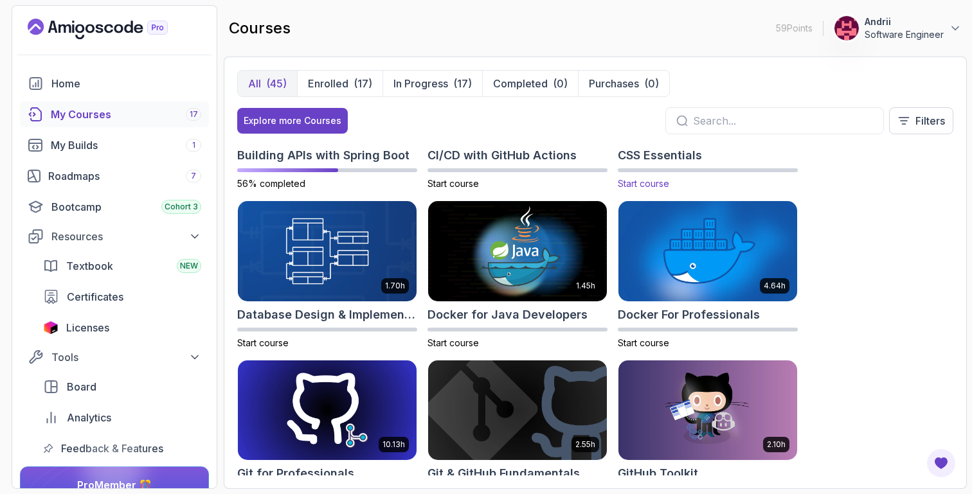
scroll to position [328, 0]
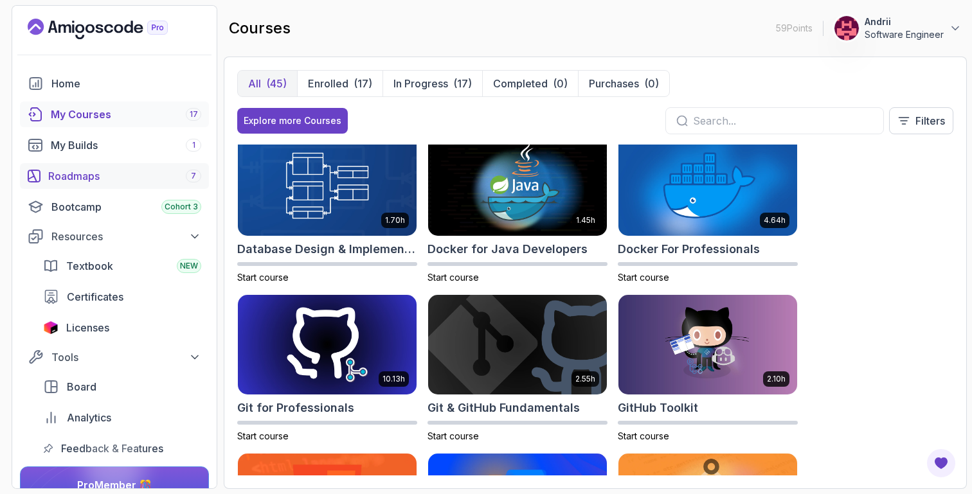
click at [137, 179] on div "Roadmaps 7" at bounding box center [124, 175] width 153 height 15
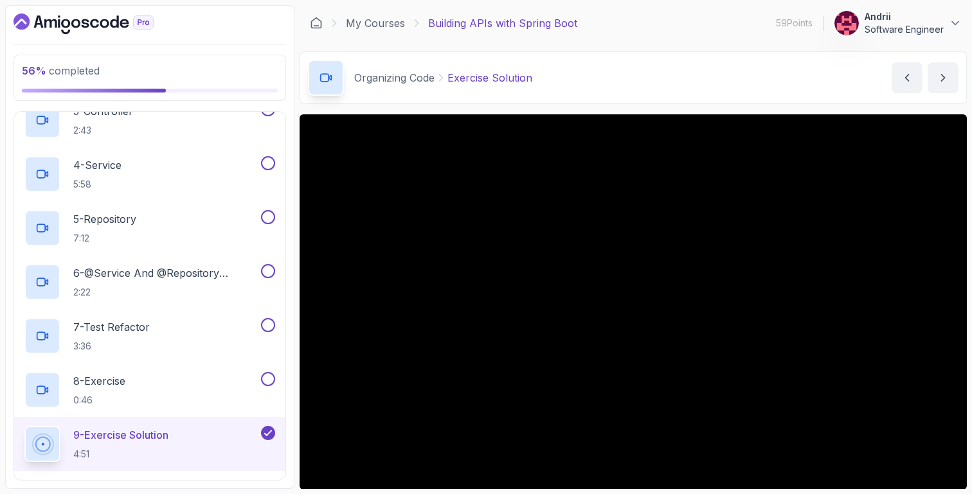
scroll to position [589, 0]
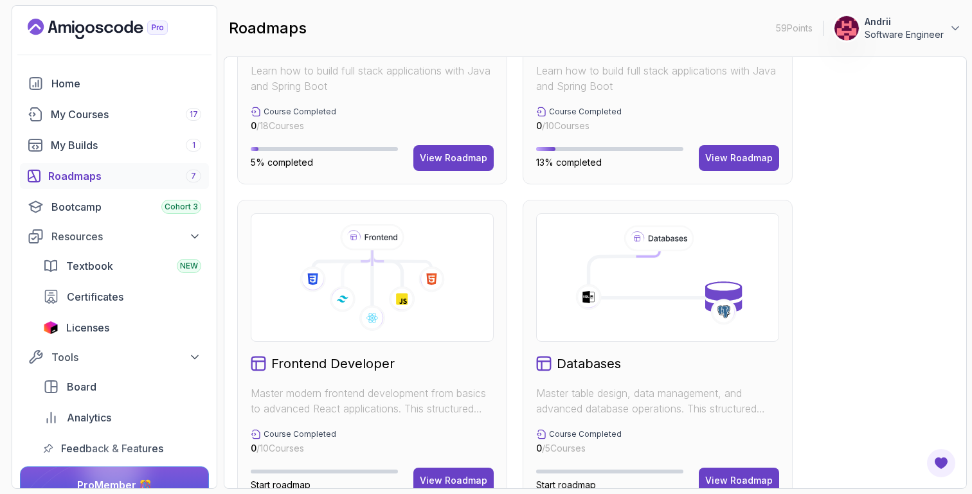
scroll to position [487, 0]
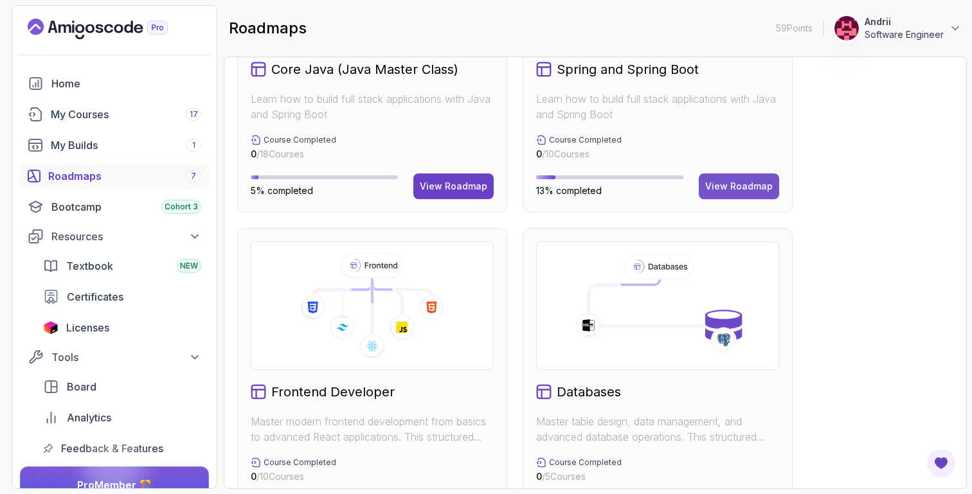
click at [750, 180] on div "View Roadmap" at bounding box center [739, 186] width 68 height 13
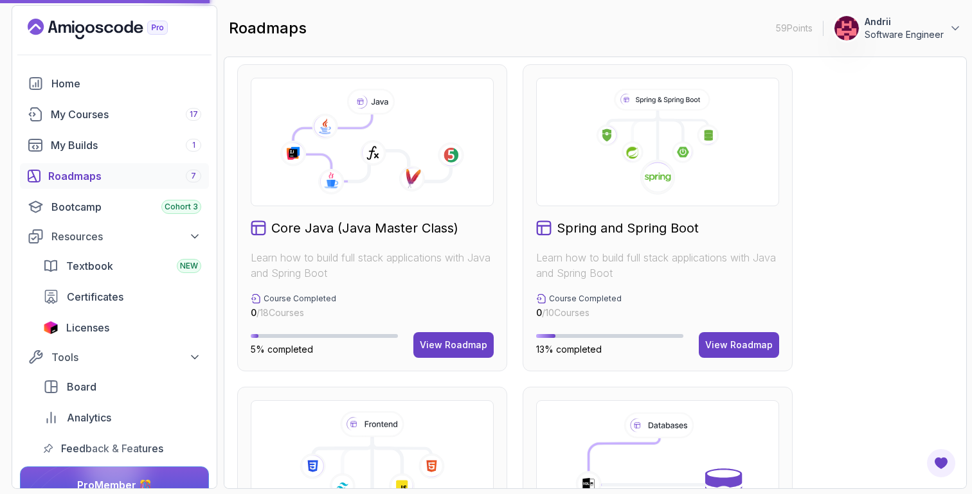
scroll to position [151, 0]
